Goal: Information Seeking & Learning: Learn about a topic

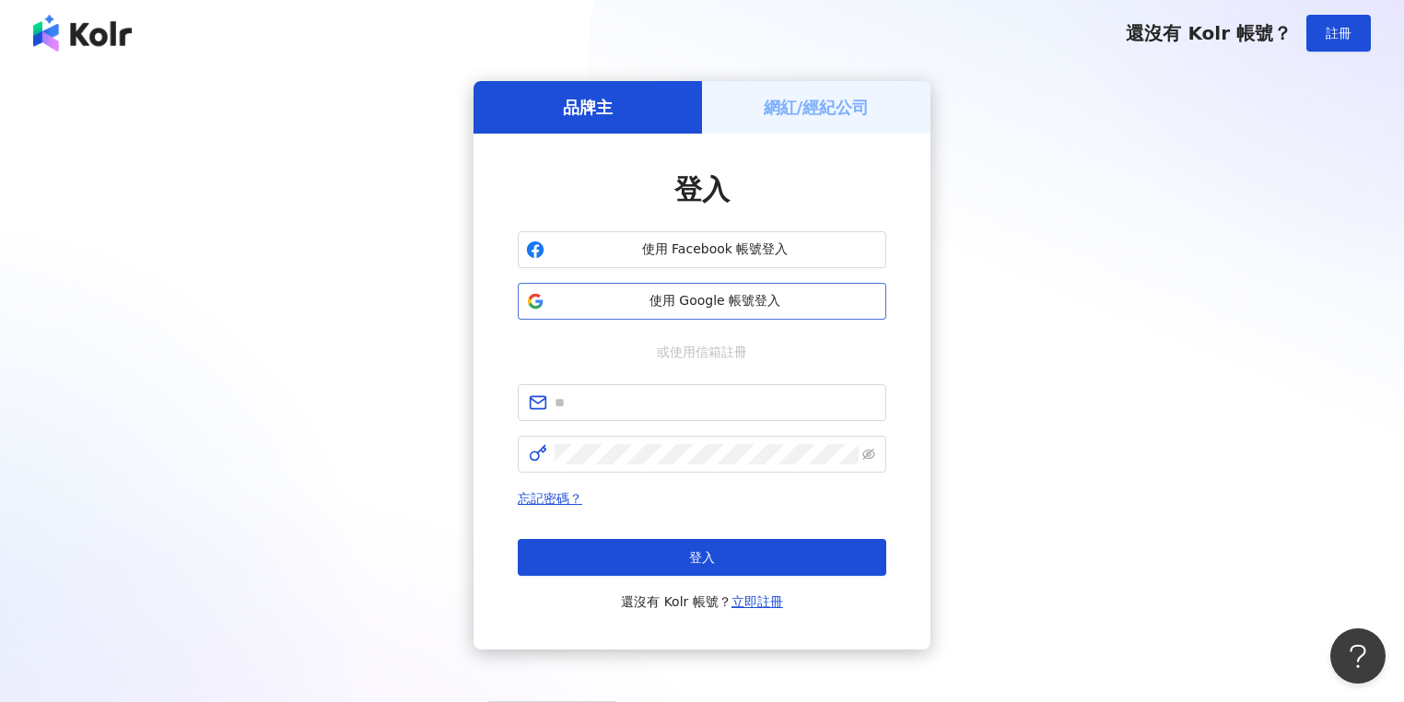
click at [753, 299] on span "使用 Google 帳號登入" at bounding box center [715, 301] width 326 height 18
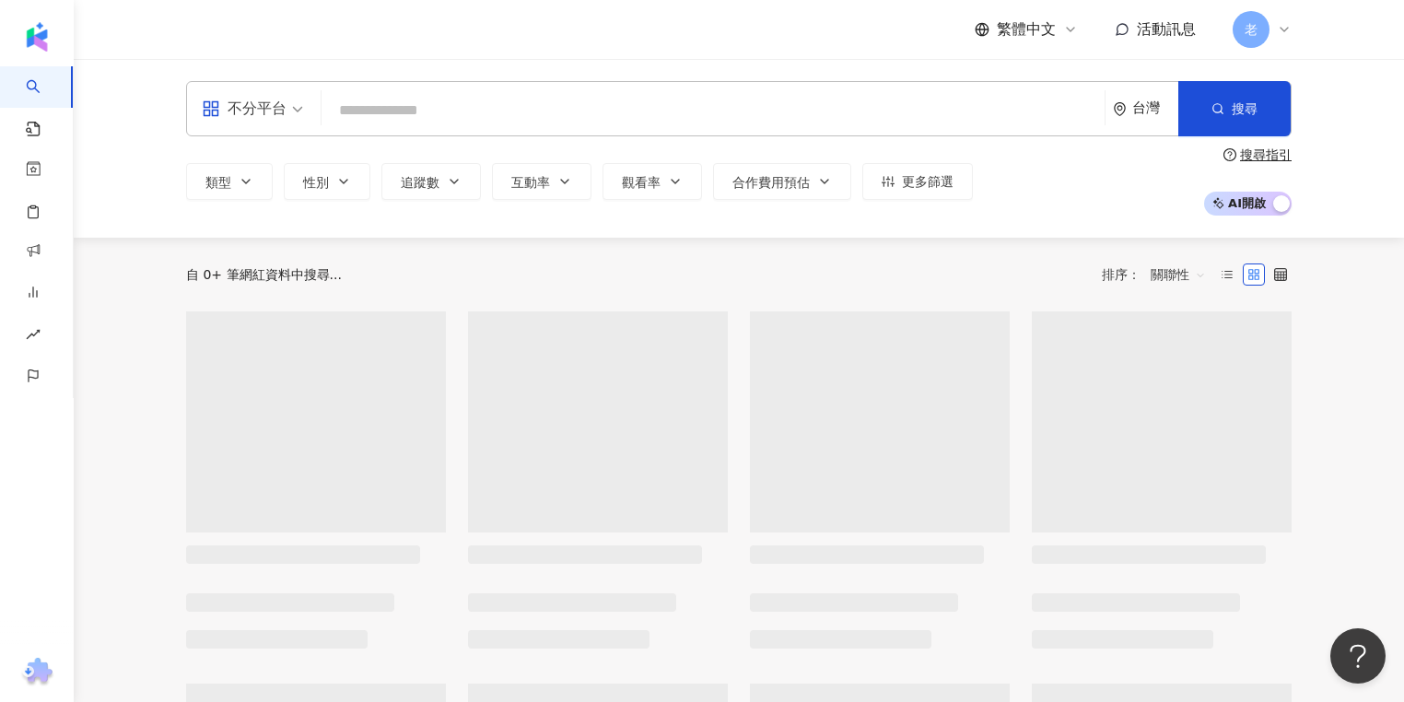
click at [420, 101] on input "search" at bounding box center [713, 110] width 768 height 35
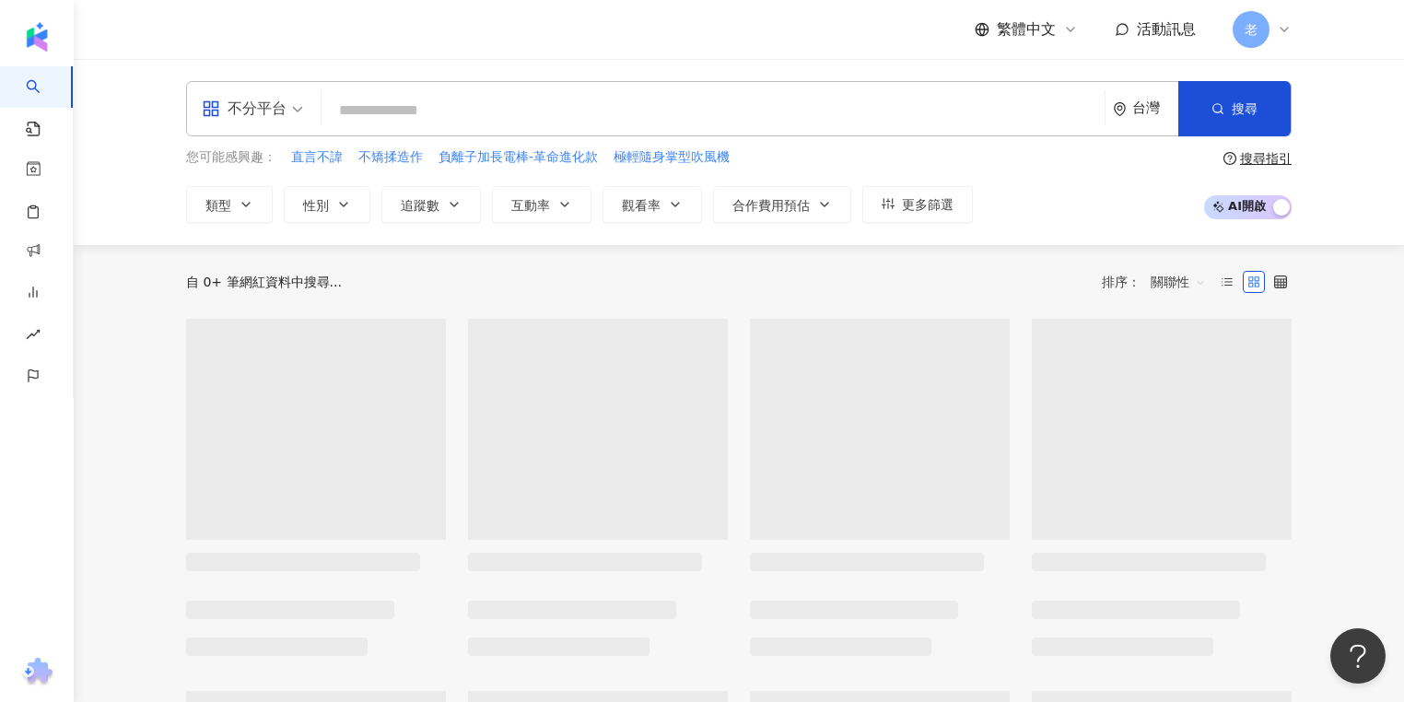
click at [298, 118] on span "不分平台" at bounding box center [252, 108] width 101 height 29
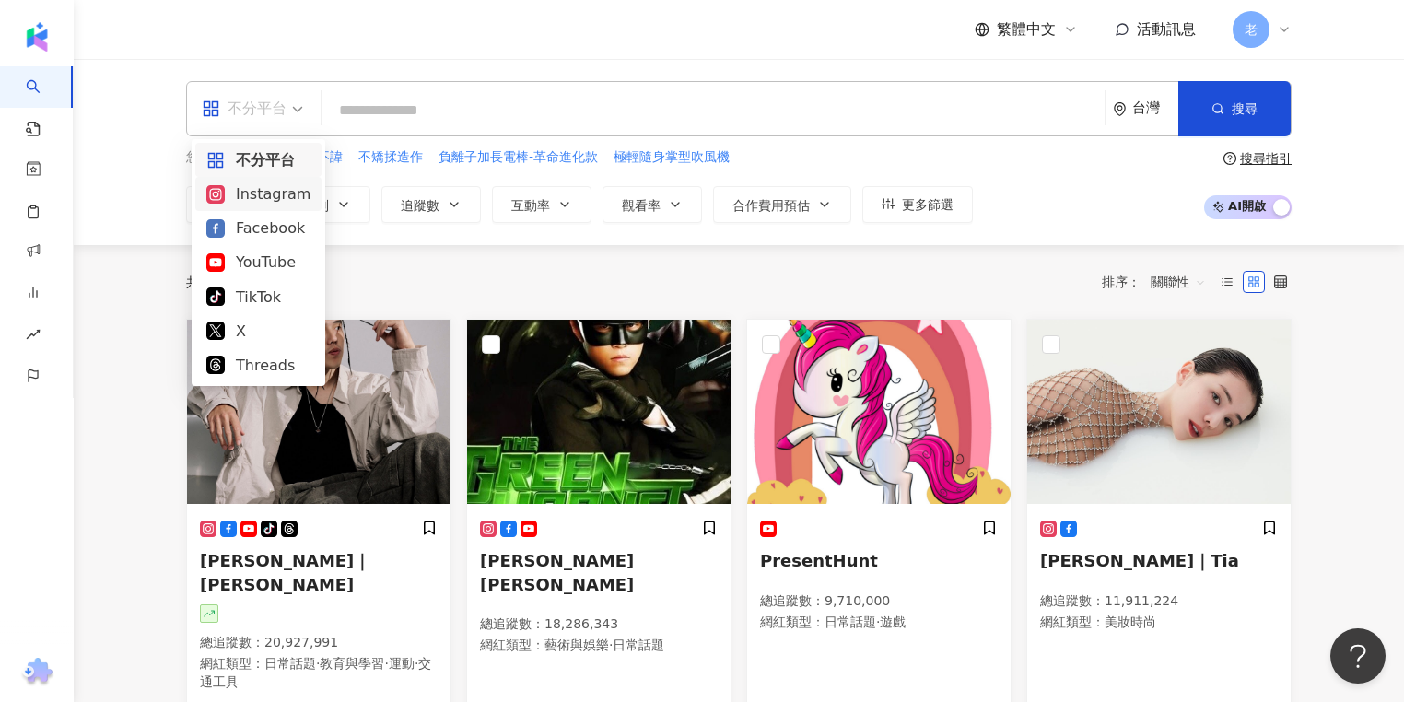
click at [285, 195] on div "Instagram" at bounding box center [258, 193] width 104 height 23
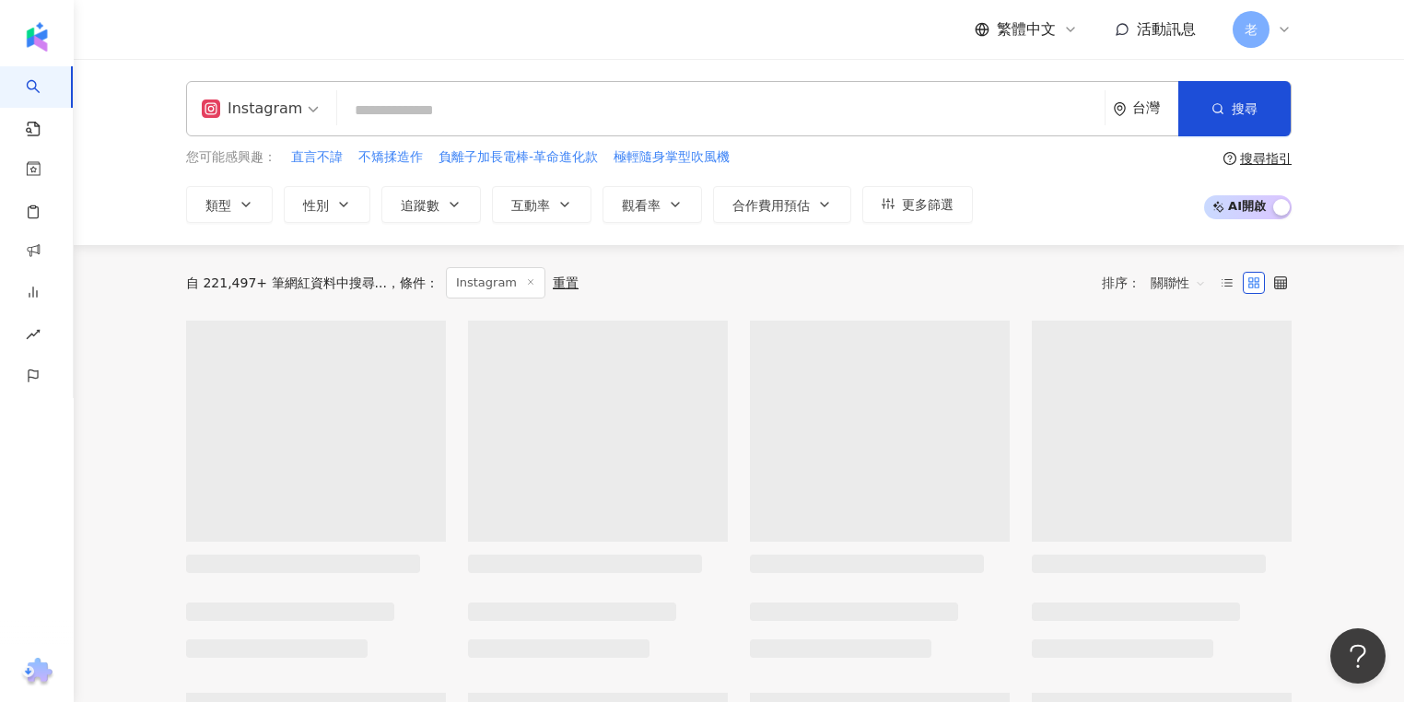
click at [463, 115] on input "search" at bounding box center [721, 110] width 753 height 35
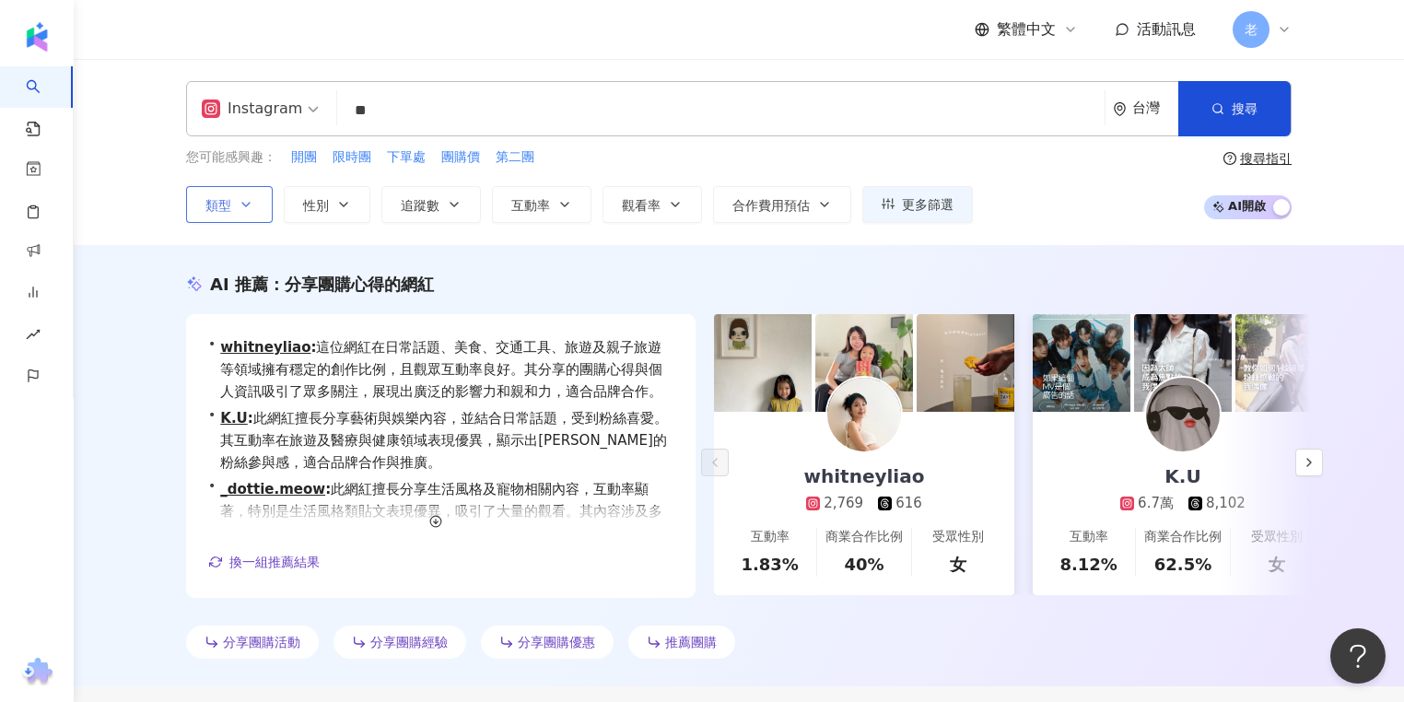
type input "**"
click at [253, 208] on button "類型" at bounding box center [229, 204] width 87 height 37
click at [288, 206] on button "性別" at bounding box center [327, 204] width 87 height 37
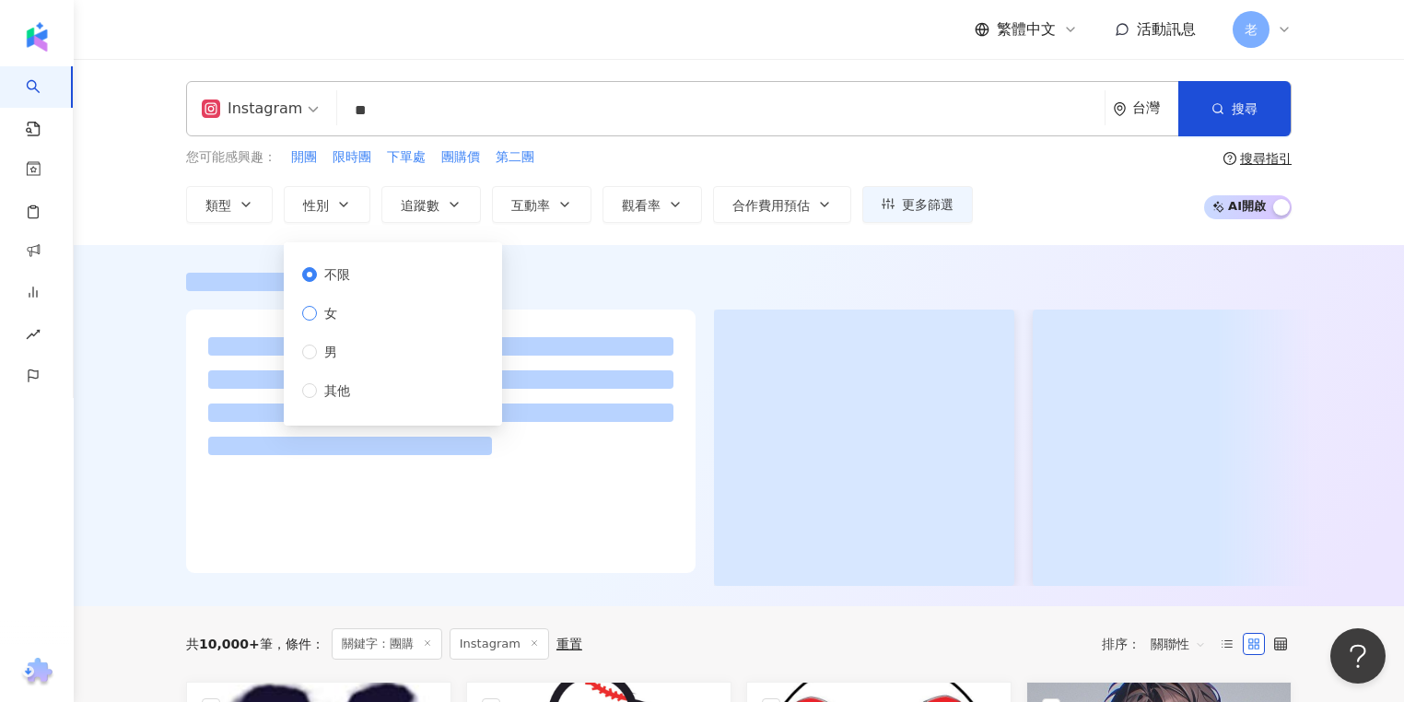
click at [338, 304] on span "女" at bounding box center [331, 313] width 28 height 20
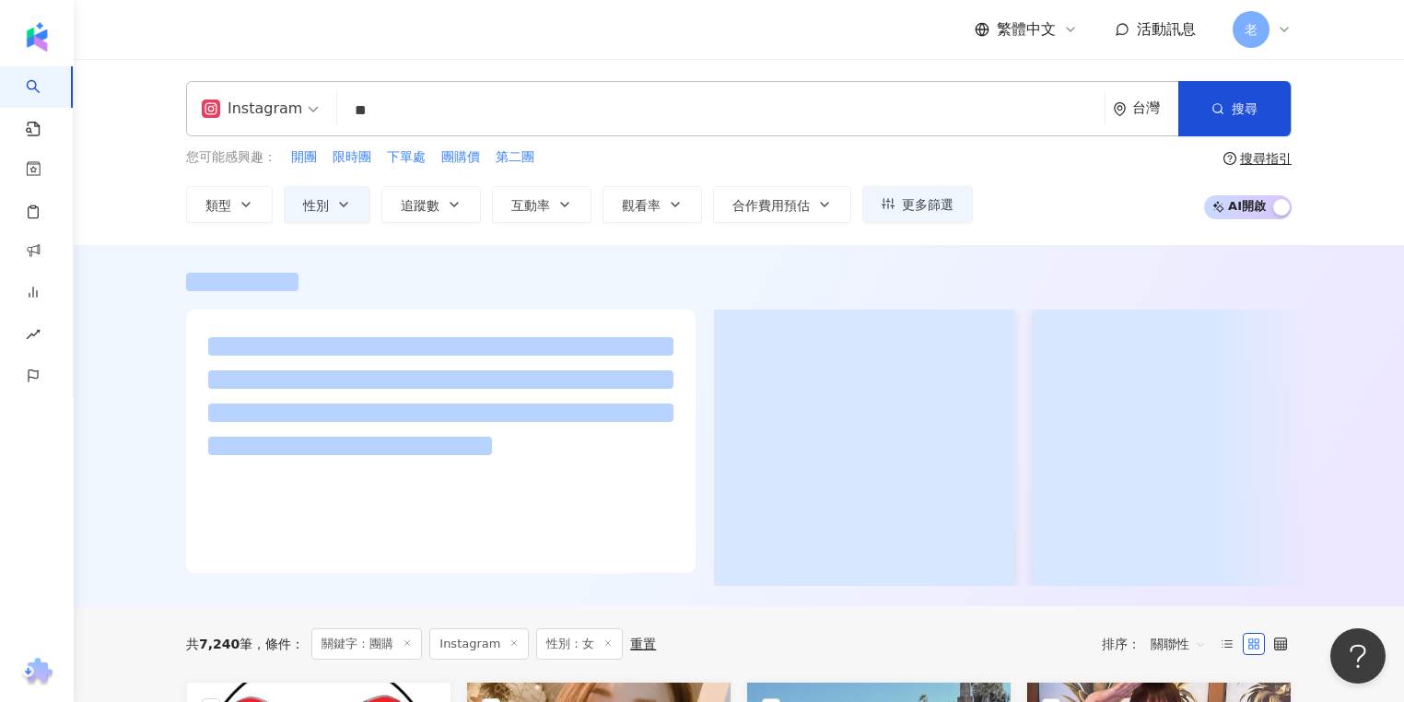
click at [1061, 208] on div "您可能感興趣： 開團 限時團 下單處 團購價 第二團 類型 性別 追蹤數 互動率 觀看率 合作費用預估 更多篩選 不限 女 男 其他 搜尋指引 AI 開啟 A…" at bounding box center [739, 185] width 1106 height 76
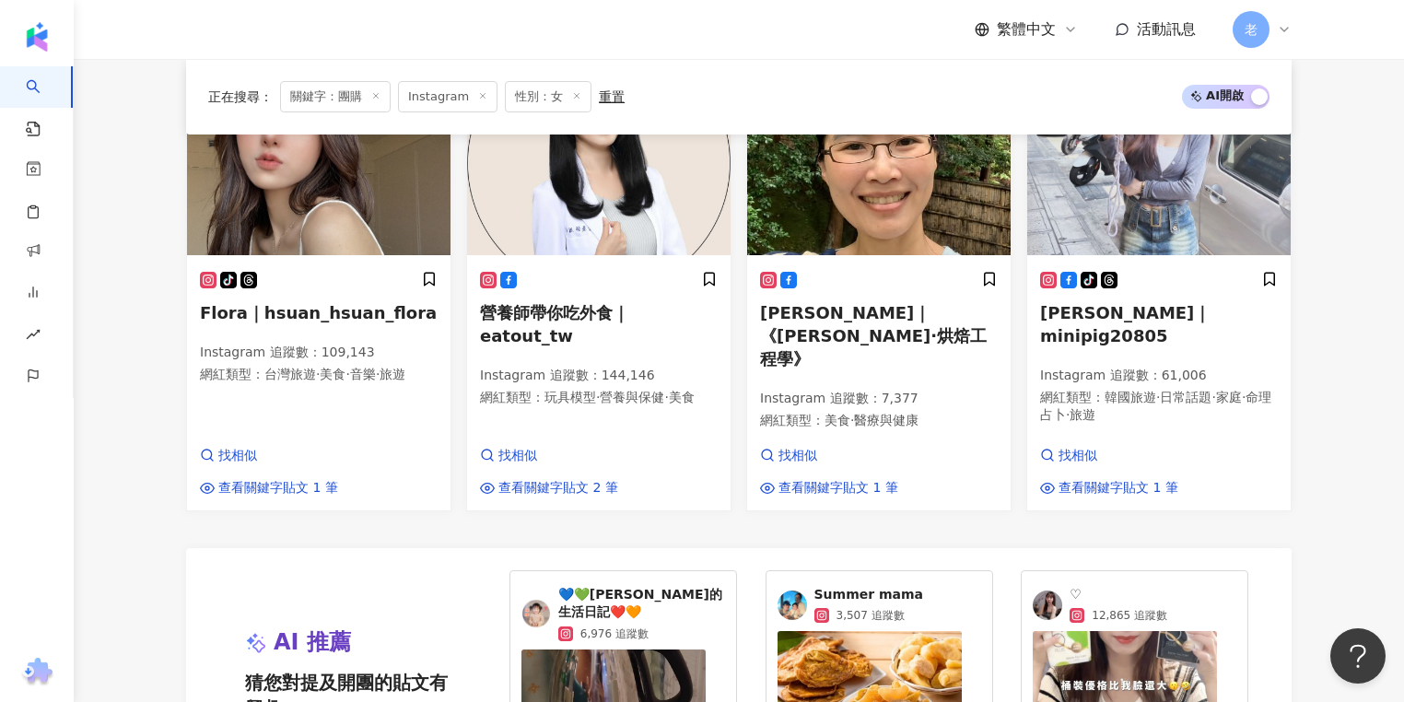
scroll to position [1700, 0]
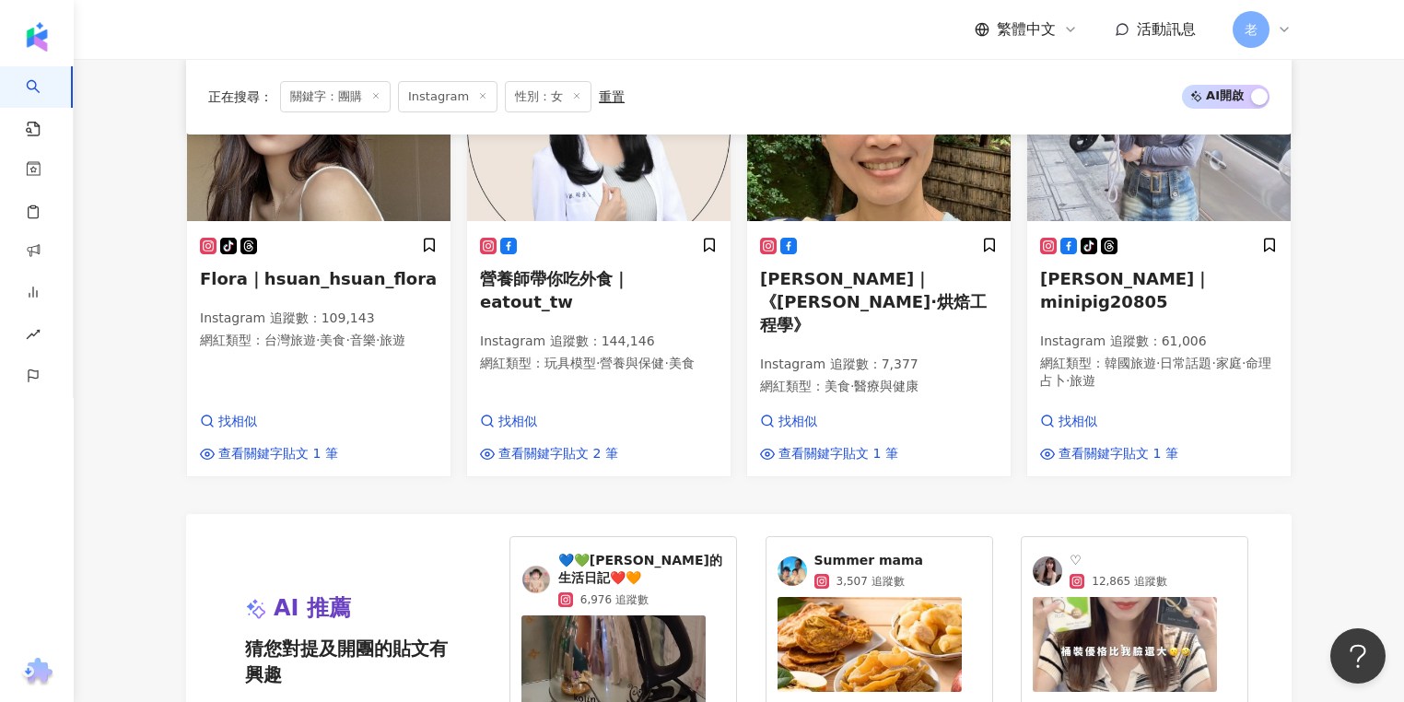
click at [639, 453] on div "兩個豬女孩旅遊食記｜twopigs_travel_food Instagram 追蹤數 ： 393,327 網紅類型 ： 甜點 · 藝術與娛樂 · 飲料 · …" at bounding box center [739, 193] width 1106 height 2263
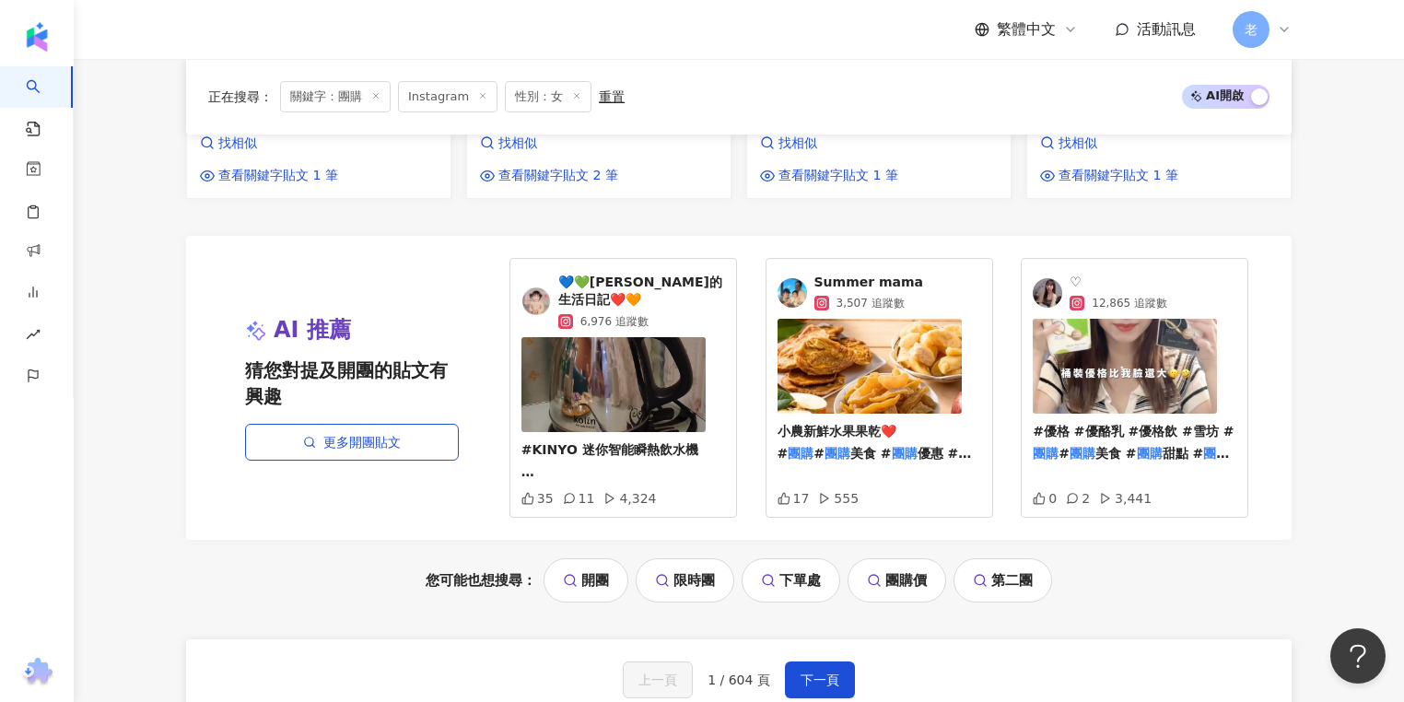
scroll to position [2068, 0]
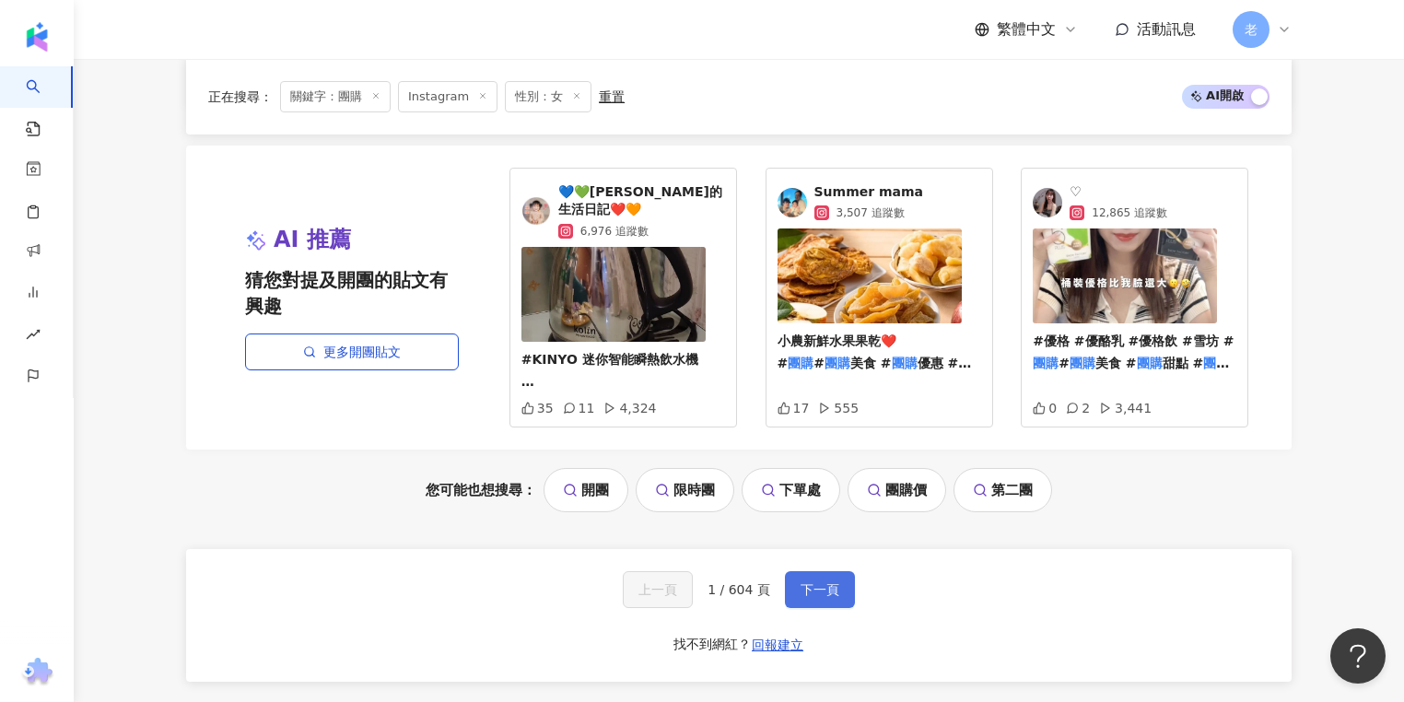
click at [788, 571] on button "下一頁" at bounding box center [820, 589] width 70 height 37
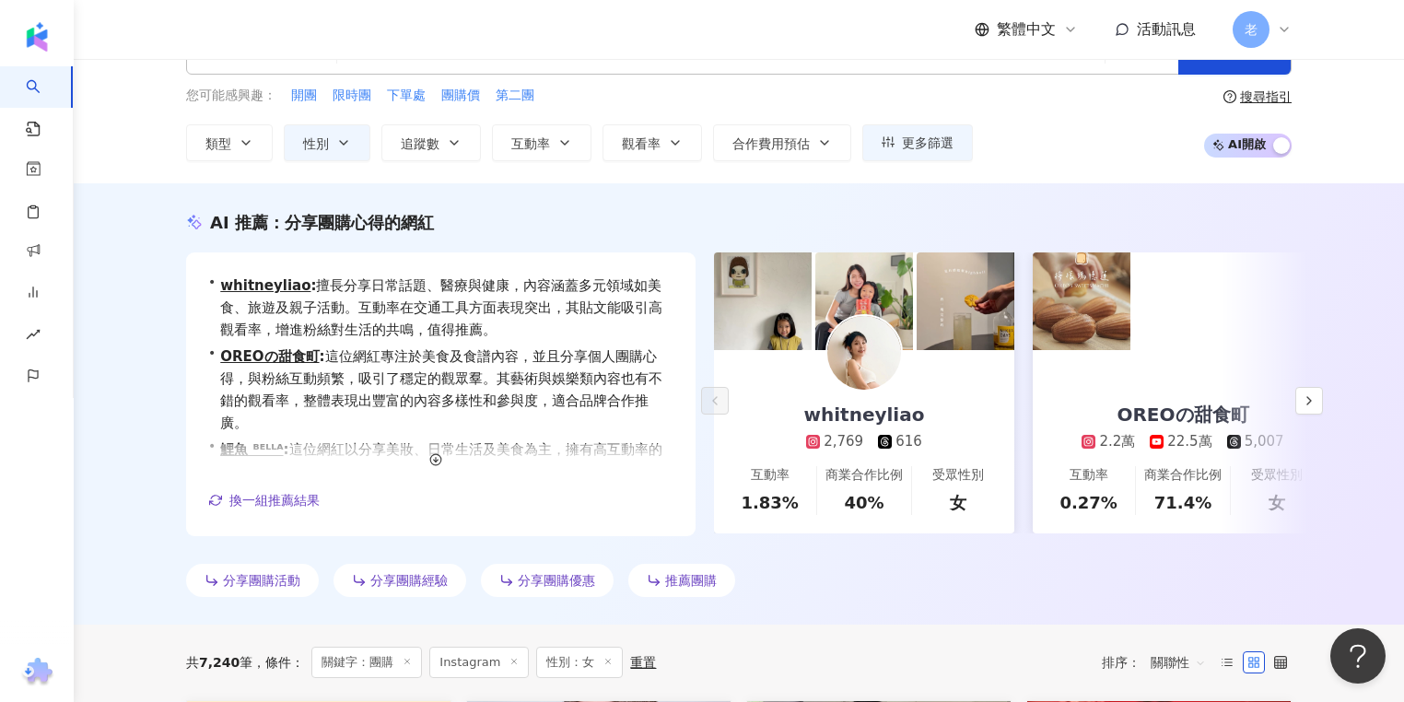
scroll to position [0, 0]
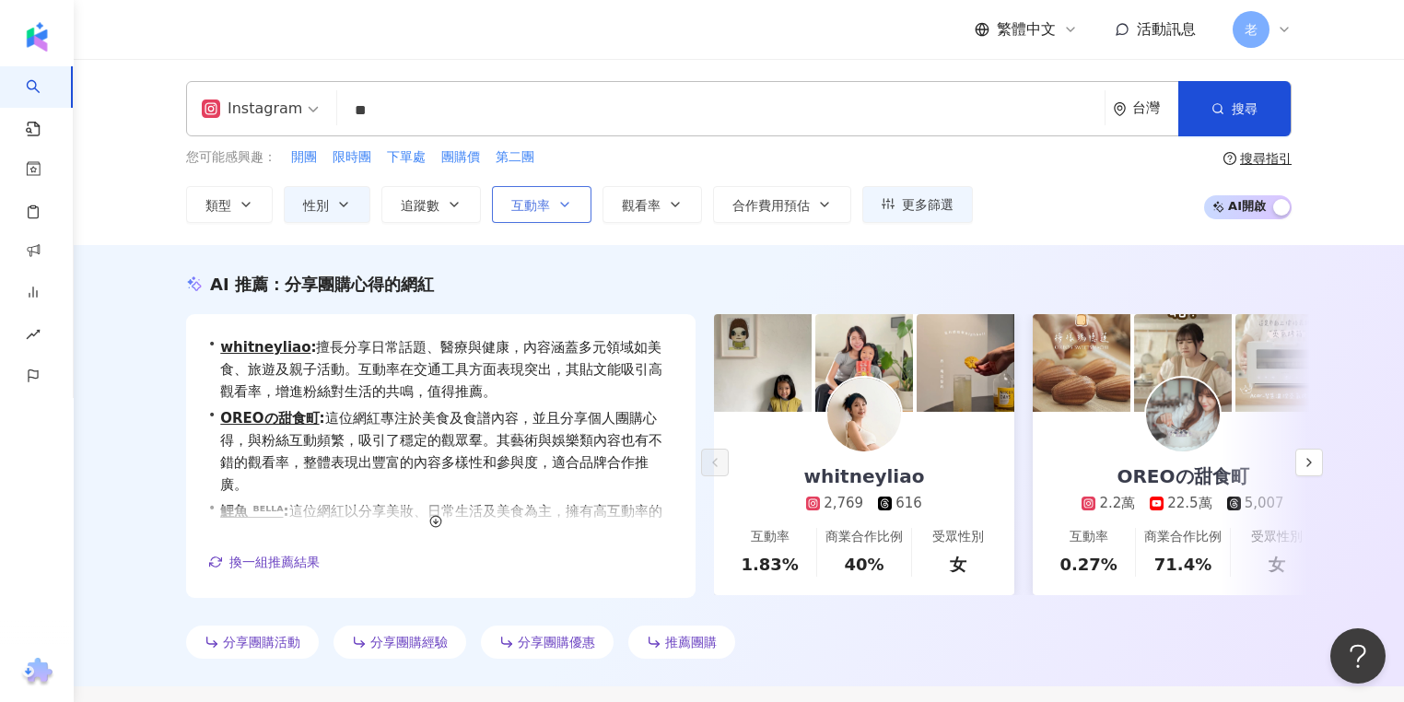
click at [554, 200] on button "互動率" at bounding box center [542, 204] width 100 height 37
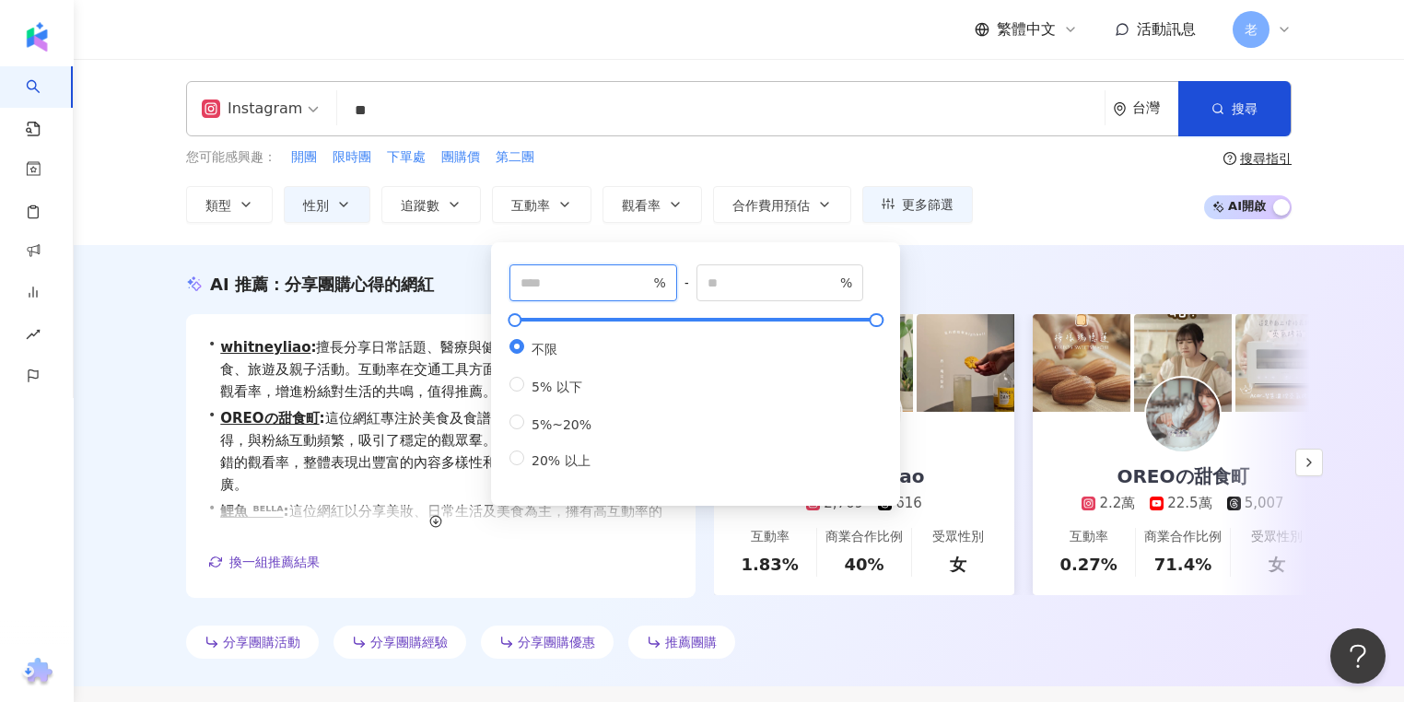
click at [594, 285] on input "number" at bounding box center [585, 283] width 129 height 20
type input "***"
click at [943, 256] on div "AI 推薦 ： 分享團購心得的網紅 • whitneyliao : 擅長分享日常話題、醫療與健康，內容涵蓋多元領域如美食、旅遊及親子活動。互動率在交通工具方面…" at bounding box center [739, 465] width 1330 height 441
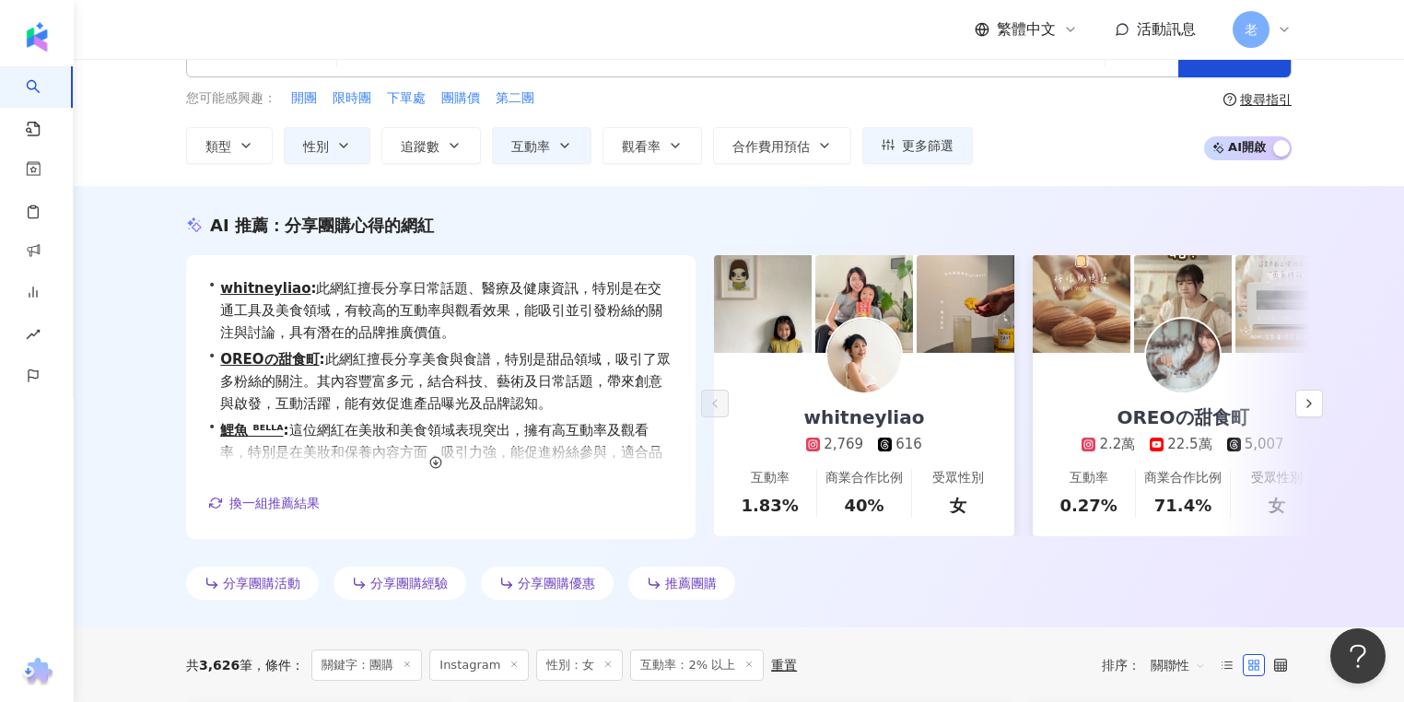
scroll to position [147, 0]
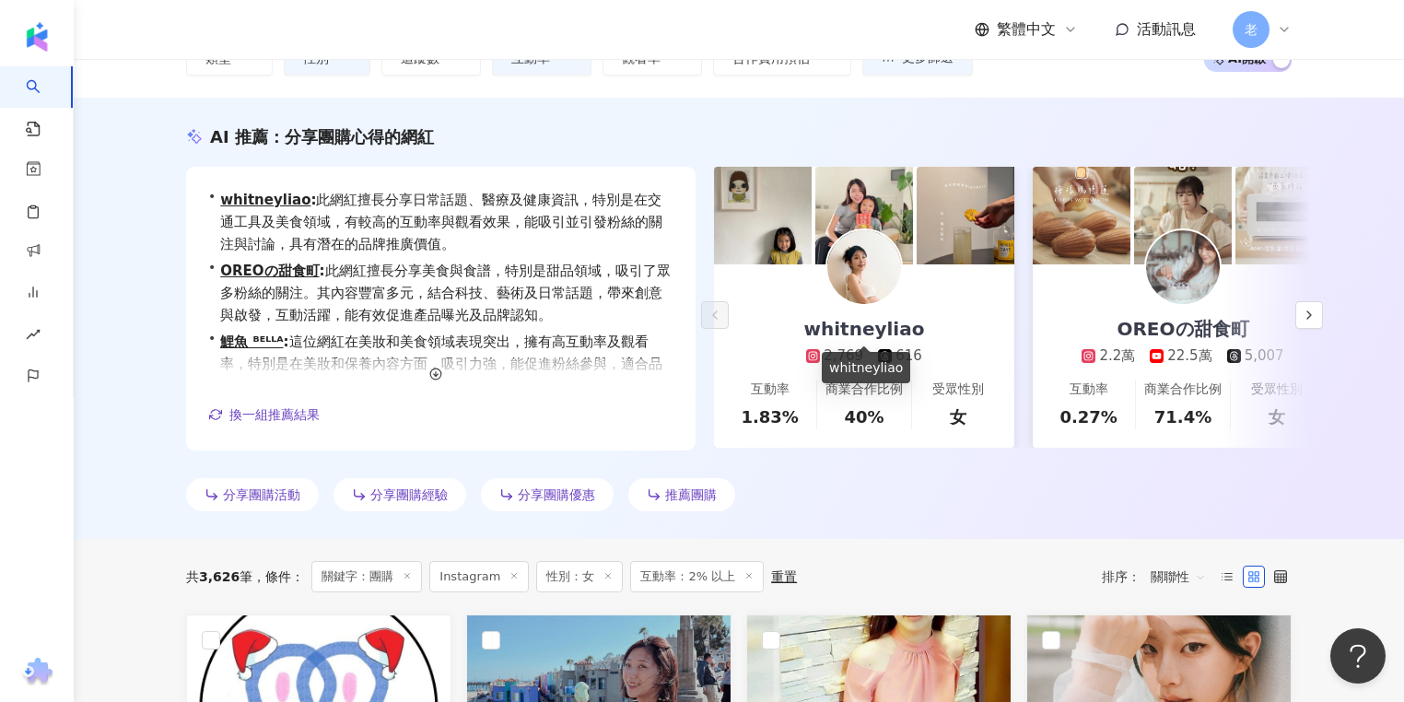
drag, startPoint x: 861, startPoint y: 317, endPoint x: 897, endPoint y: 324, distance: 36.7
click at [897, 324] on div "whitneyliao" at bounding box center [865, 329] width 158 height 26
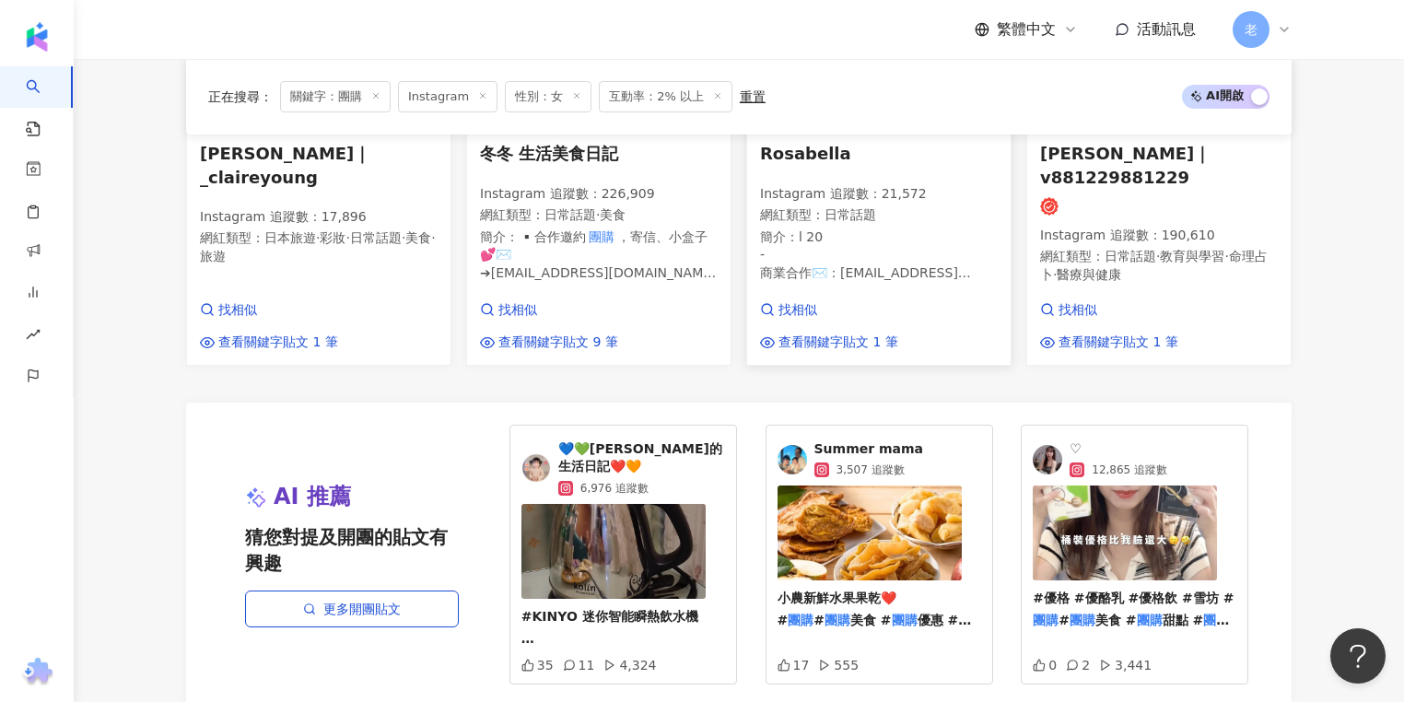
scroll to position [2138, 0]
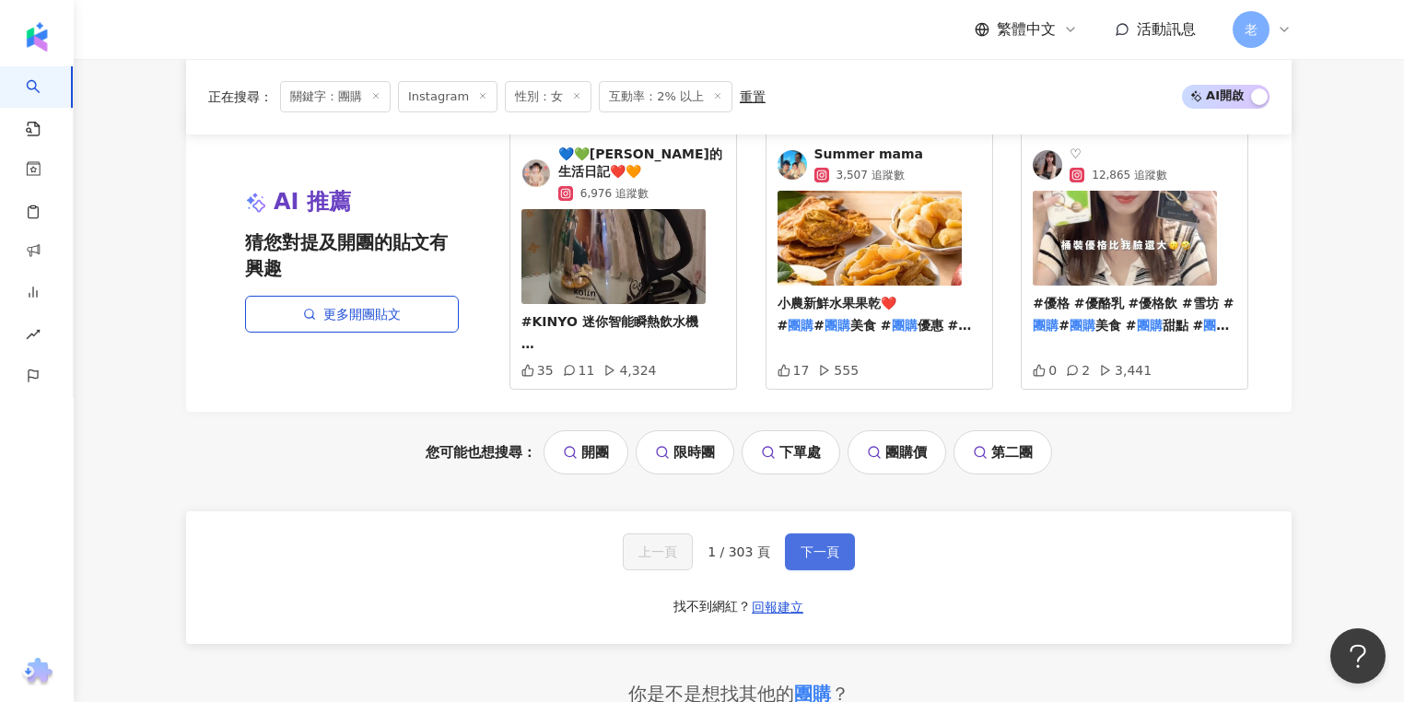
click at [792, 533] on button "下一頁" at bounding box center [820, 551] width 70 height 37
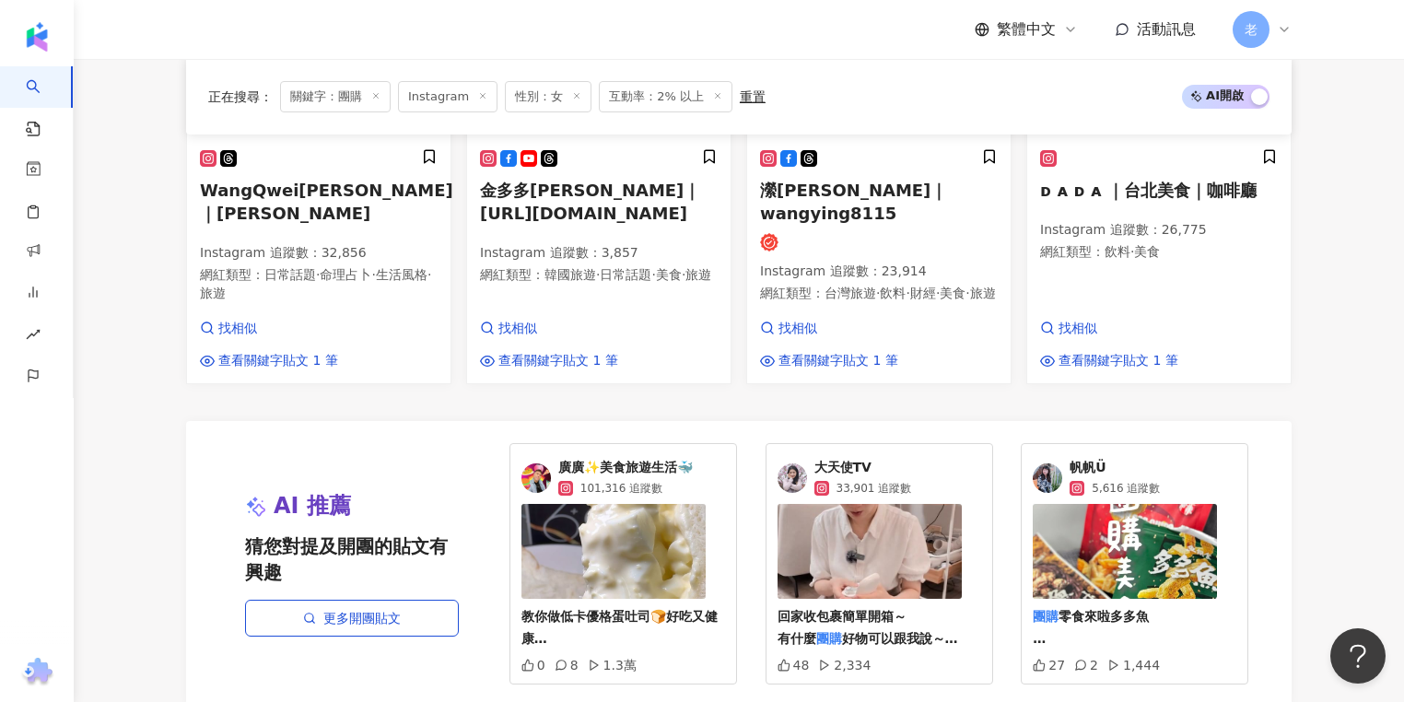
scroll to position [2124, 0]
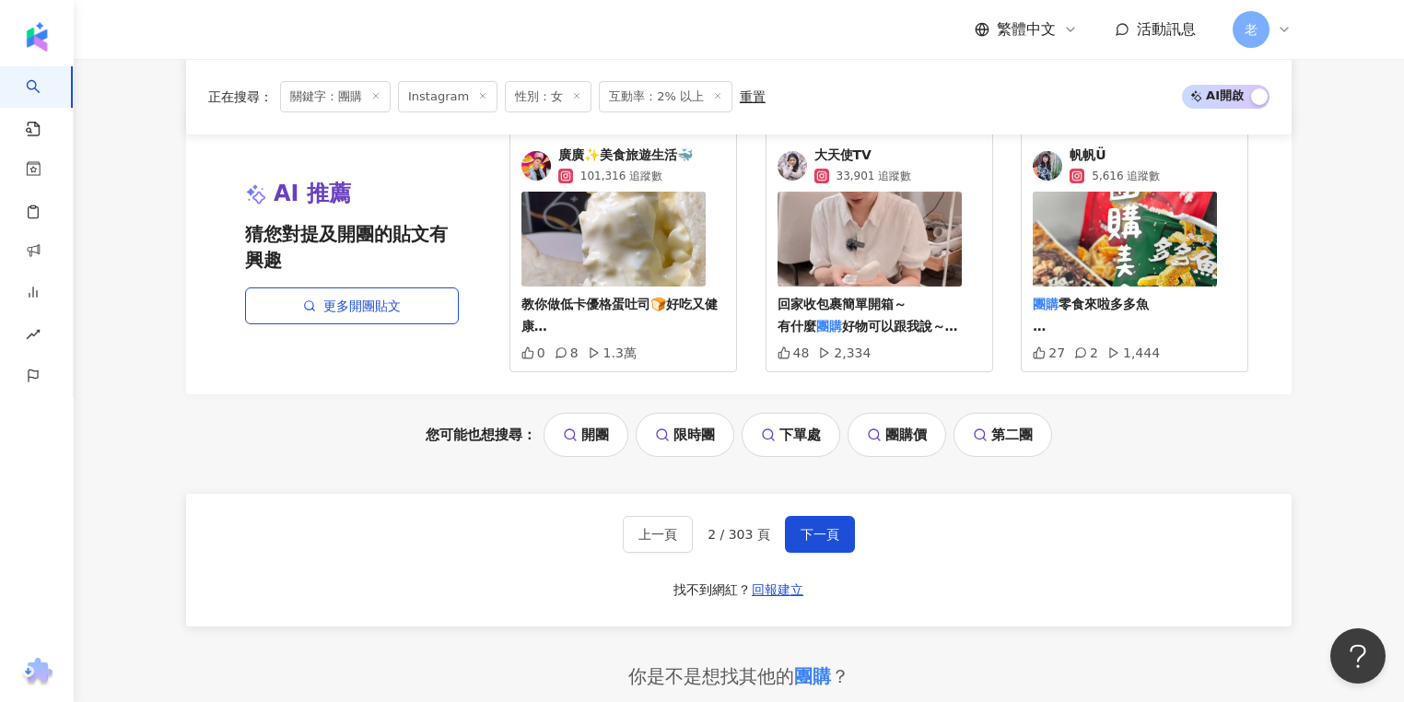
click at [830, 527] on span "下一頁" at bounding box center [820, 534] width 39 height 15
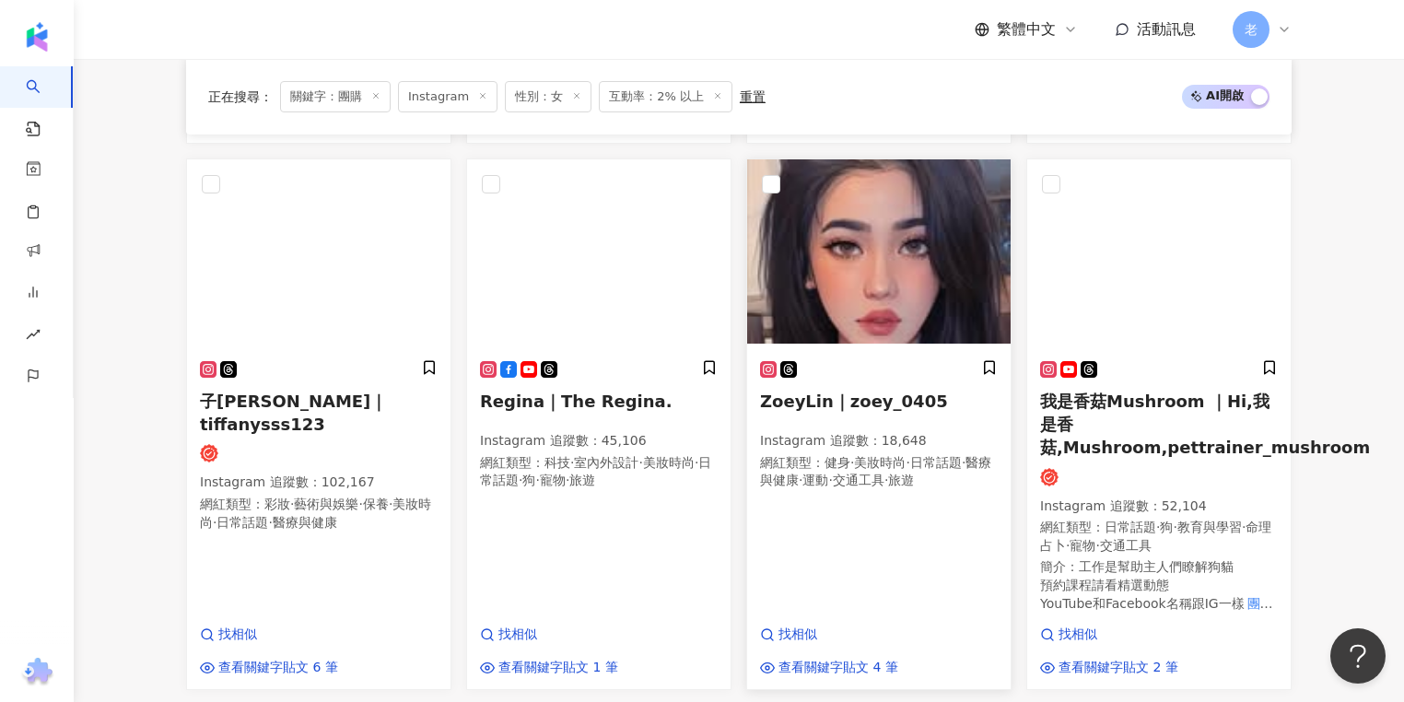
scroll to position [1569, 0]
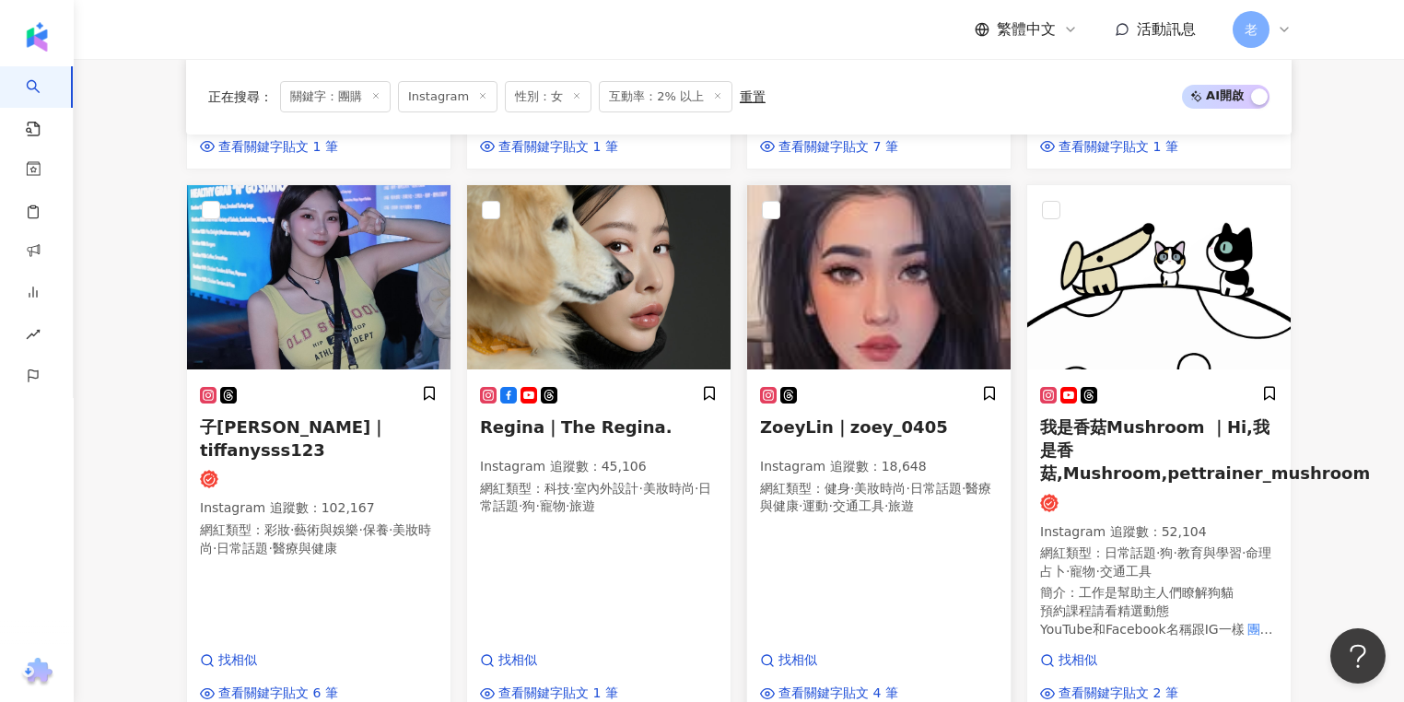
click at [800, 417] on span "ZoeyLin｜zoey_0405" at bounding box center [854, 426] width 188 height 19
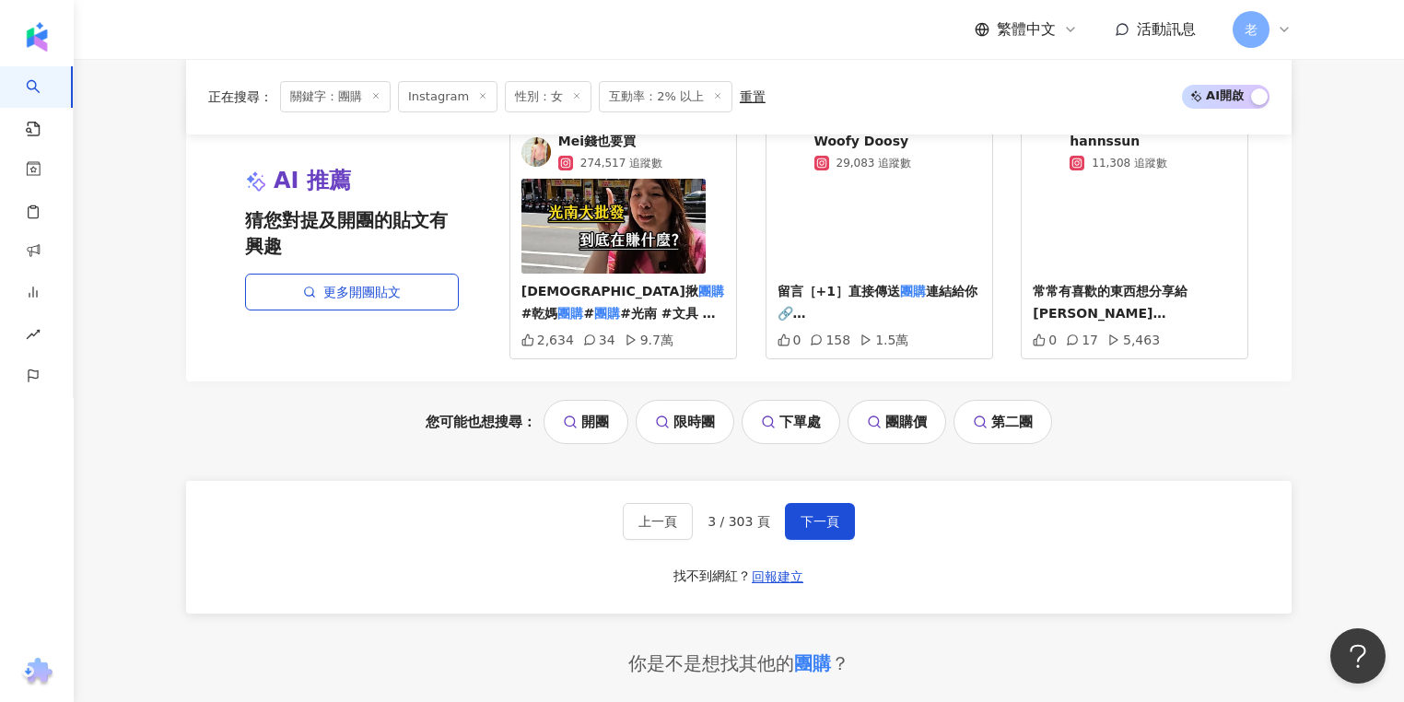
scroll to position [2380, 0]
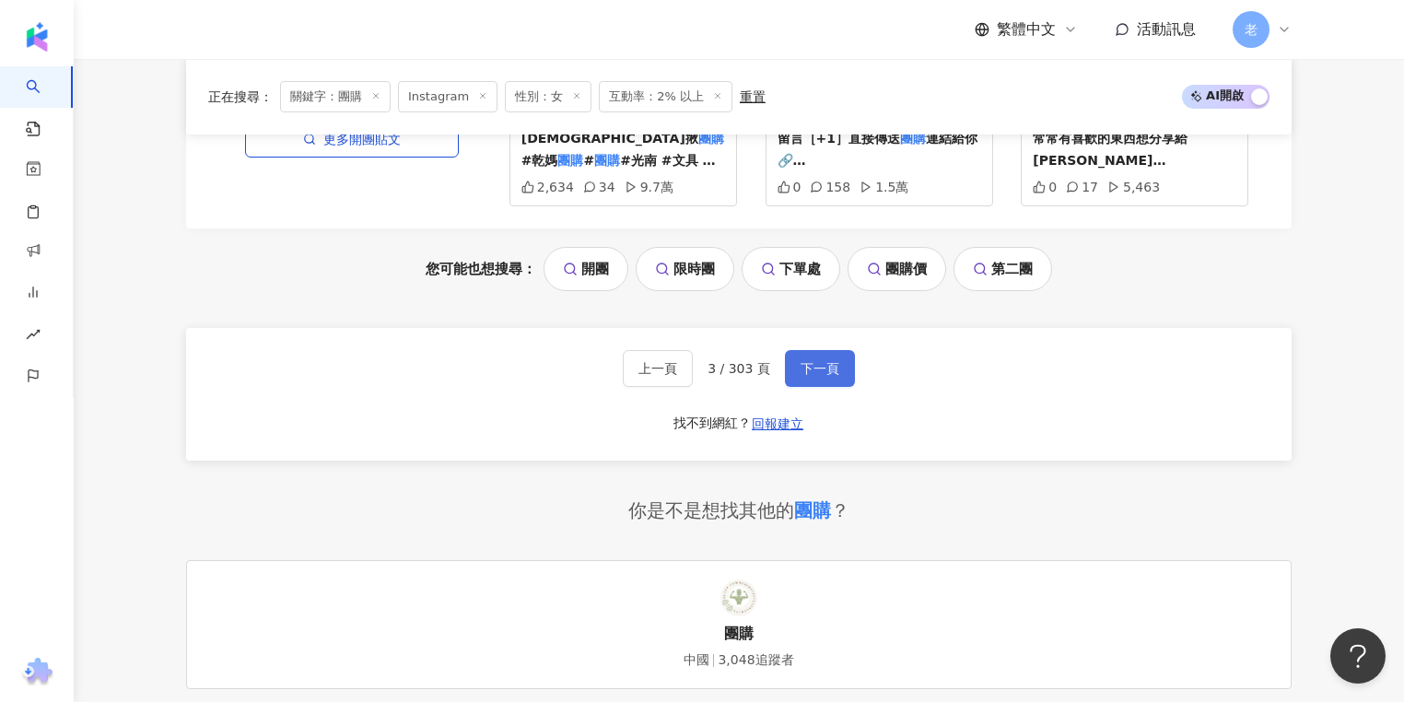
click at [840, 360] on button "下一頁" at bounding box center [820, 368] width 70 height 37
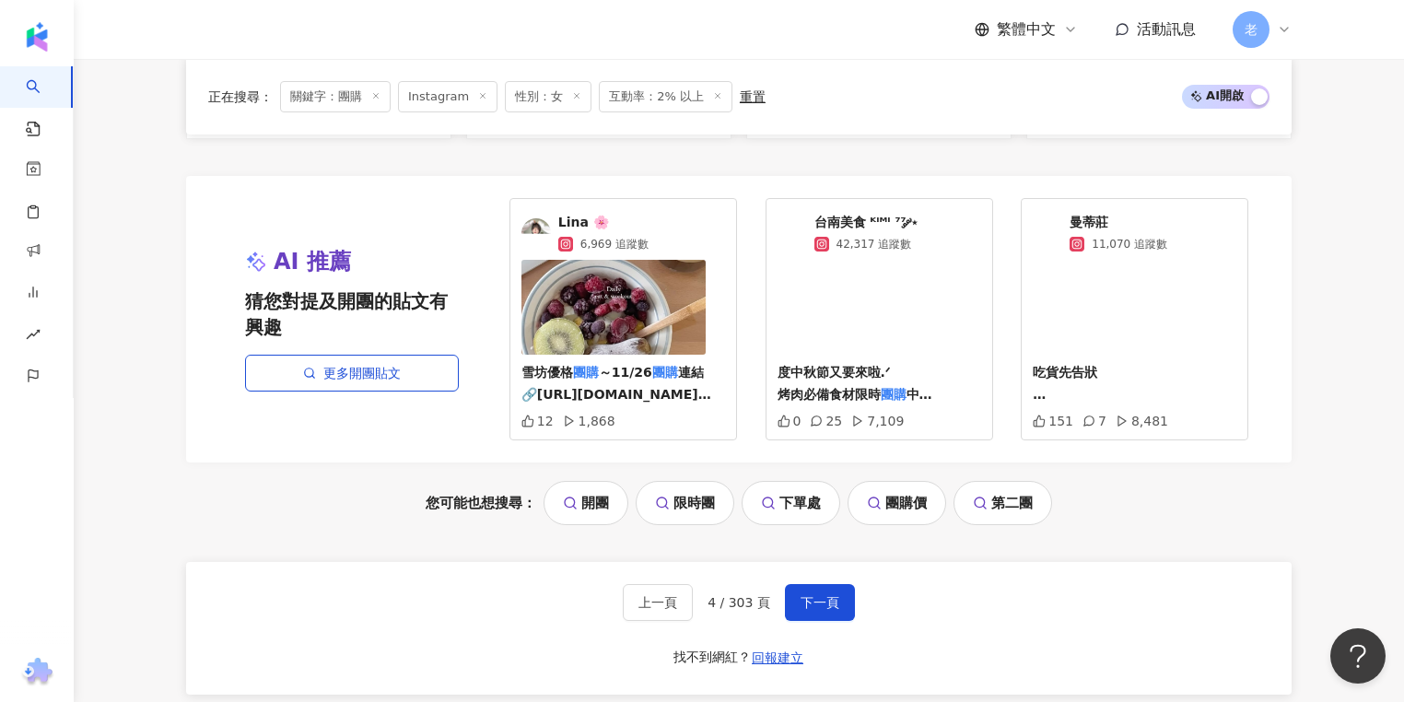
scroll to position [2174, 0]
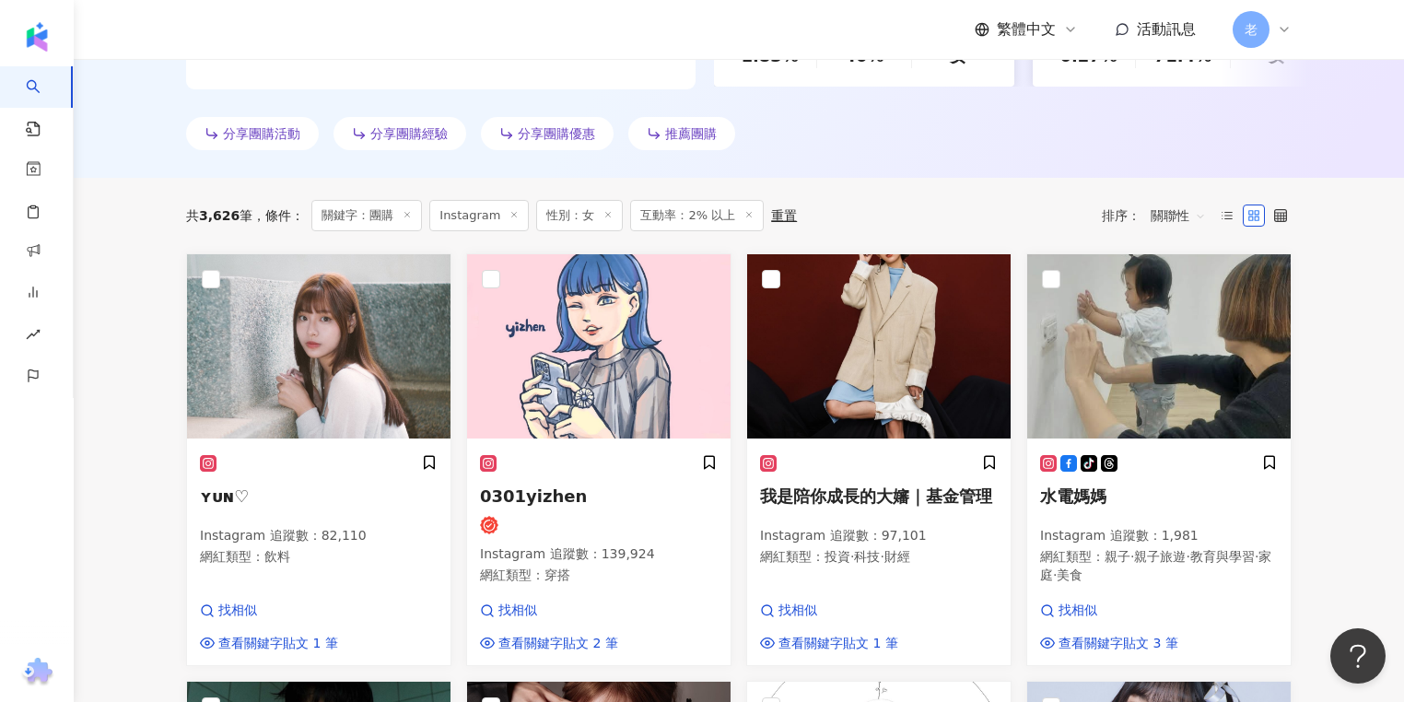
scroll to position [405, 0]
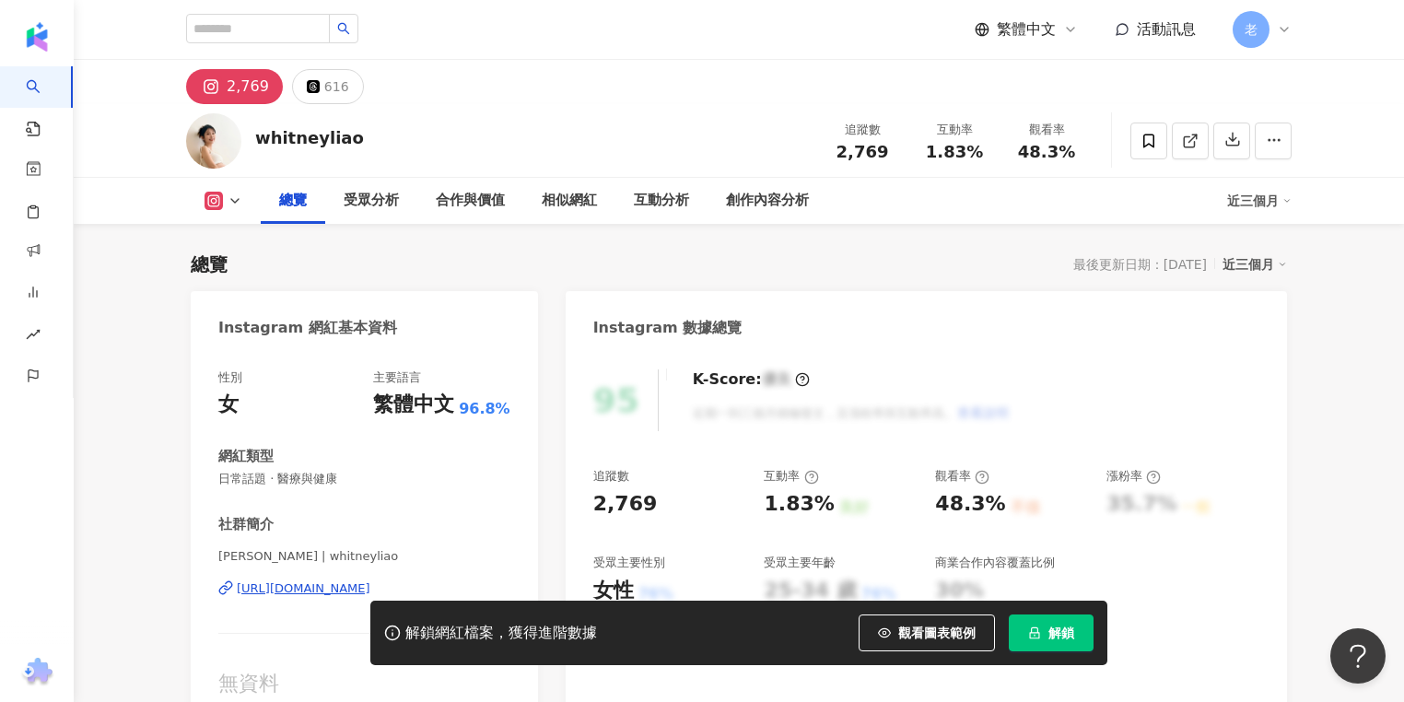
click at [256, 85] on div "2,769" at bounding box center [248, 87] width 42 height 26
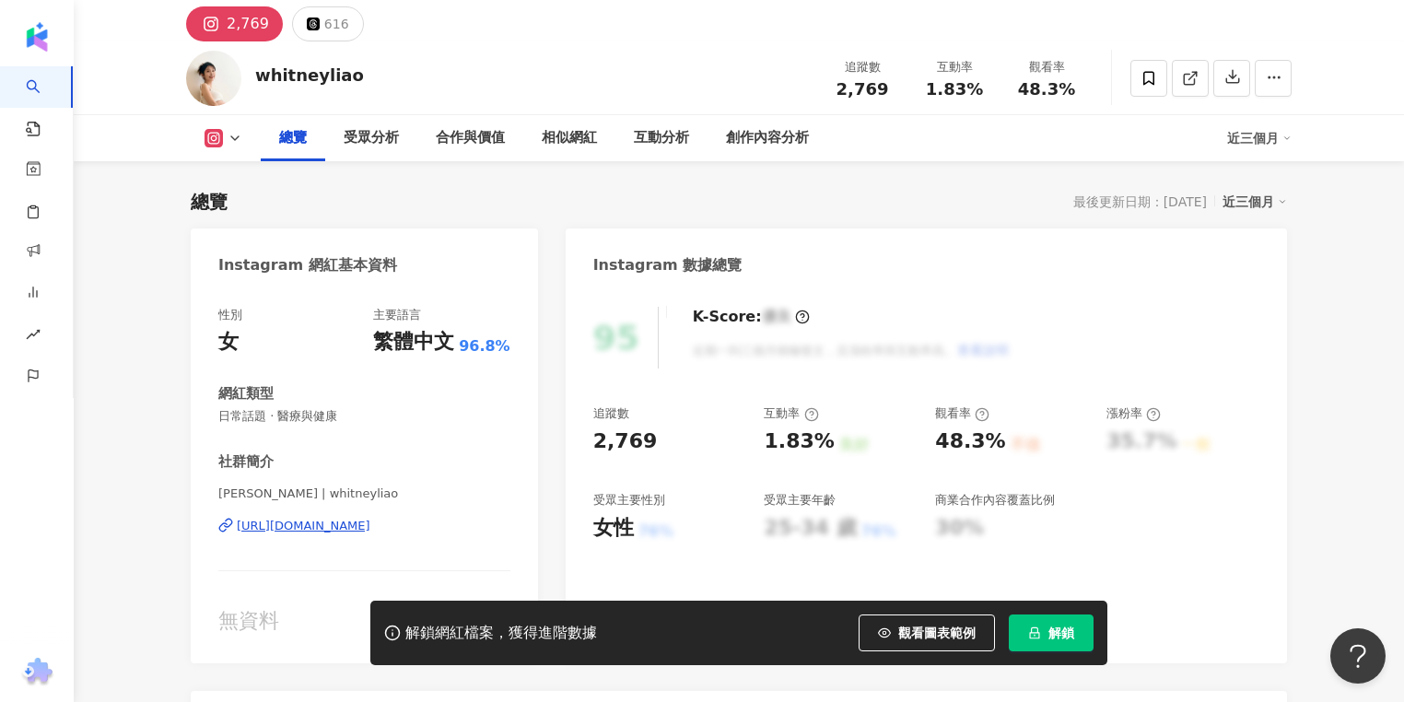
scroll to position [147, 0]
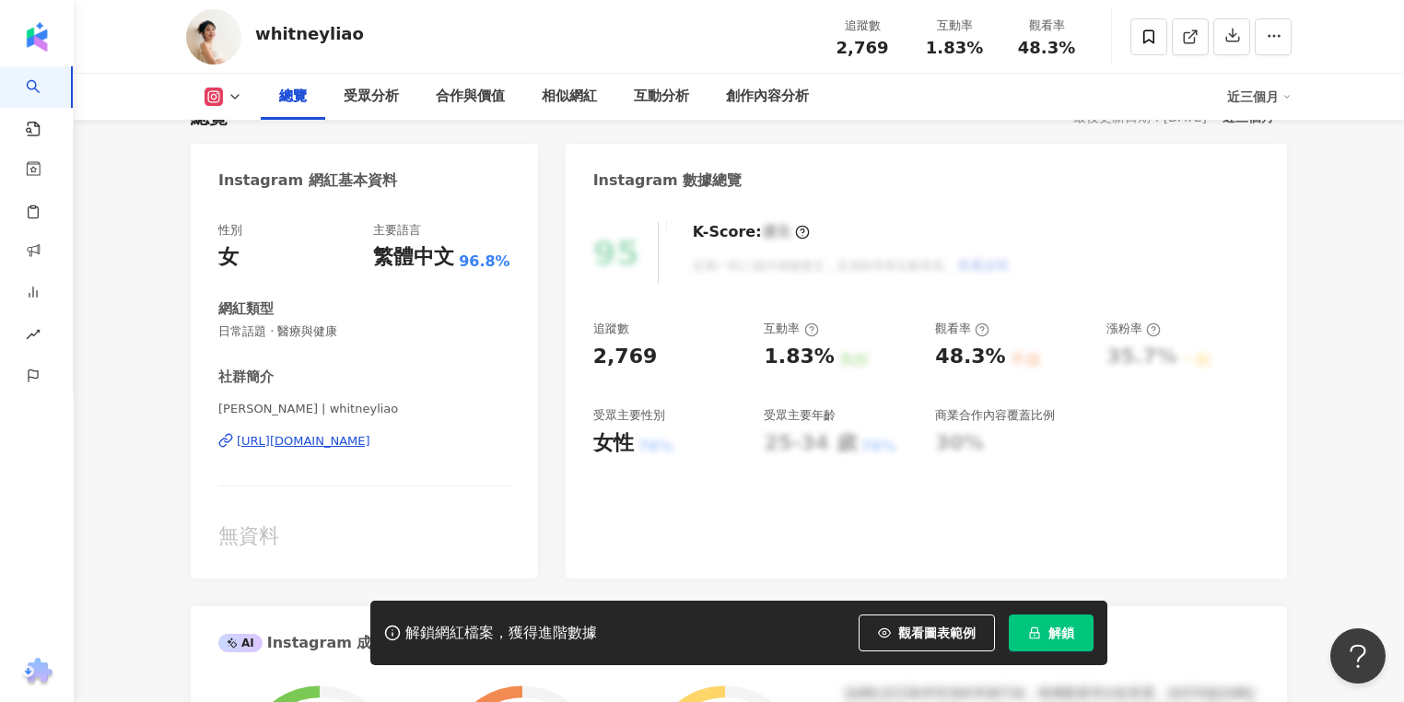
click at [370, 442] on div "https://www.instagram.com/whitneyliao/" at bounding box center [304, 441] width 134 height 17
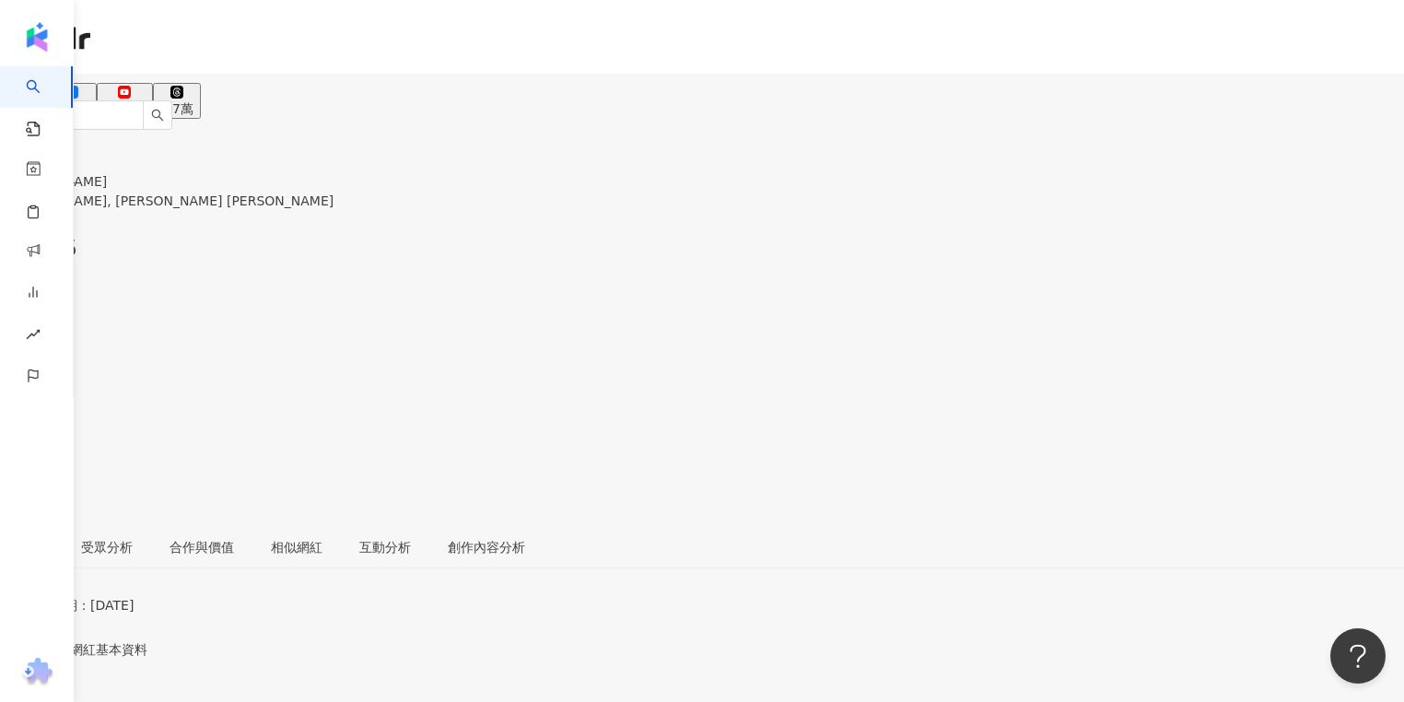
click at [13, 401] on span at bounding box center [6, 408] width 13 height 15
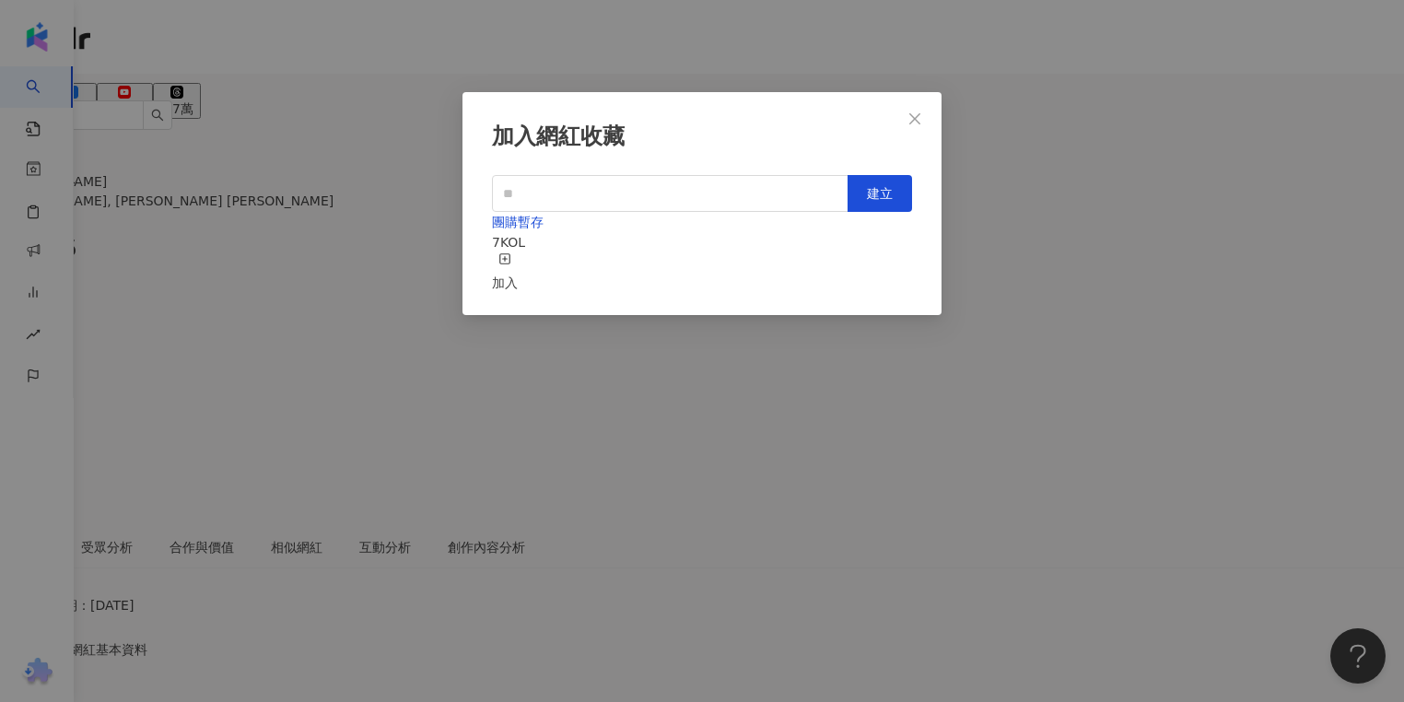
click at [518, 252] on div "加入" at bounding box center [505, 272] width 26 height 41
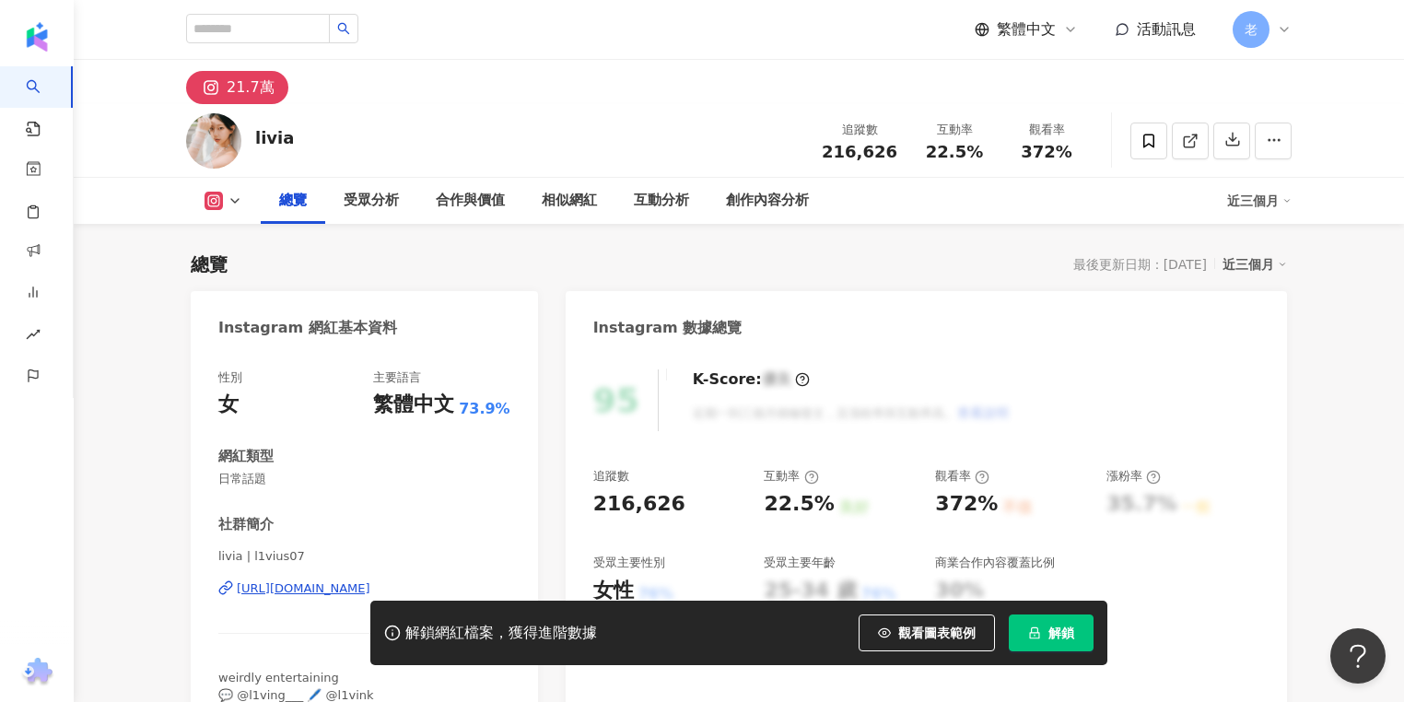
click at [370, 584] on div "https://www.instagram.com/l1vius07/" at bounding box center [304, 588] width 134 height 17
click at [1161, 143] on span at bounding box center [1149, 141] width 37 height 37
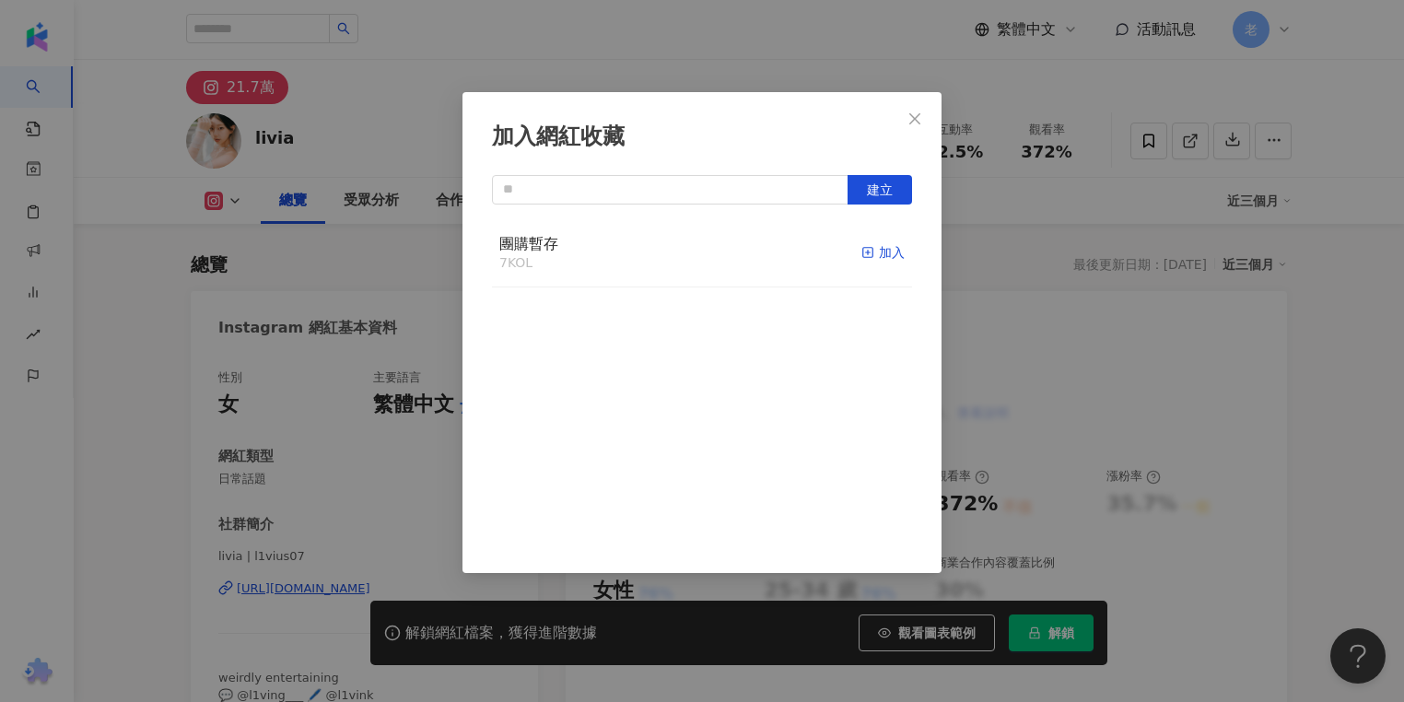
click at [890, 255] on div "團購暫存 7 KOL 加入" at bounding box center [702, 253] width 420 height 69
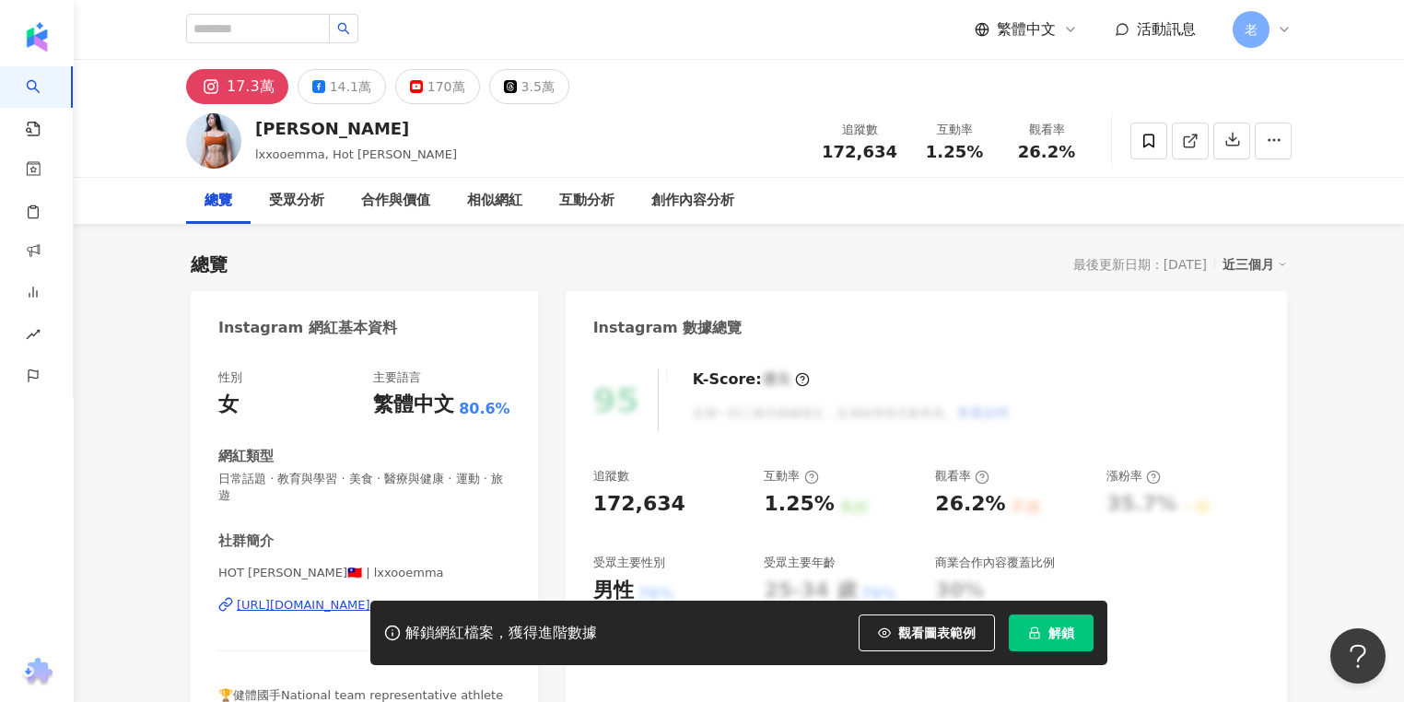
click at [291, 597] on div "https://www.instagram.com/lxxooemma/" at bounding box center [304, 605] width 134 height 17
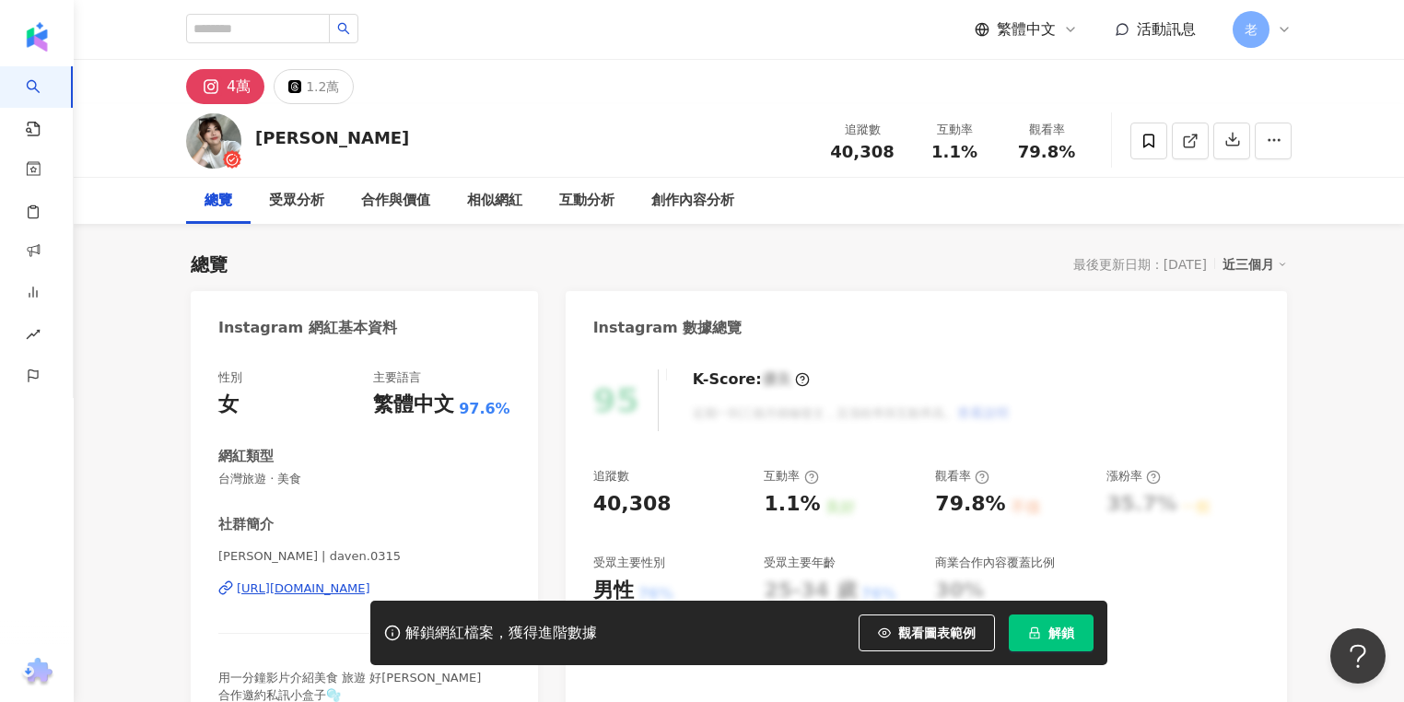
click at [339, 589] on div "https://www.instagram.com/daven.0315/" at bounding box center [304, 588] width 134 height 17
click at [1157, 141] on span at bounding box center [1149, 141] width 37 height 37
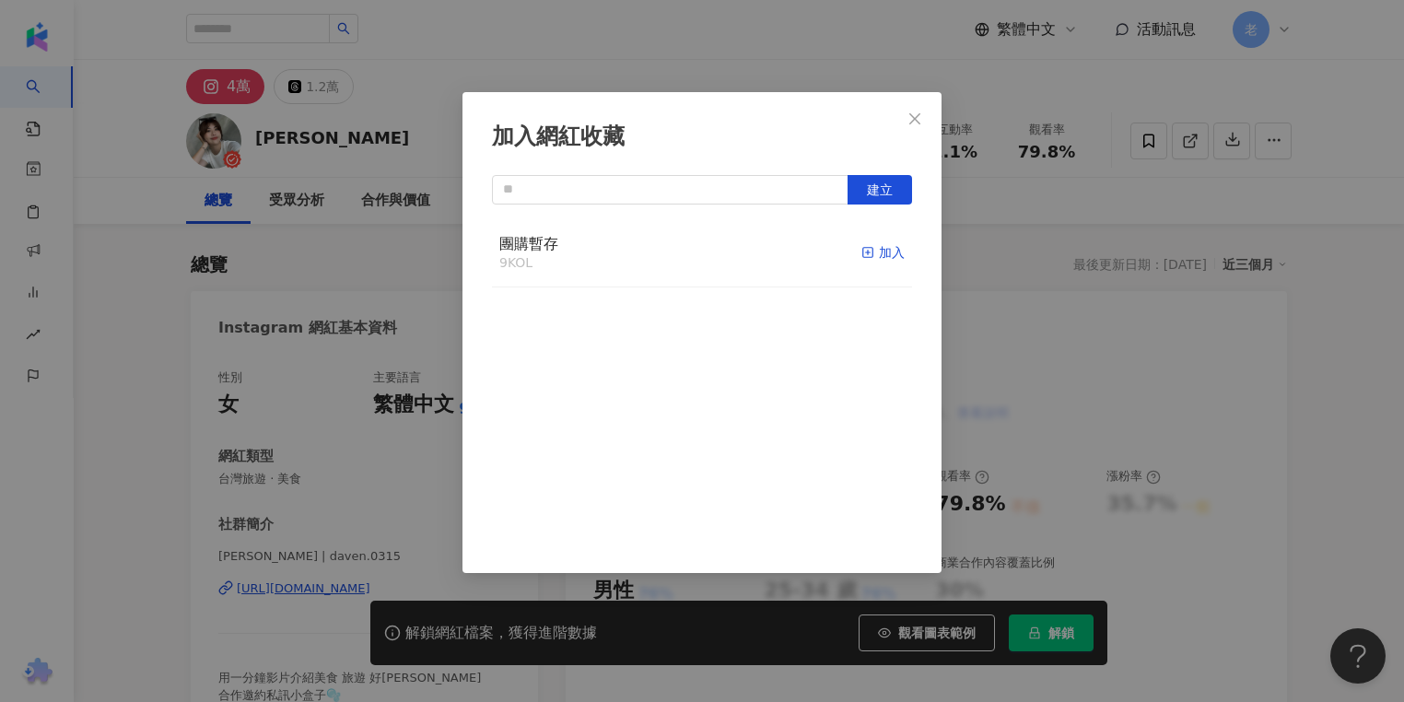
click at [881, 252] on div "加入" at bounding box center [882, 252] width 43 height 20
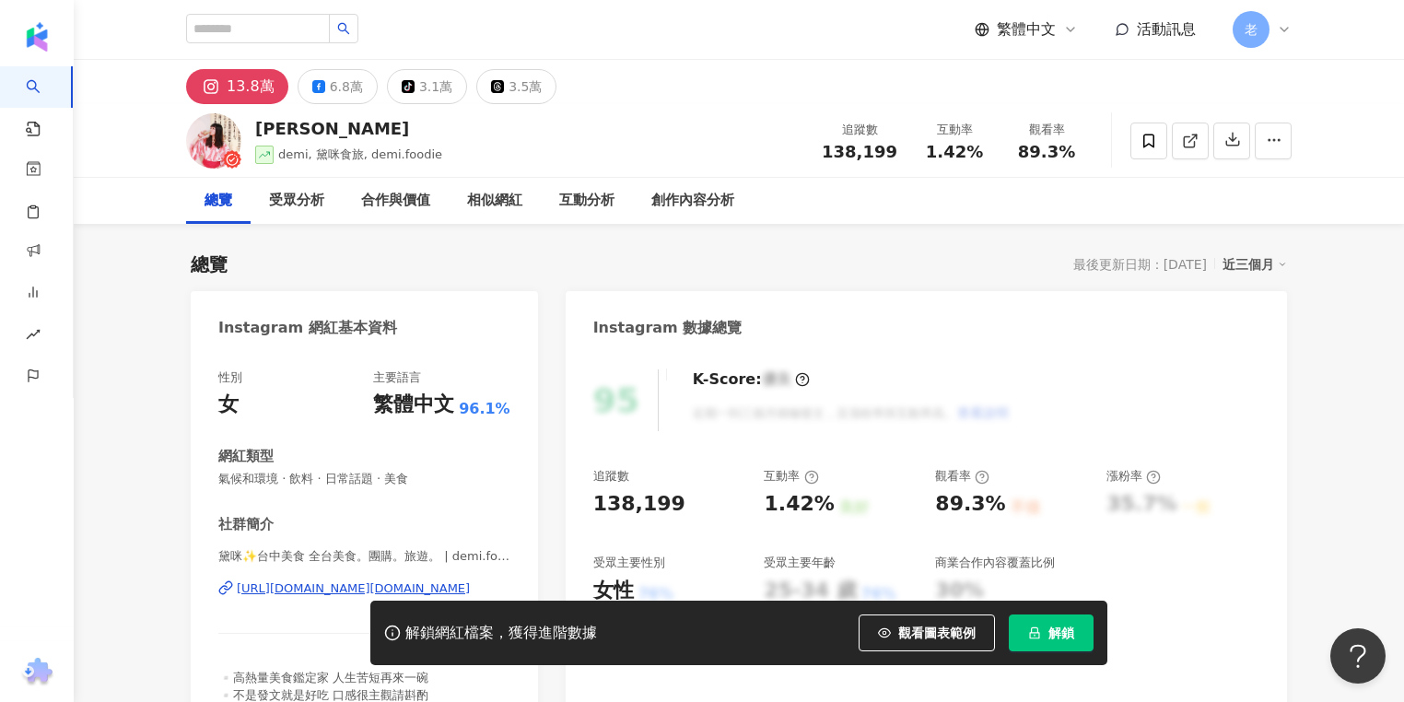
click at [300, 586] on div "[URL][DOMAIN_NAME][DOMAIN_NAME]" at bounding box center [353, 588] width 233 height 17
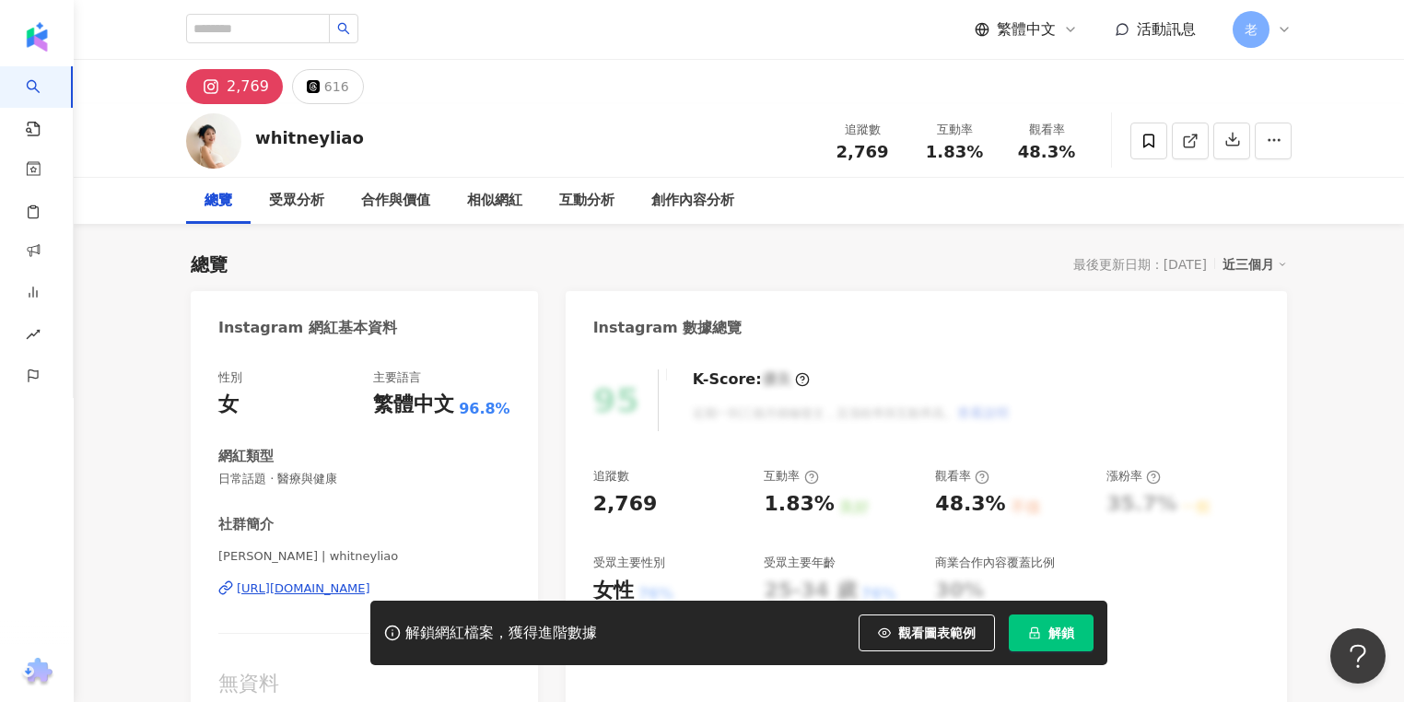
click at [335, 590] on div "https://www.instagram.com/whitneyliao/" at bounding box center [304, 588] width 134 height 17
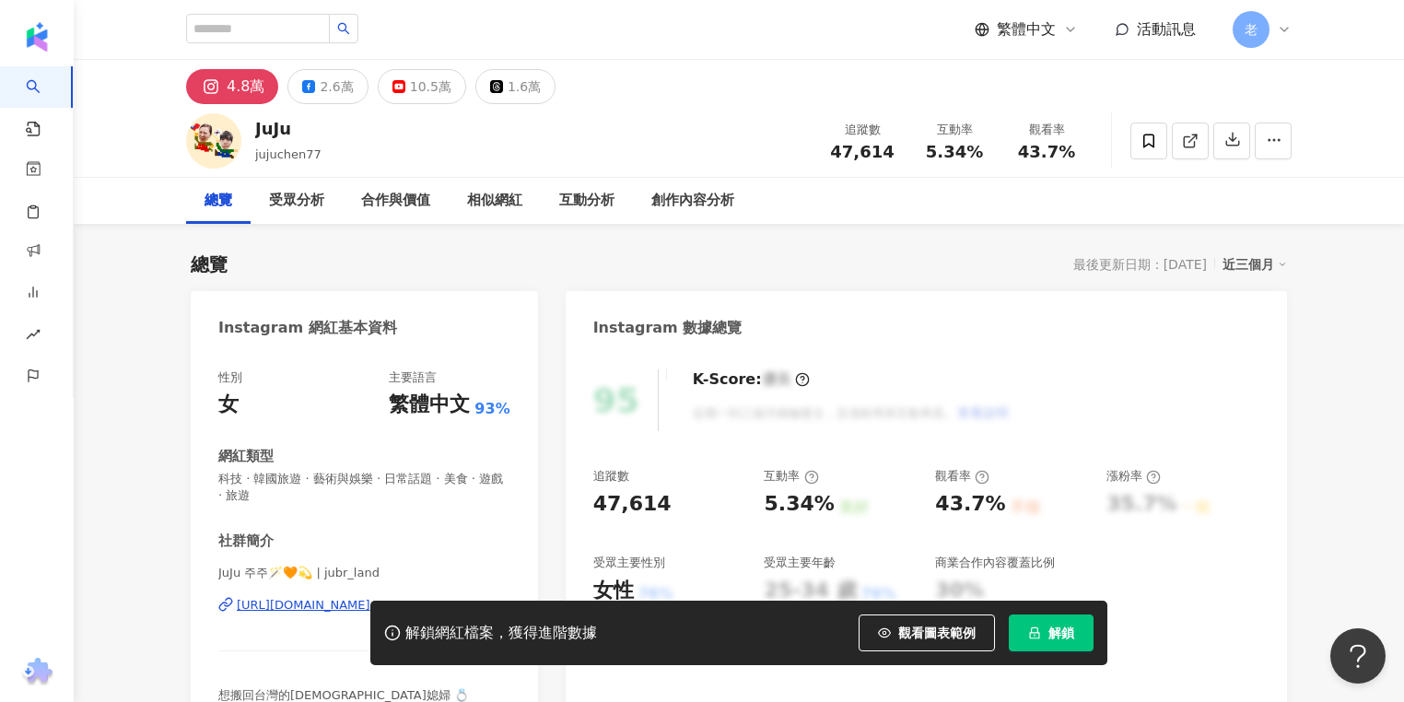
click at [305, 602] on div "解鎖網紅檔案，獲得進階數據 觀看圖表範例 解鎖" at bounding box center [702, 633] width 1404 height 64
click at [311, 607] on div "解鎖網紅檔案，獲得進階數據 觀看圖表範例 解鎖" at bounding box center [702, 633] width 1404 height 64
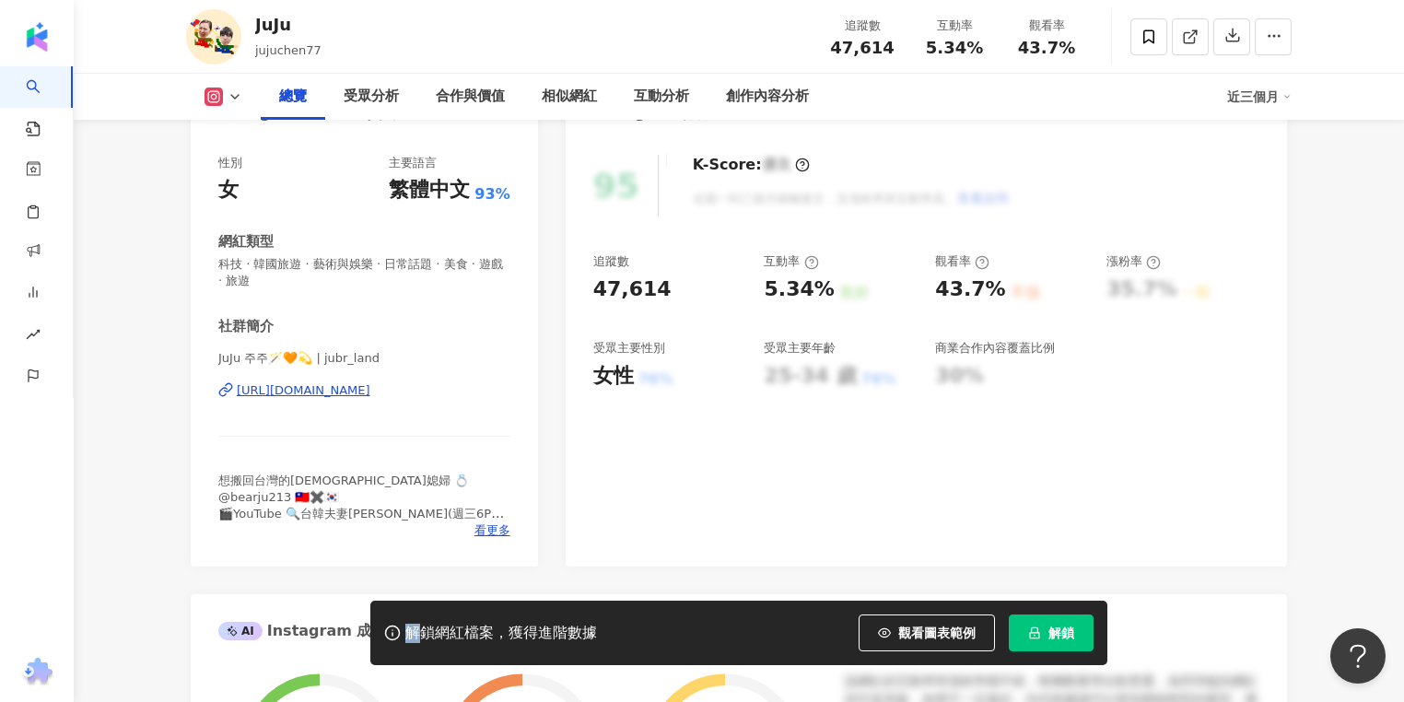
scroll to position [221, 0]
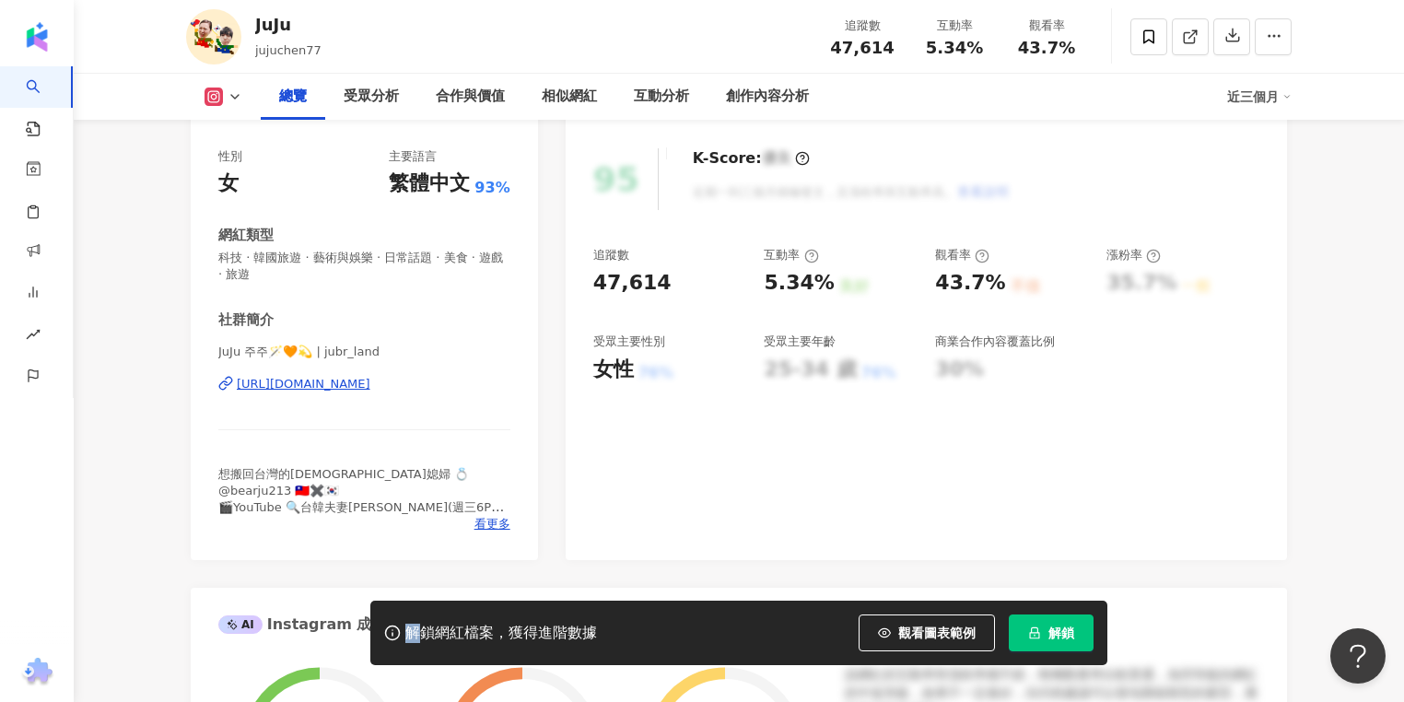
click at [370, 387] on div "https://www.instagram.com/jubr_land/" at bounding box center [304, 384] width 134 height 17
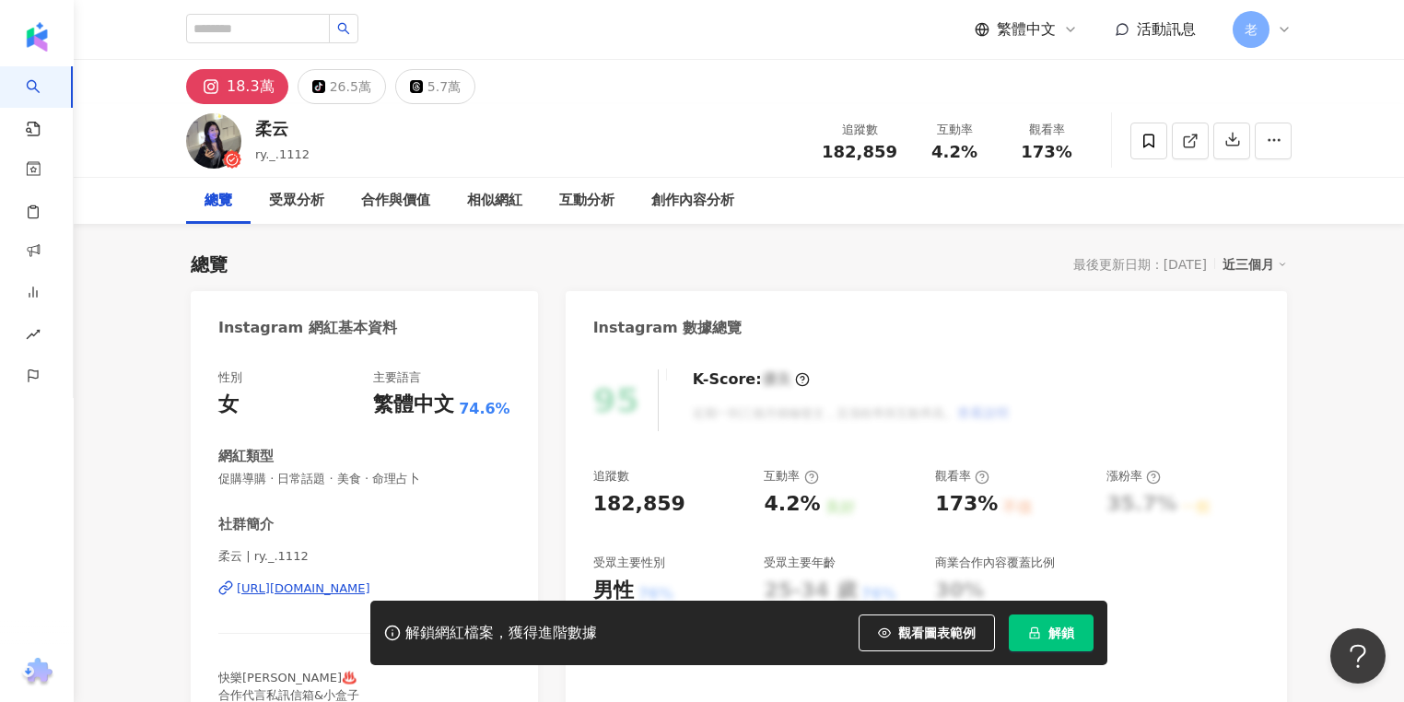
click at [311, 601] on div "解鎖網紅檔案，獲得進階數據 觀看圖表範例 解鎖" at bounding box center [702, 633] width 1404 height 64
click at [311, 593] on div "[URL][DOMAIN_NAME]" at bounding box center [304, 588] width 134 height 17
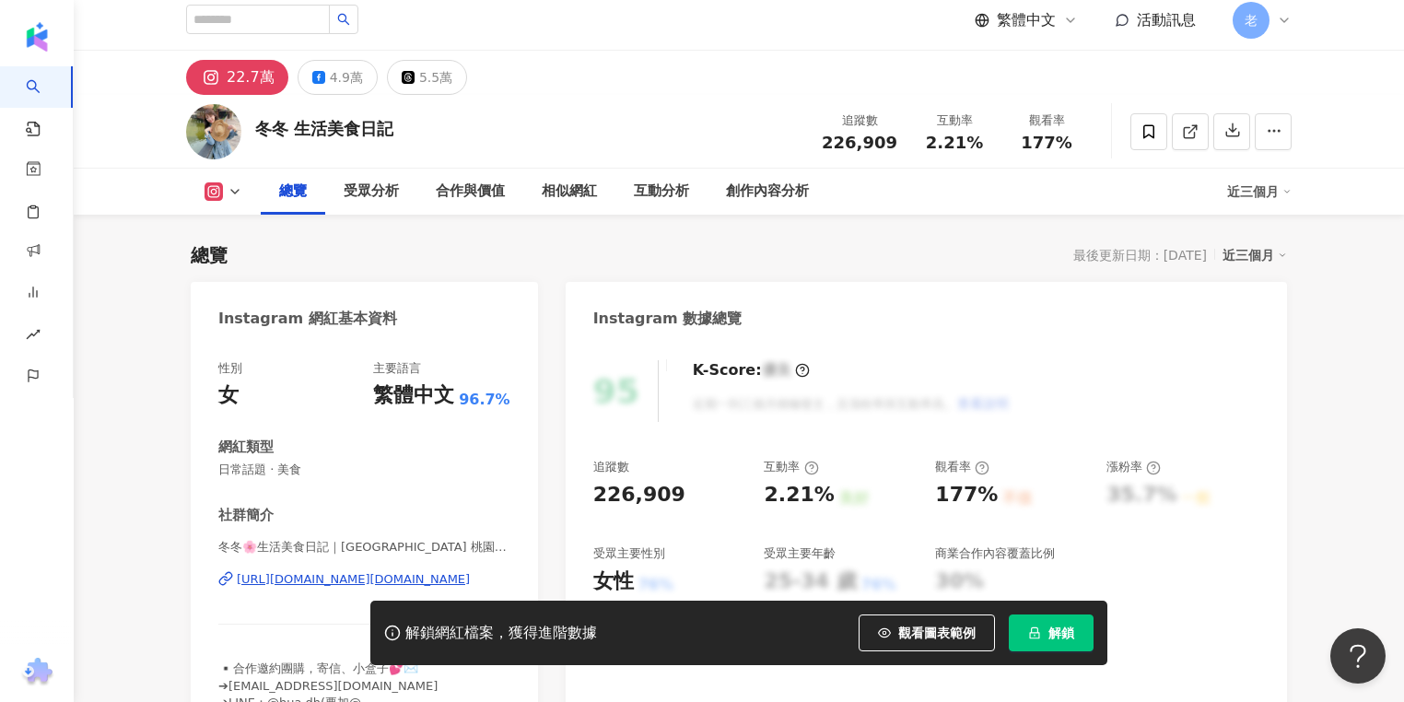
scroll to position [147, 0]
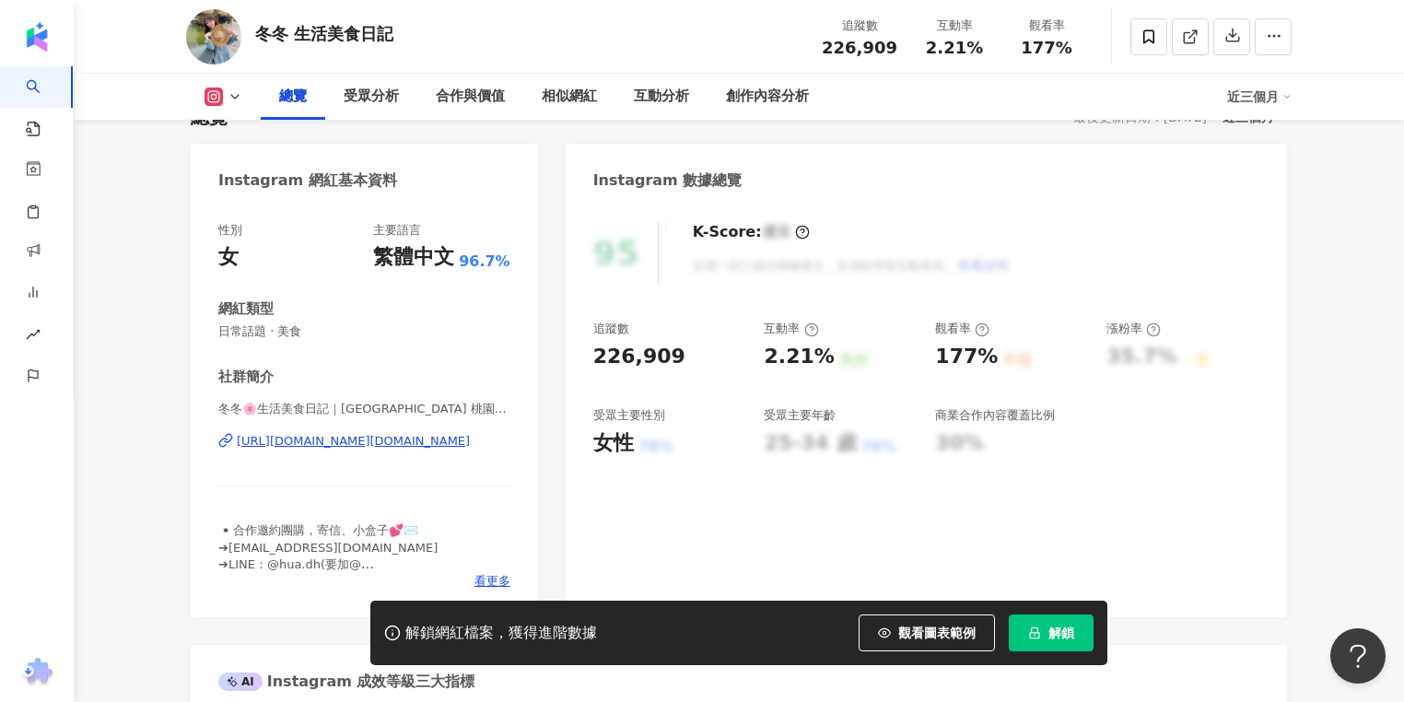
click at [418, 449] on div "https://www.instagram.com/hua.dh/" at bounding box center [353, 441] width 233 height 17
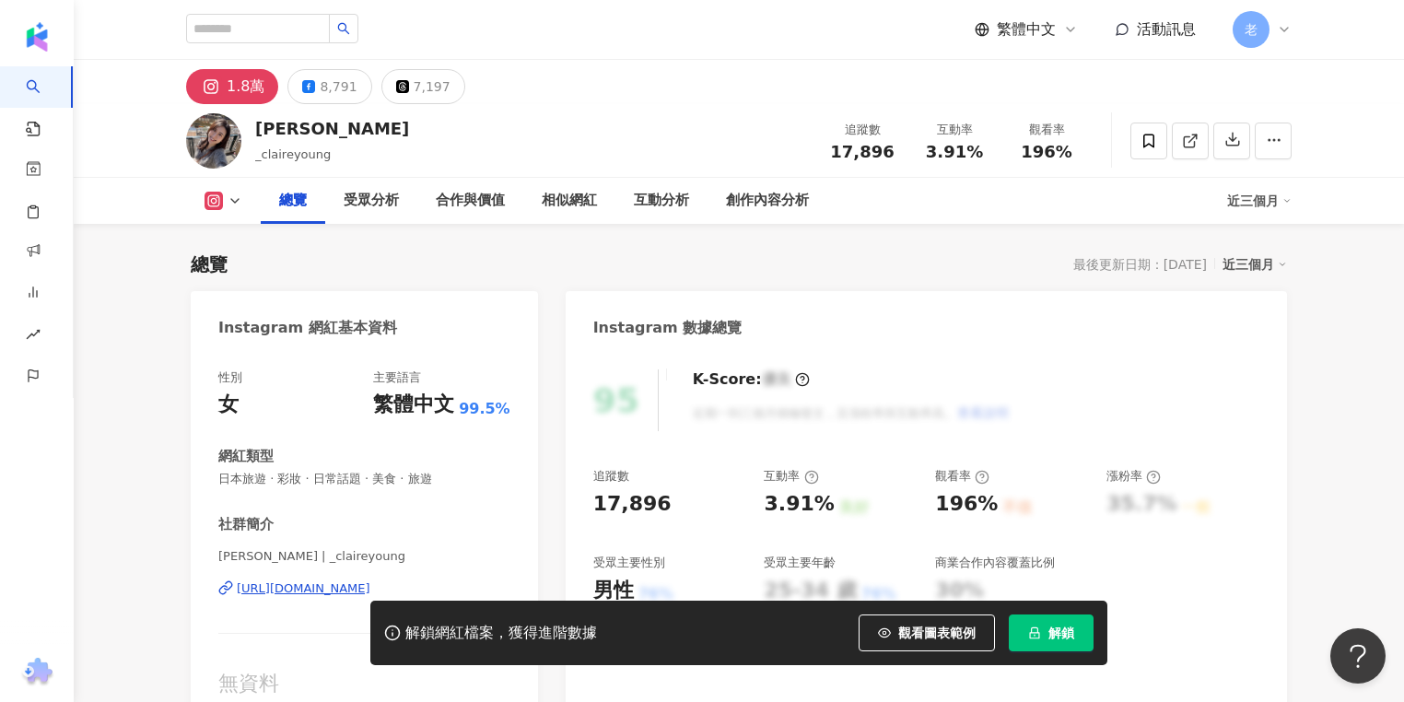
click at [332, 585] on div "https://www.instagram.com/_claireyoung/" at bounding box center [304, 588] width 134 height 17
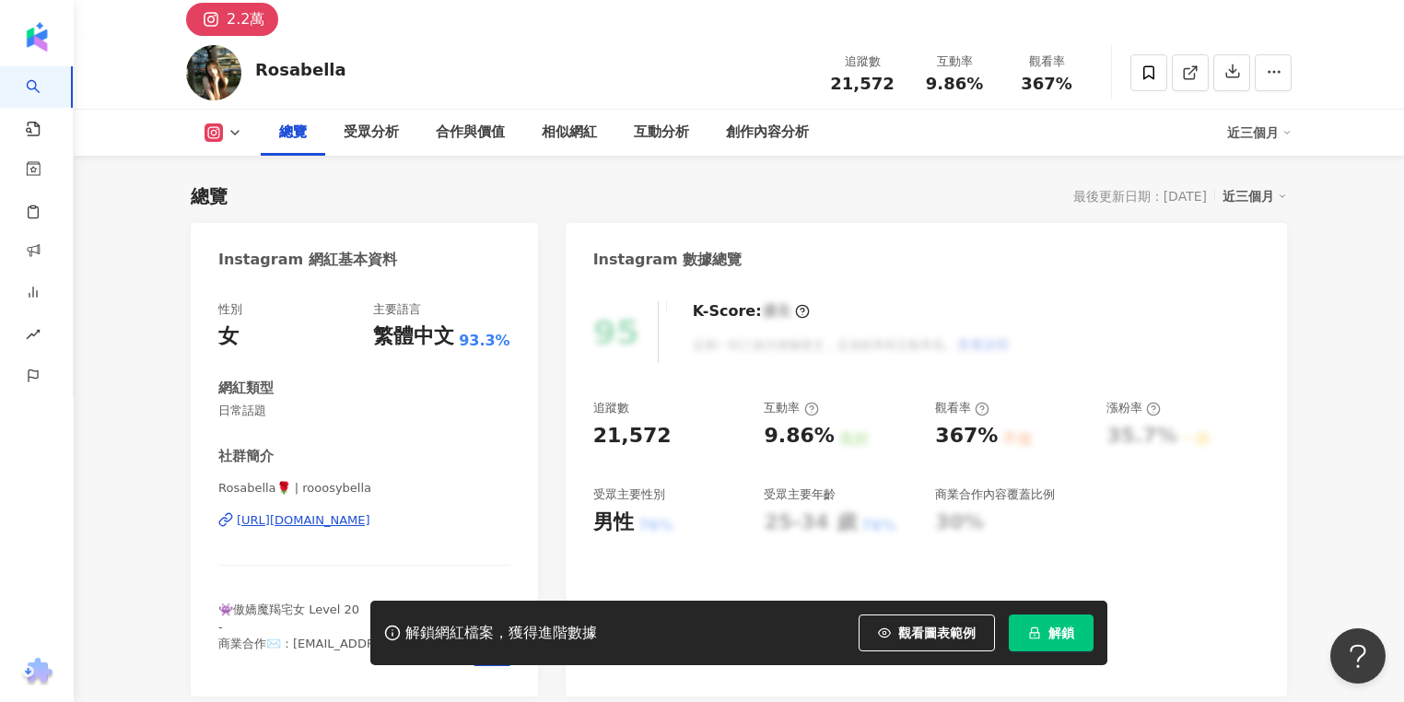
scroll to position [147, 0]
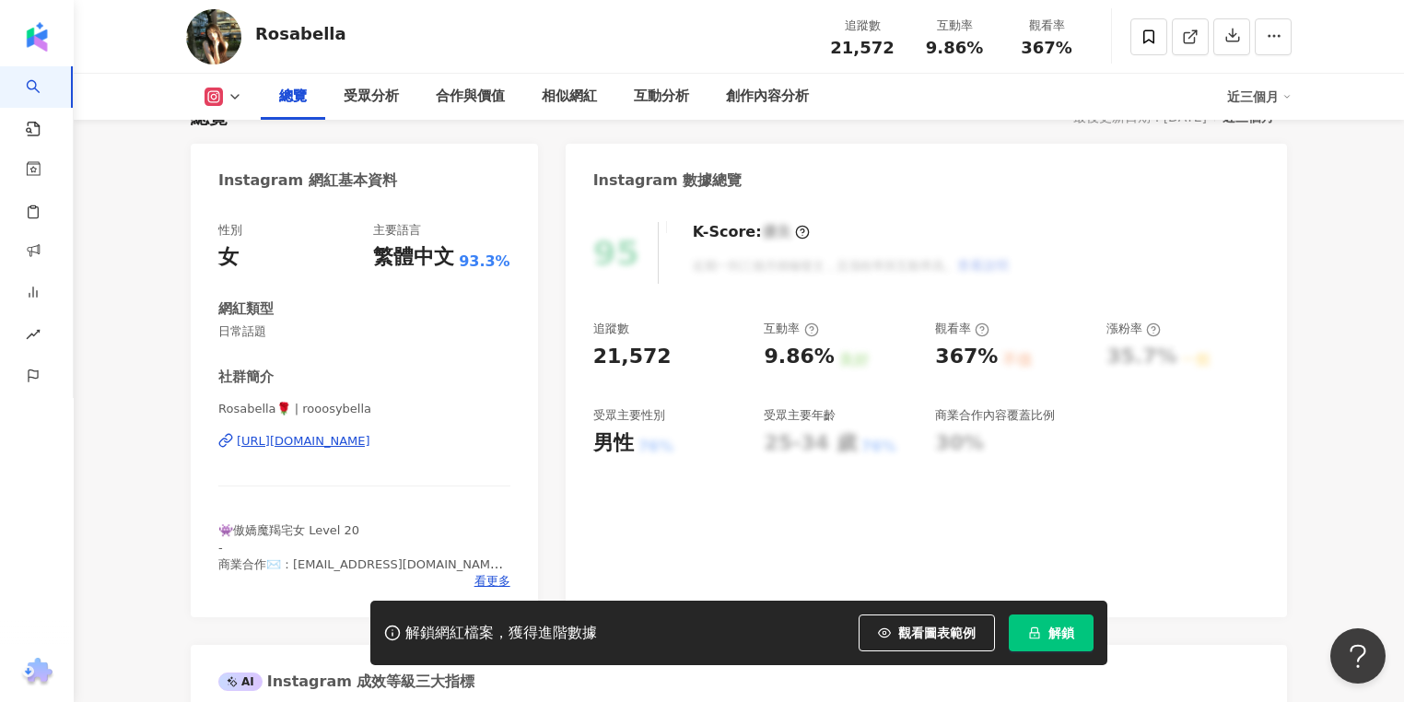
click at [370, 439] on div "[URL][DOMAIN_NAME]" at bounding box center [304, 441] width 134 height 17
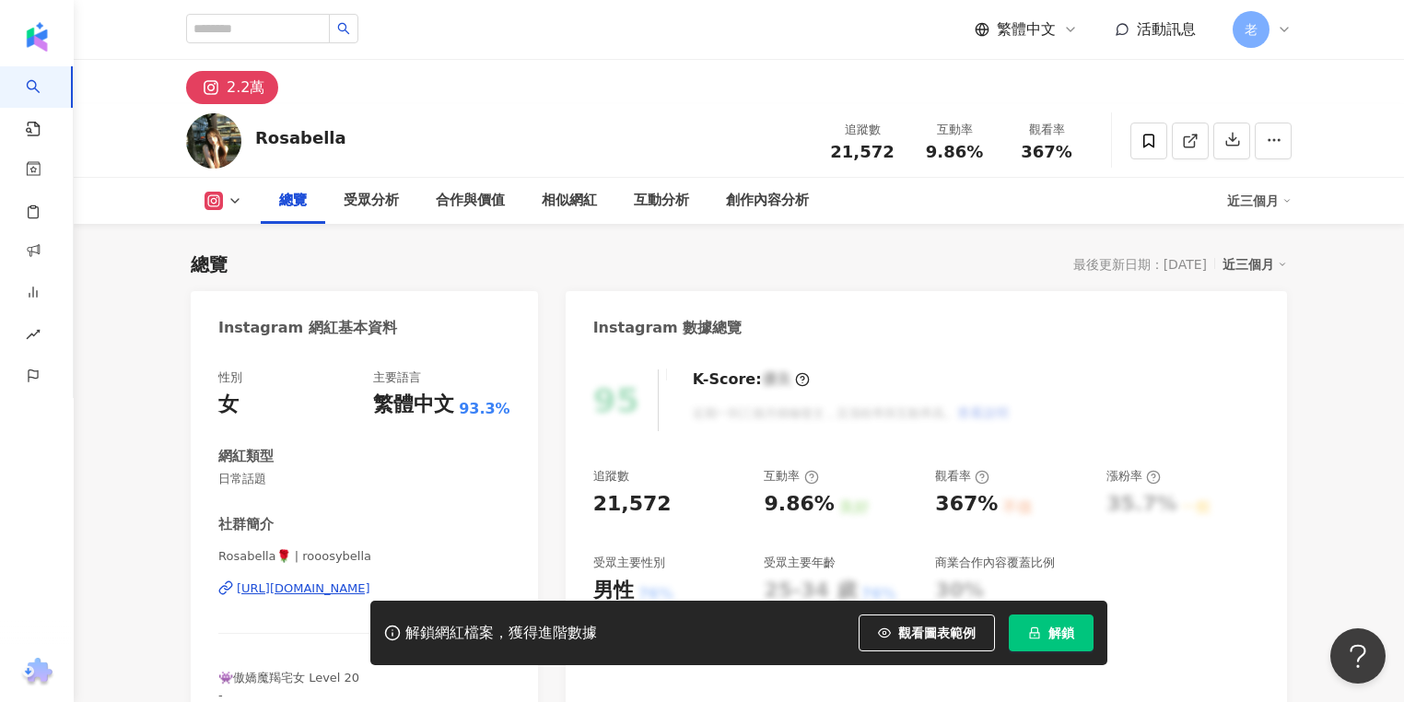
scroll to position [0, 0]
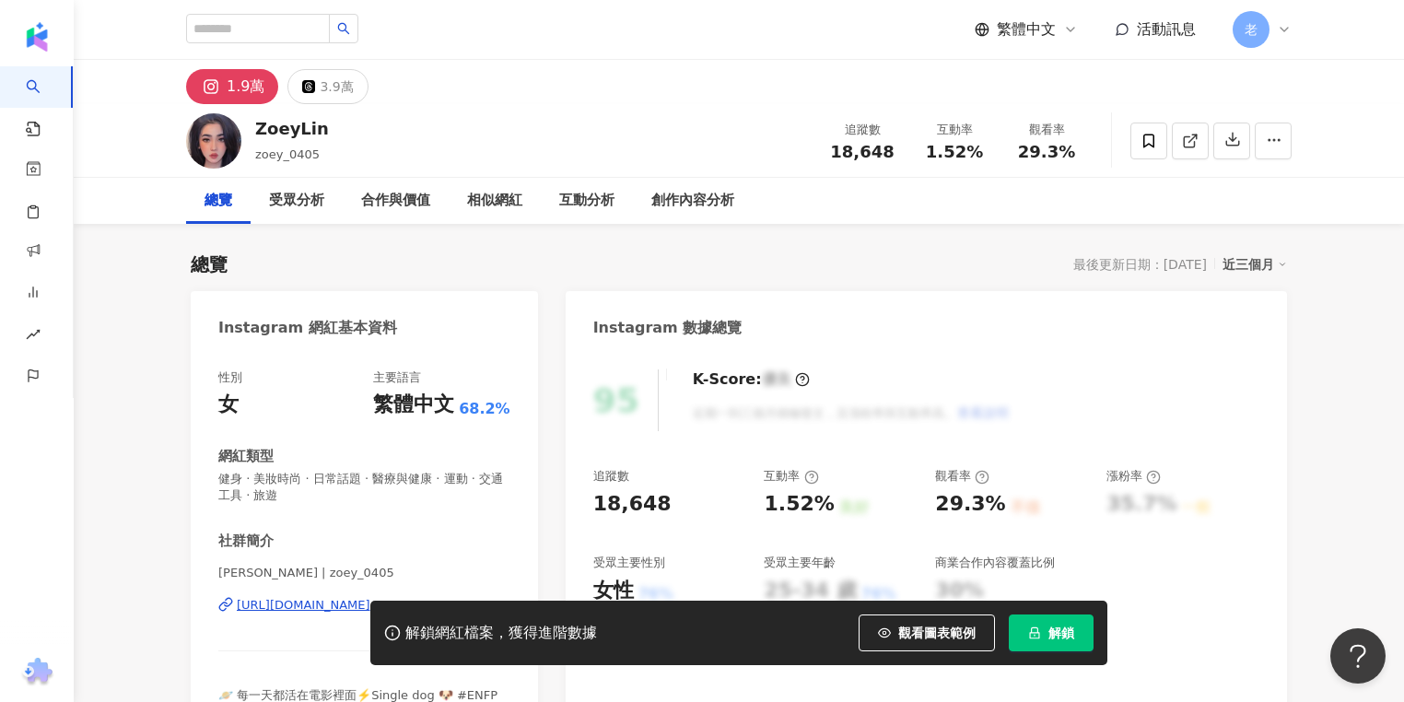
click at [260, 606] on div "解鎖網紅檔案，獲得進階數據 觀看圖表範例 解鎖" at bounding box center [702, 633] width 1404 height 64
click at [264, 597] on div "https://www.instagram.com/zoey_0405/" at bounding box center [304, 605] width 134 height 17
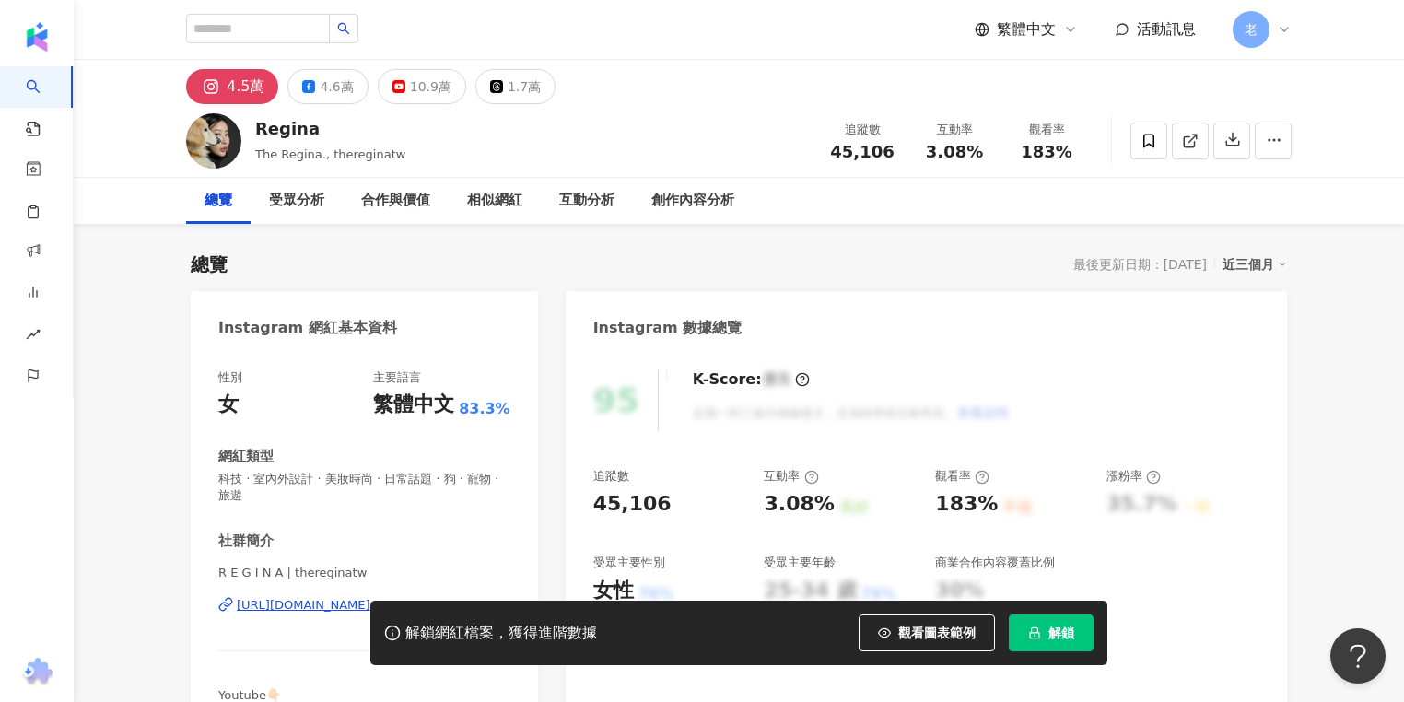
click at [298, 608] on div "解鎖網紅檔案，獲得進階數據 觀看圖表範例 解鎖" at bounding box center [702, 633] width 1404 height 64
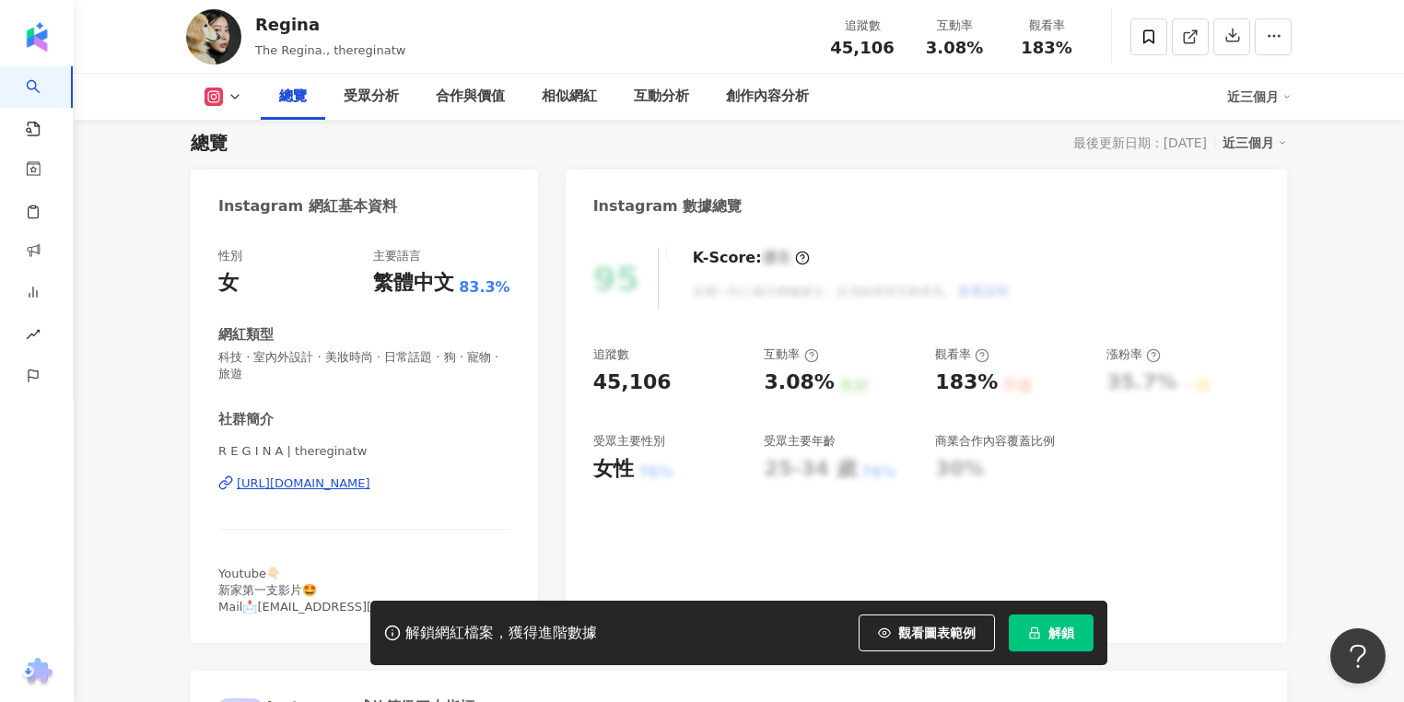
scroll to position [147, 0]
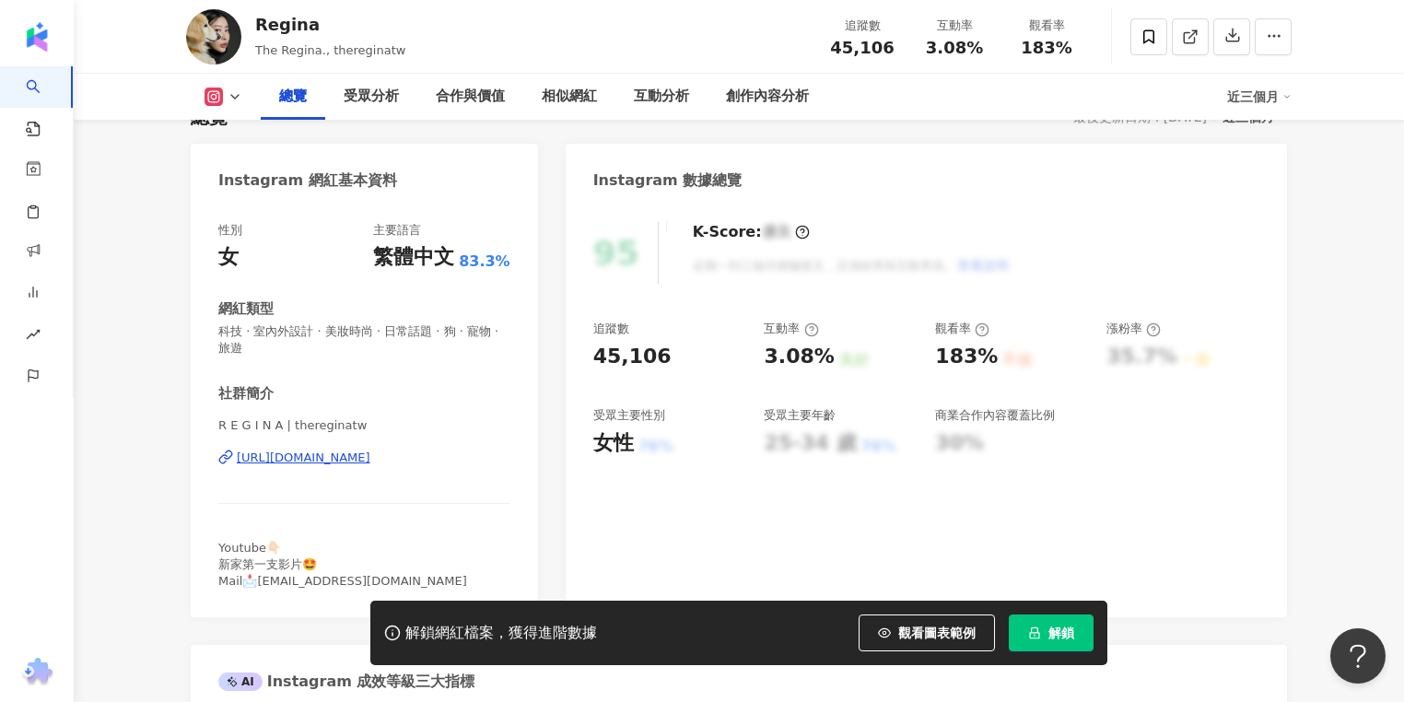
click at [370, 452] on div "https://www.instagram.com/thereginatw/" at bounding box center [304, 458] width 134 height 17
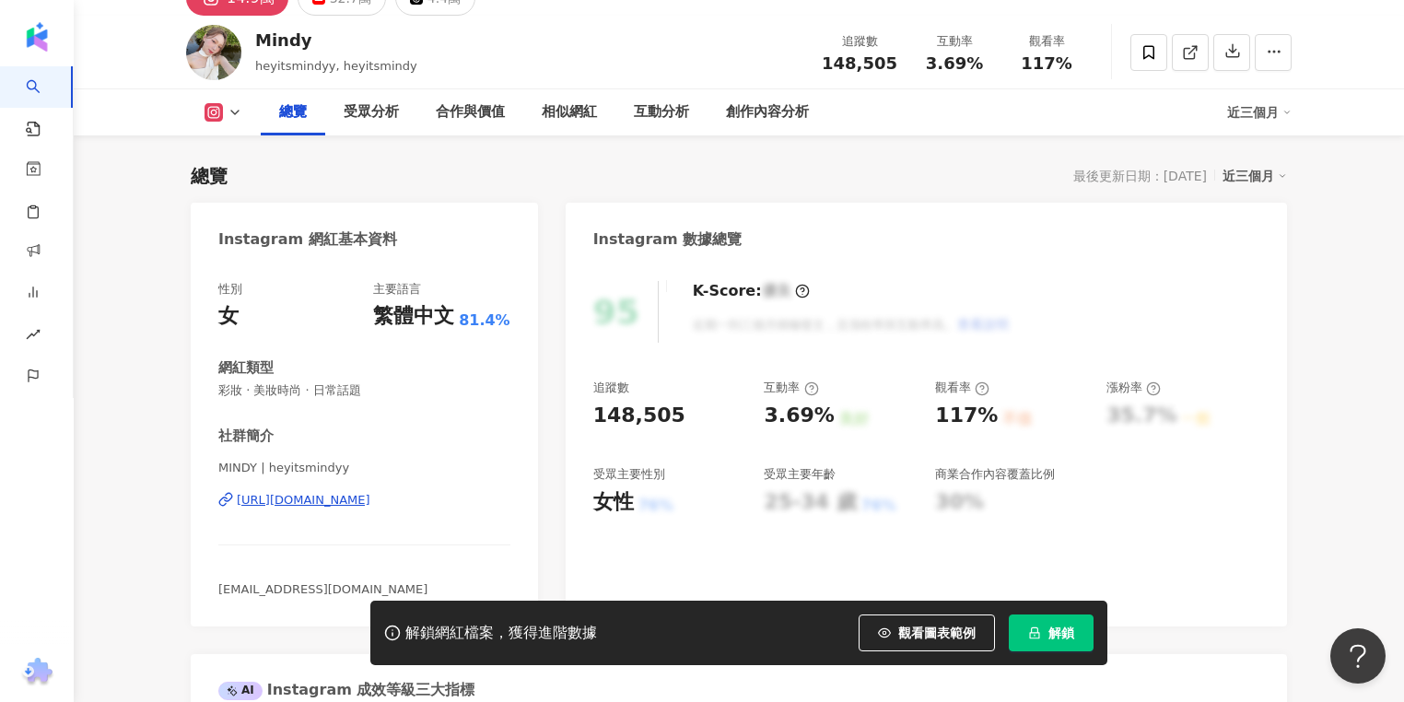
scroll to position [147, 0]
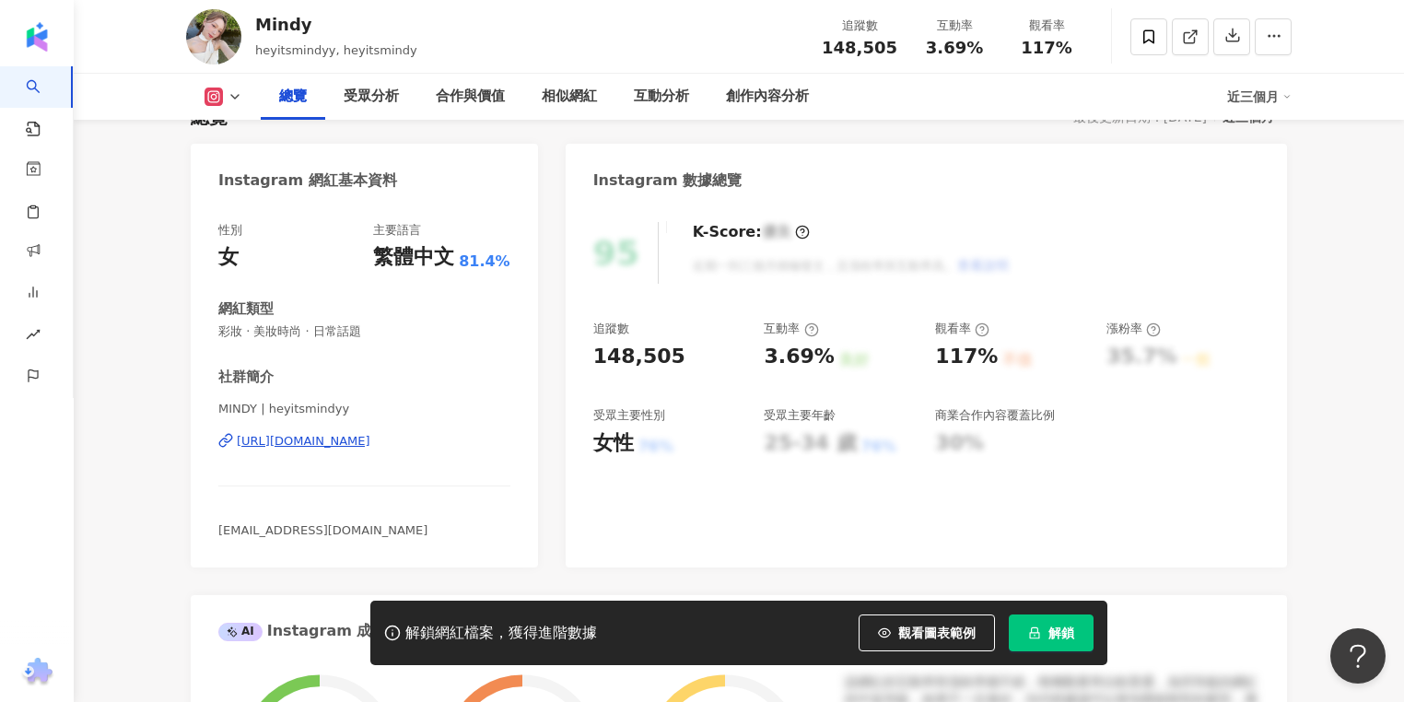
click at [370, 442] on div "https://www.instagram.com/heyitsmindyy/" at bounding box center [304, 441] width 134 height 17
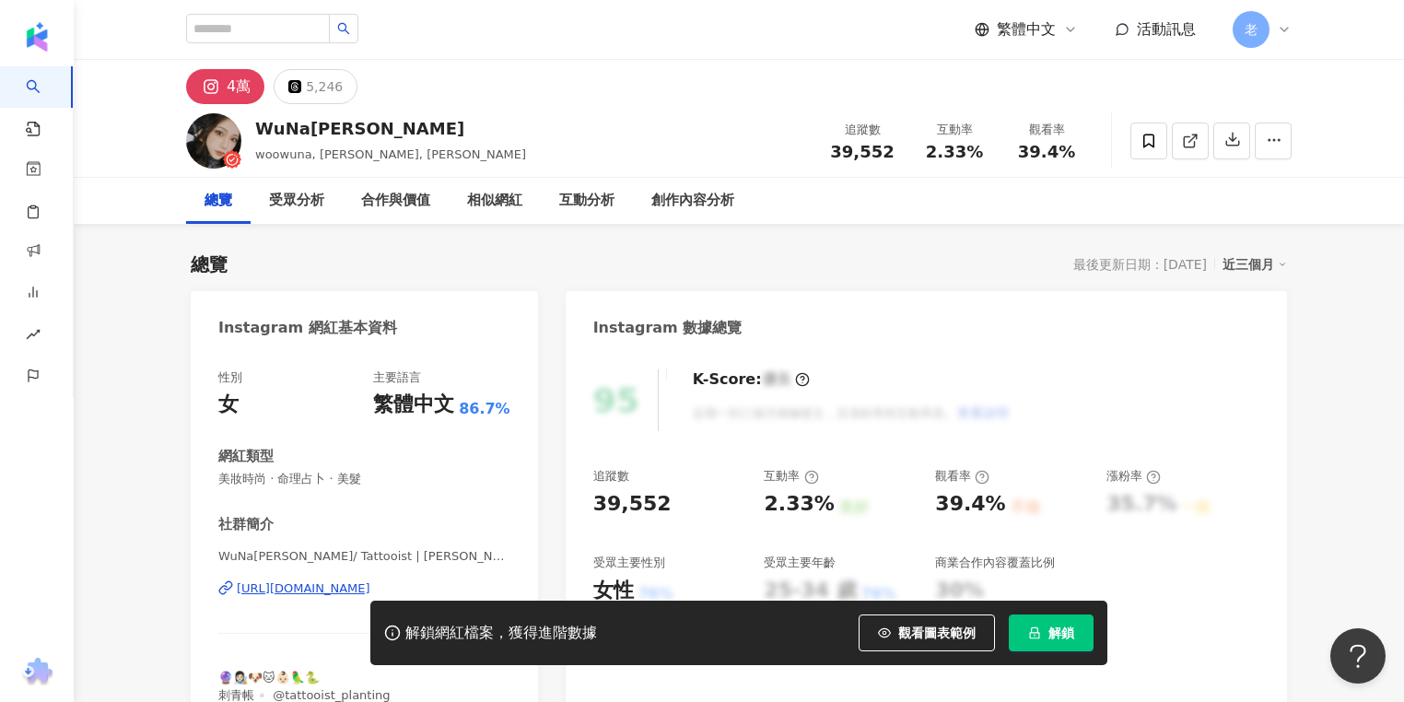
click at [364, 594] on div "https://www.instagram.com/woowuna/" at bounding box center [304, 588] width 134 height 17
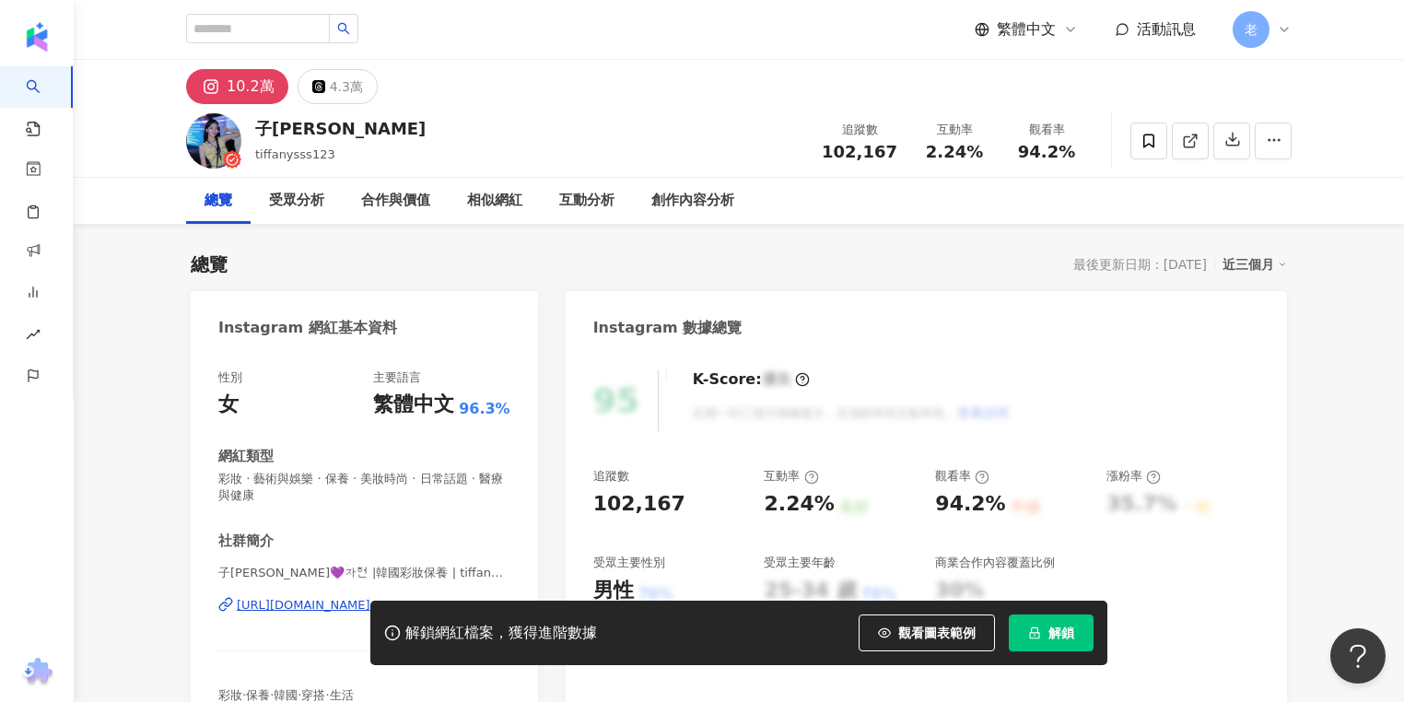
click at [299, 605] on div "解鎖網紅檔案，獲得進階數據 觀看圖表範例 解鎖" at bounding box center [702, 633] width 1404 height 64
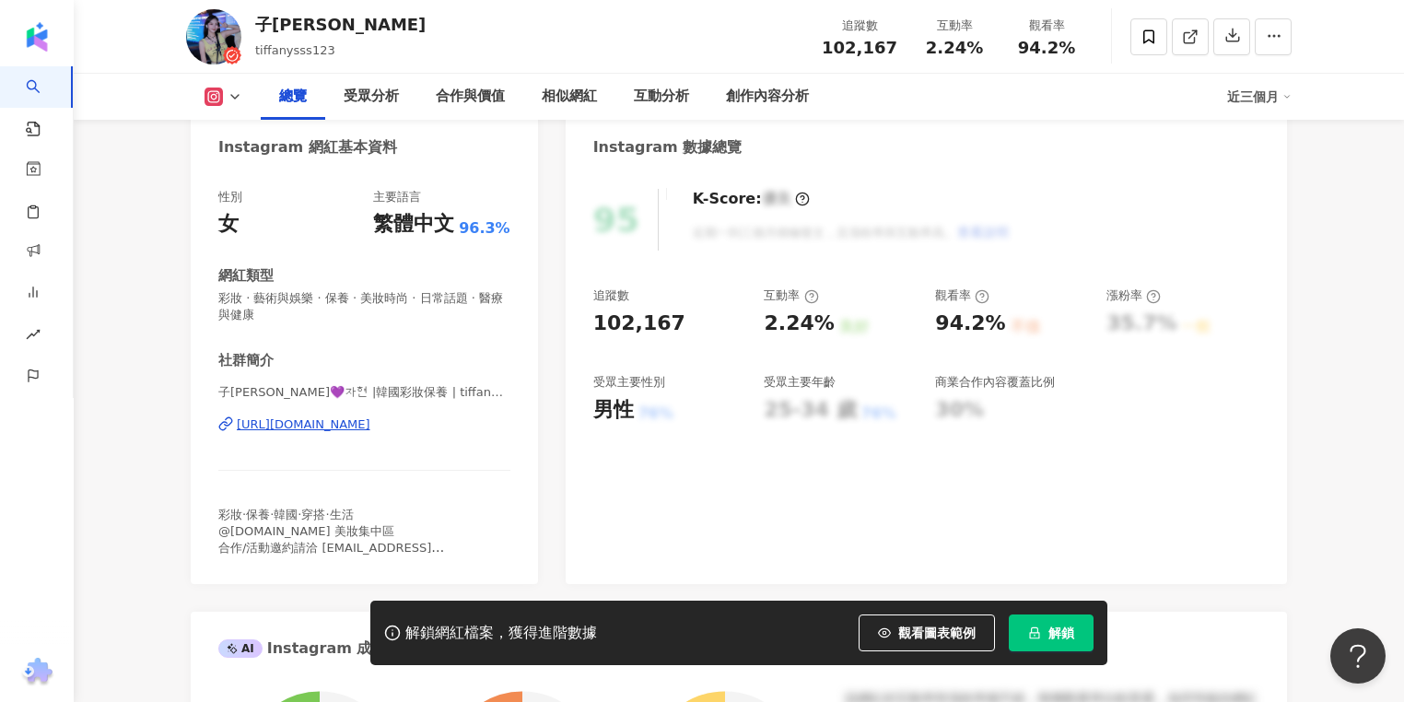
scroll to position [221, 0]
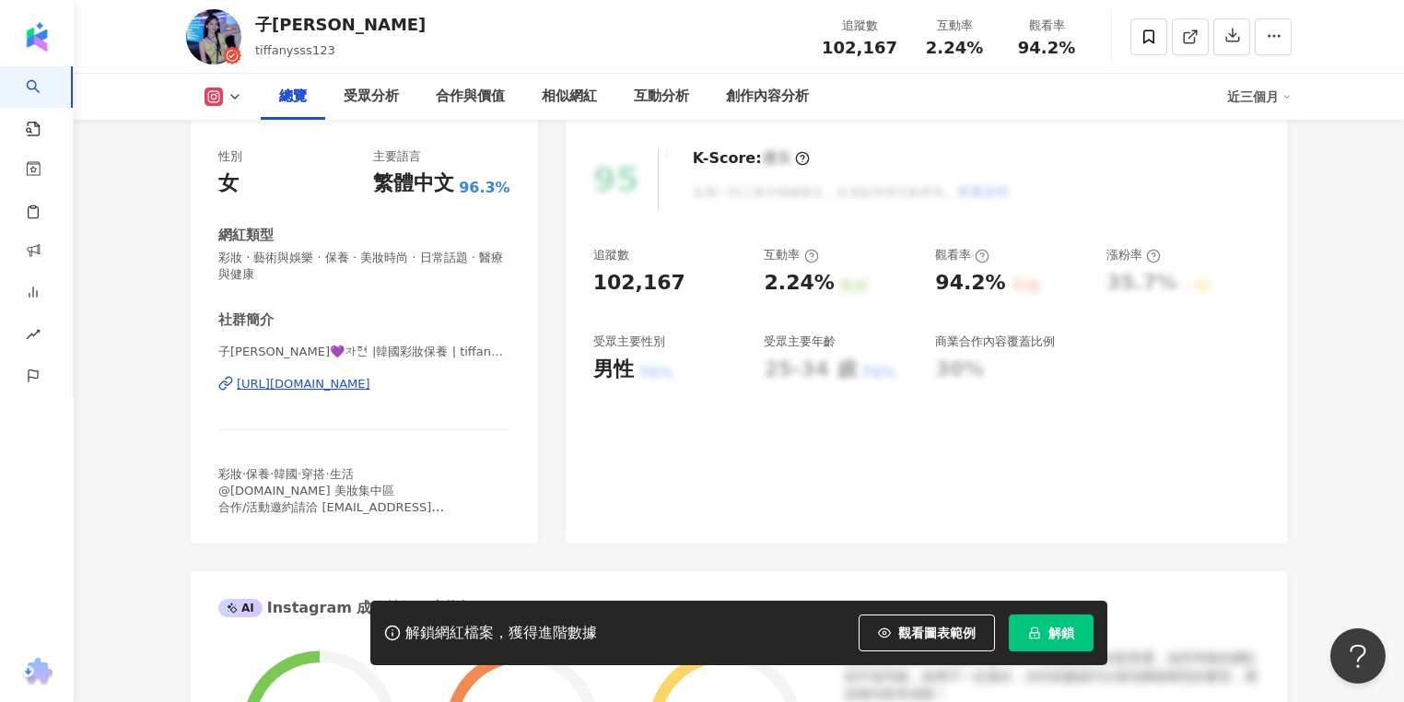
click at [370, 382] on div "https://www.instagram.com/tiffanysss123/" at bounding box center [304, 384] width 134 height 17
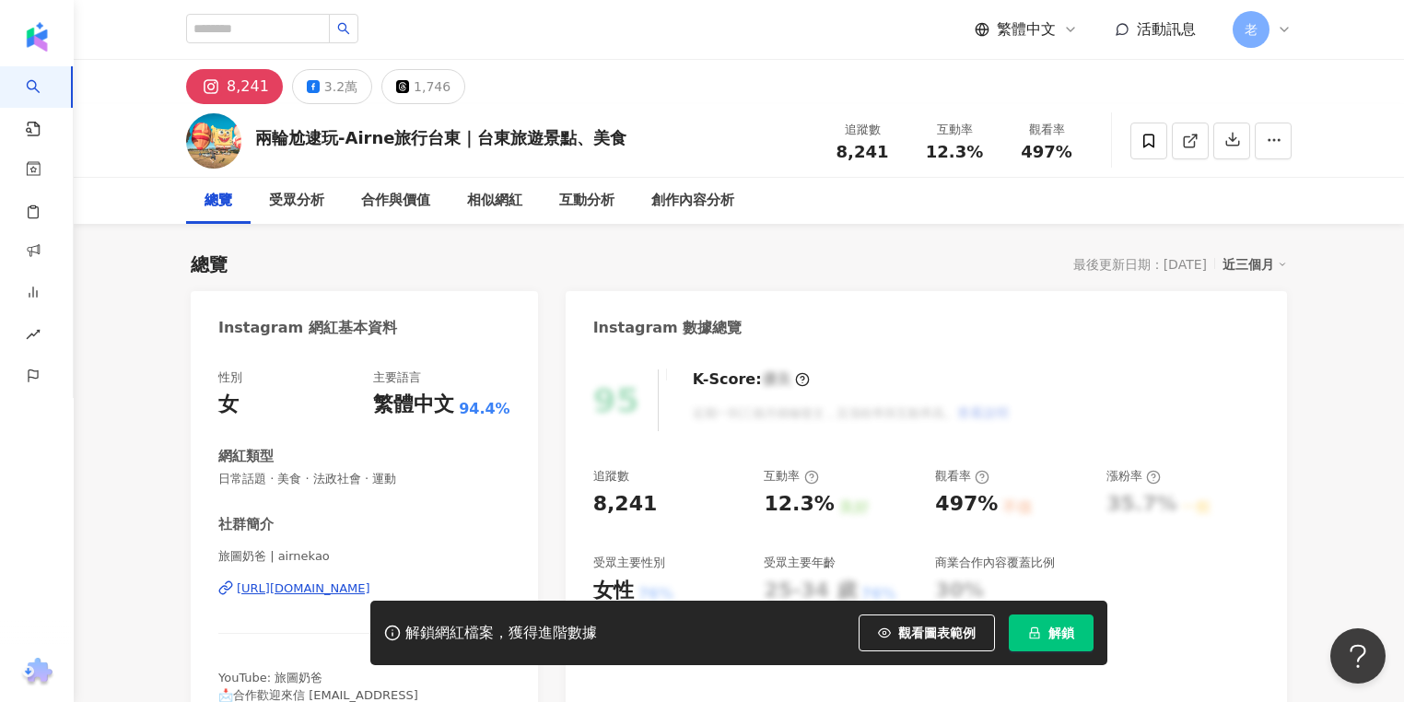
click at [370, 591] on div "[URL][DOMAIN_NAME]" at bounding box center [304, 588] width 134 height 17
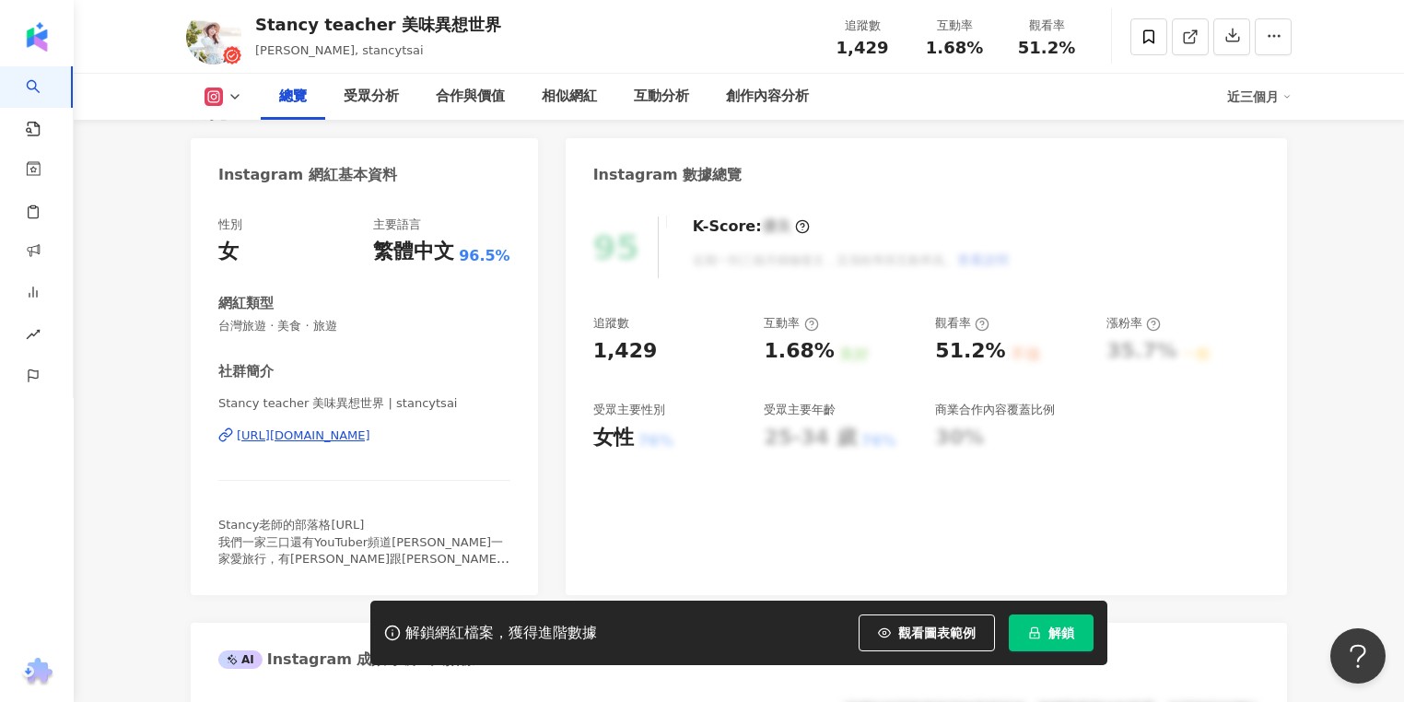
scroll to position [147, 0]
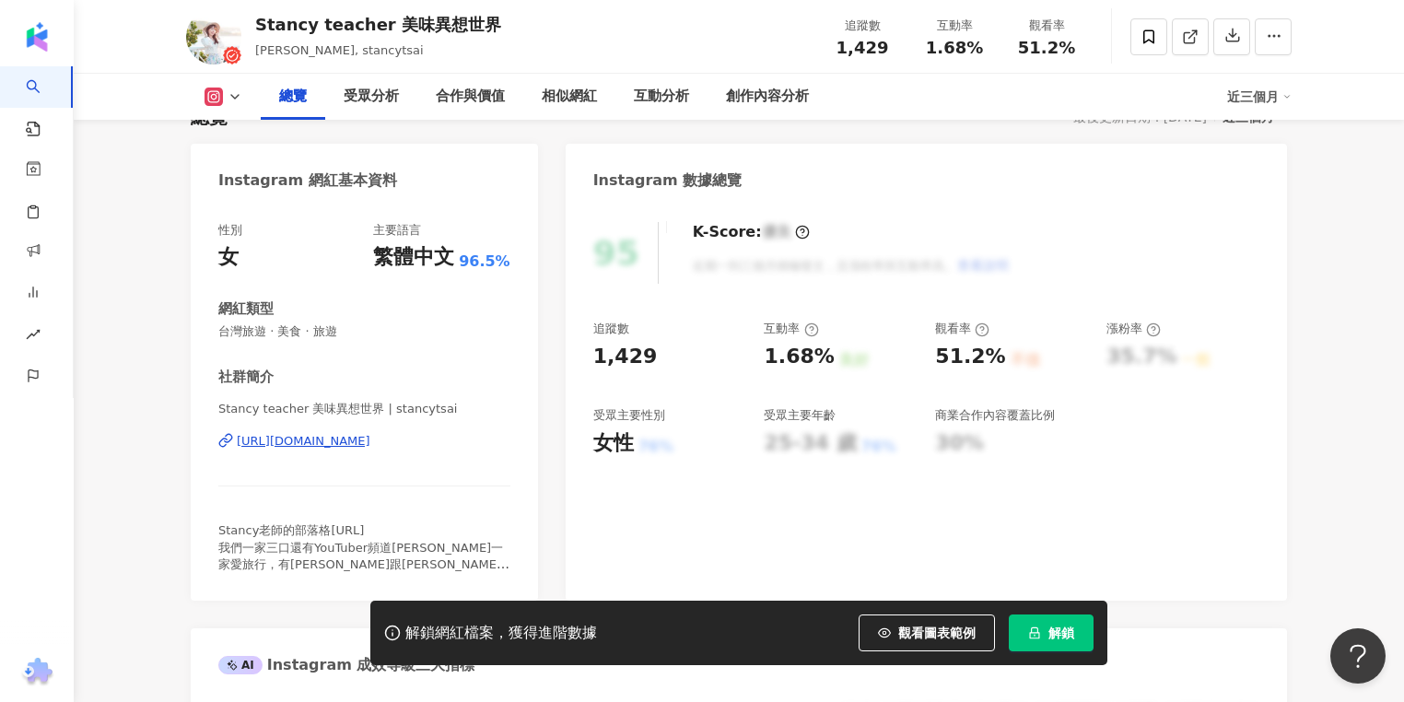
click at [322, 440] on div "https://www.instagram.com/stancytsai/" at bounding box center [304, 441] width 134 height 17
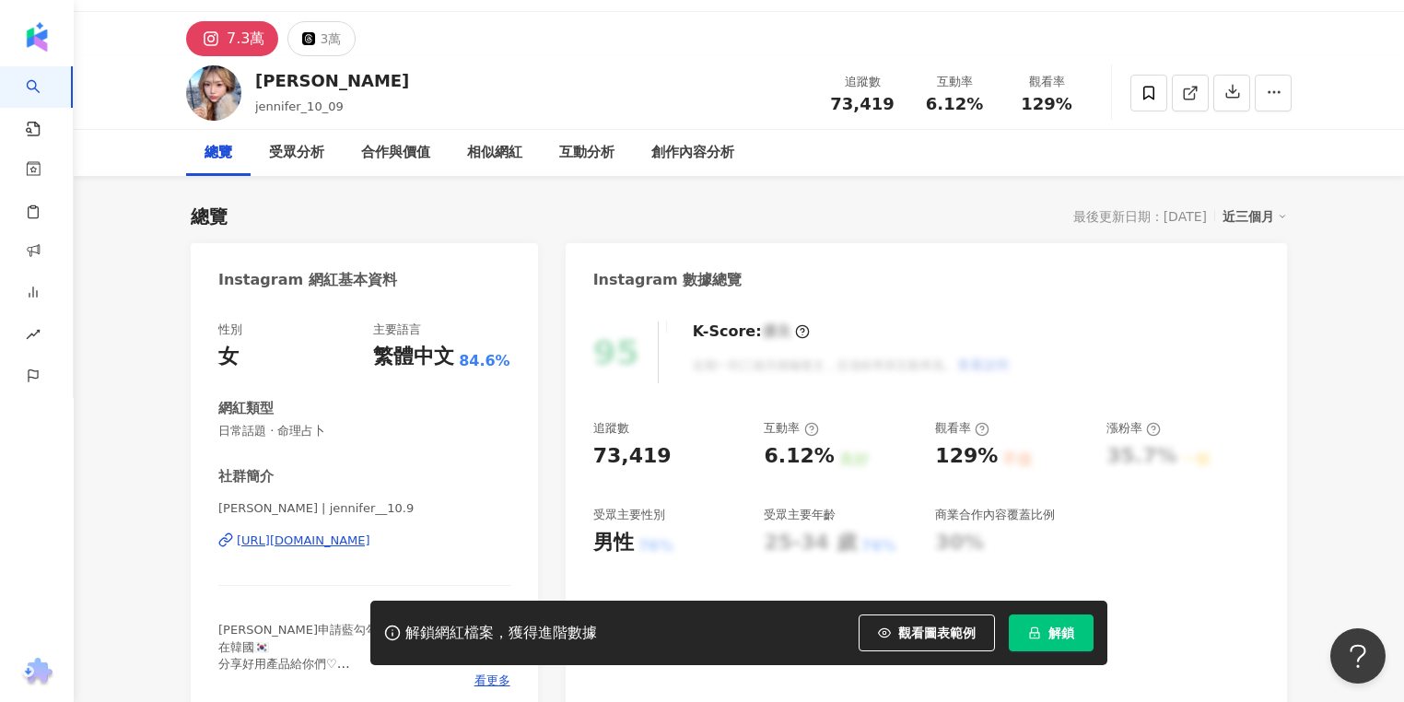
scroll to position [74, 0]
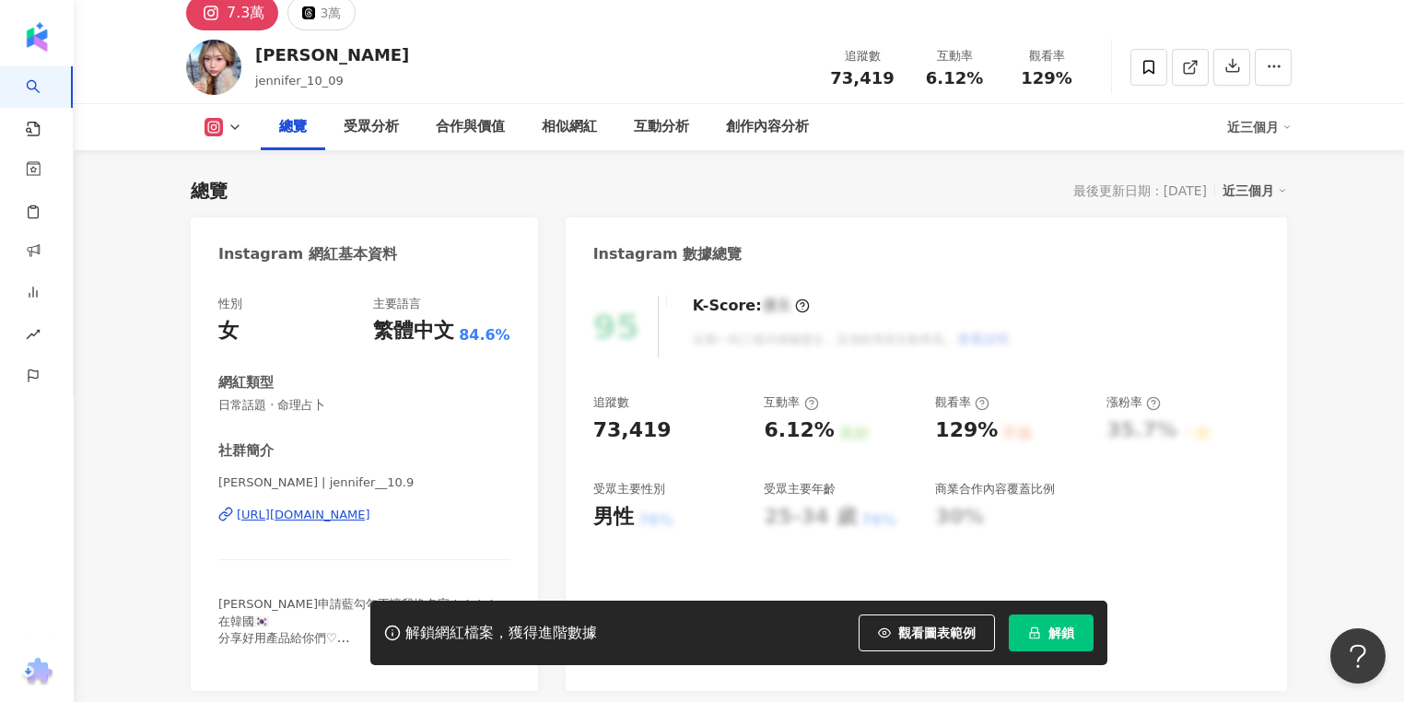
click at [361, 510] on div "https://www.instagram.com/jennifer__10.9/" at bounding box center [304, 515] width 134 height 17
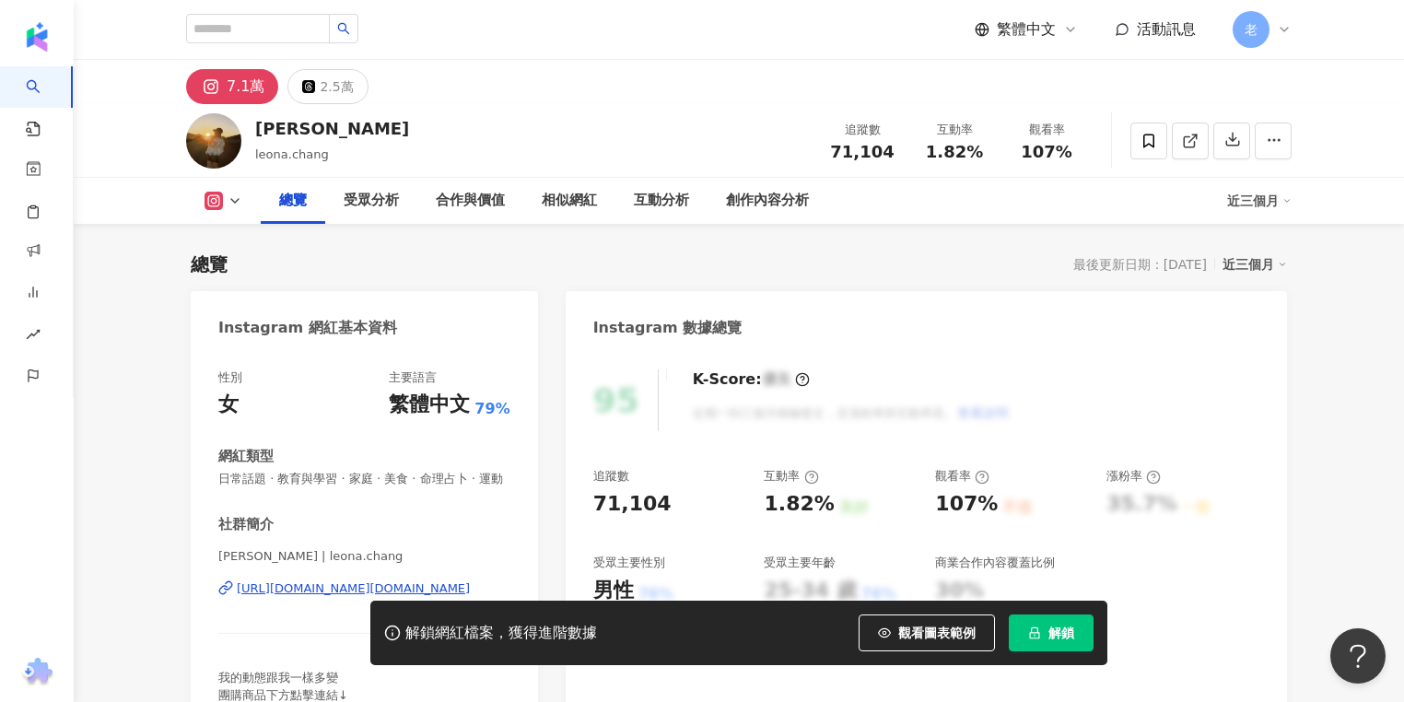
click at [282, 591] on div "[URL][DOMAIN_NAME][DOMAIN_NAME]" at bounding box center [353, 588] width 233 height 17
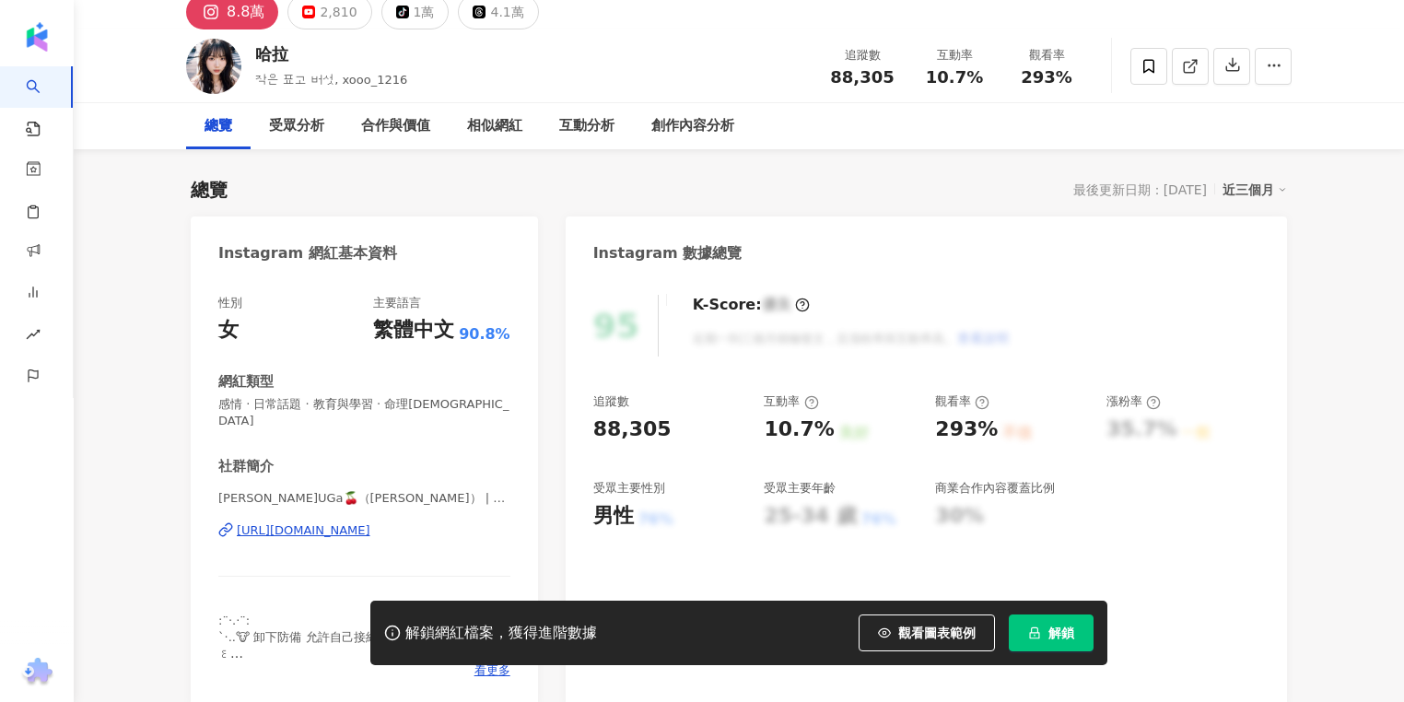
scroll to position [221, 0]
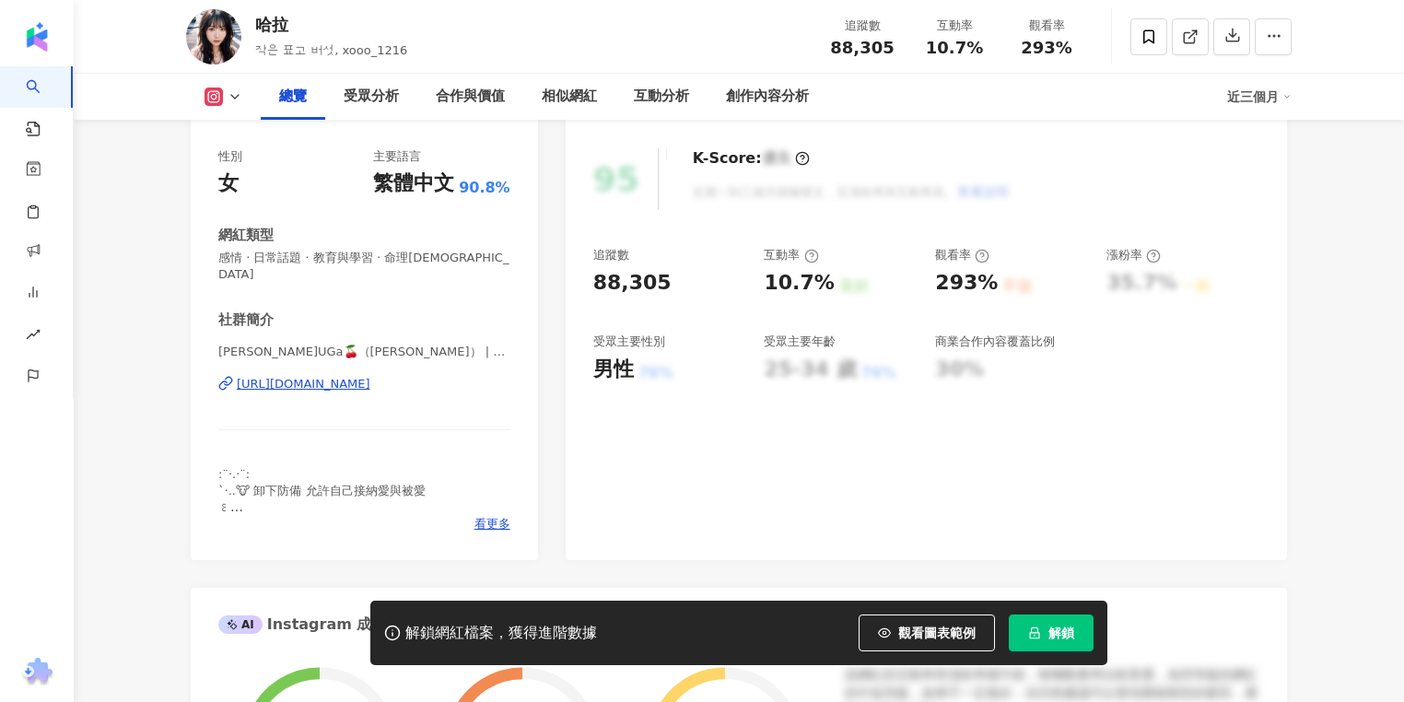
click at [370, 376] on div "https://www.instagram.com/xooo_1216/" at bounding box center [304, 384] width 134 height 17
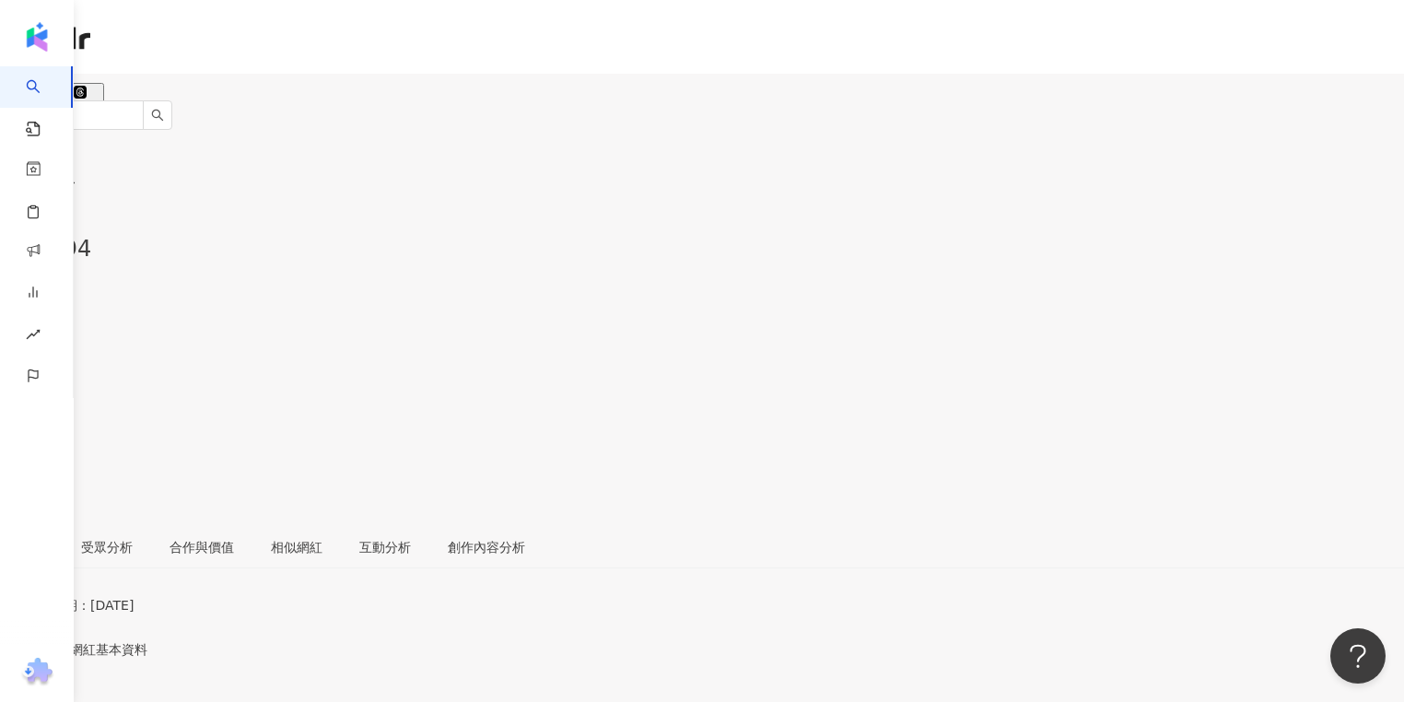
scroll to position [147, 0]
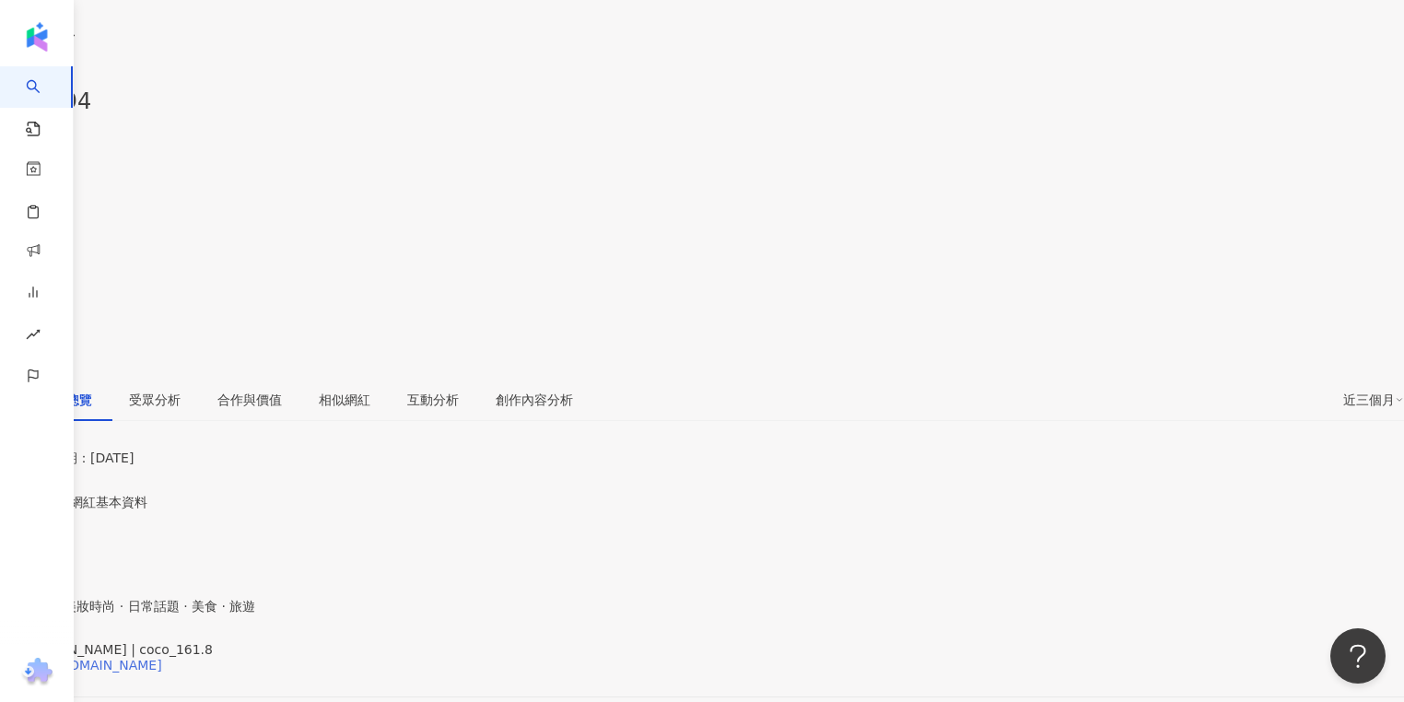
click at [162, 658] on div "[URL][DOMAIN_NAME]" at bounding box center [90, 665] width 144 height 15
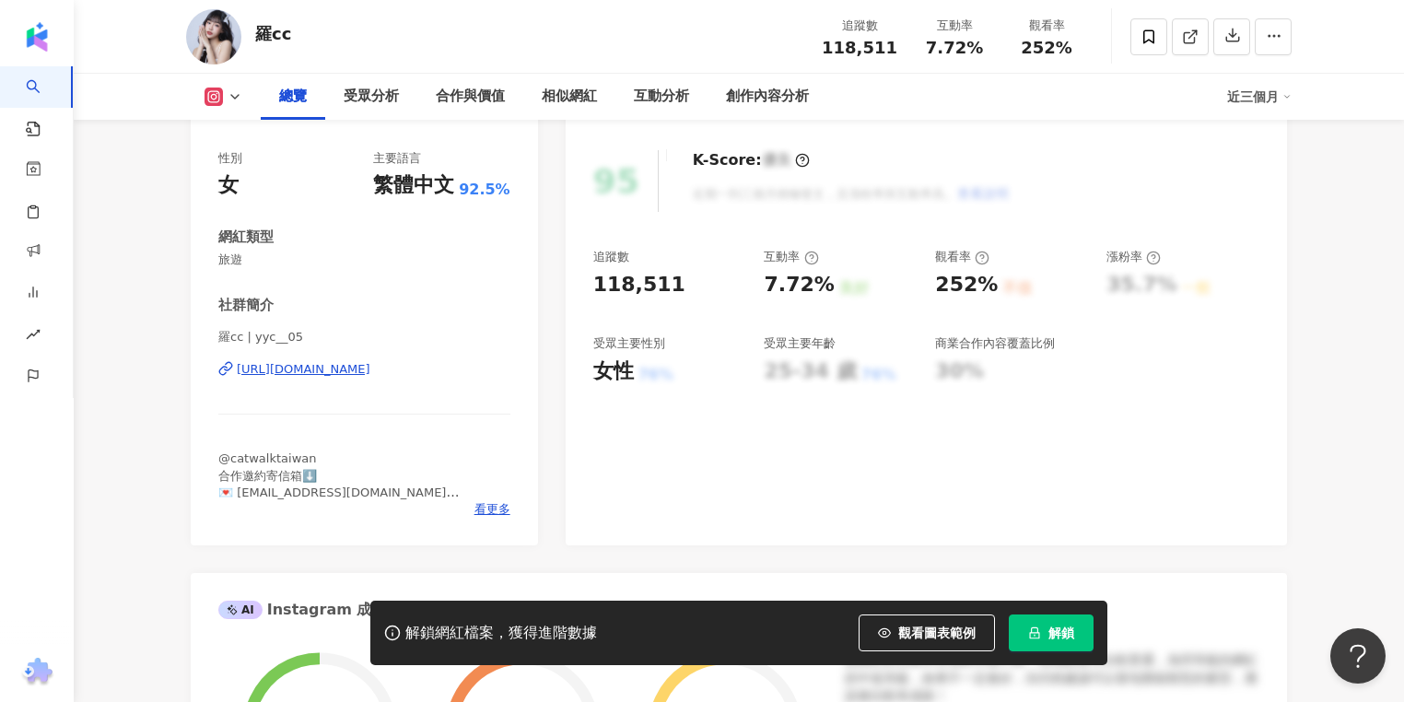
scroll to position [221, 0]
click at [350, 364] on div "[URL][DOMAIN_NAME]" at bounding box center [304, 367] width 134 height 17
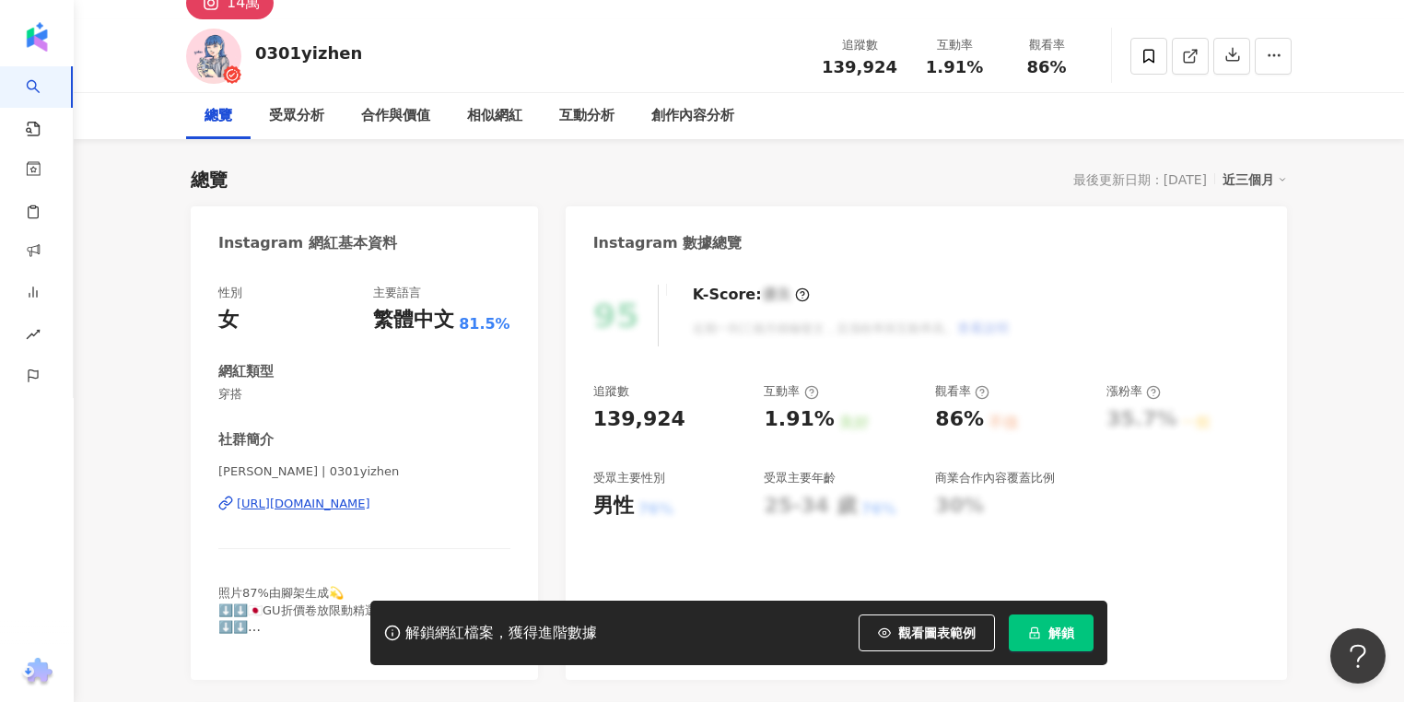
scroll to position [147, 0]
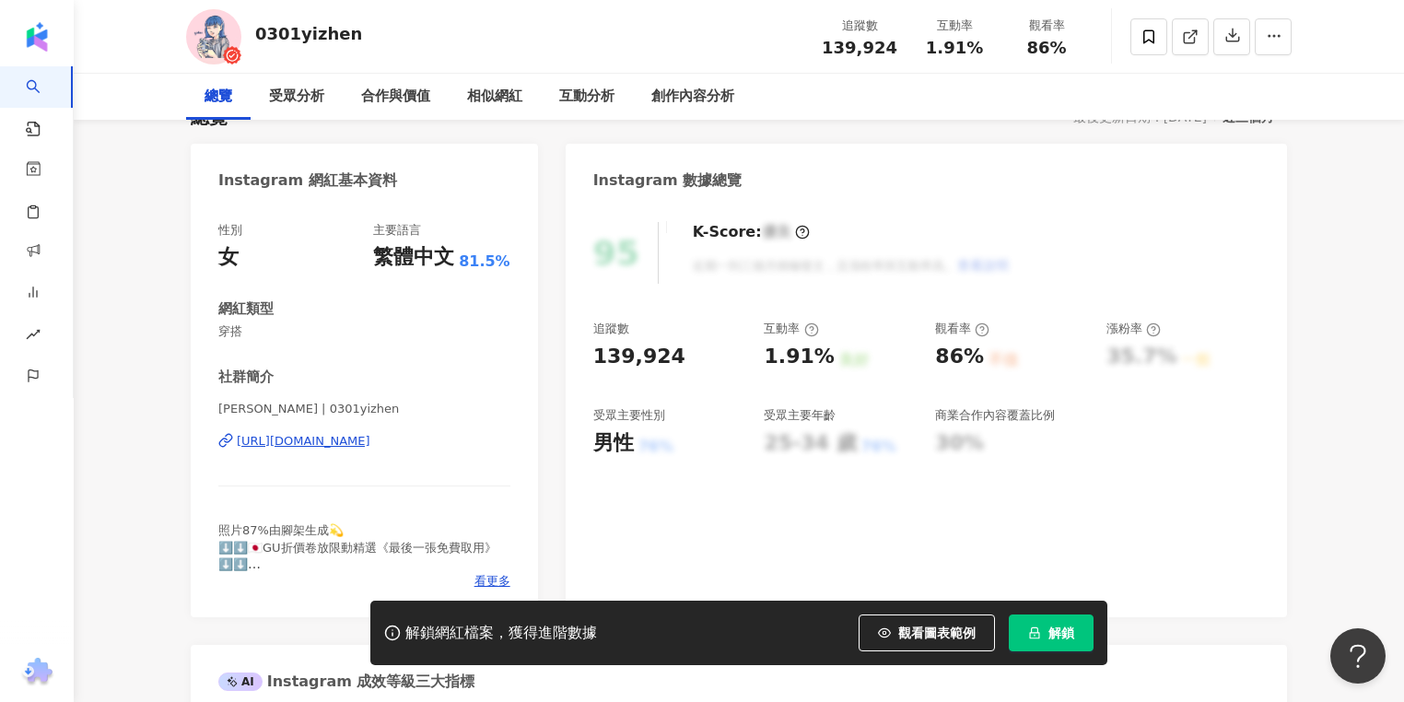
click at [370, 439] on div "https://www.instagram.com/0301yizhen/" at bounding box center [304, 441] width 134 height 17
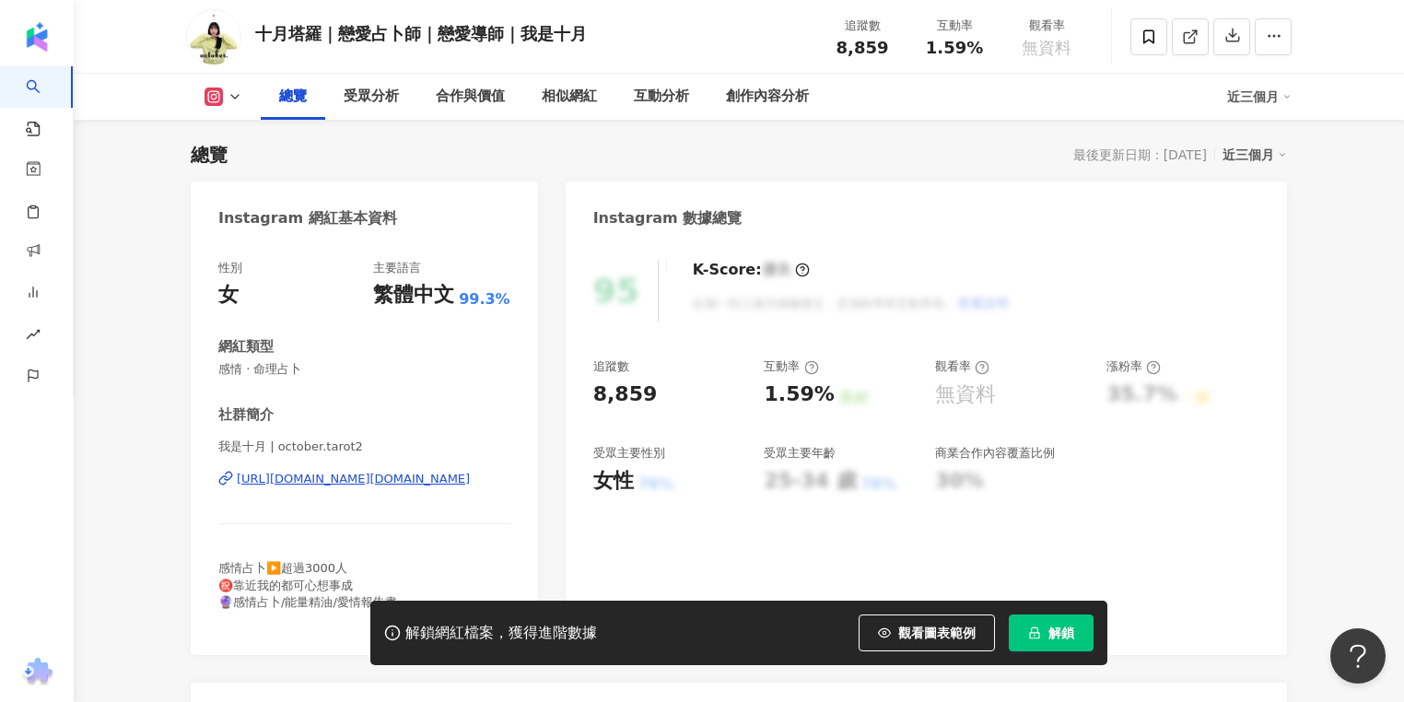
scroll to position [147, 0]
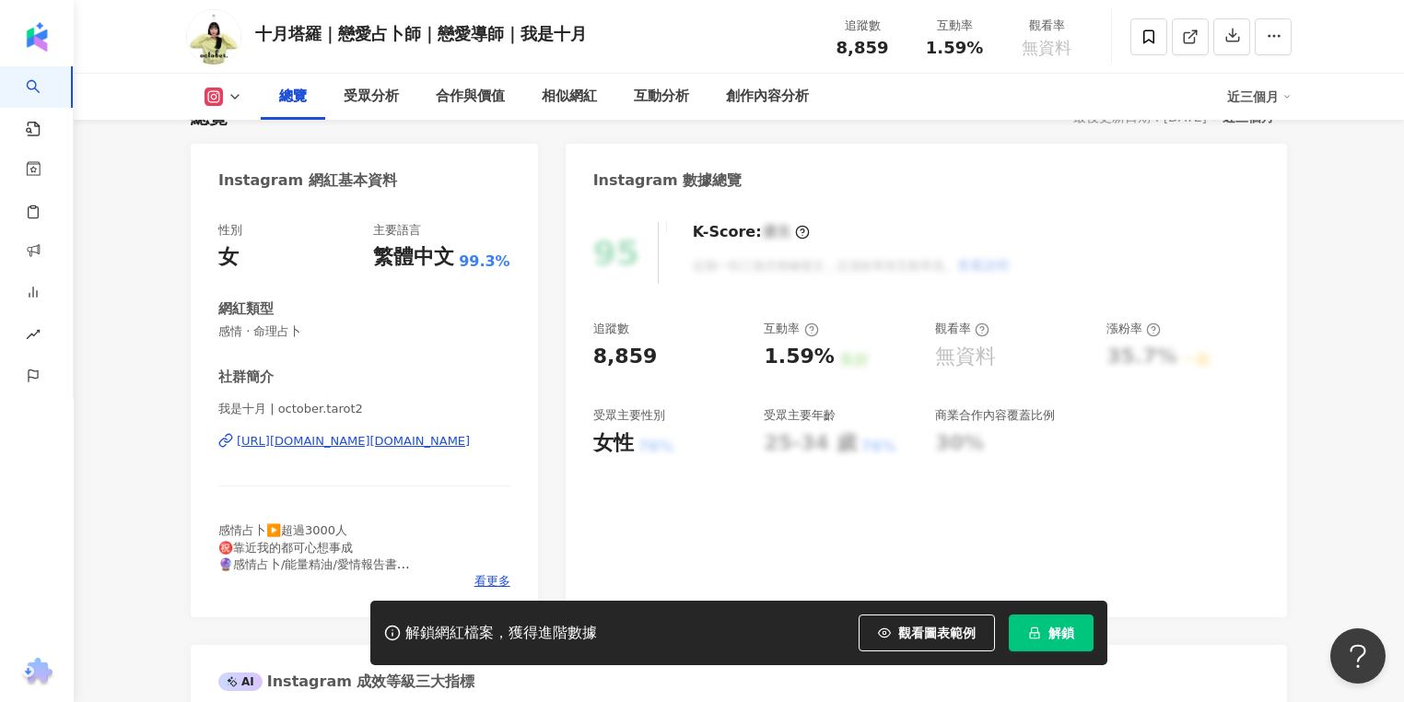
click at [465, 449] on div "https://www.instagram.com/october.tarot2/" at bounding box center [353, 441] width 233 height 17
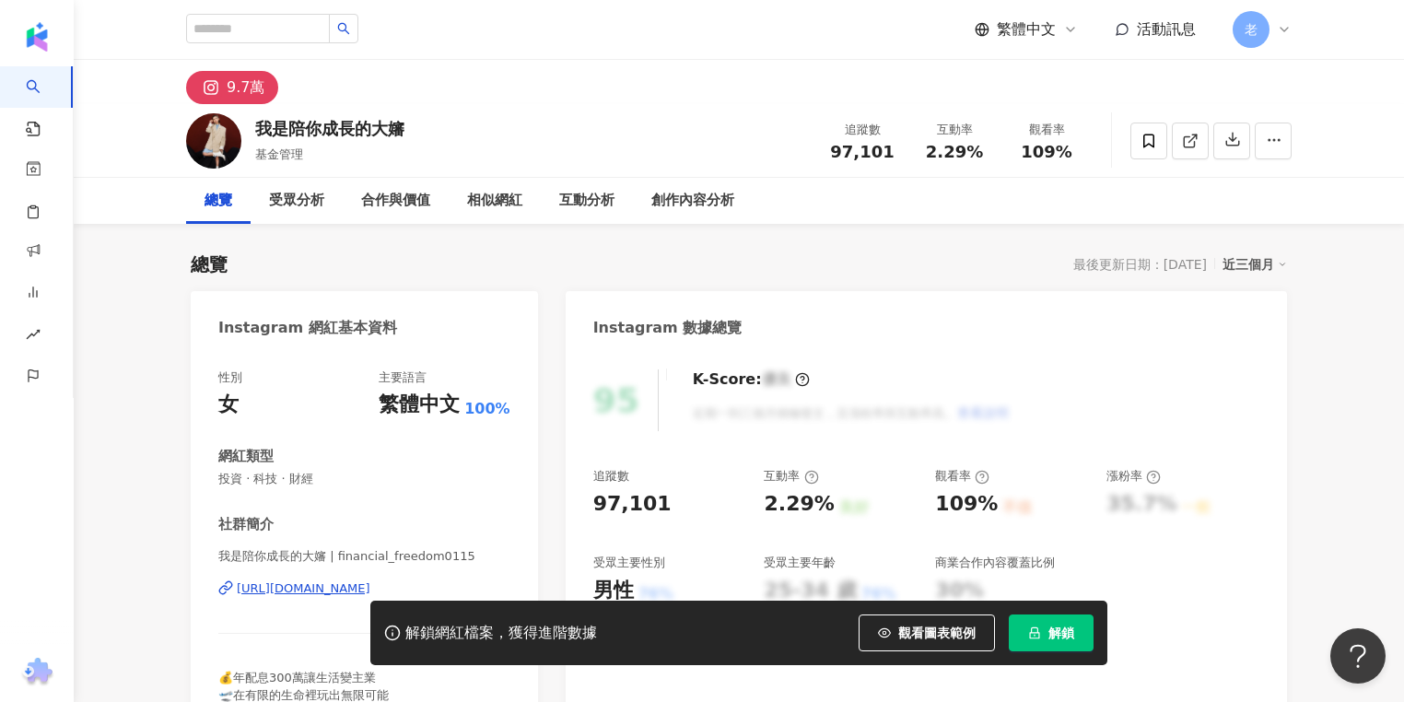
click at [370, 587] on div "https://www.instagram.com/financial_freedom0115/" at bounding box center [304, 588] width 134 height 17
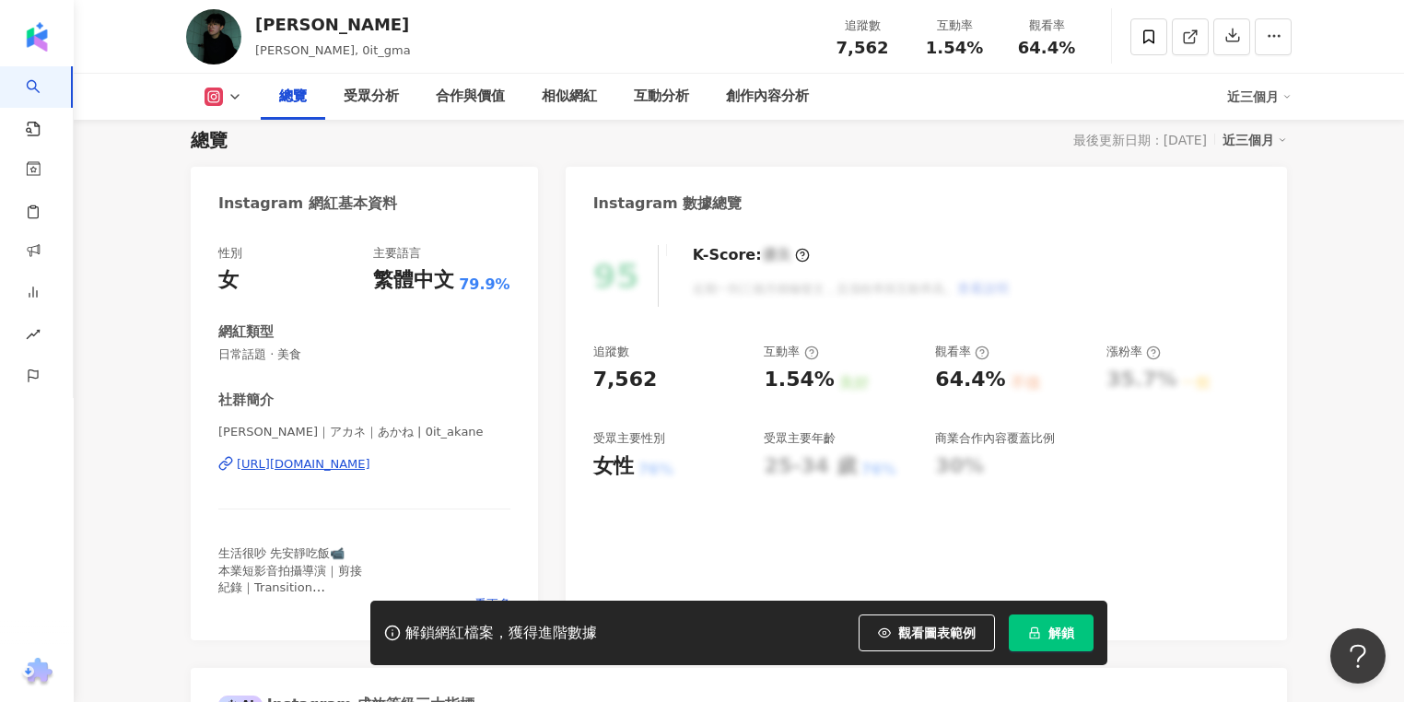
scroll to position [147, 0]
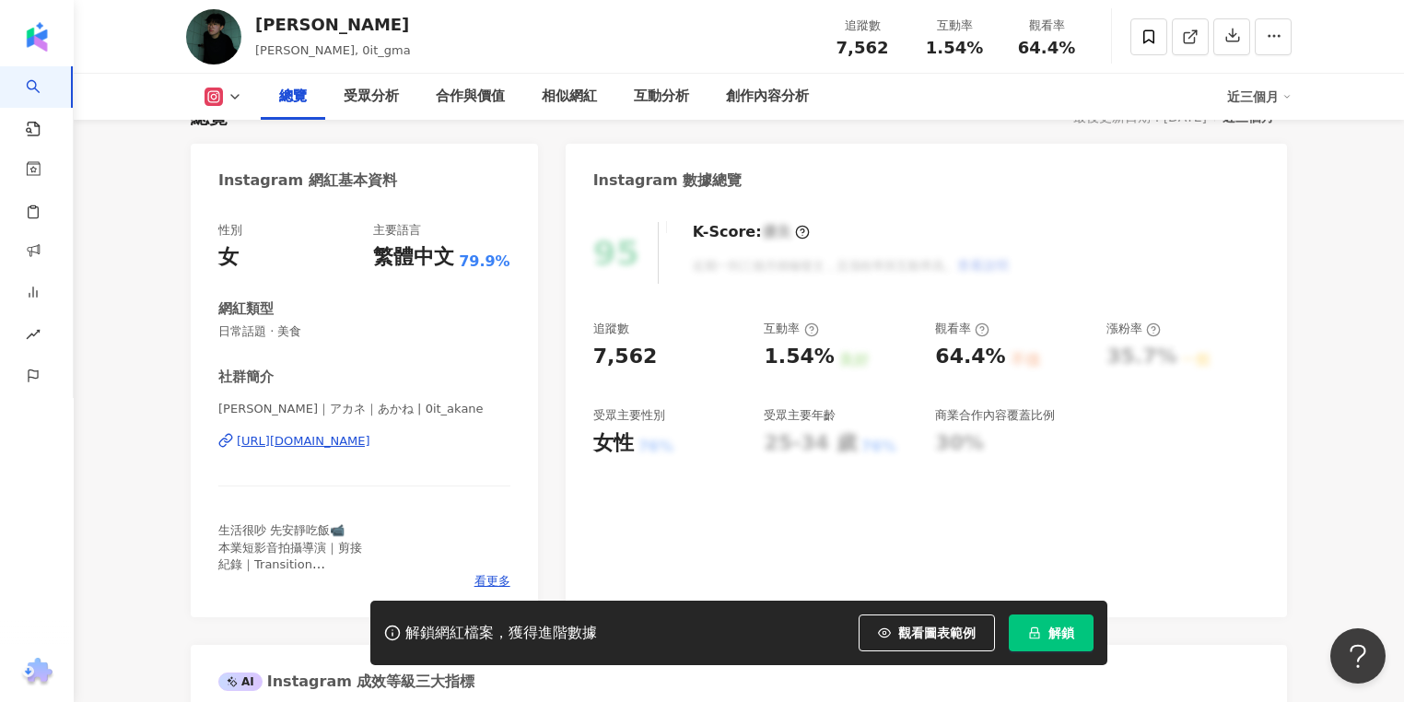
click at [329, 439] on div "https://www.instagram.com/0it_akane/" at bounding box center [304, 441] width 134 height 17
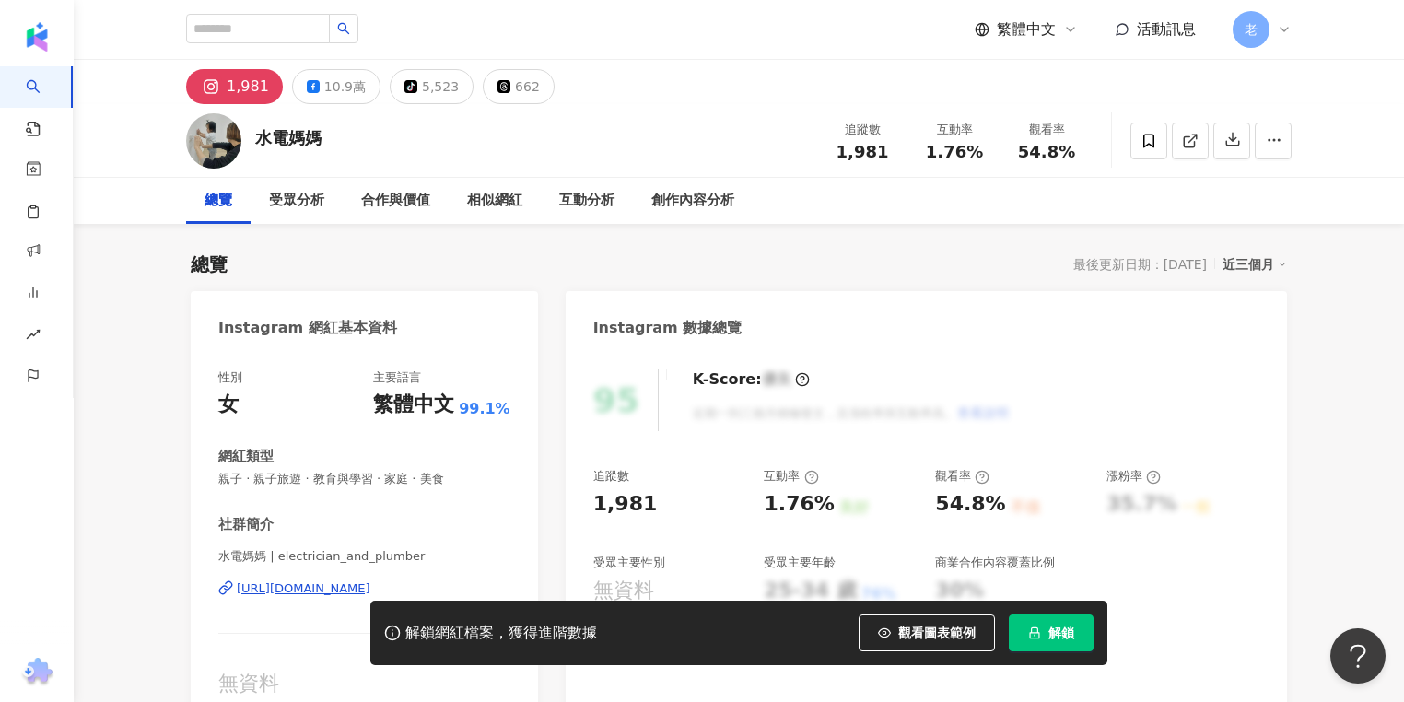
scroll to position [74, 0]
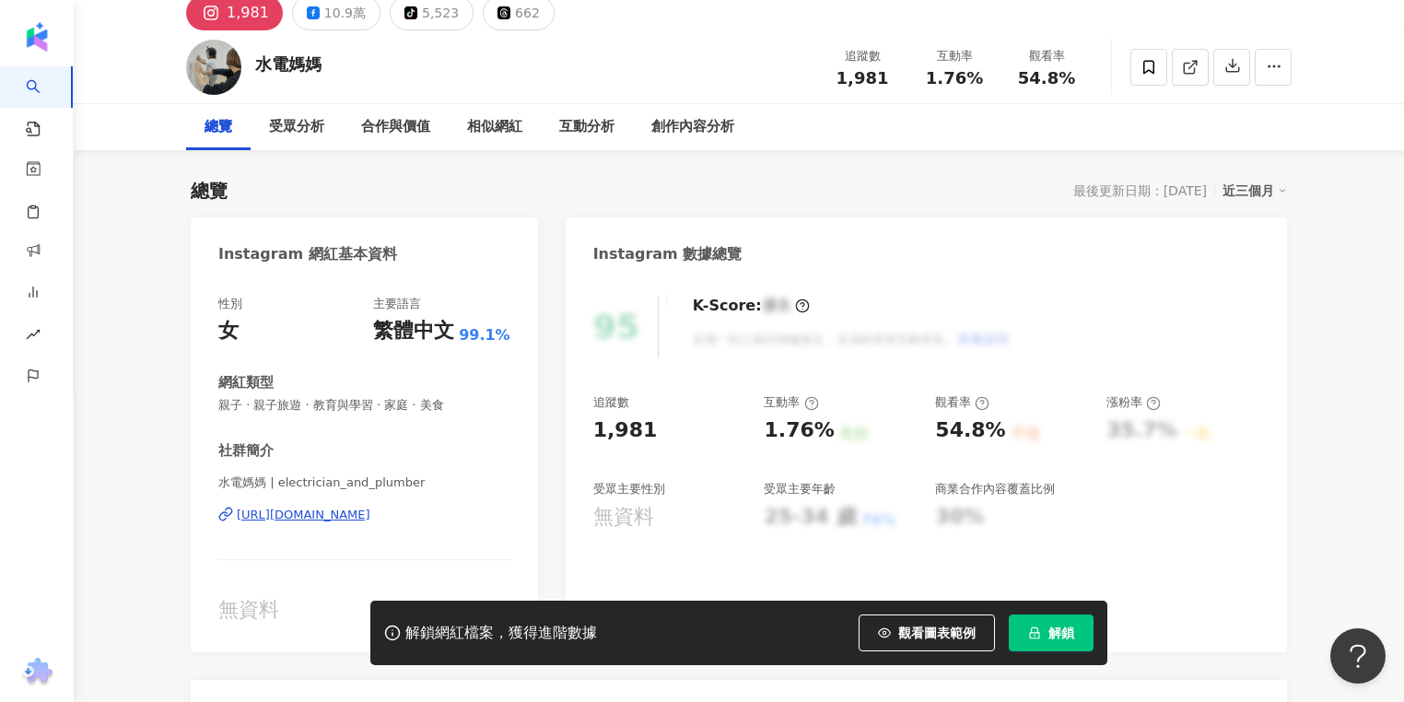
click at [370, 515] on div "[URL][DOMAIN_NAME]" at bounding box center [304, 515] width 134 height 17
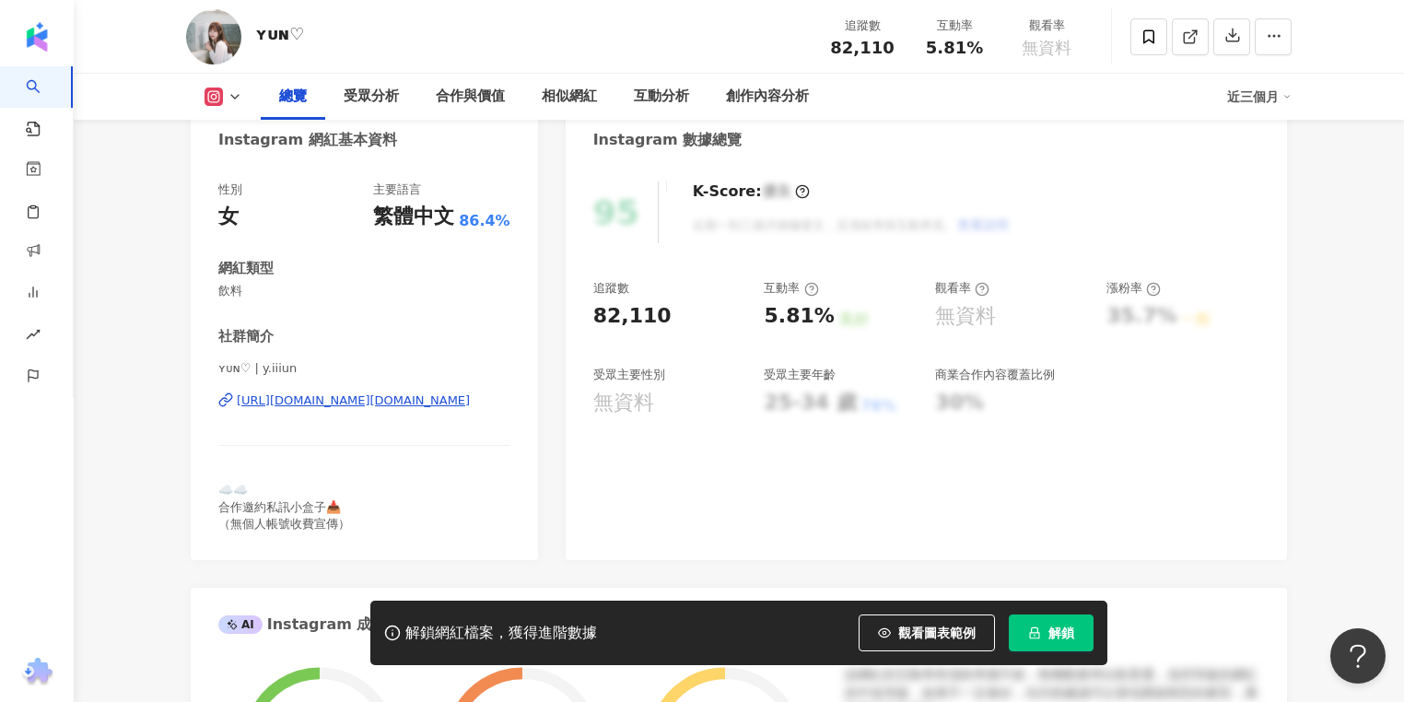
scroll to position [295, 0]
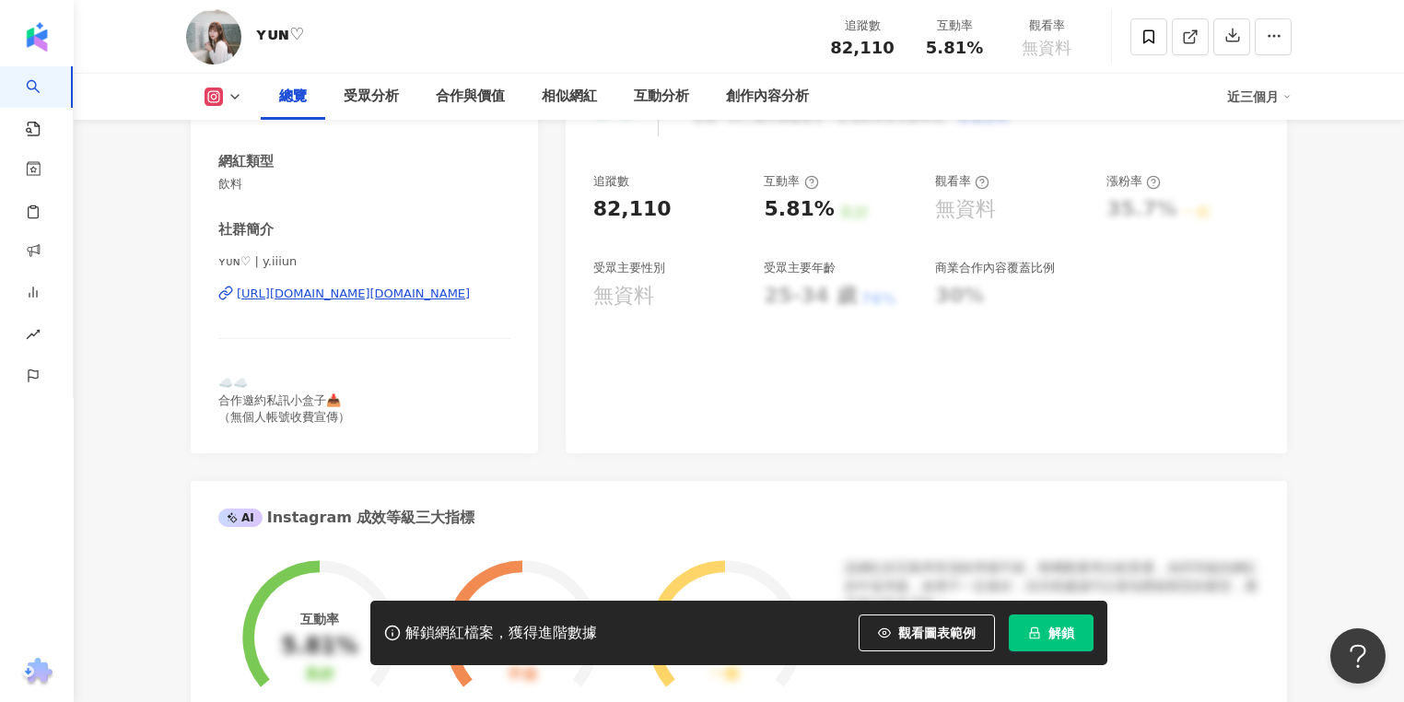
click at [412, 295] on div "https://www.instagram.com/y.iiiun/" at bounding box center [353, 294] width 233 height 17
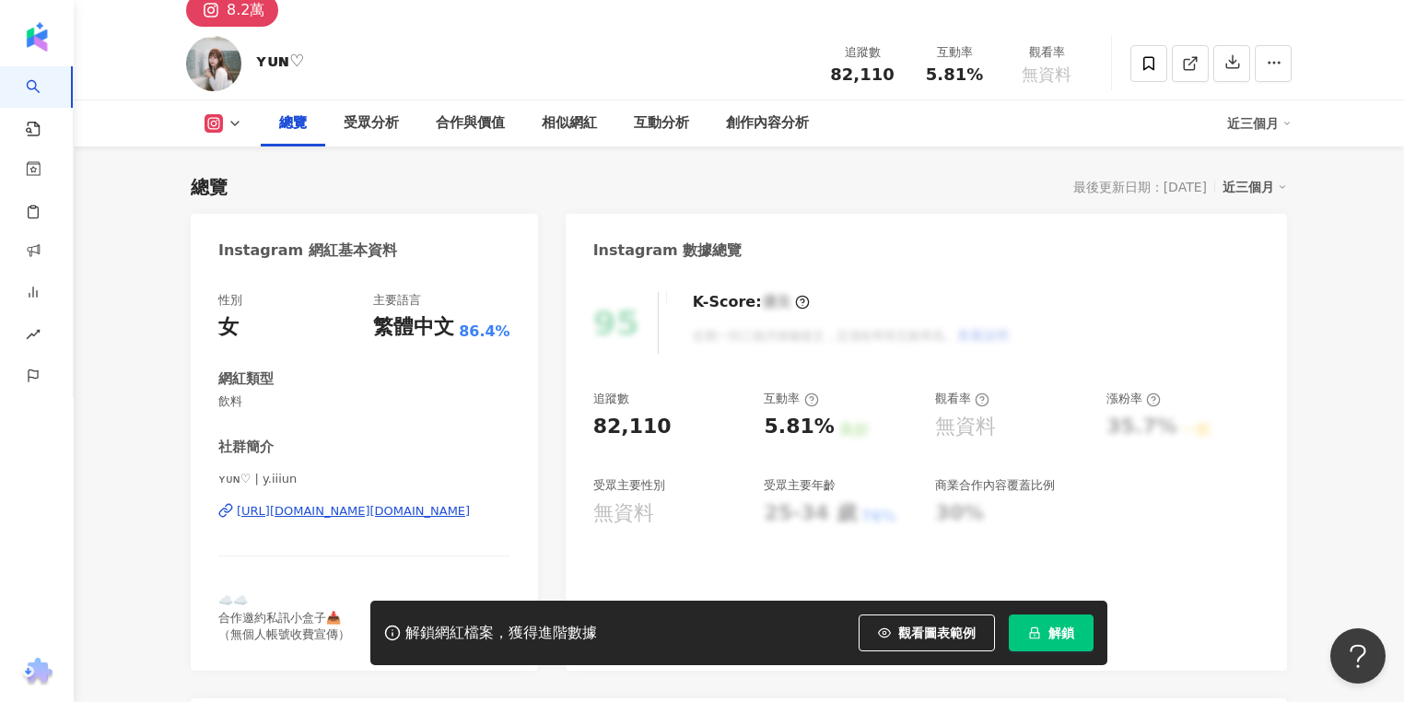
scroll to position [74, 0]
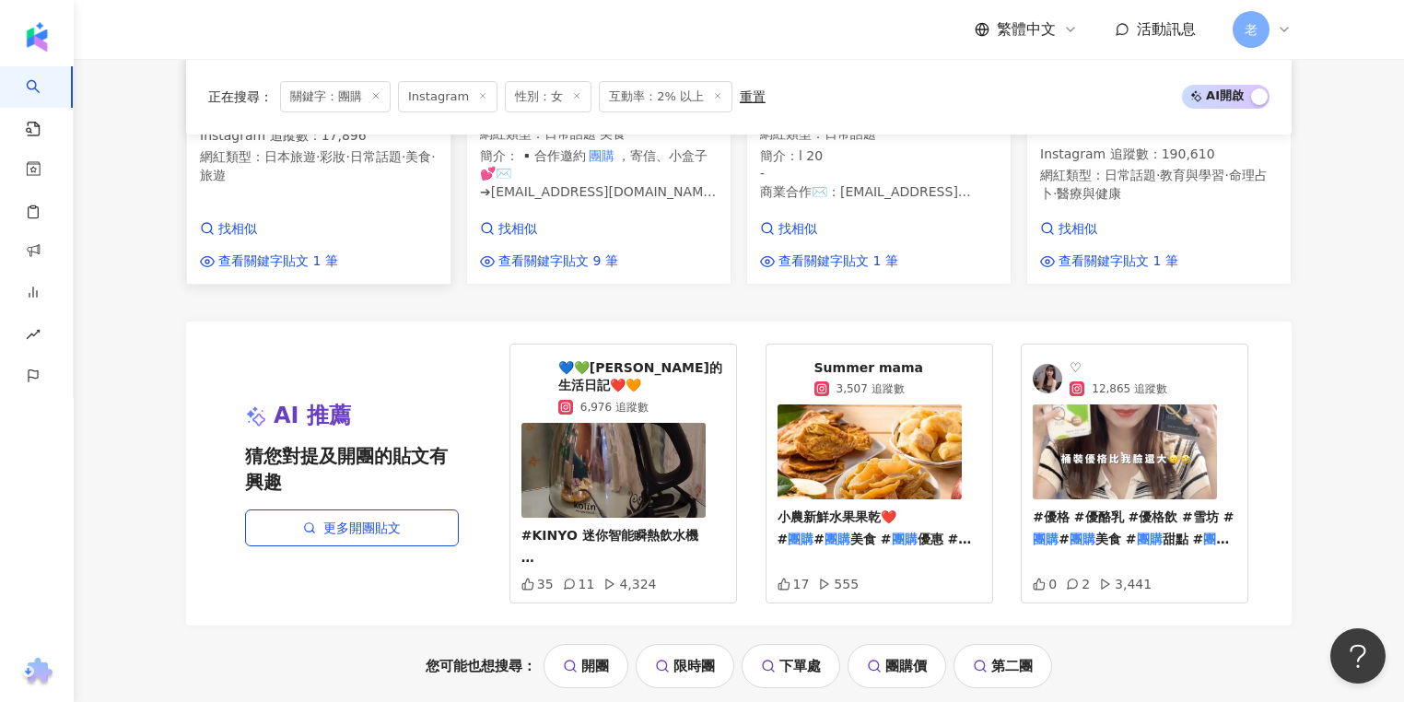
scroll to position [1990, 0]
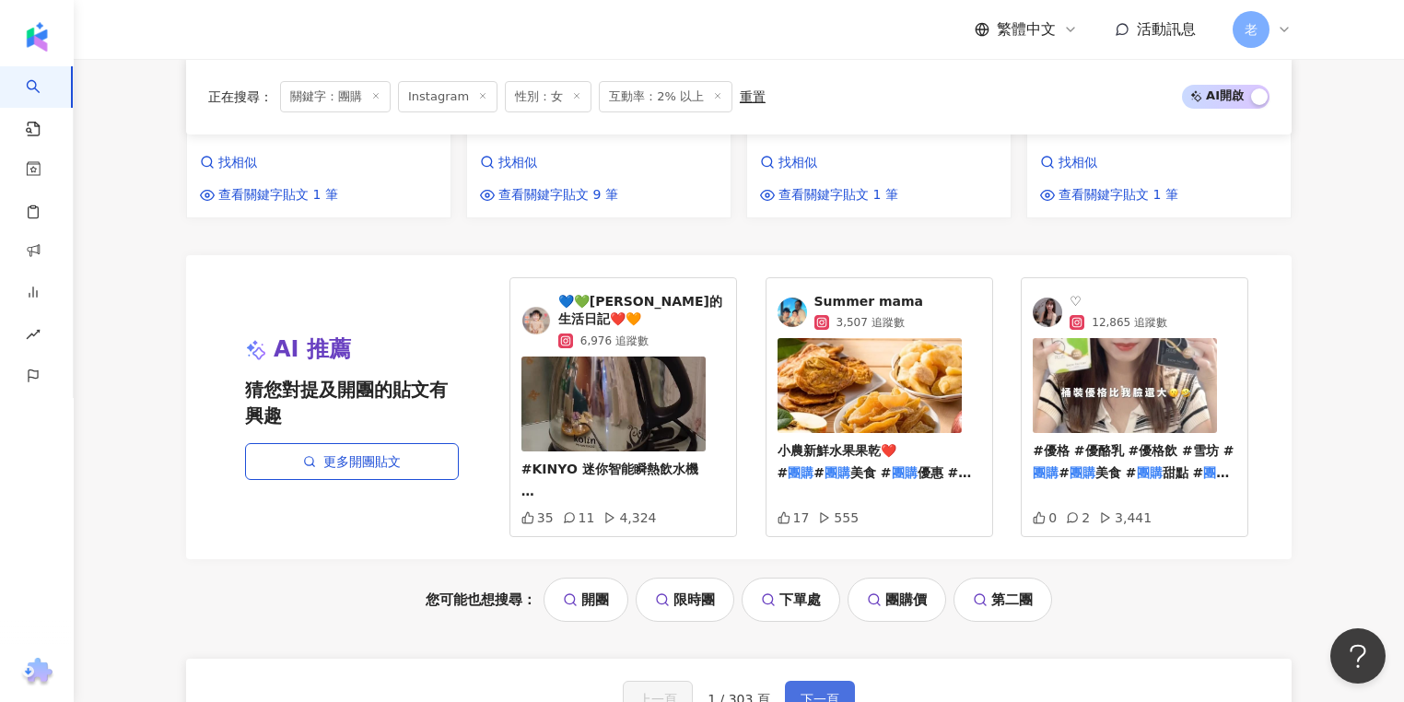
click at [807, 692] on span "下一頁" at bounding box center [820, 699] width 39 height 15
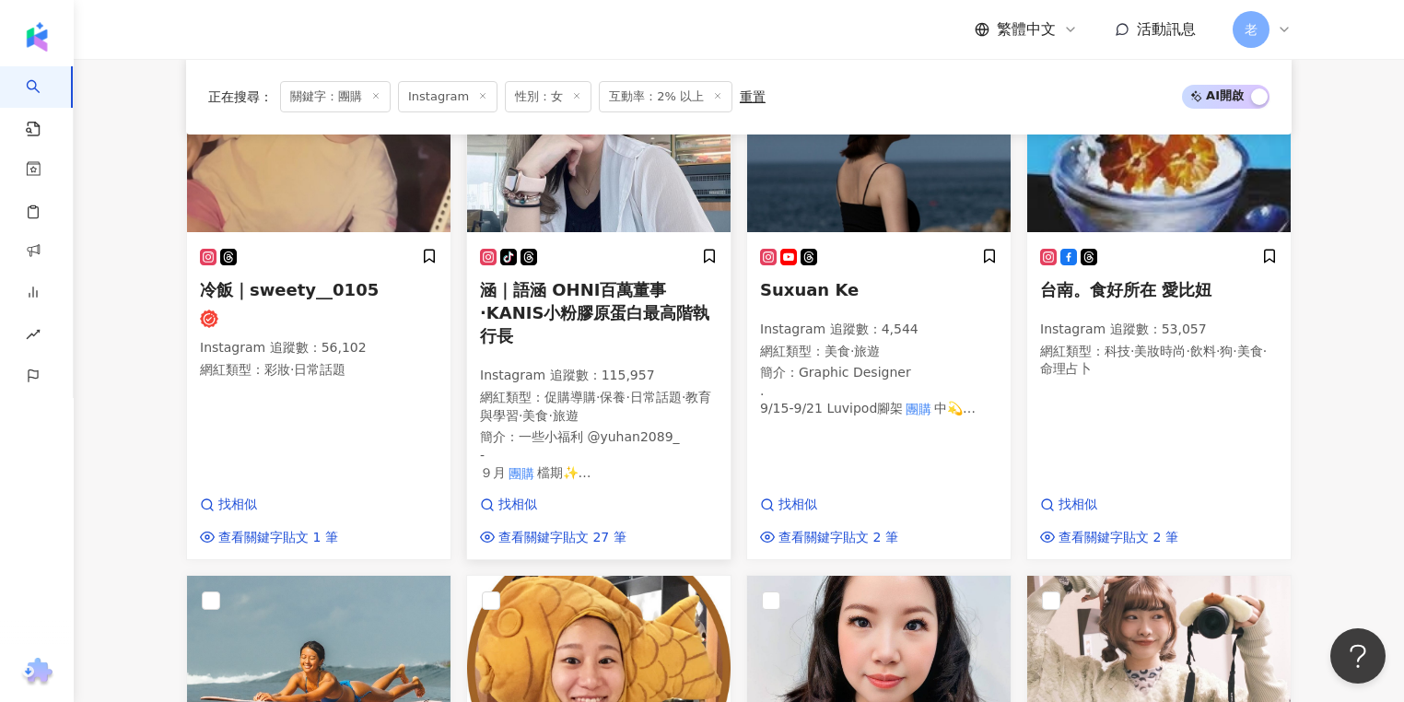
scroll to position [1400, 0]
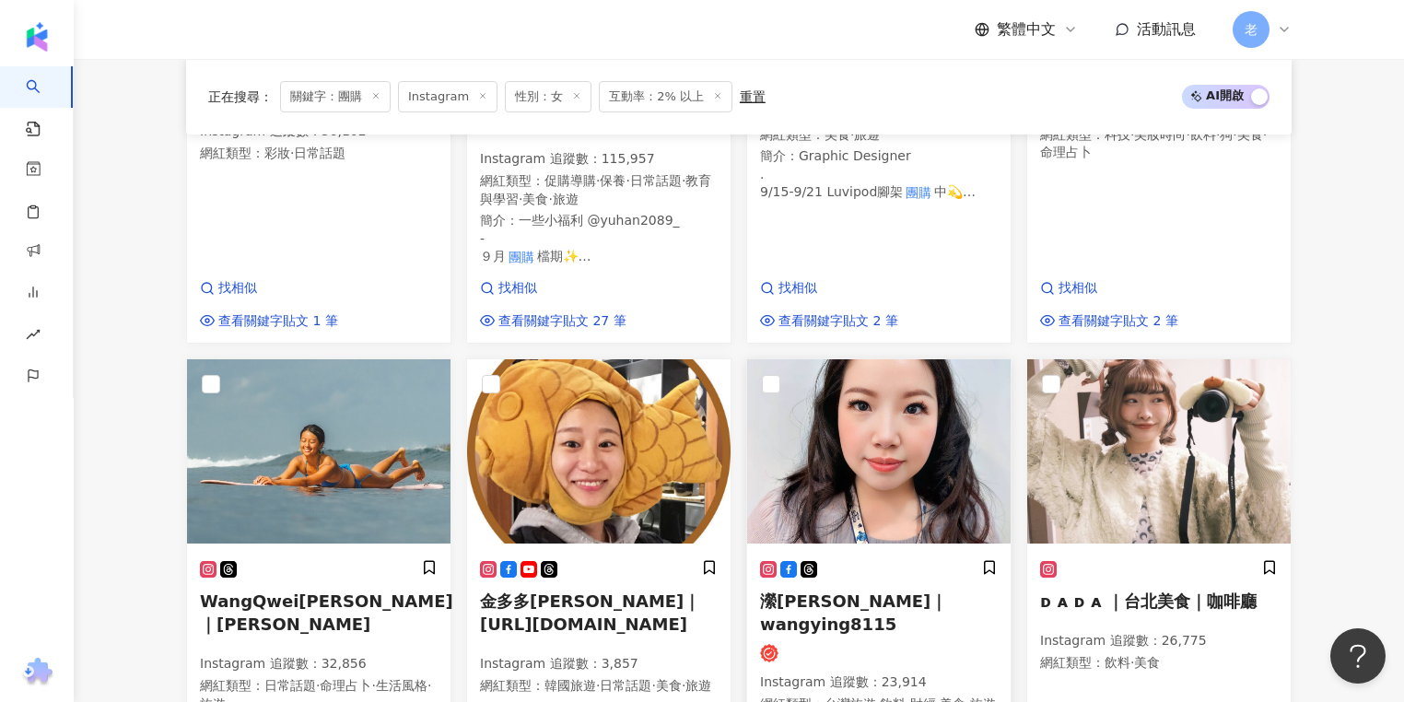
drag, startPoint x: 792, startPoint y: 577, endPoint x: 853, endPoint y: 398, distance: 188.8
click at [853, 398] on img at bounding box center [879, 451] width 264 height 184
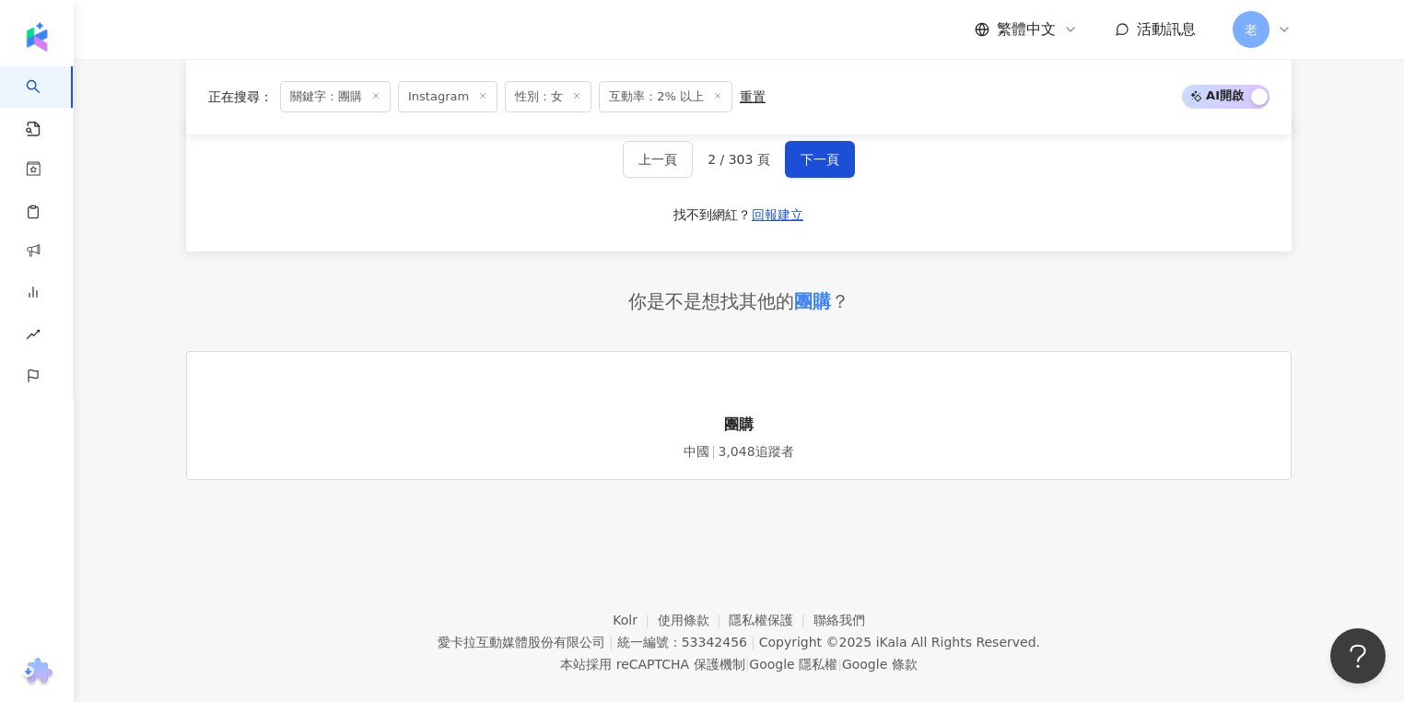
scroll to position [2204, 0]
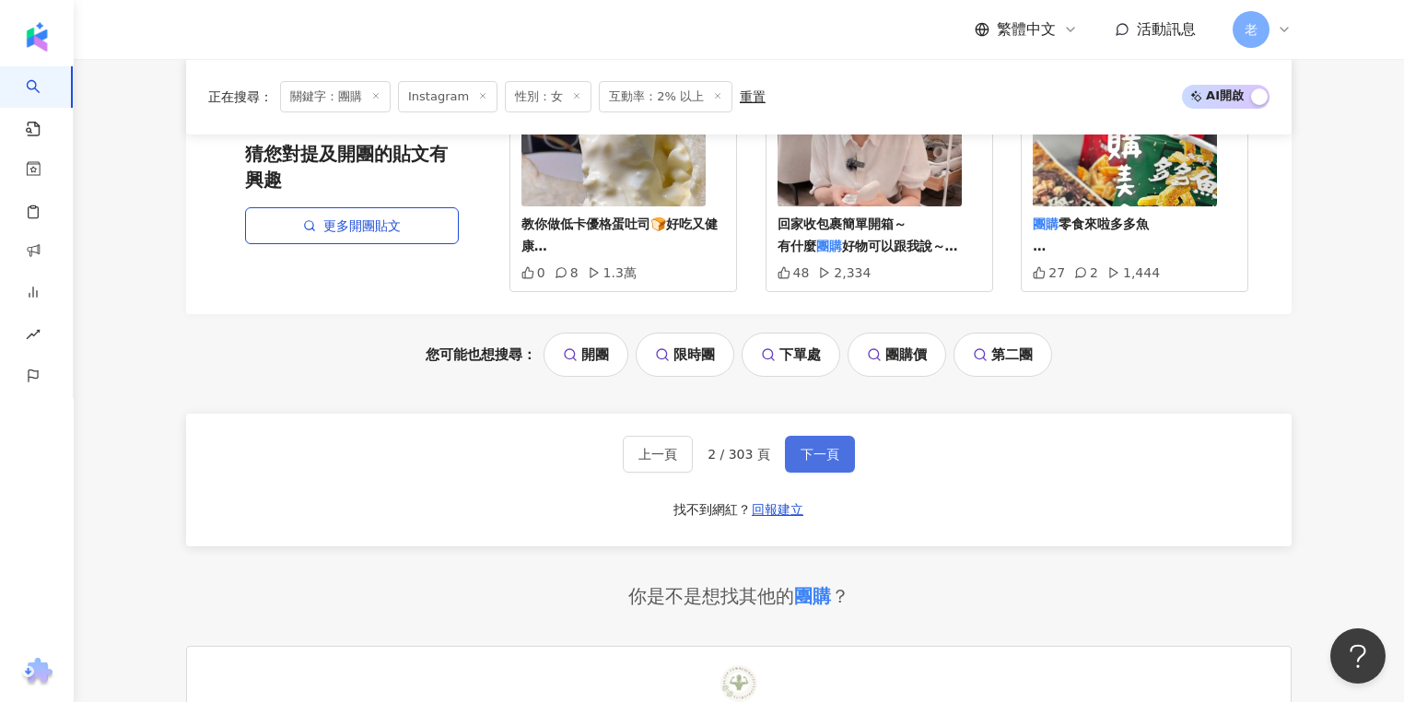
click at [813, 436] on button "下一頁" at bounding box center [820, 454] width 70 height 37
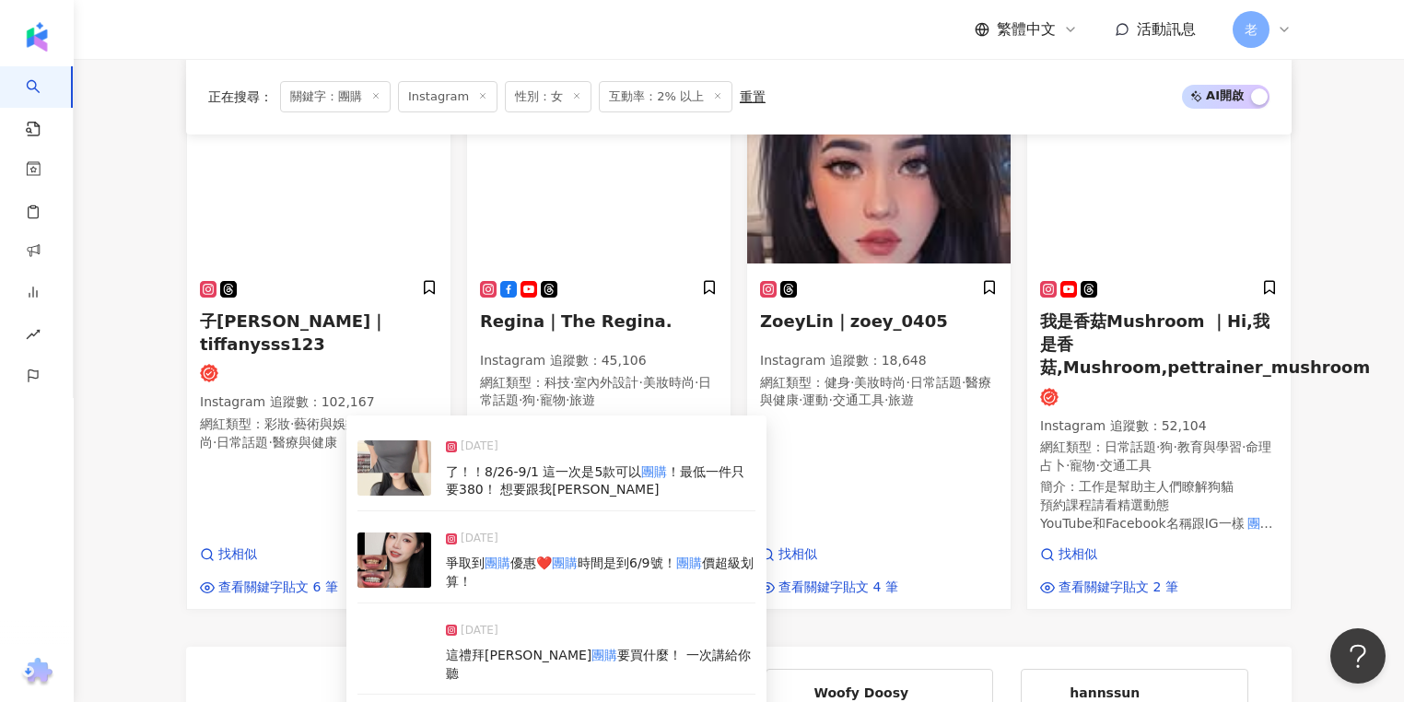
scroll to position [1649, 0]
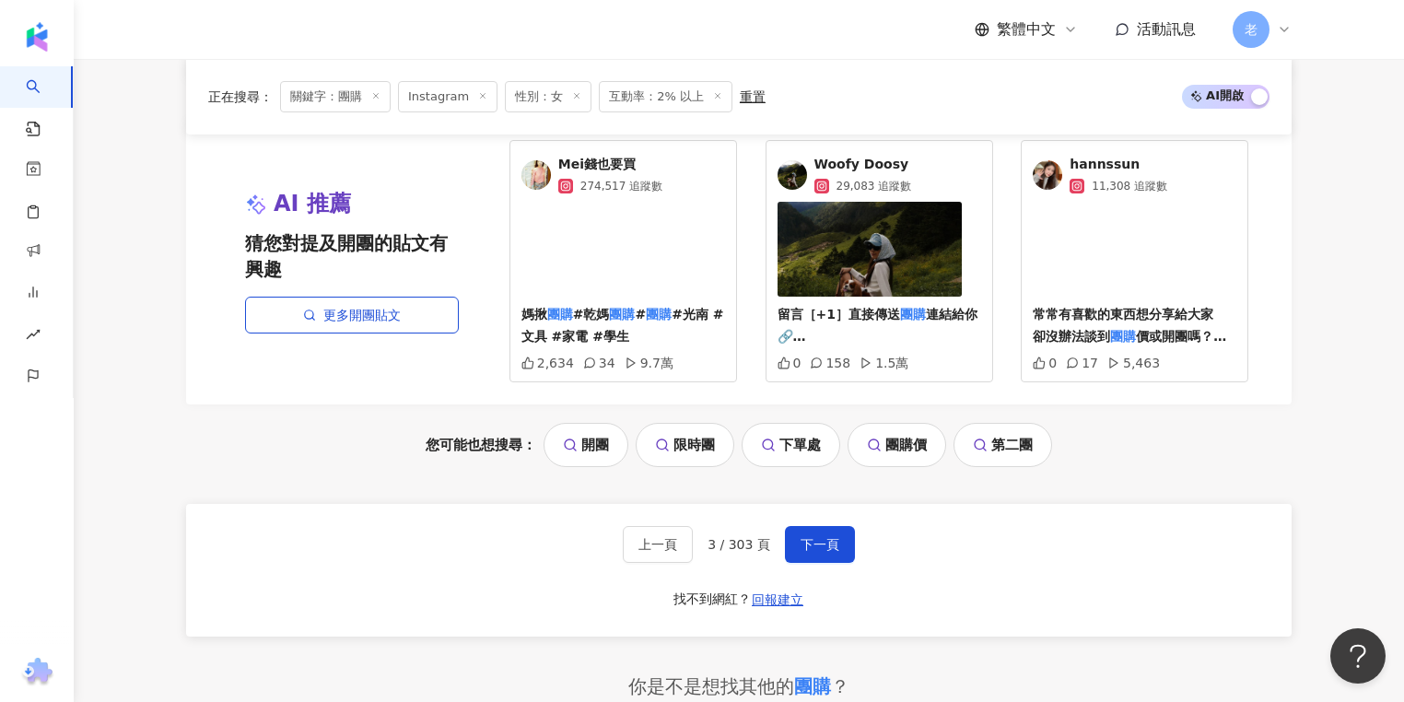
scroll to position [2313, 0]
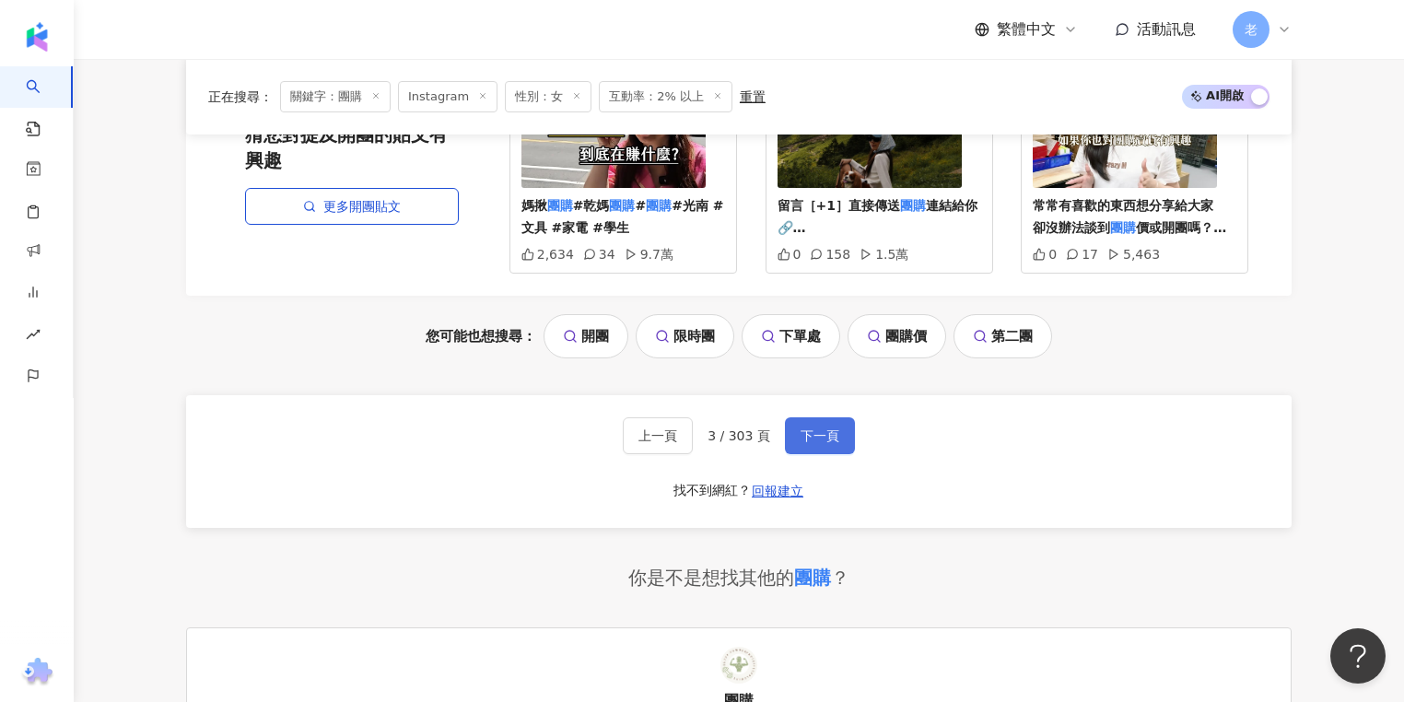
click at [803, 431] on span "下一頁" at bounding box center [820, 435] width 39 height 15
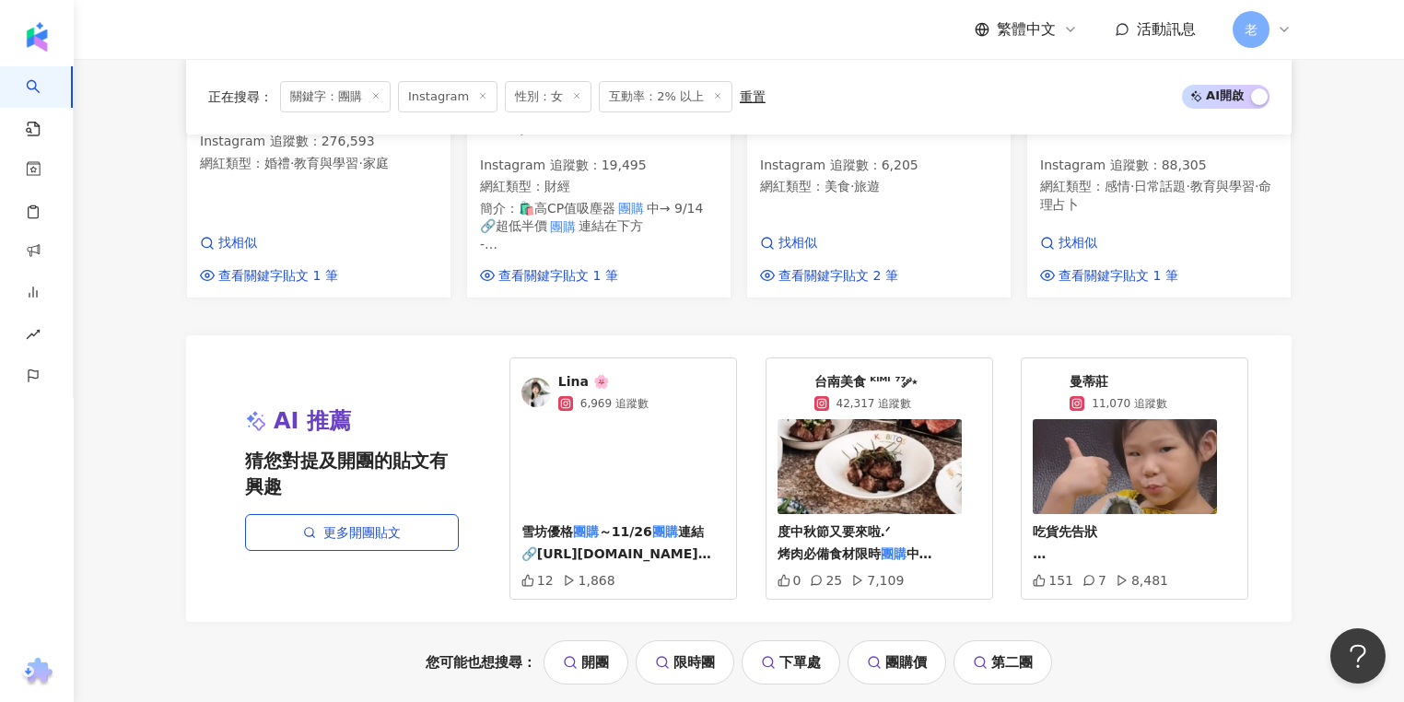
scroll to position [2108, 0]
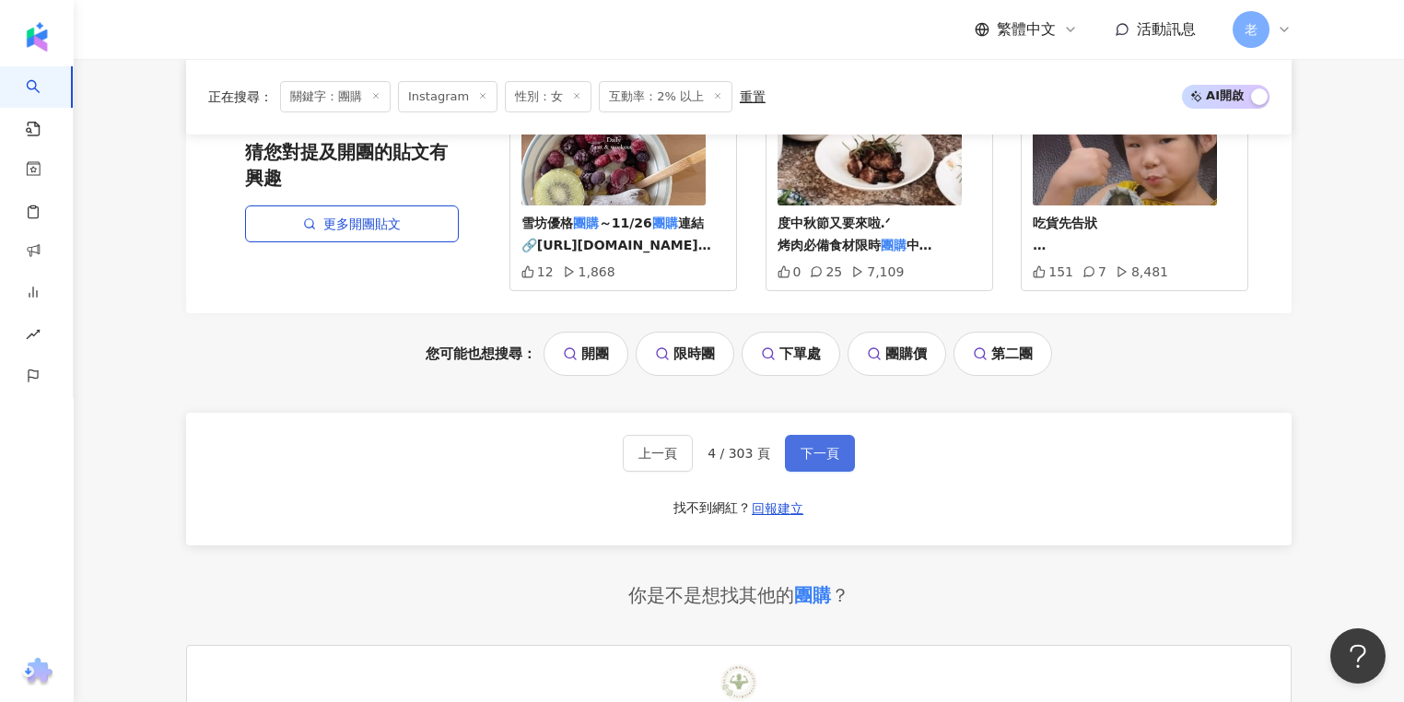
click at [844, 435] on button "下一頁" at bounding box center [820, 453] width 70 height 37
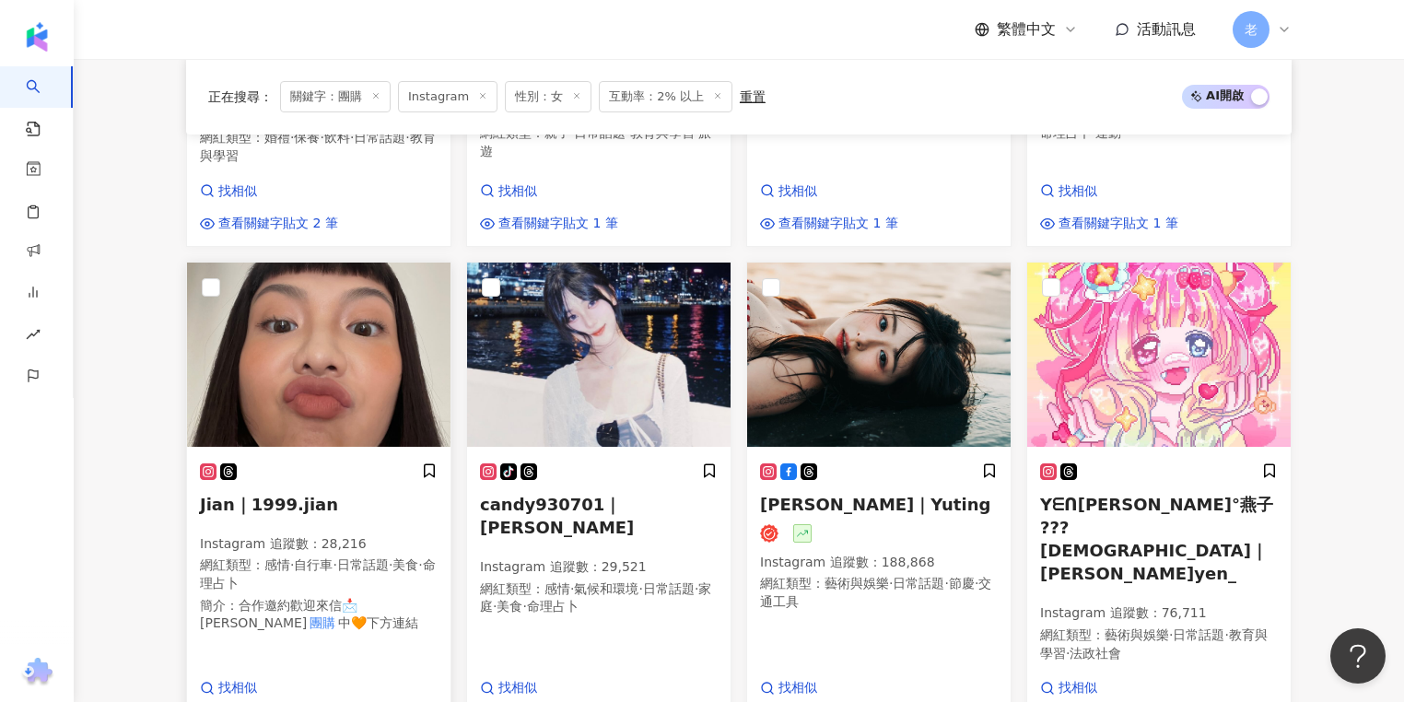
scroll to position [1526, 0]
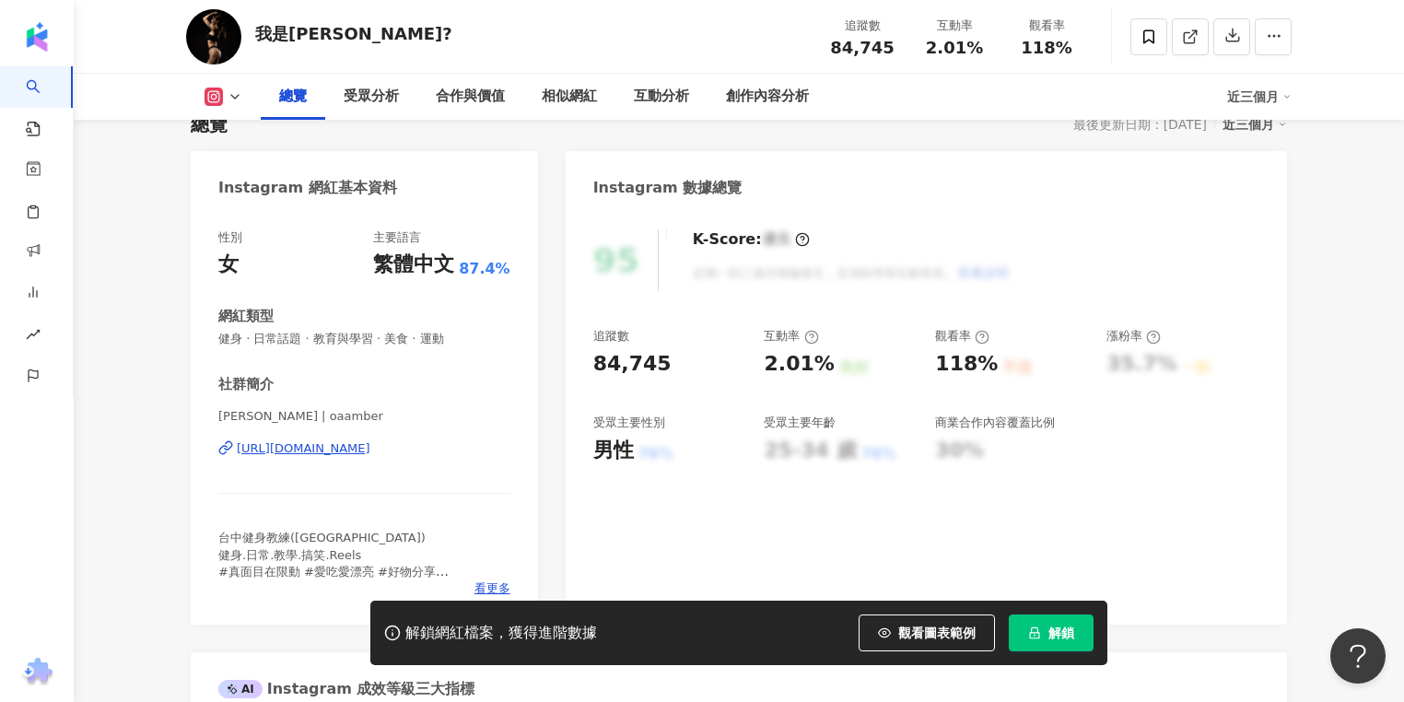
scroll to position [147, 0]
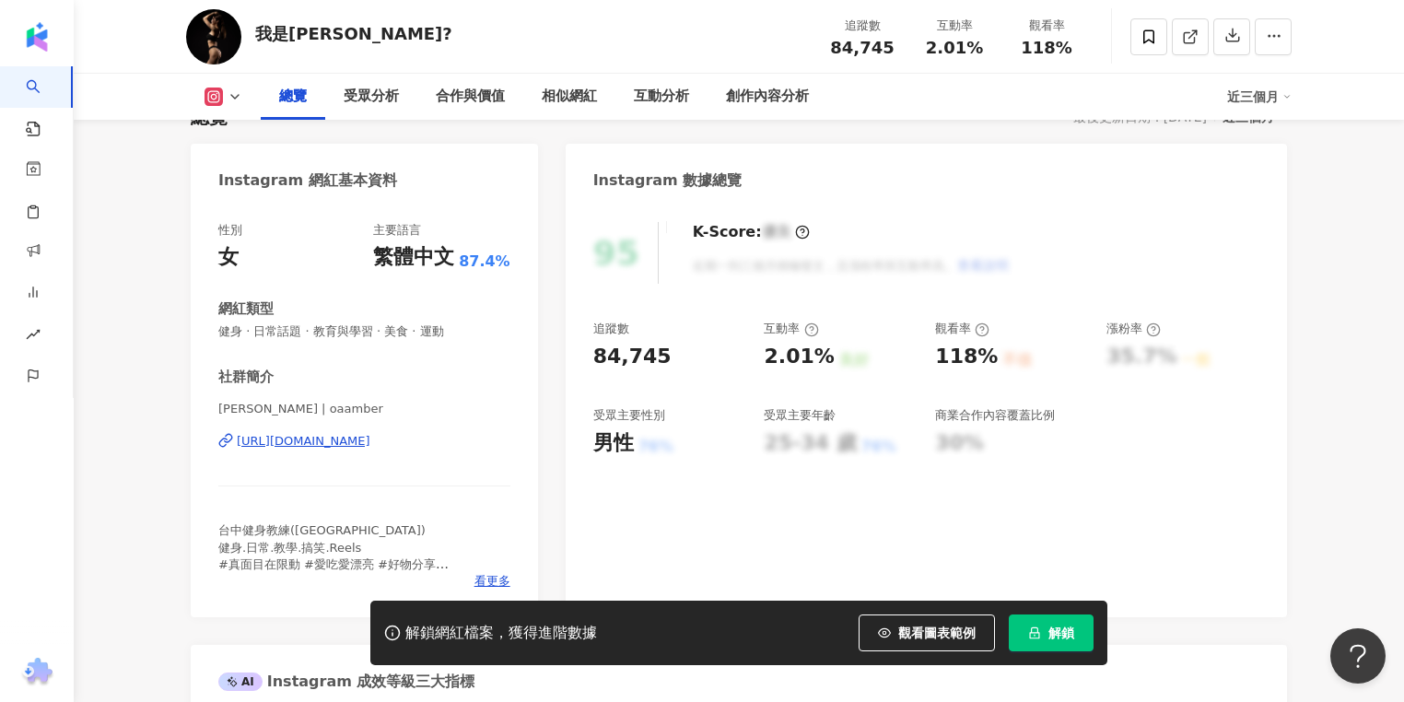
click at [370, 445] on div "https://www.instagram.com/oaamber/" at bounding box center [304, 441] width 134 height 17
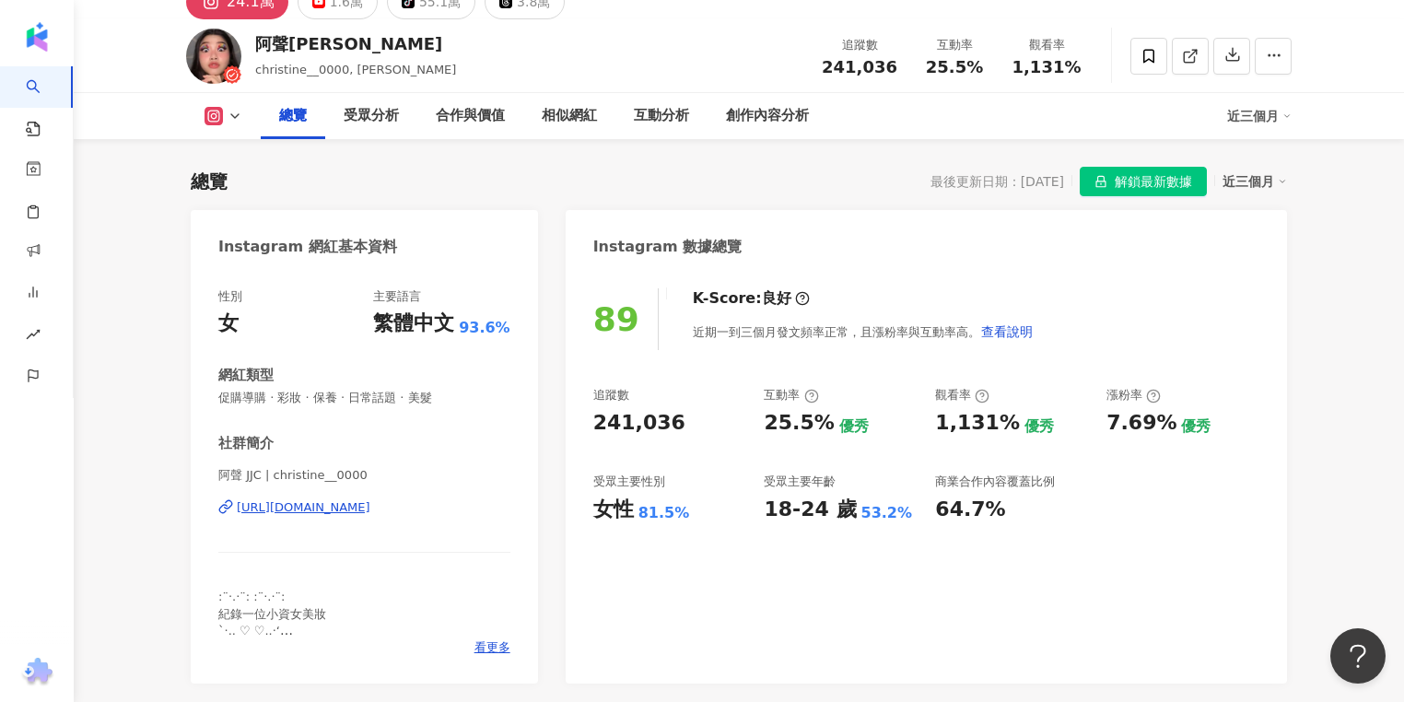
scroll to position [147, 0]
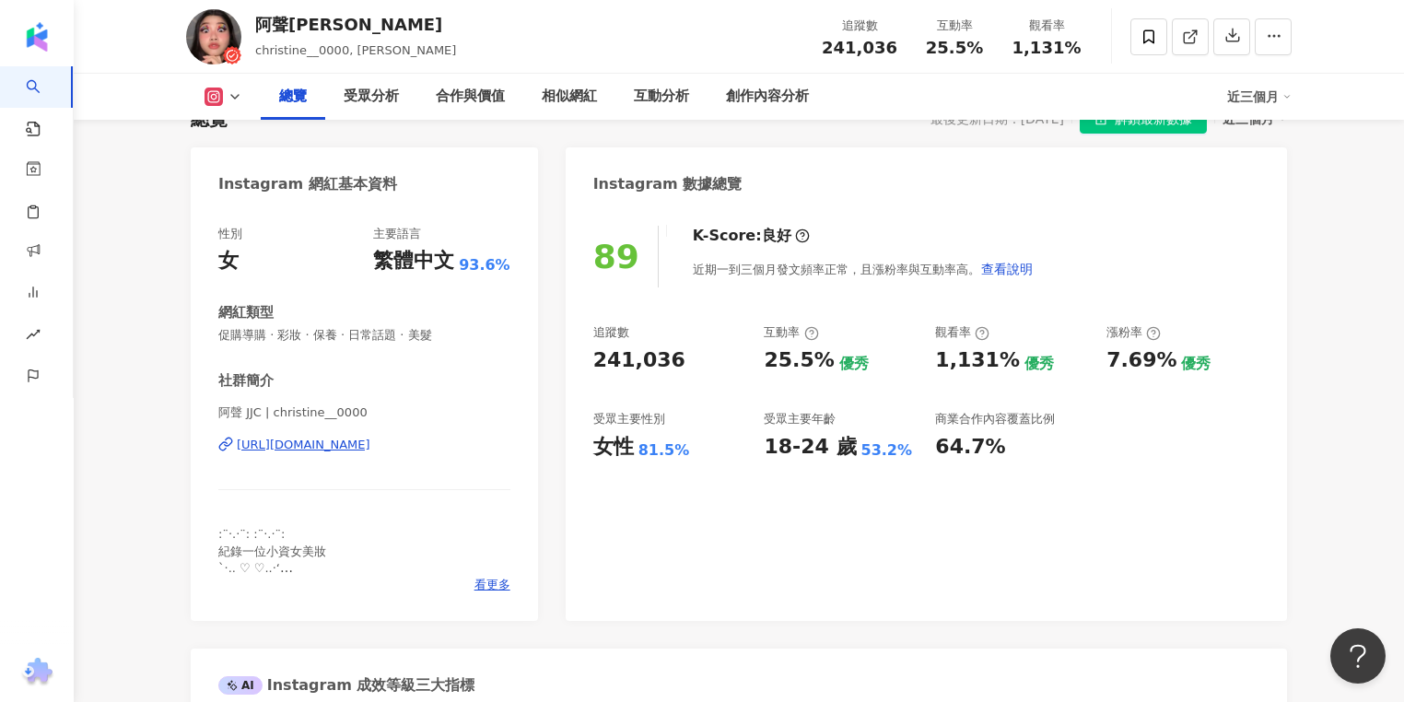
click at [370, 442] on div "https://www.instagram.com/christine__0000/" at bounding box center [304, 445] width 134 height 17
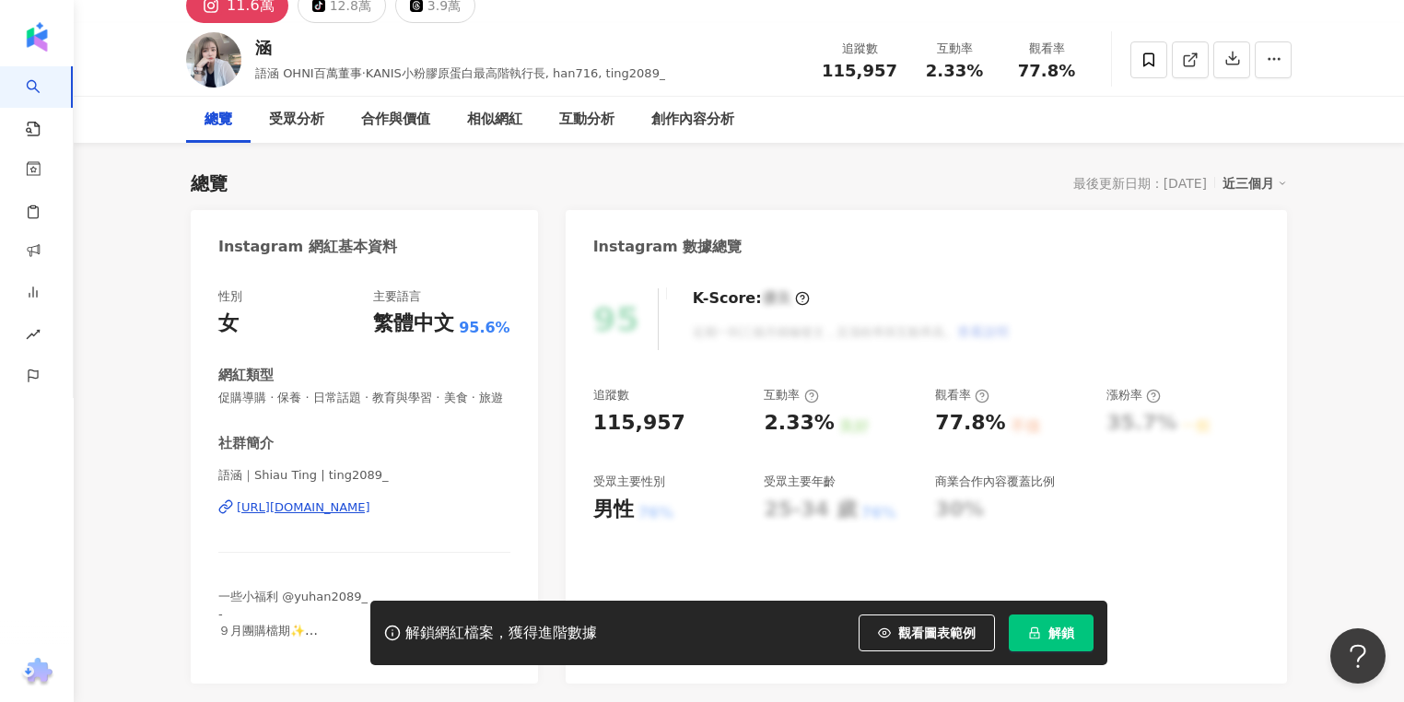
scroll to position [147, 0]
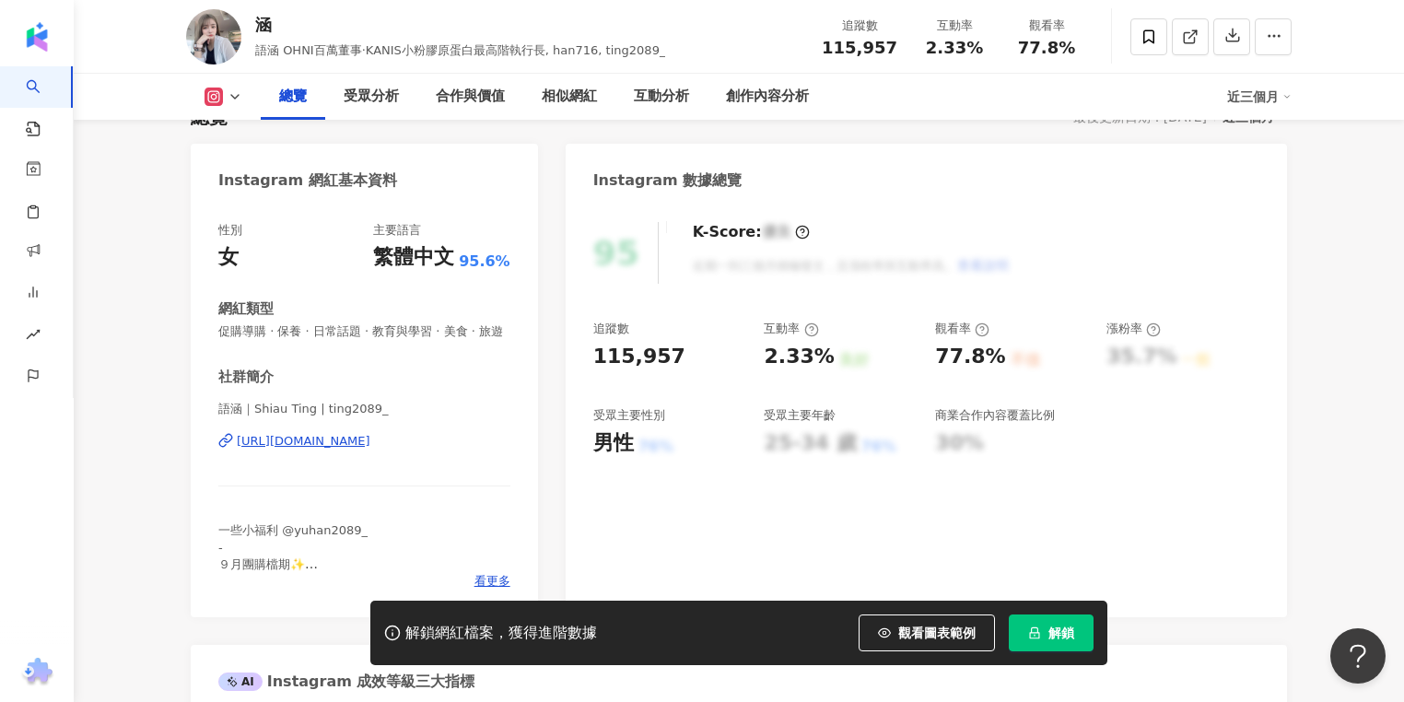
click at [270, 445] on div "[URL][DOMAIN_NAME]" at bounding box center [304, 441] width 134 height 17
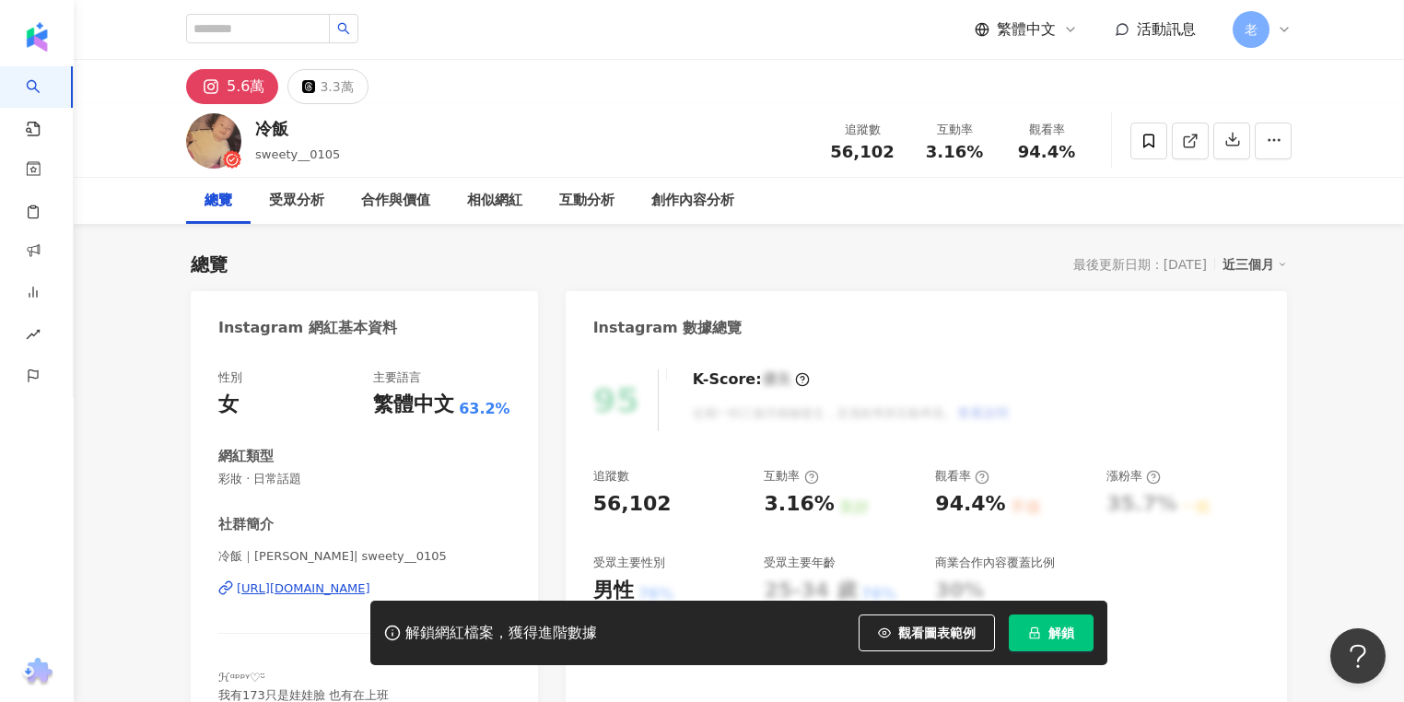
click at [283, 593] on div "https://www.instagram.com/sweety__0105/" at bounding box center [304, 588] width 134 height 17
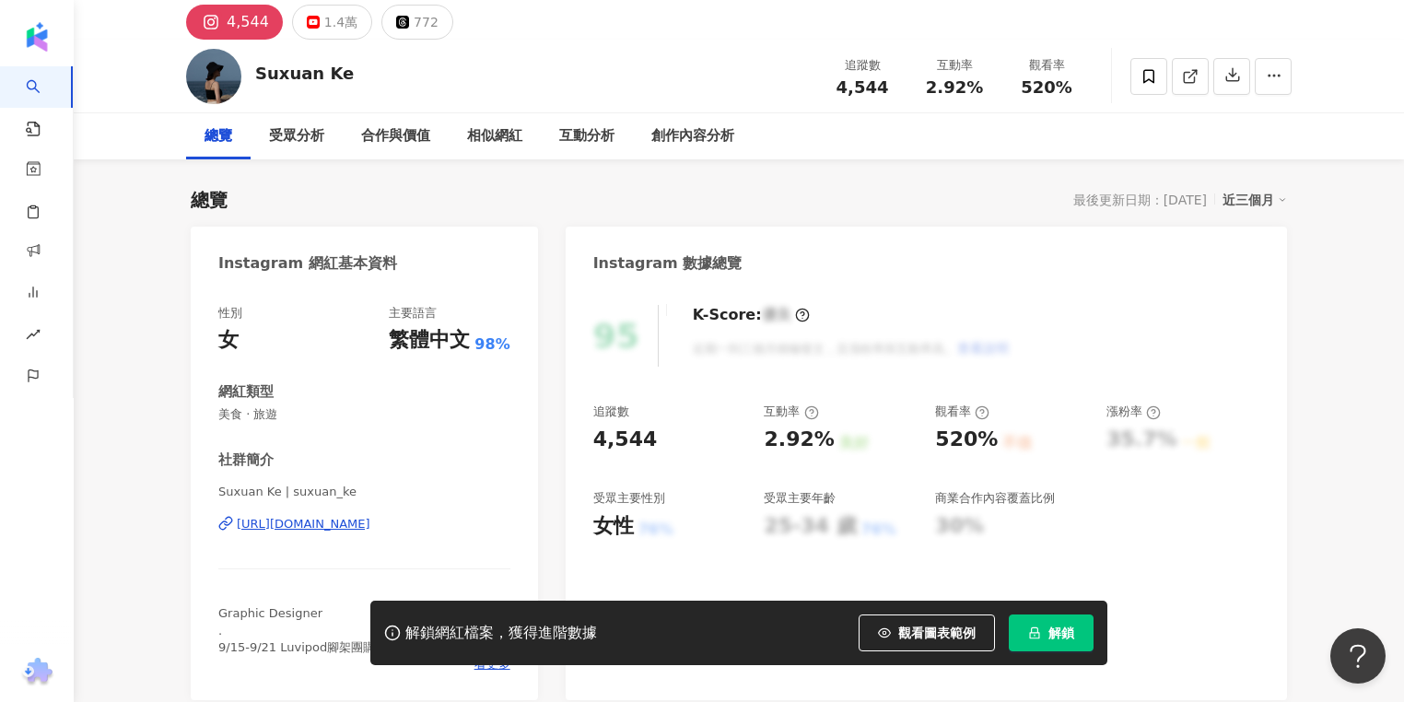
scroll to position [221, 0]
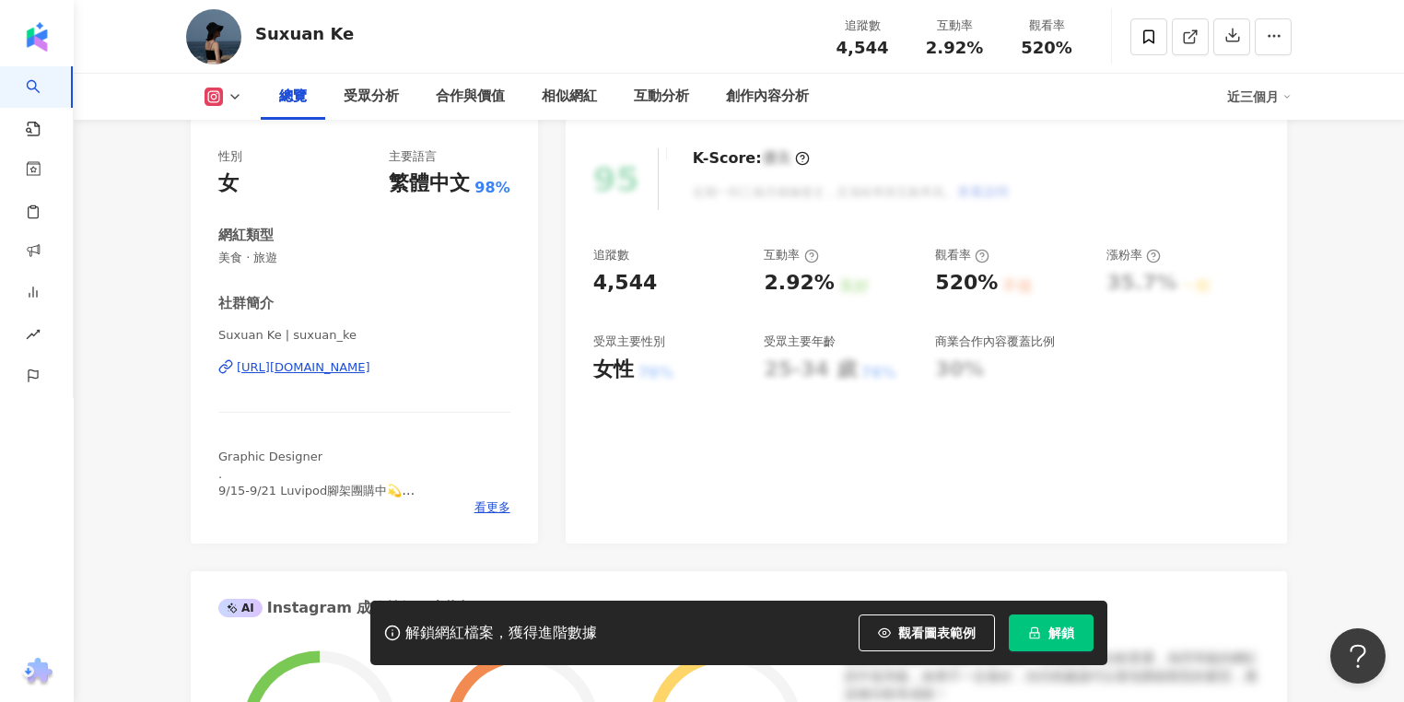
click at [370, 372] on div "[URL][DOMAIN_NAME]" at bounding box center [304, 367] width 134 height 17
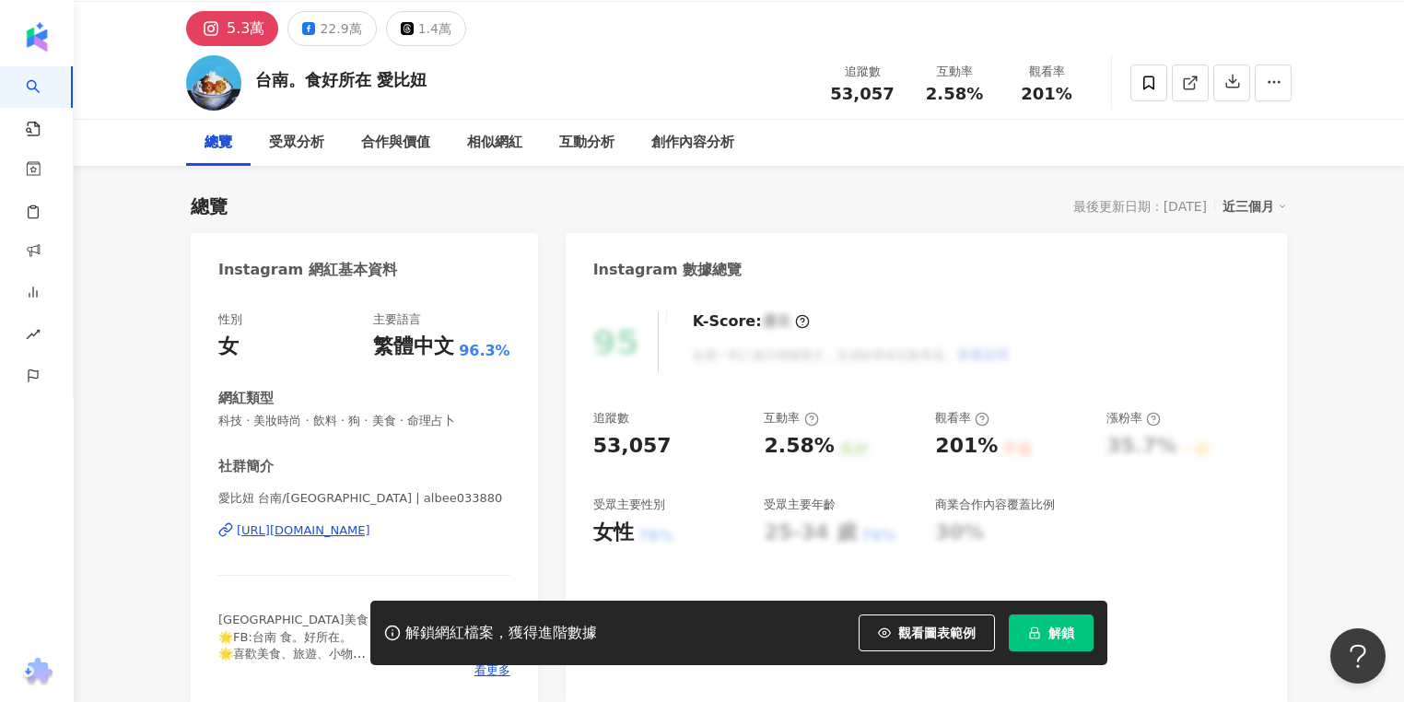
scroll to position [147, 0]
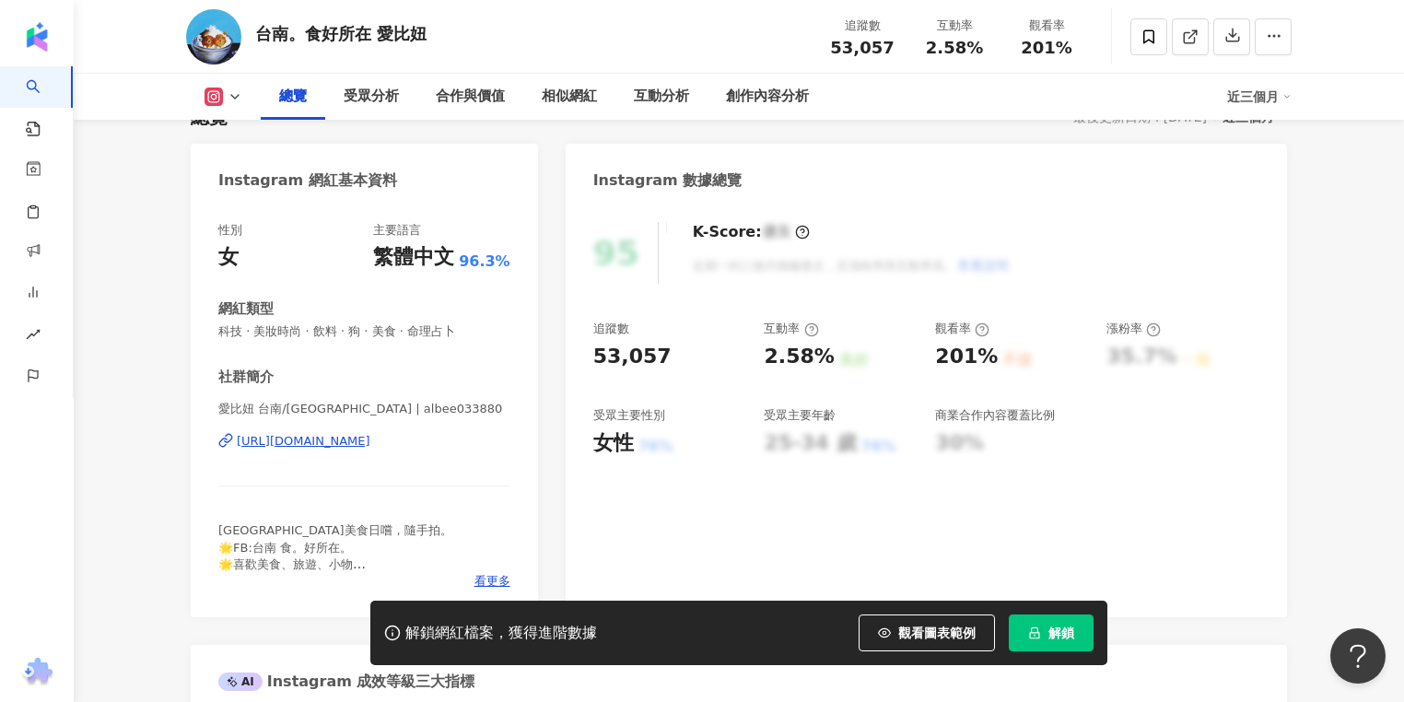
click at [370, 442] on div "[URL][DOMAIN_NAME]" at bounding box center [304, 441] width 134 height 17
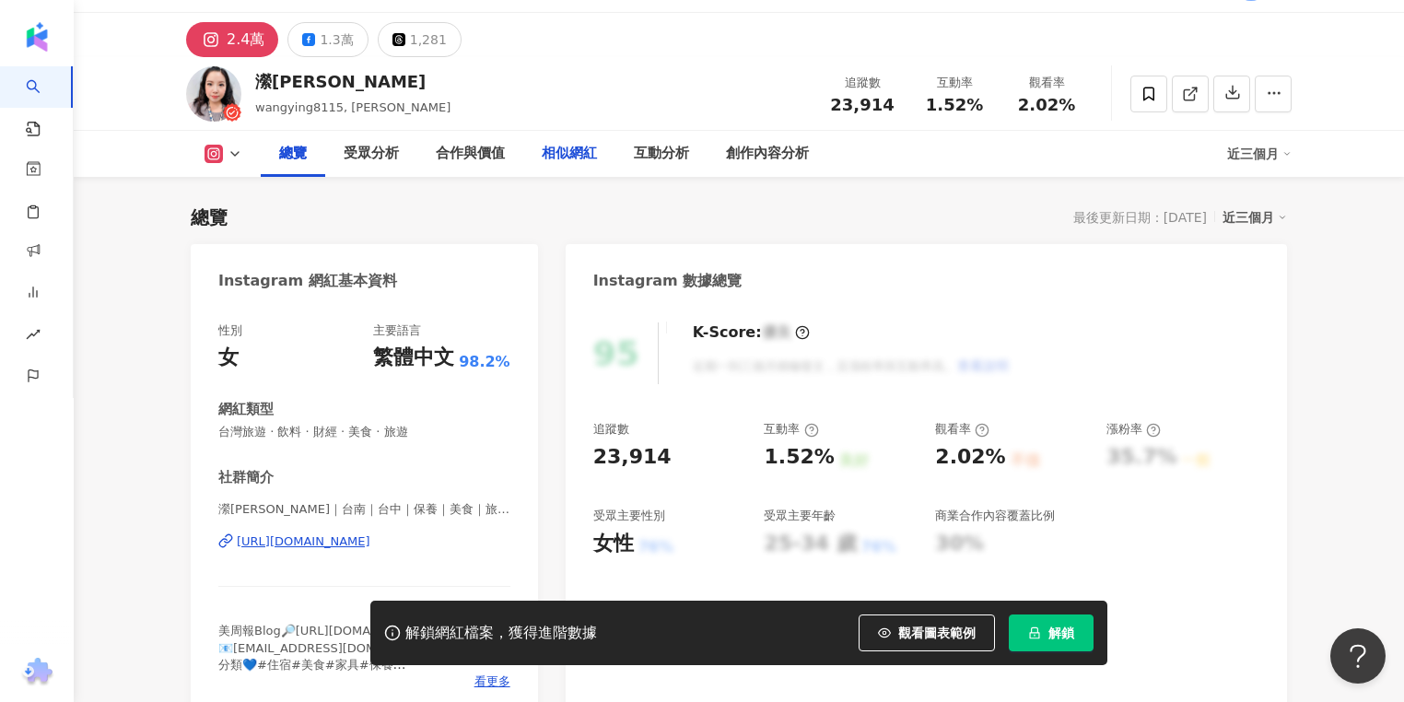
scroll to position [74, 0]
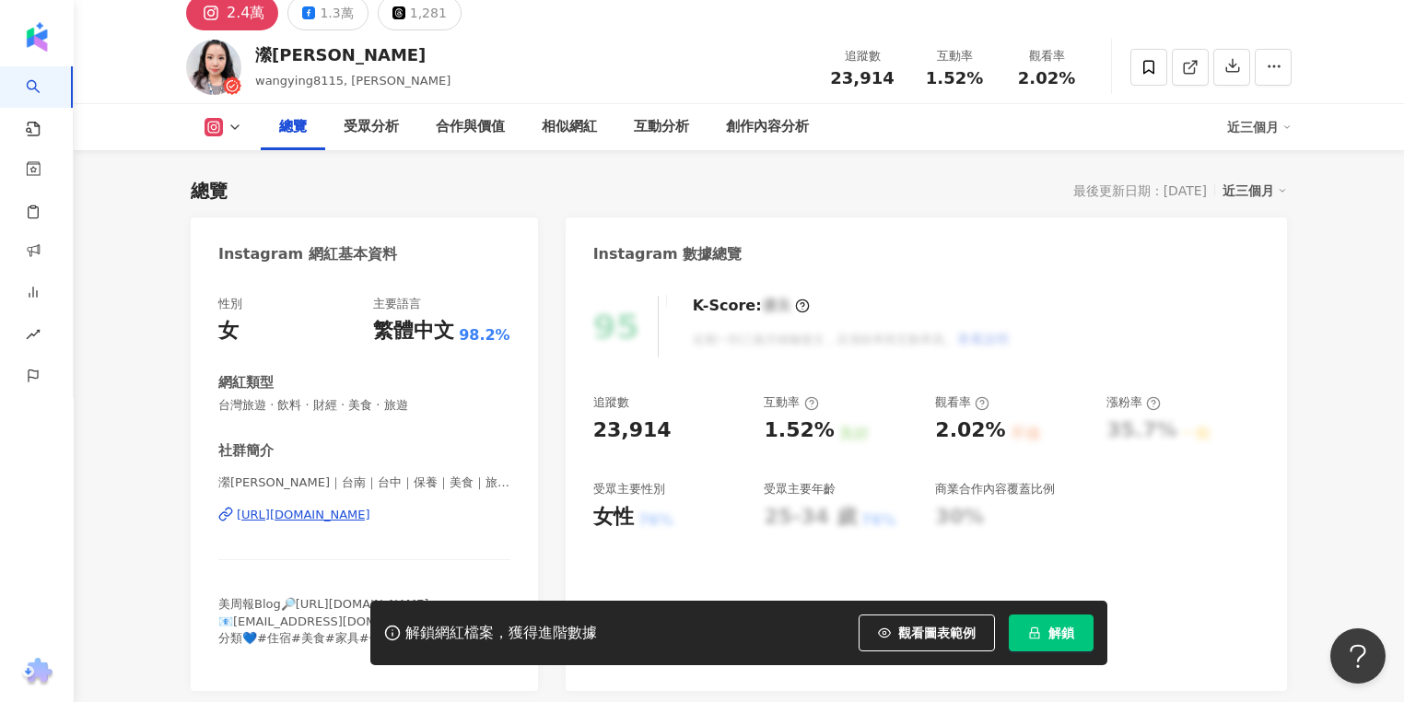
click at [370, 514] on div "https://www.instagram.com/wangying8115/" at bounding box center [304, 515] width 134 height 17
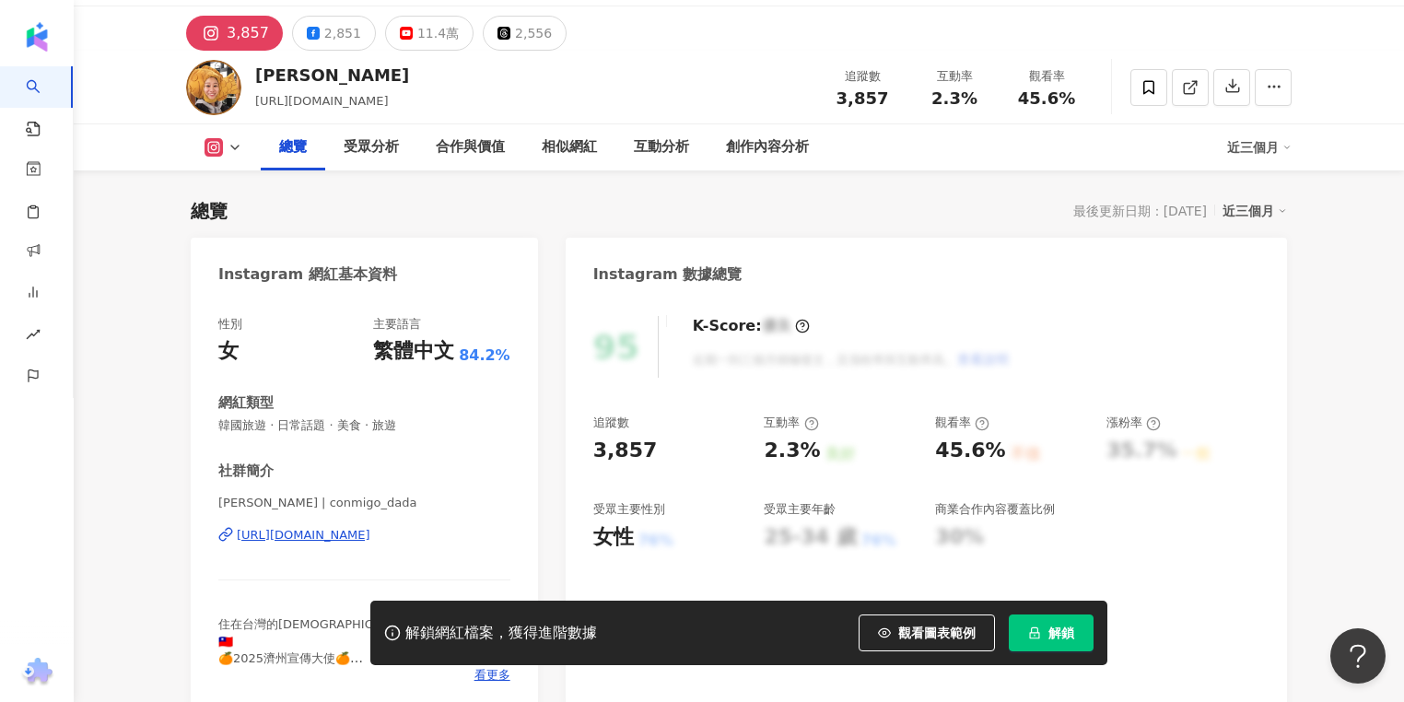
scroll to position [74, 0]
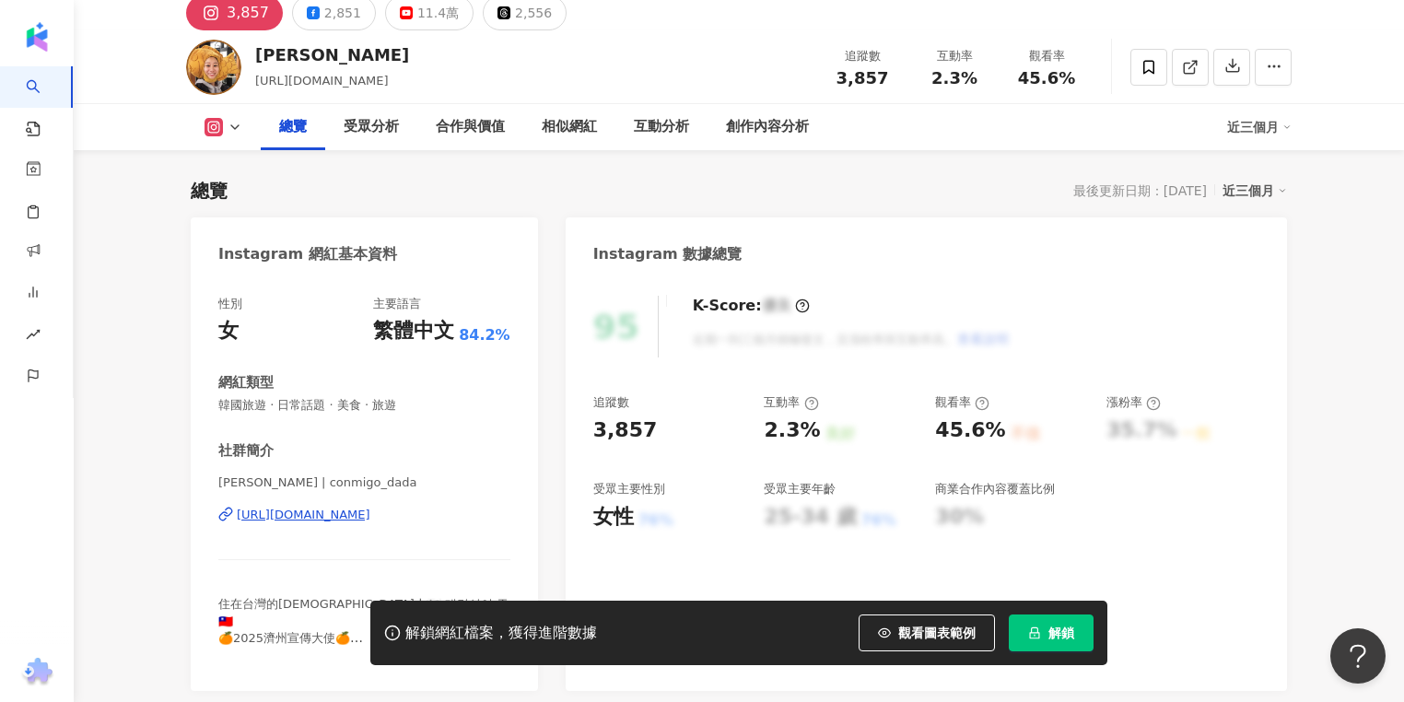
click at [370, 514] on div "https://www.instagram.com/conmigo_dada/" at bounding box center [304, 515] width 134 height 17
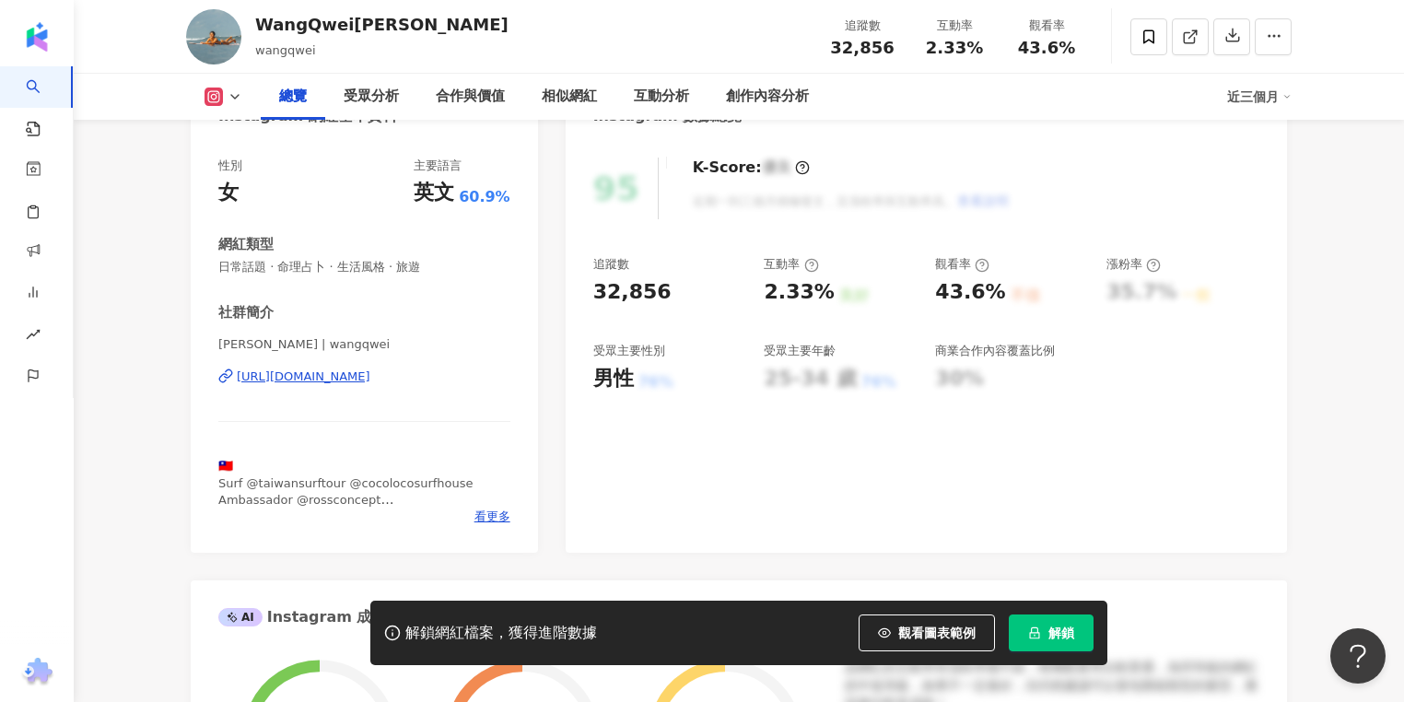
scroll to position [221, 0]
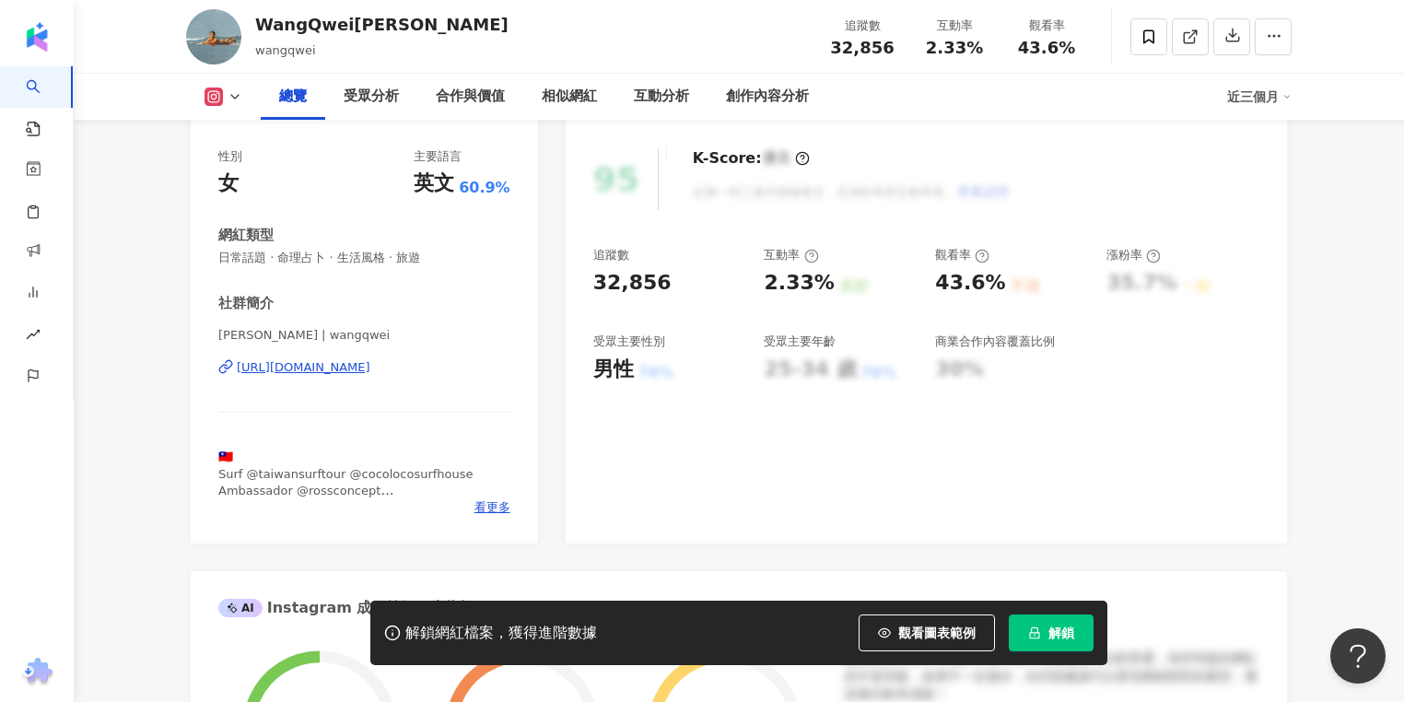
click at [370, 369] on div "https://www.instagram.com/wangqwei/" at bounding box center [304, 367] width 134 height 17
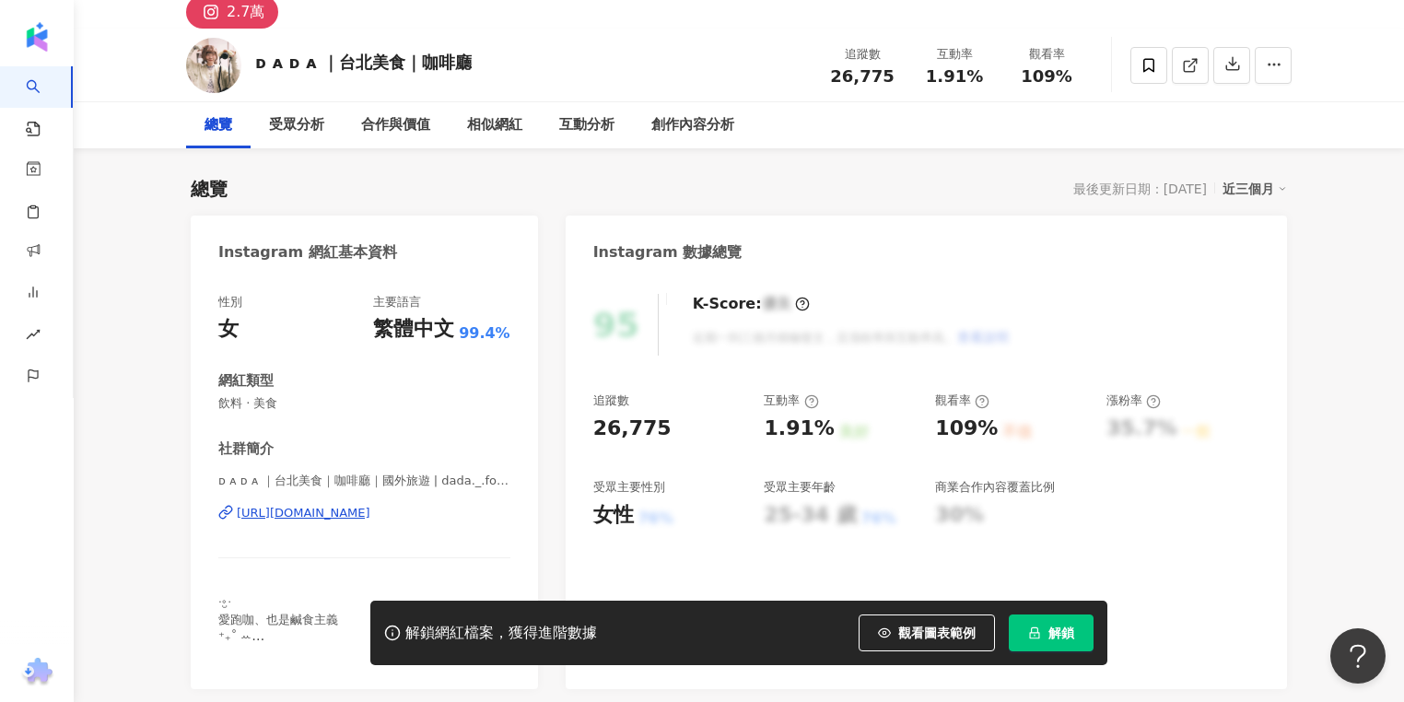
scroll to position [221, 0]
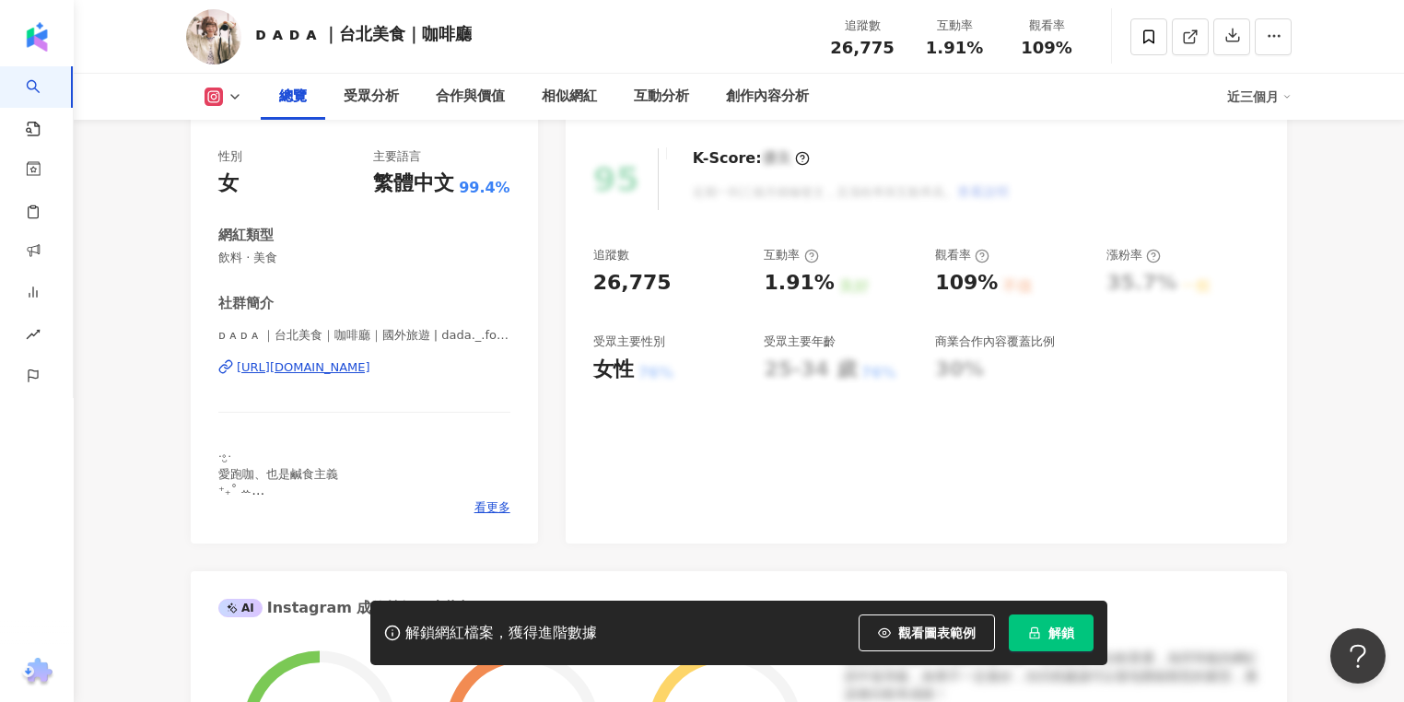
click at [420, 380] on div "ᴅ ᴀ ᴅ ᴀ ｜台北美食｜咖啡廳｜國外旅遊 | dada._.foodieee https://www.instagram.com/dada._.foodi…" at bounding box center [364, 381] width 292 height 108
click at [370, 365] on div "https://www.instagram.com/dada._.foodieee/" at bounding box center [304, 367] width 134 height 17
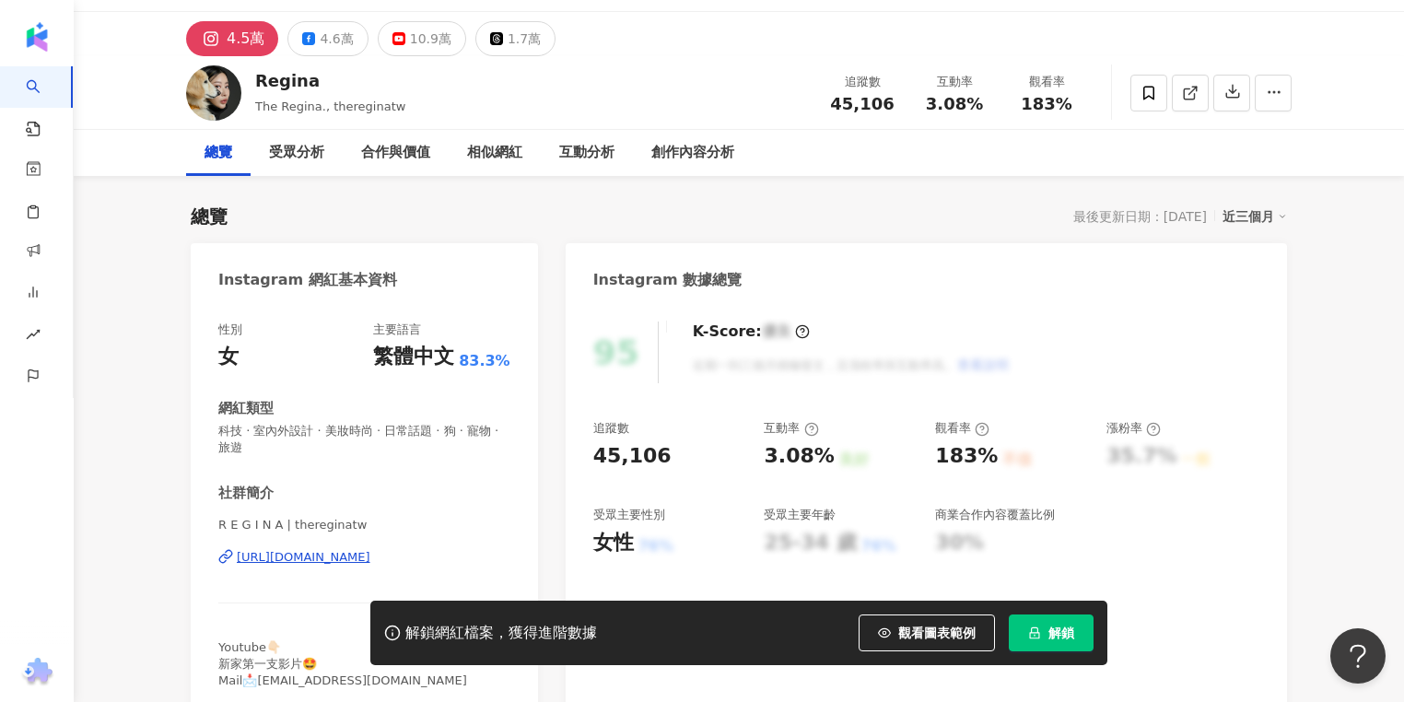
scroll to position [74, 0]
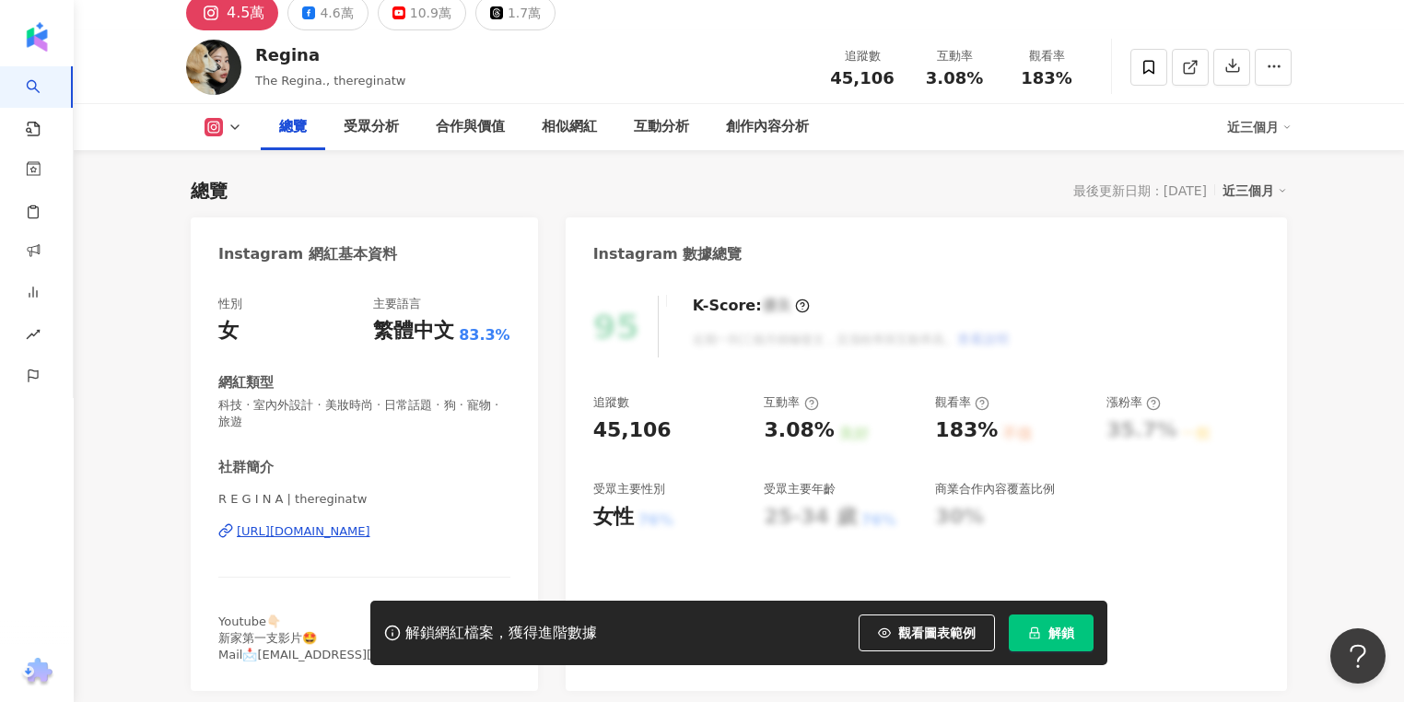
click at [342, 536] on div "[URL][DOMAIN_NAME]" at bounding box center [304, 531] width 134 height 17
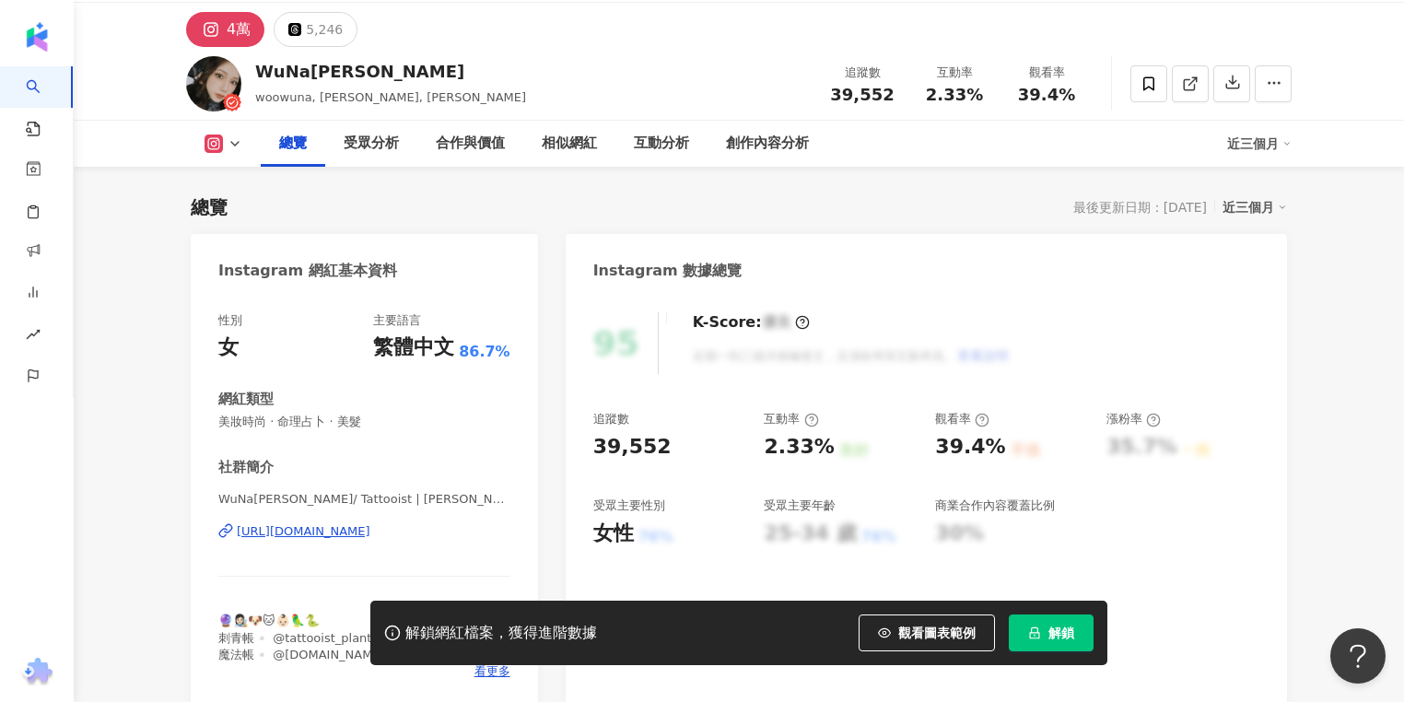
scroll to position [74, 0]
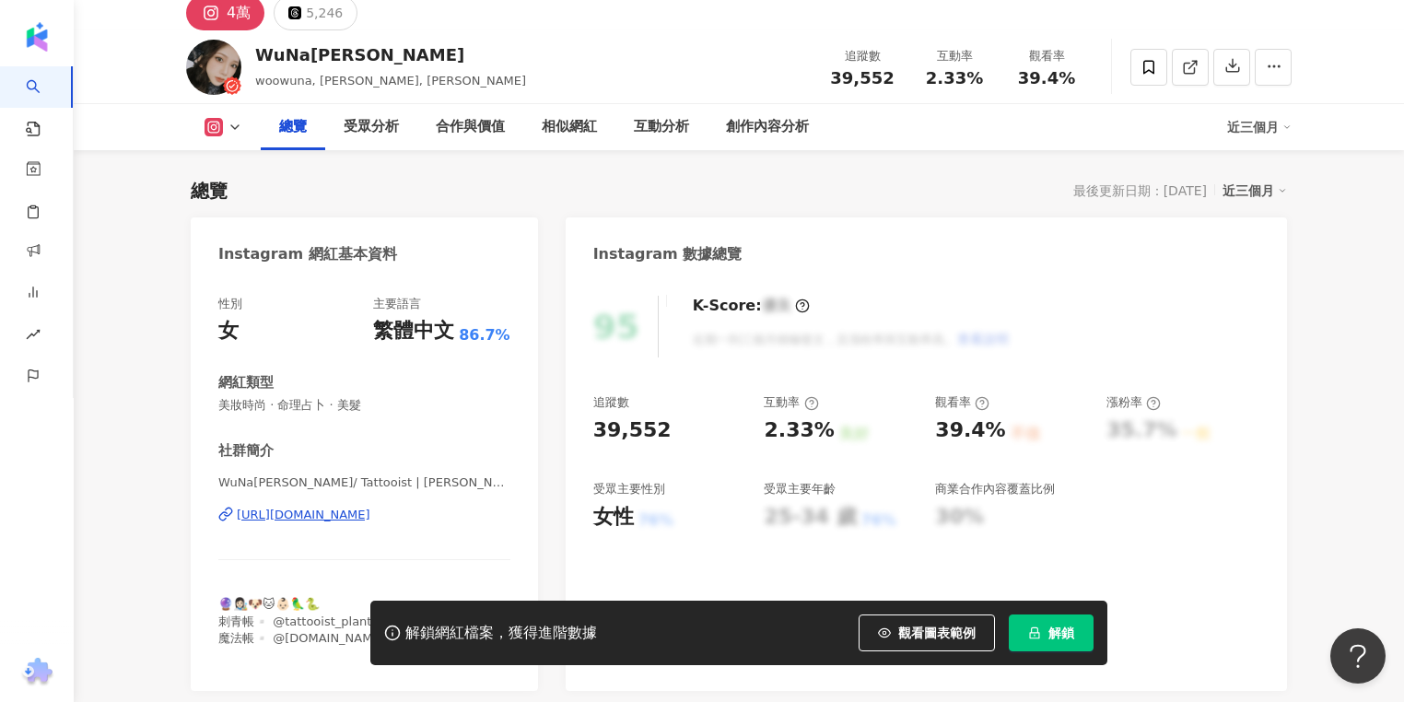
click at [370, 510] on div "https://www.instagram.com/woowuna/" at bounding box center [304, 515] width 134 height 17
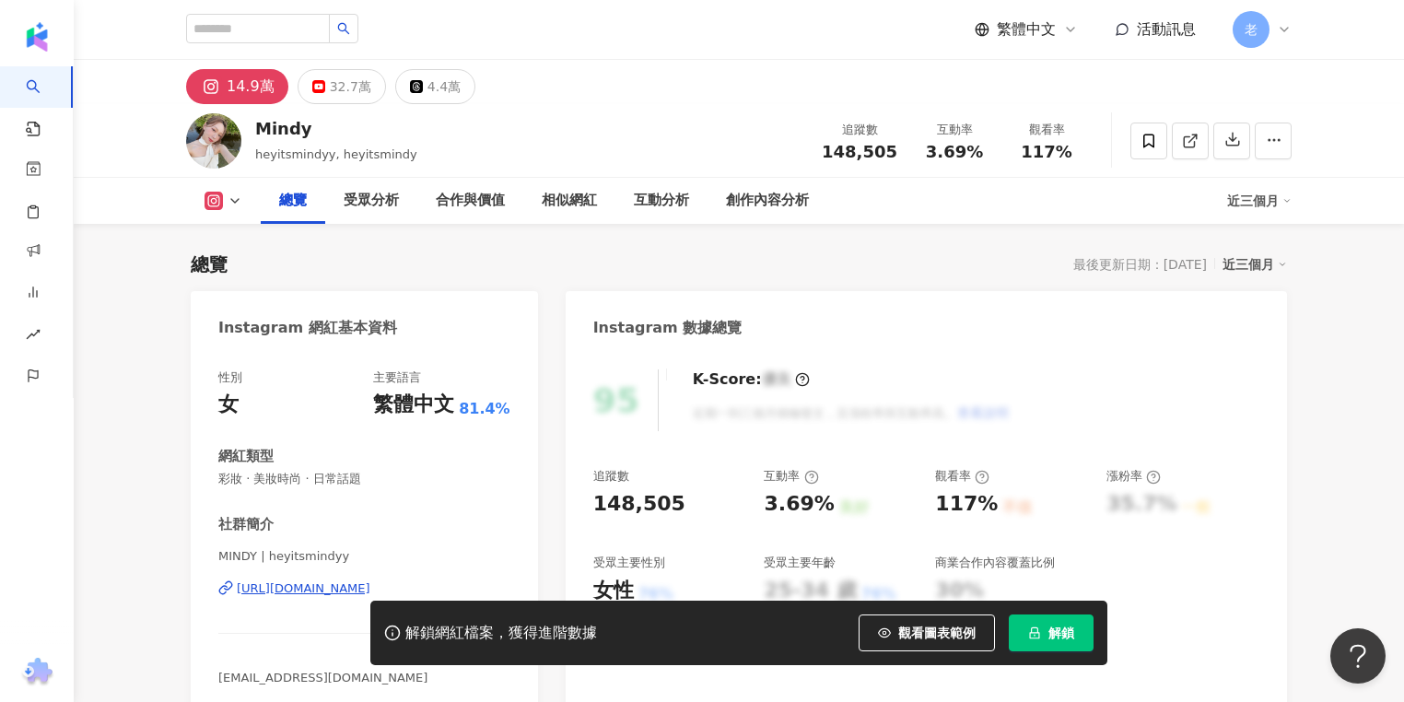
click at [370, 589] on div "https://www.instagram.com/heyitsmindyy/" at bounding box center [304, 588] width 134 height 17
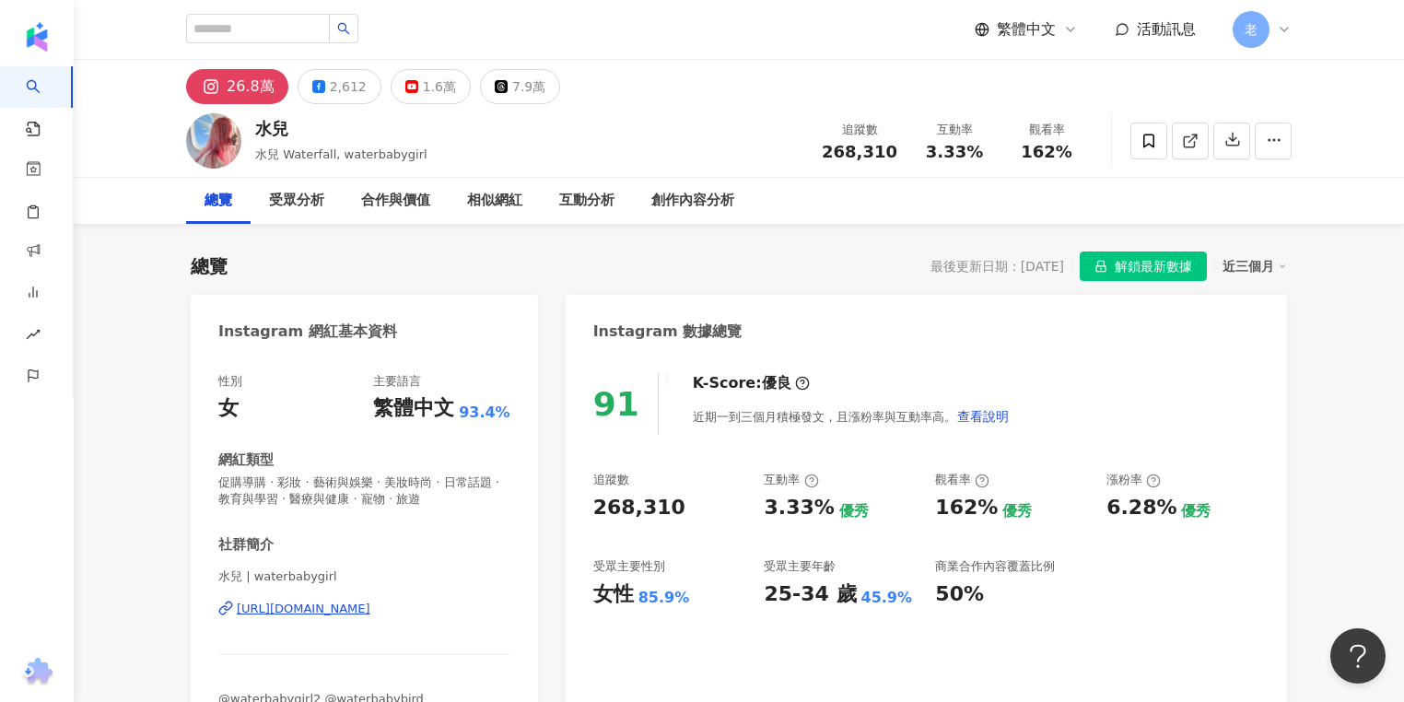
click at [356, 613] on div "https://www.instagram.com/waterbabygirl/" at bounding box center [304, 609] width 134 height 17
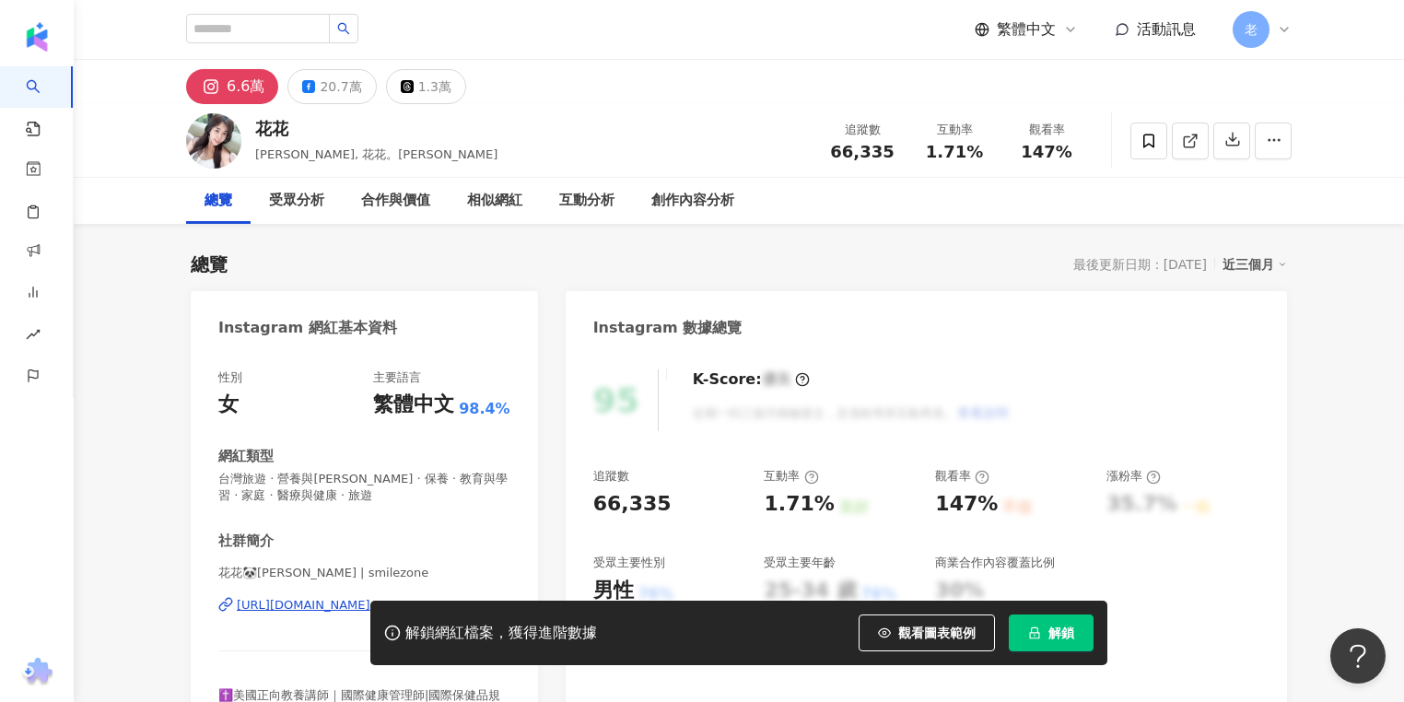
click at [275, 611] on div "解鎖網紅檔案，獲得進階數據 觀看圖表範例 解鎖" at bounding box center [702, 633] width 1404 height 64
click at [274, 604] on div "解鎖網紅檔案，獲得進階數據 觀看圖表範例 解鎖" at bounding box center [702, 633] width 1404 height 64
click at [303, 604] on div "解鎖網紅檔案，獲得進階數據 觀看圖表範例 解鎖" at bounding box center [702, 633] width 1404 height 64
click at [321, 604] on div "解鎖網紅檔案，獲得進階數據 觀看圖表範例 解鎖" at bounding box center [702, 633] width 1404 height 64
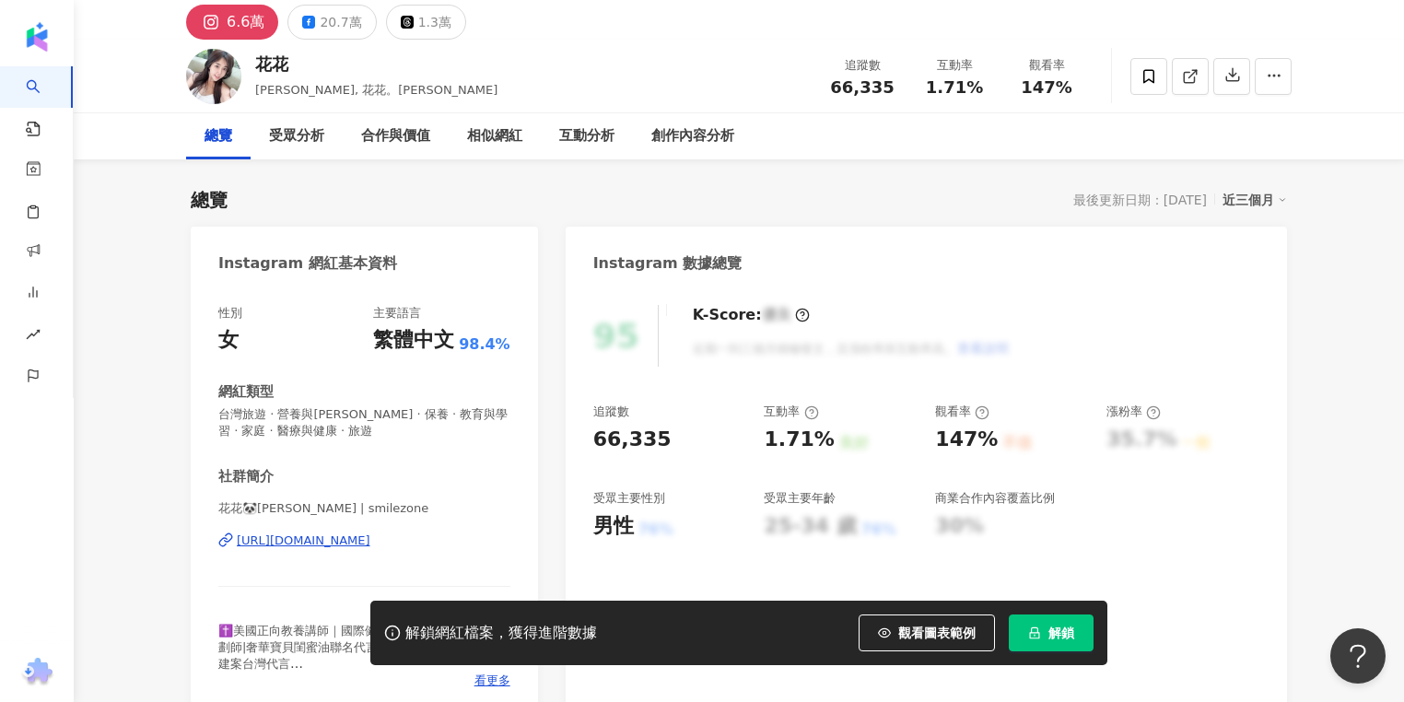
scroll to position [147, 0]
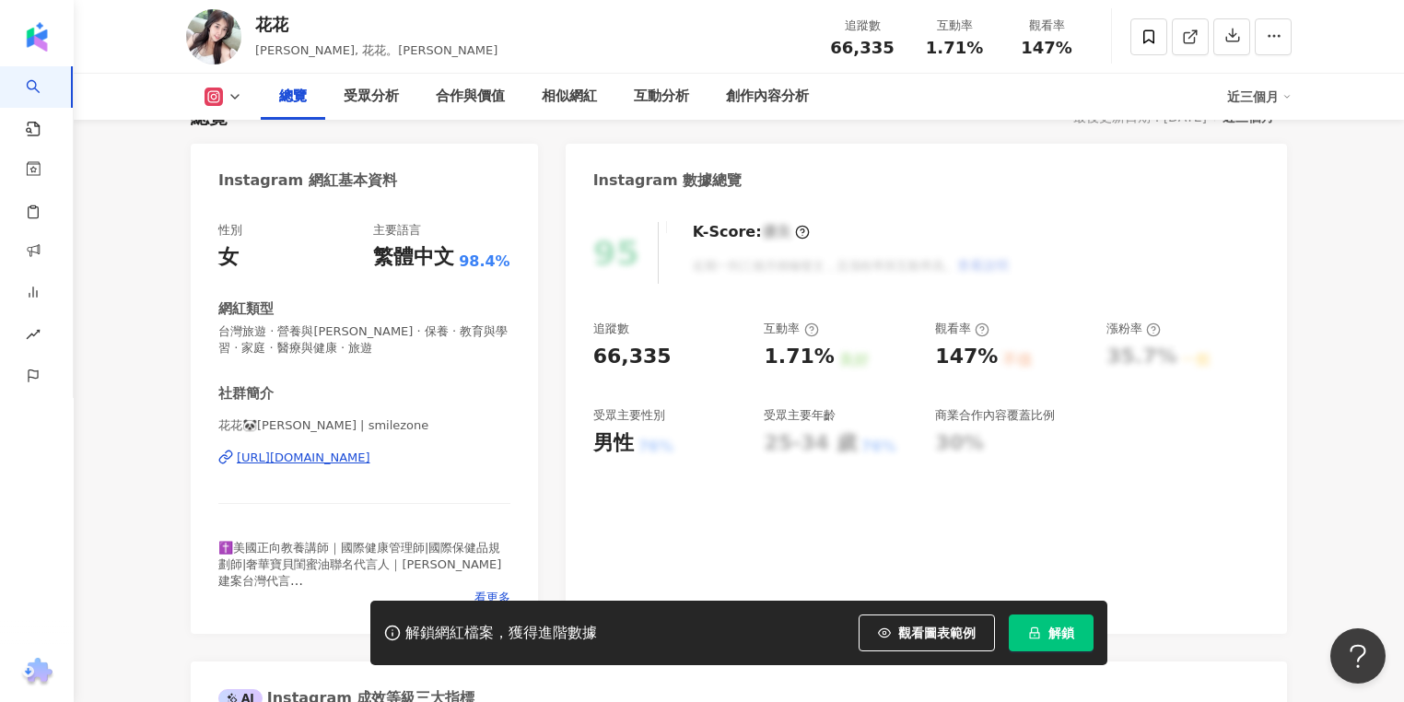
click at [370, 460] on div "https://www.instagram.com/smilezone/" at bounding box center [304, 458] width 134 height 17
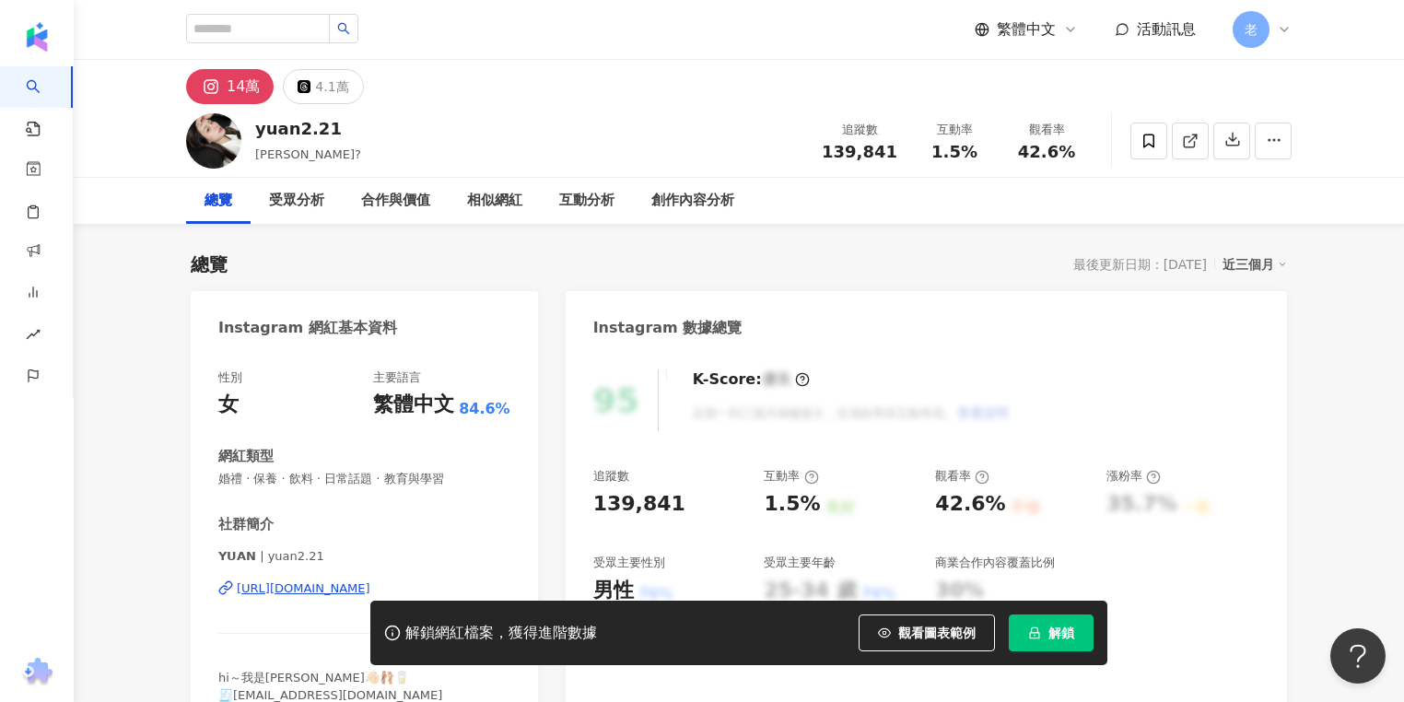
scroll to position [74, 0]
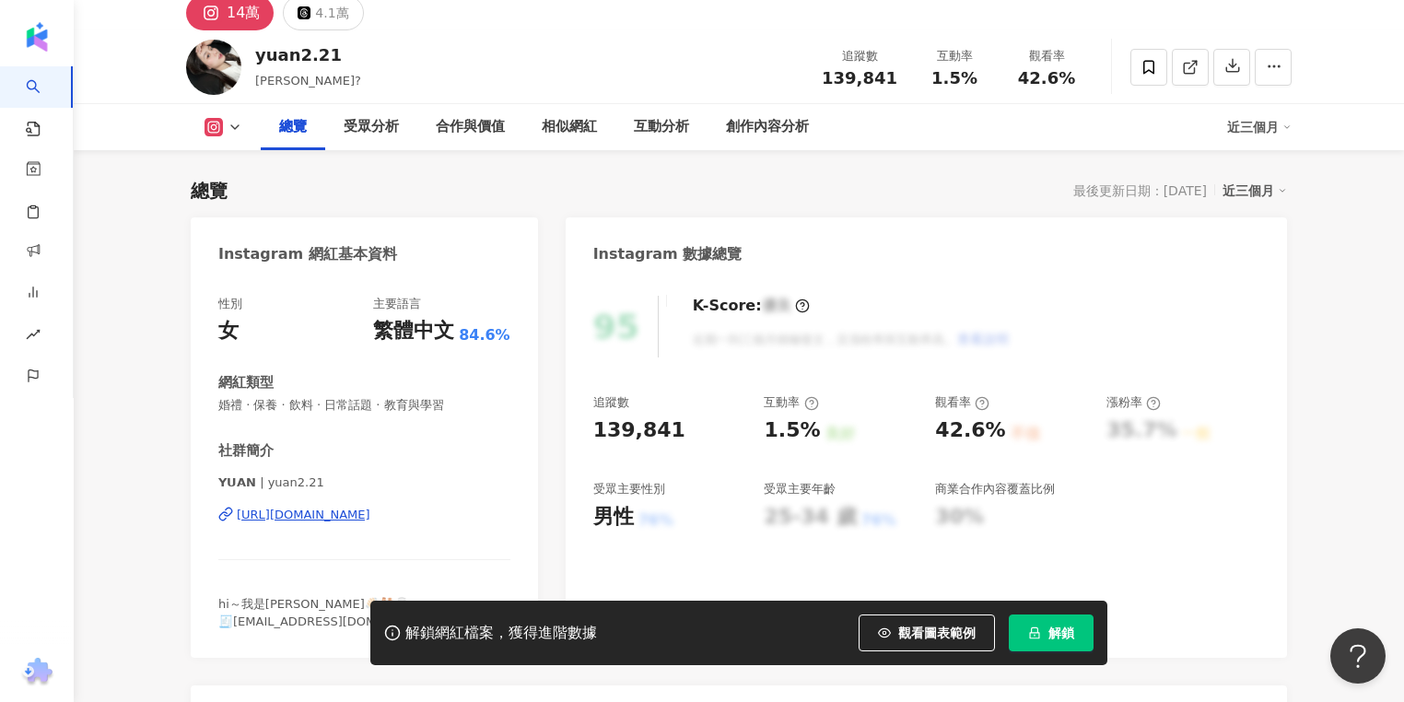
click at [370, 521] on div "[URL][DOMAIN_NAME]" at bounding box center [304, 515] width 134 height 17
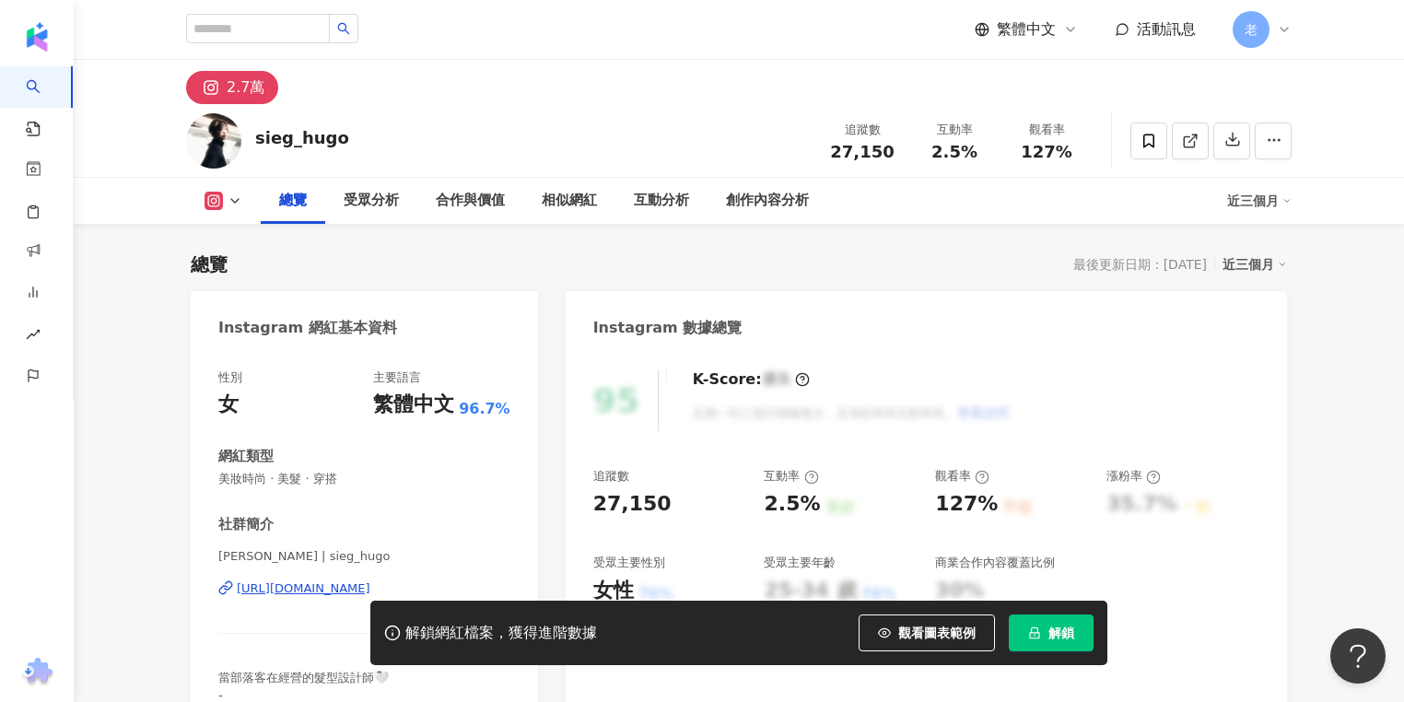
click at [370, 594] on div "https://www.instagram.com/sieg_hugo/" at bounding box center [304, 588] width 134 height 17
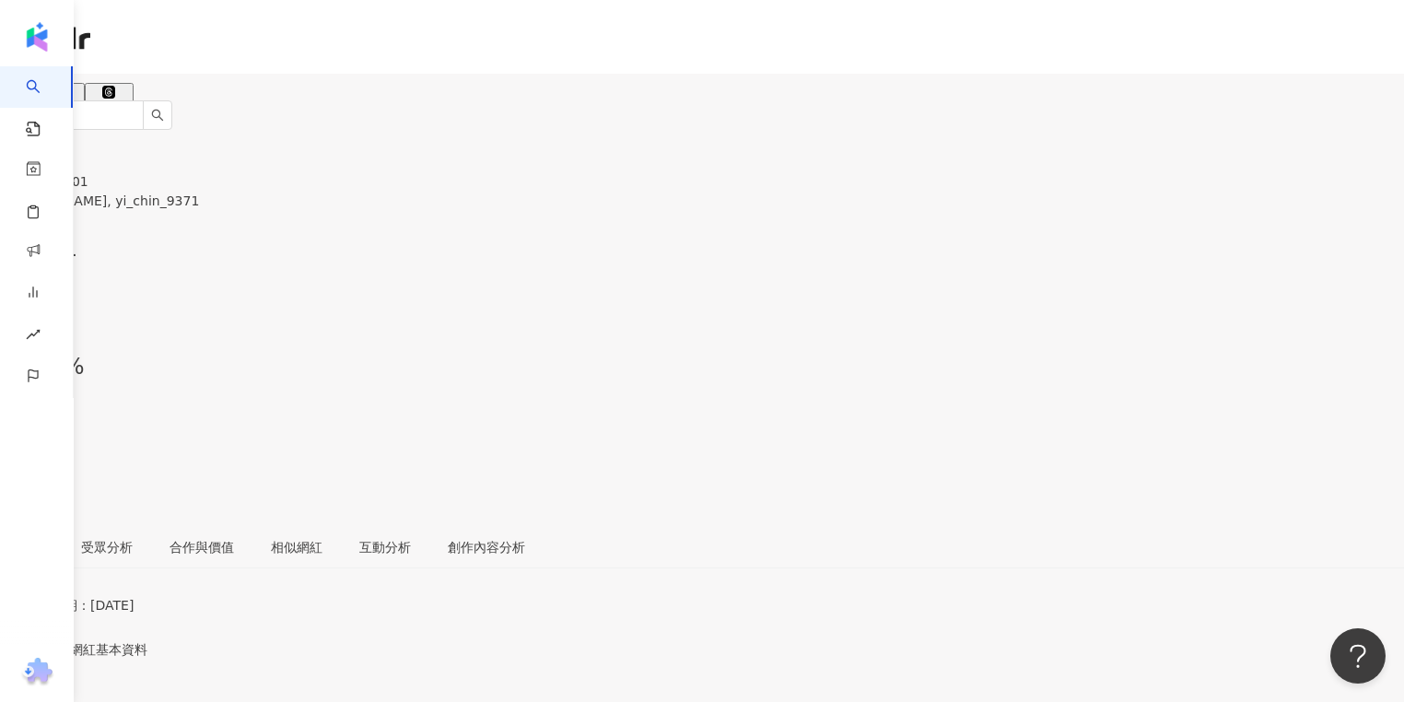
scroll to position [221, 0]
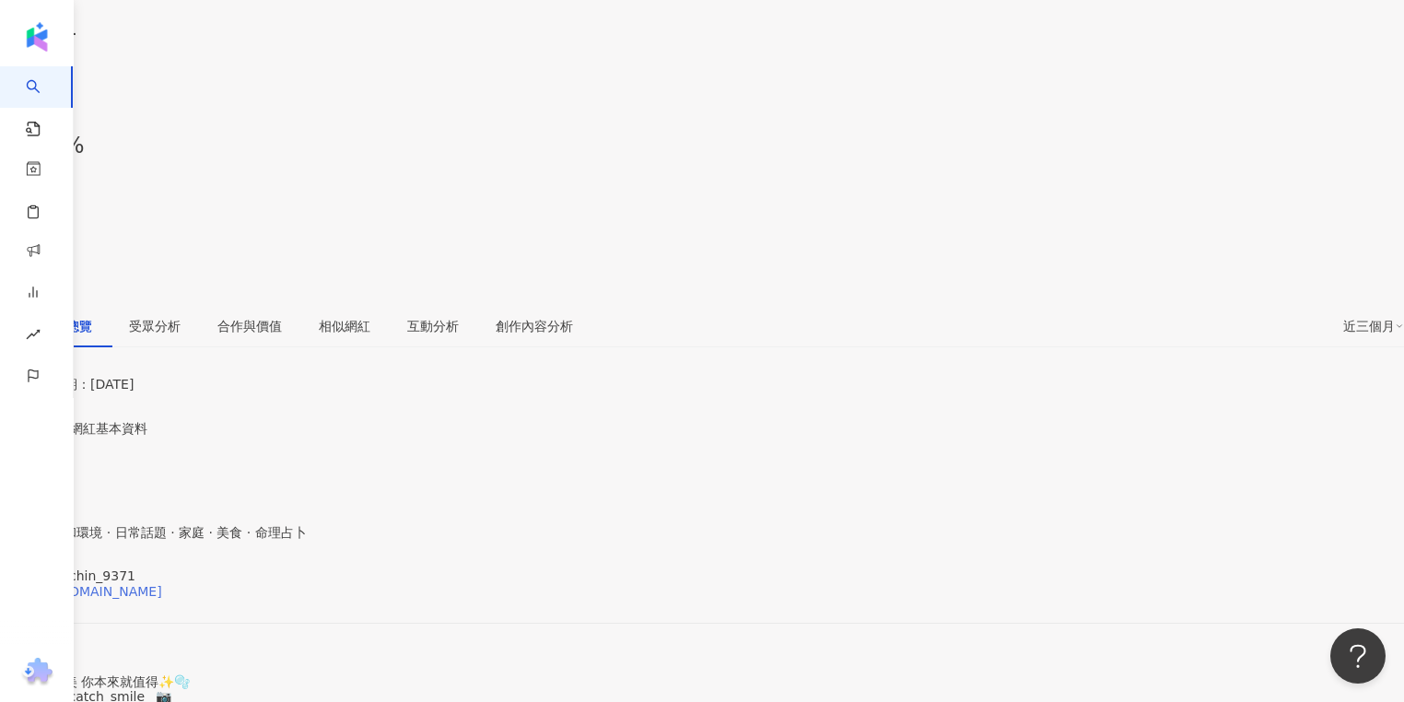
click at [162, 584] on div "[URL][DOMAIN_NAME]" at bounding box center [90, 591] width 144 height 15
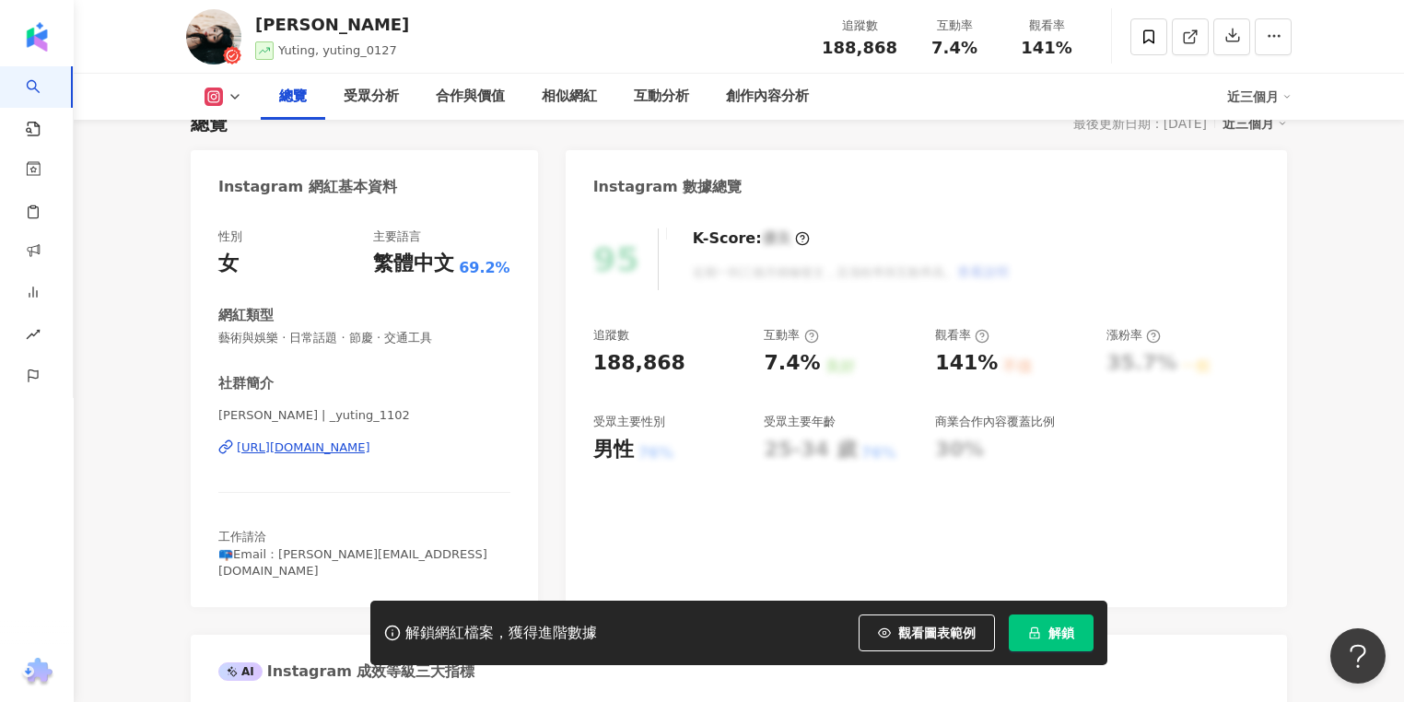
scroll to position [147, 0]
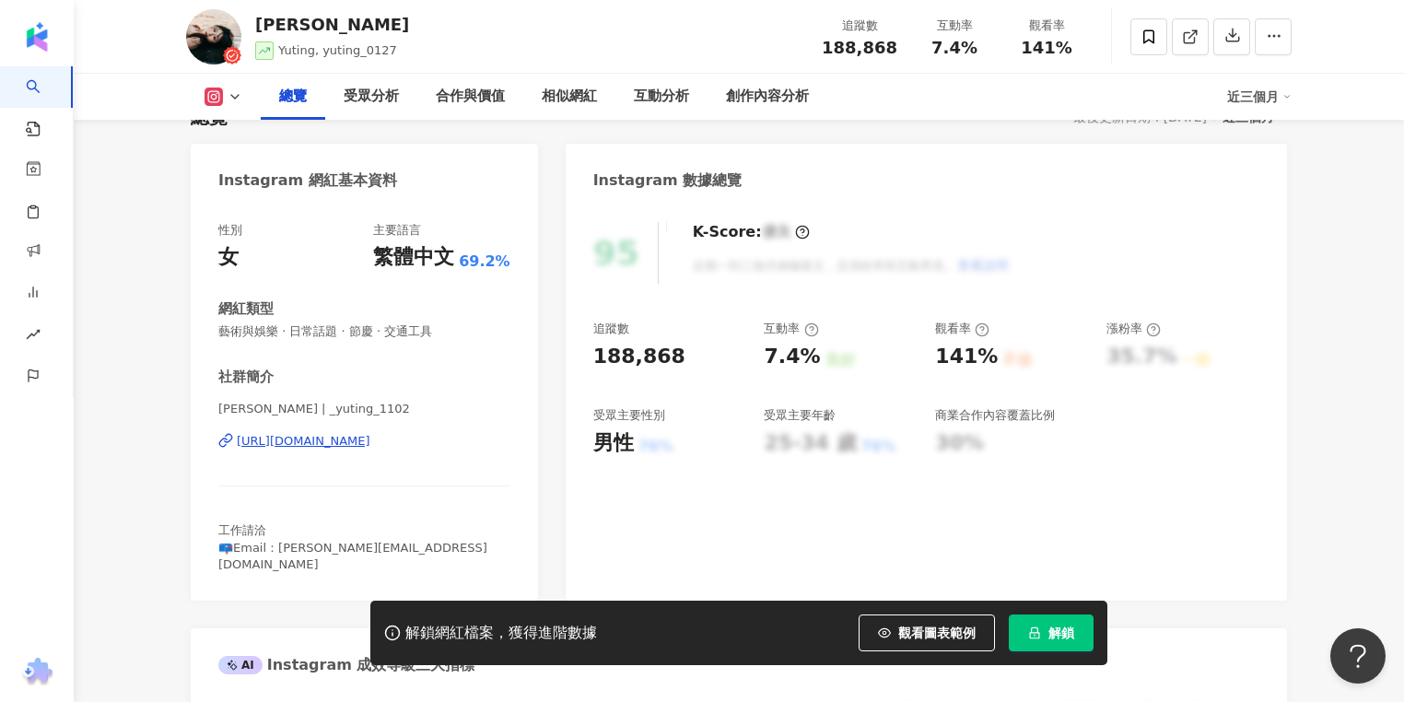
click at [351, 442] on div "https://www.instagram.com/_yuting_1102/" at bounding box center [304, 441] width 134 height 17
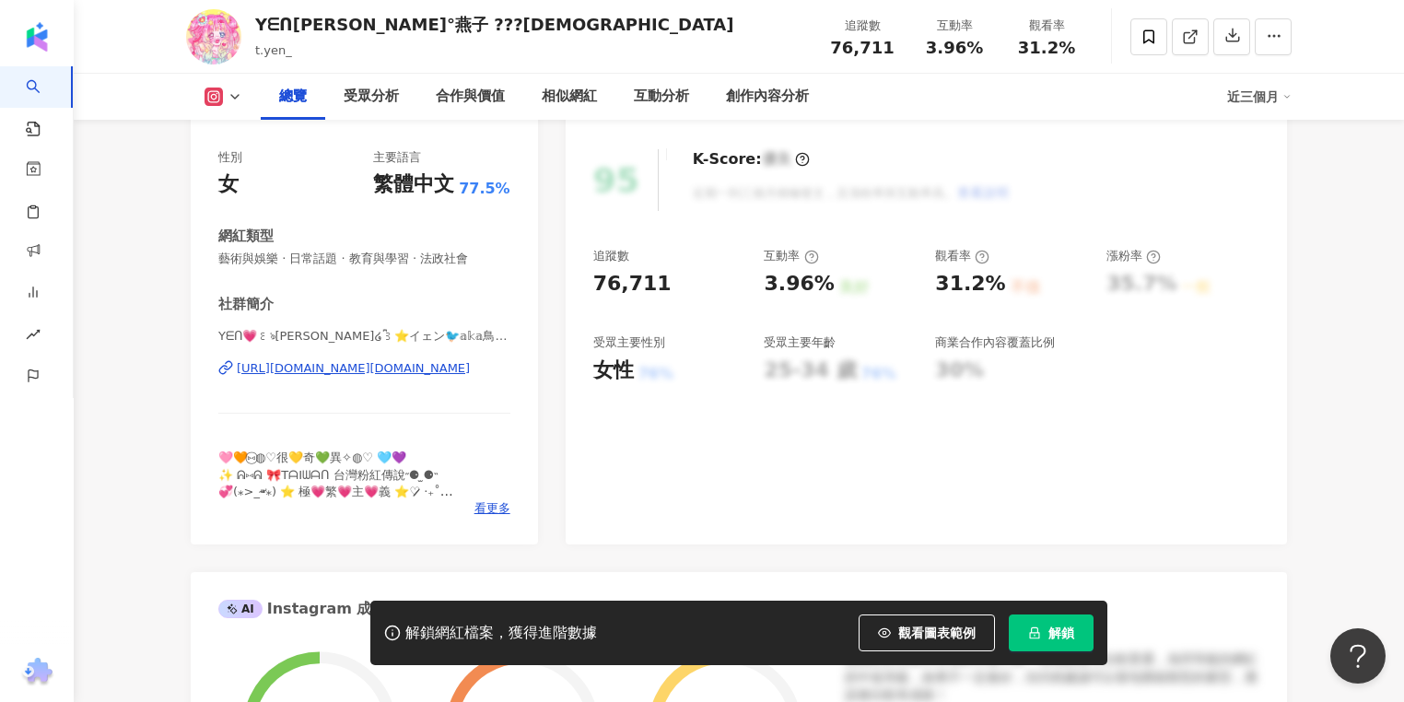
scroll to position [221, 0]
click at [339, 361] on div "https://www.instagram.com/t.yen_/" at bounding box center [353, 367] width 233 height 17
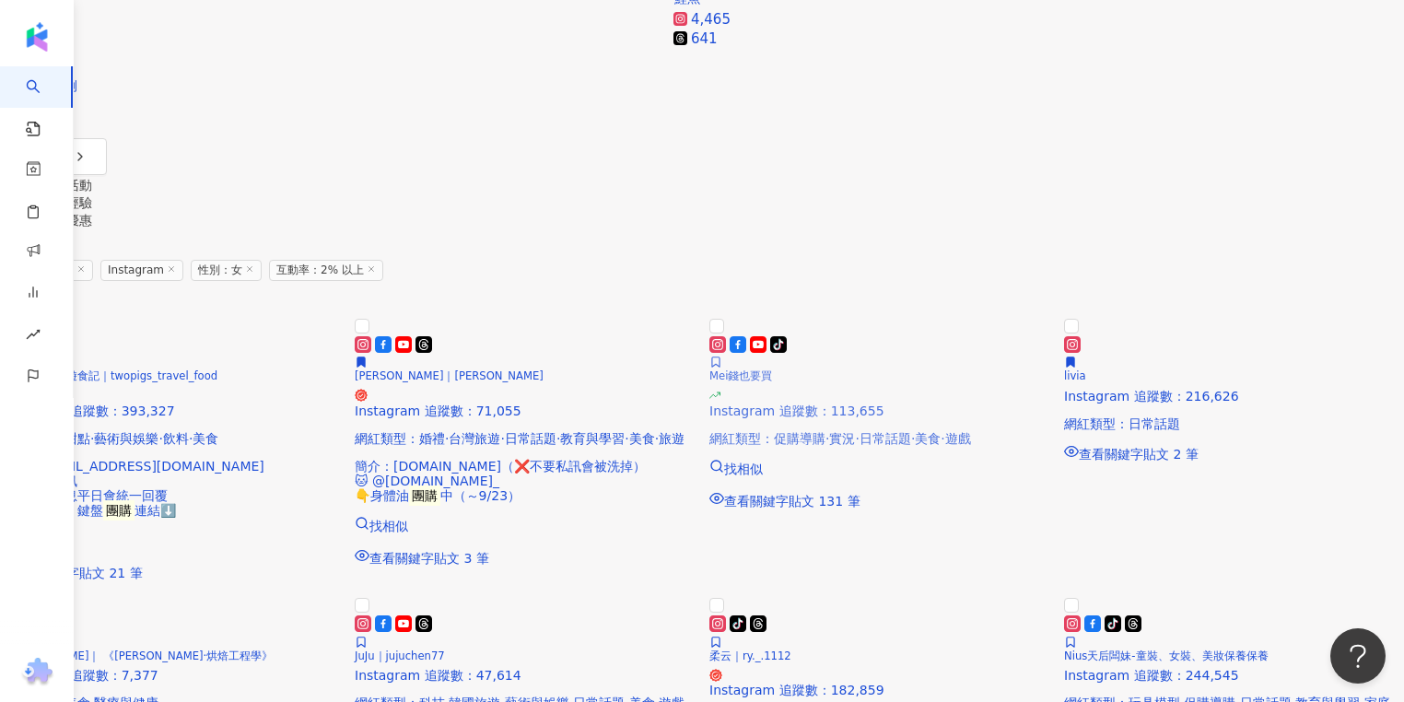
scroll to position [2211, 0]
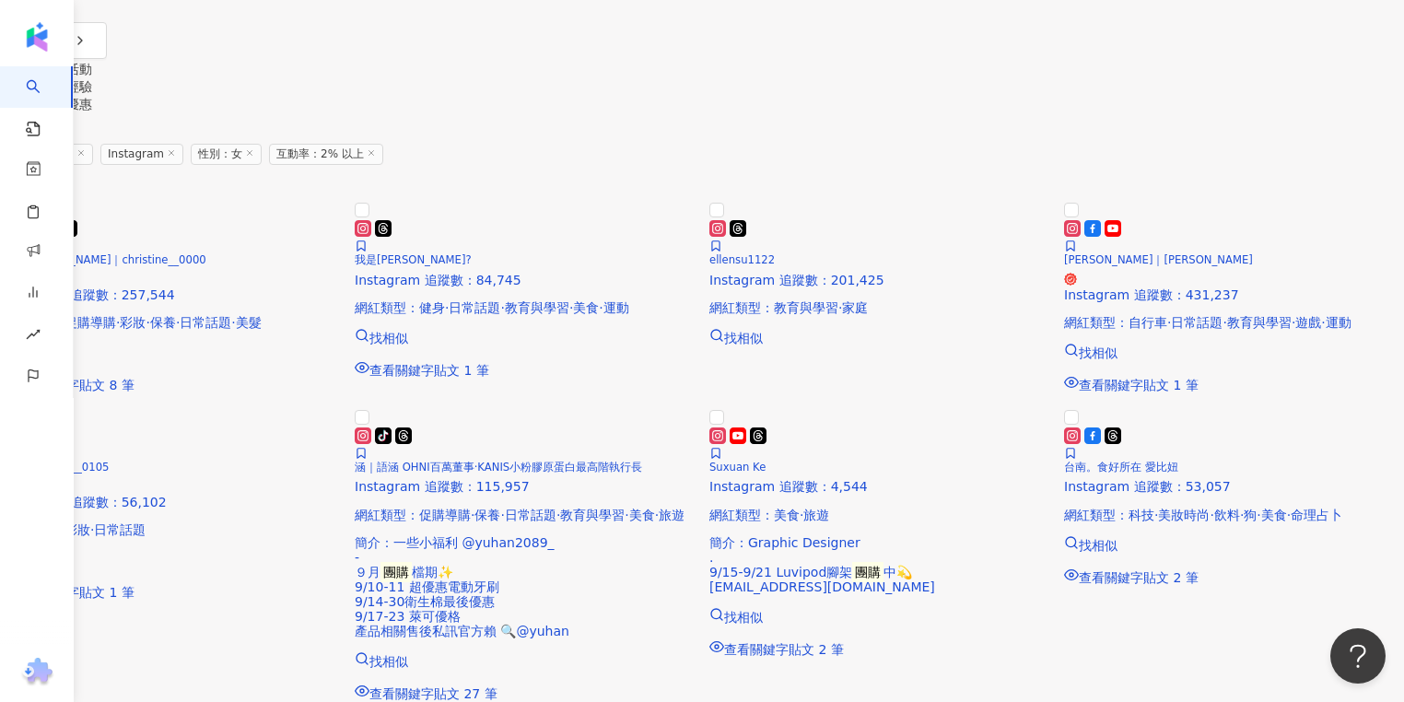
scroll to position [2197, 0]
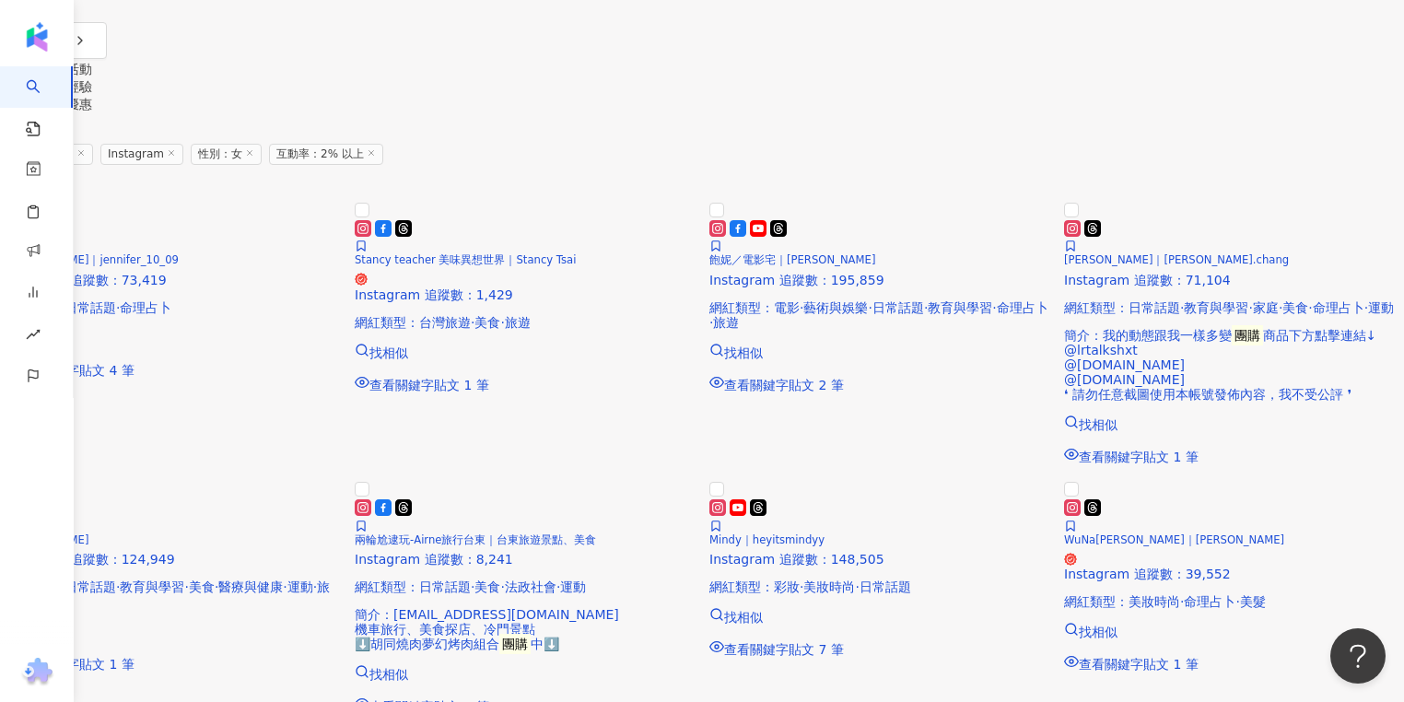
scroll to position [2306, 0]
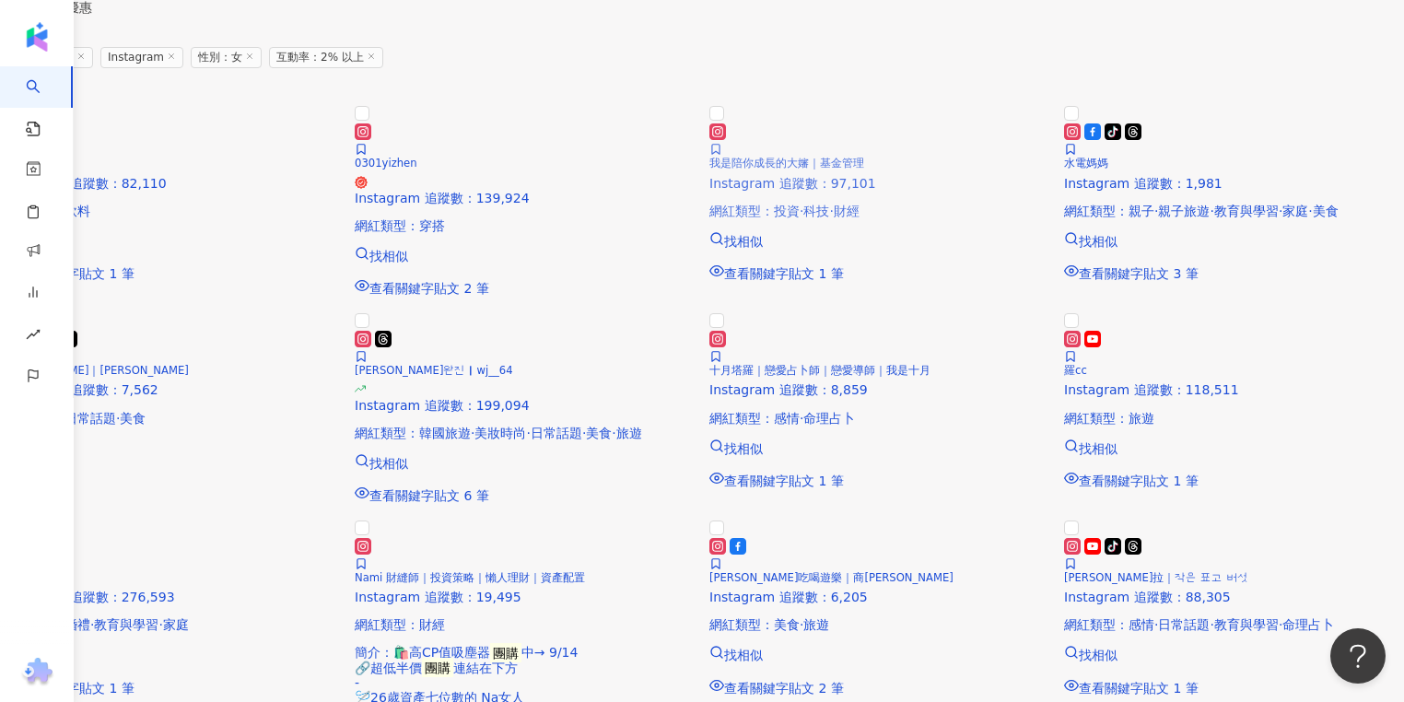
scroll to position [2138, 0]
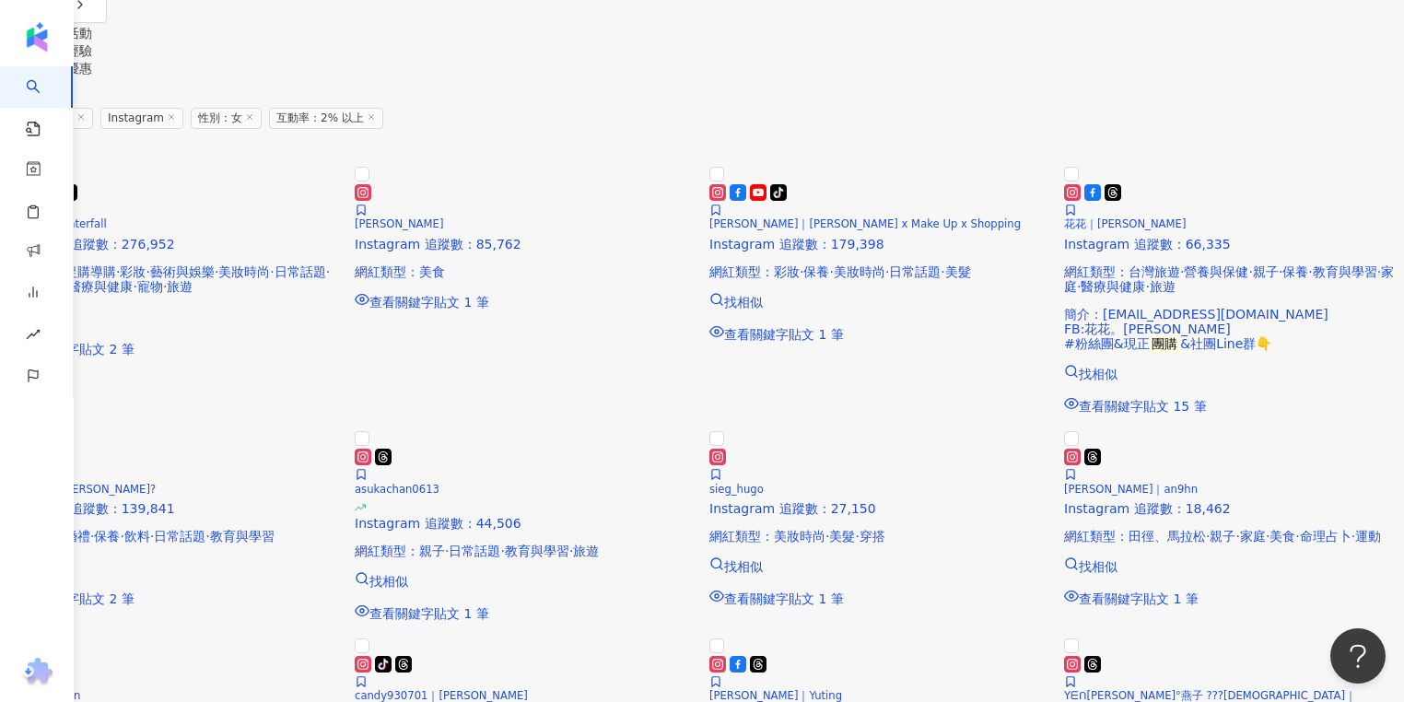
scroll to position [2219, 0]
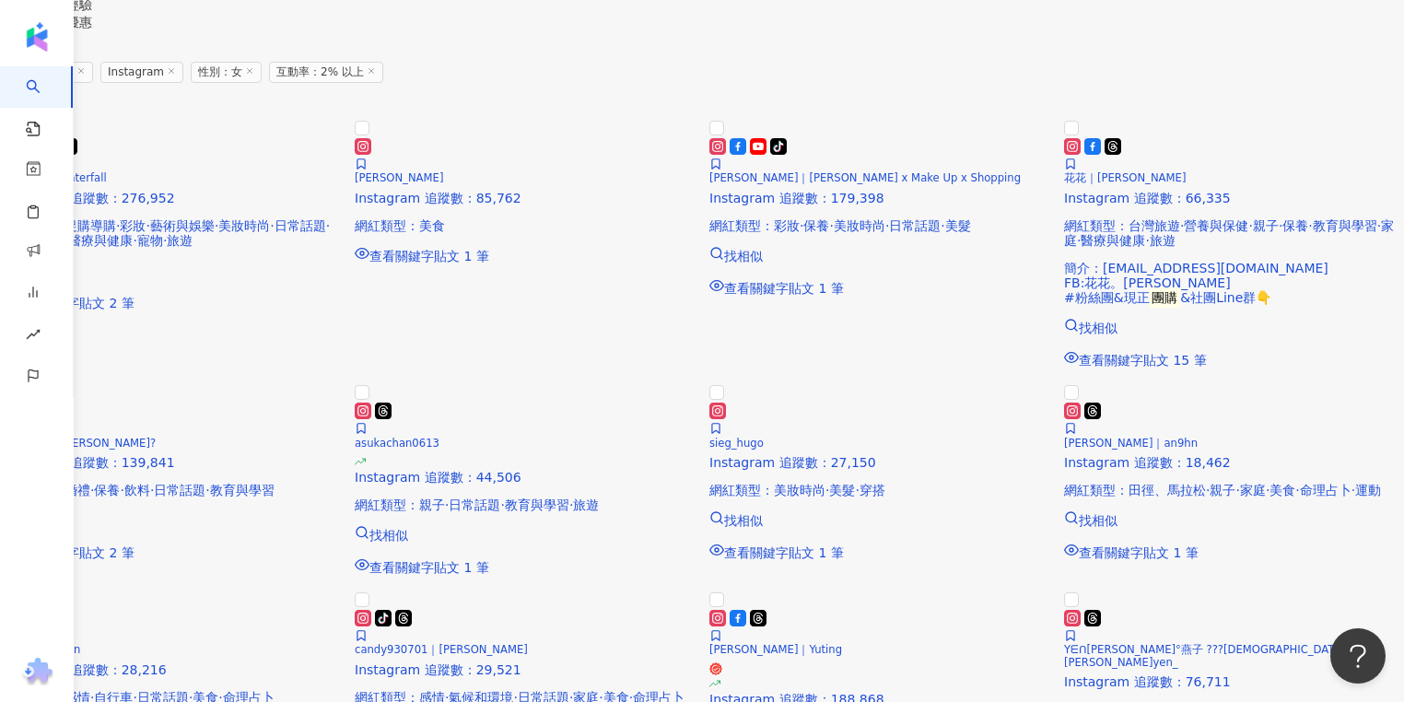
scroll to position [2071, 0]
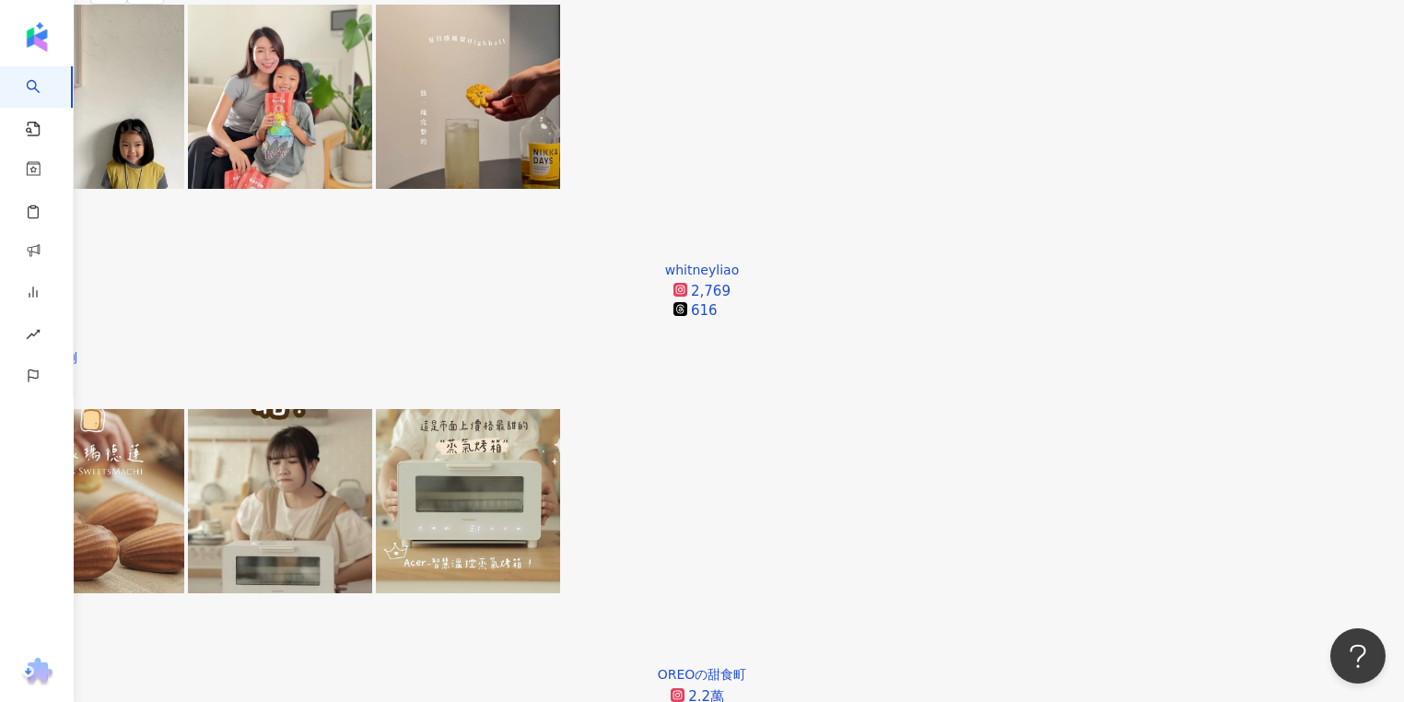
scroll to position [594, 0]
